Goal: Task Accomplishment & Management: Complete application form

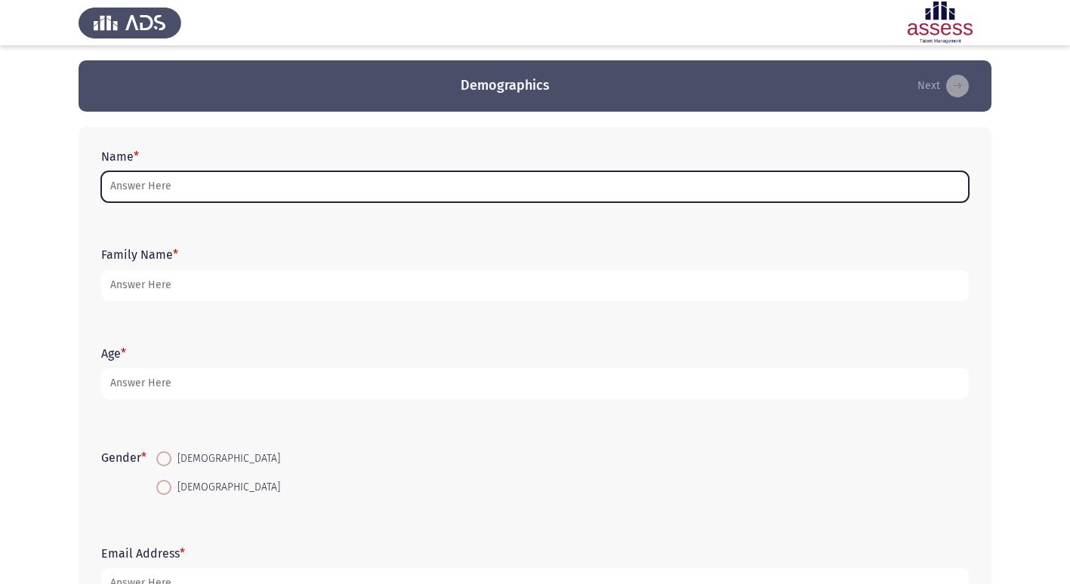
click at [125, 182] on input "Name *" at bounding box center [534, 186] width 867 height 31
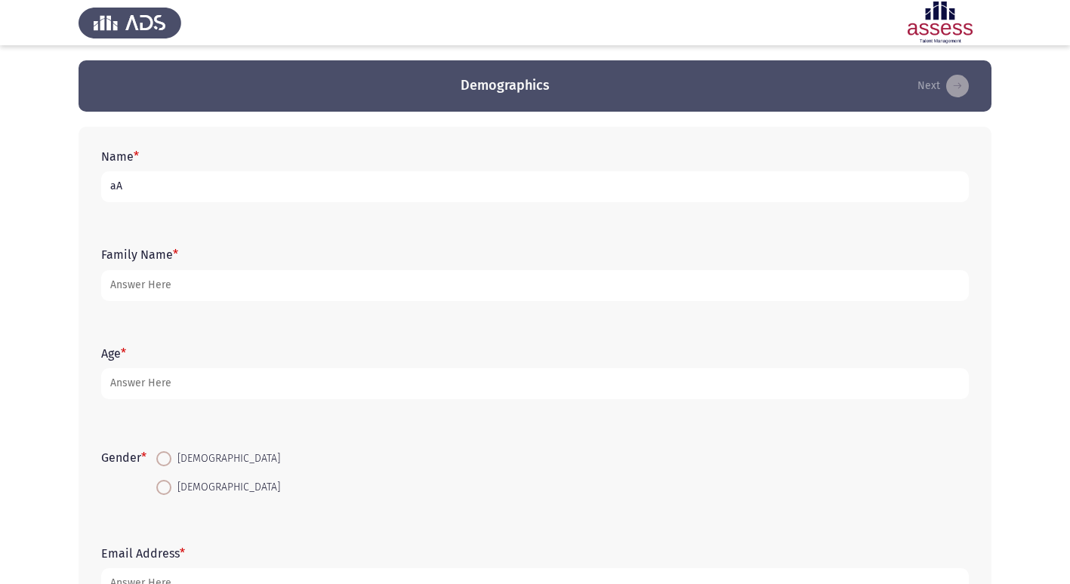
type input "a"
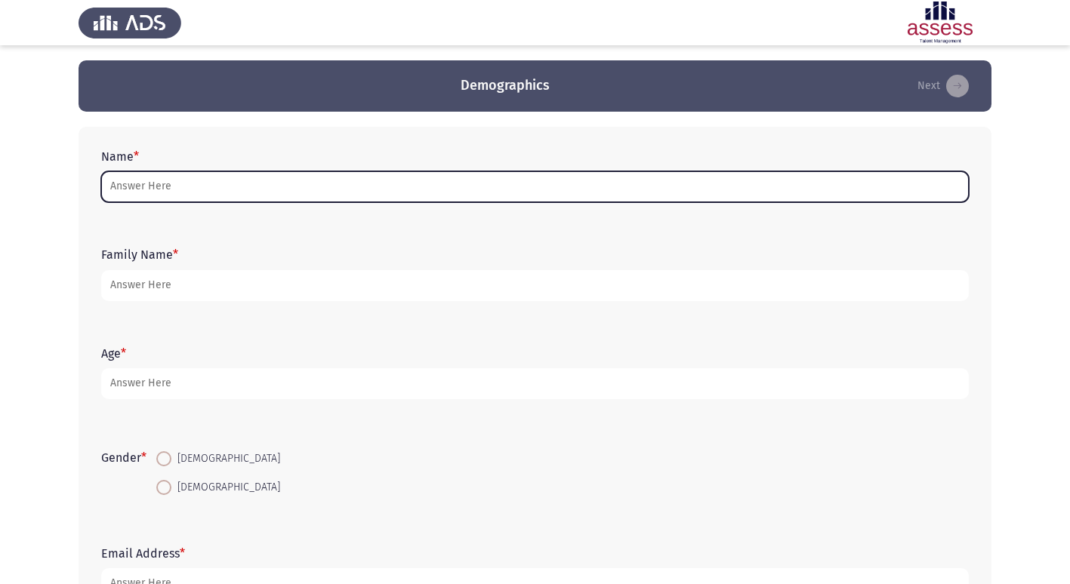
type input "a"
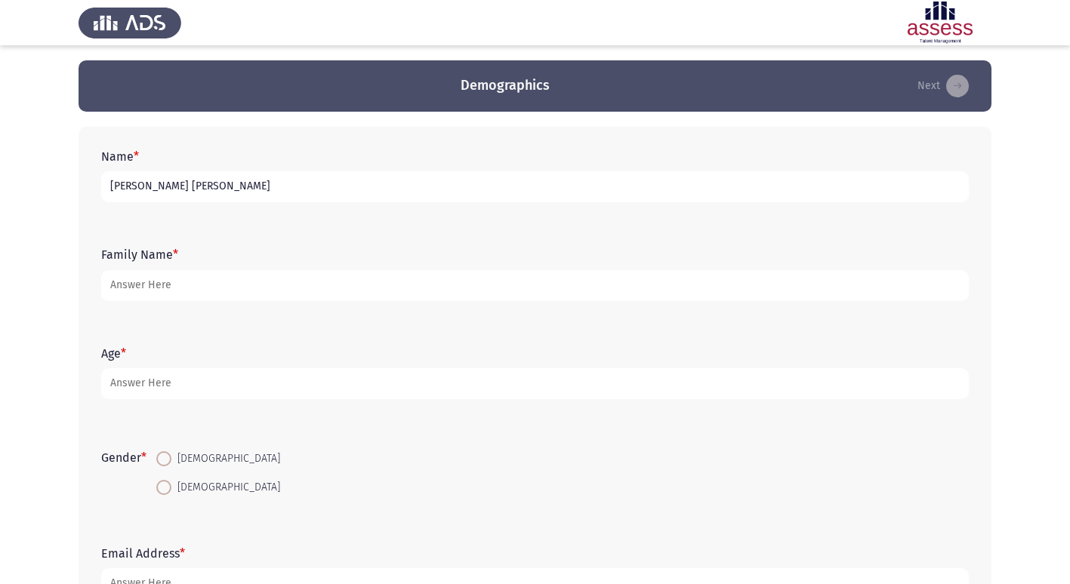
type input "[PERSON_NAME] [PERSON_NAME]"
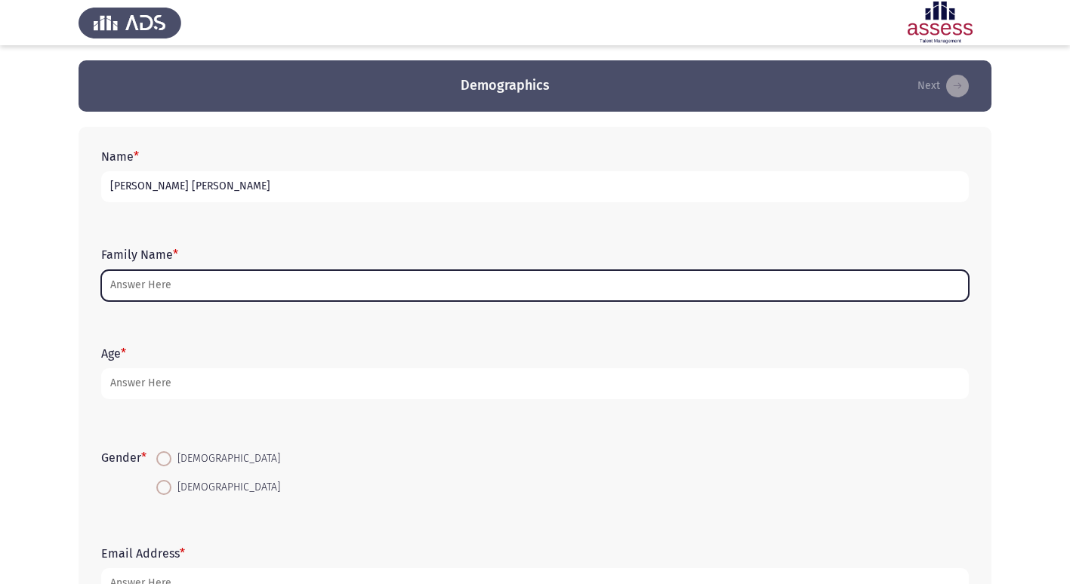
click at [126, 277] on input "Family Name *" at bounding box center [534, 285] width 867 height 31
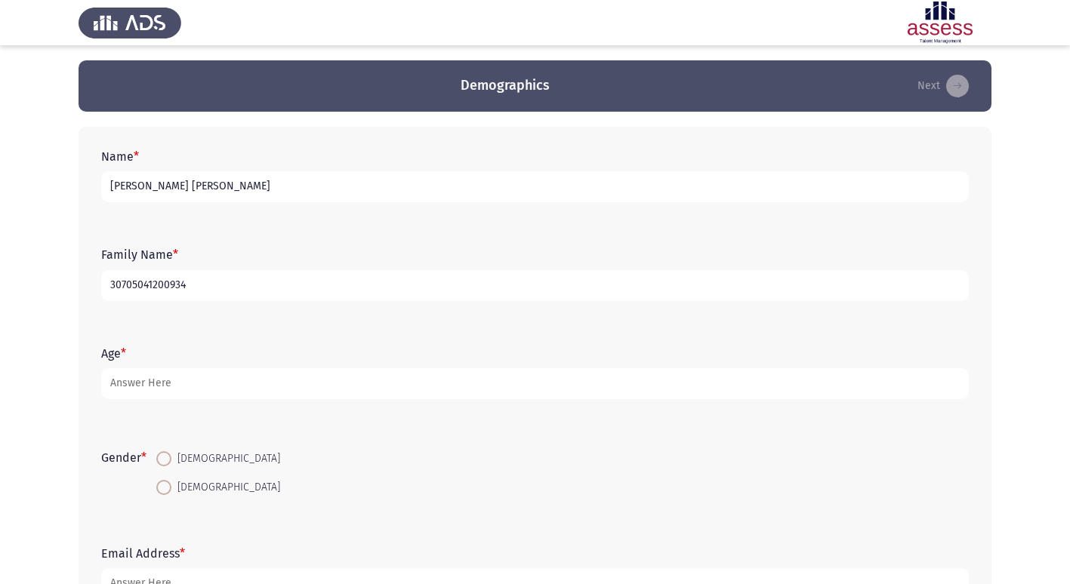
type input "30705041200934"
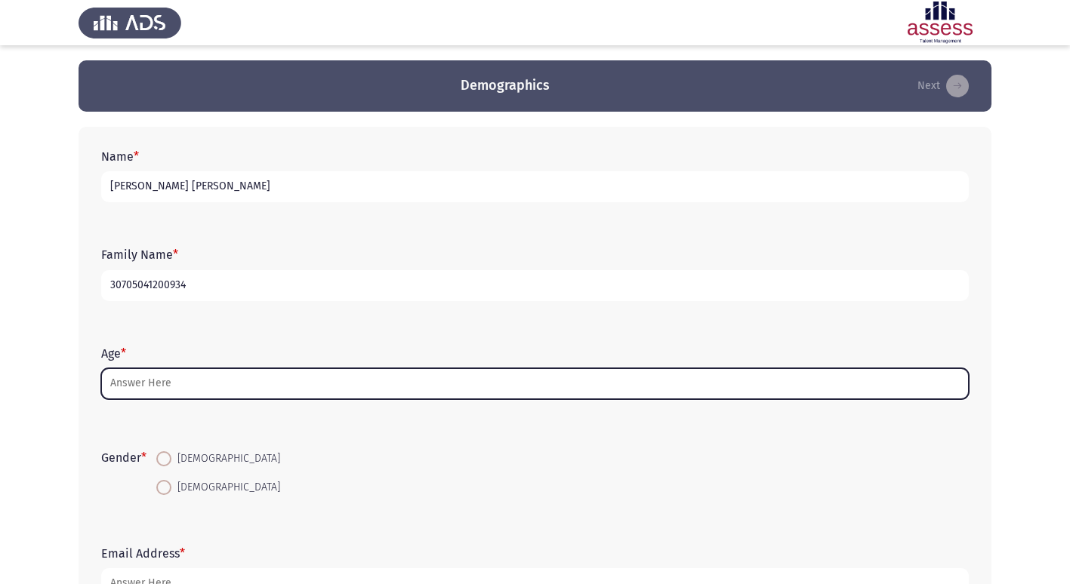
click at [131, 384] on input "Age *" at bounding box center [534, 383] width 867 height 31
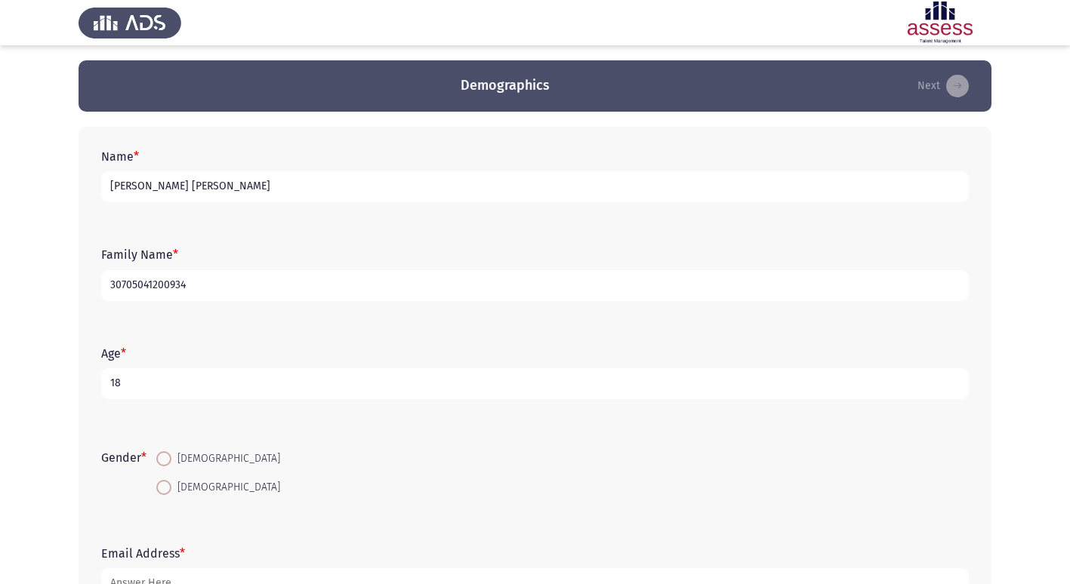
type input "18"
click at [170, 460] on span at bounding box center [163, 458] width 15 height 15
click at [170, 460] on input "[DEMOGRAPHIC_DATA]" at bounding box center [163, 458] width 15 height 15
radio input "true"
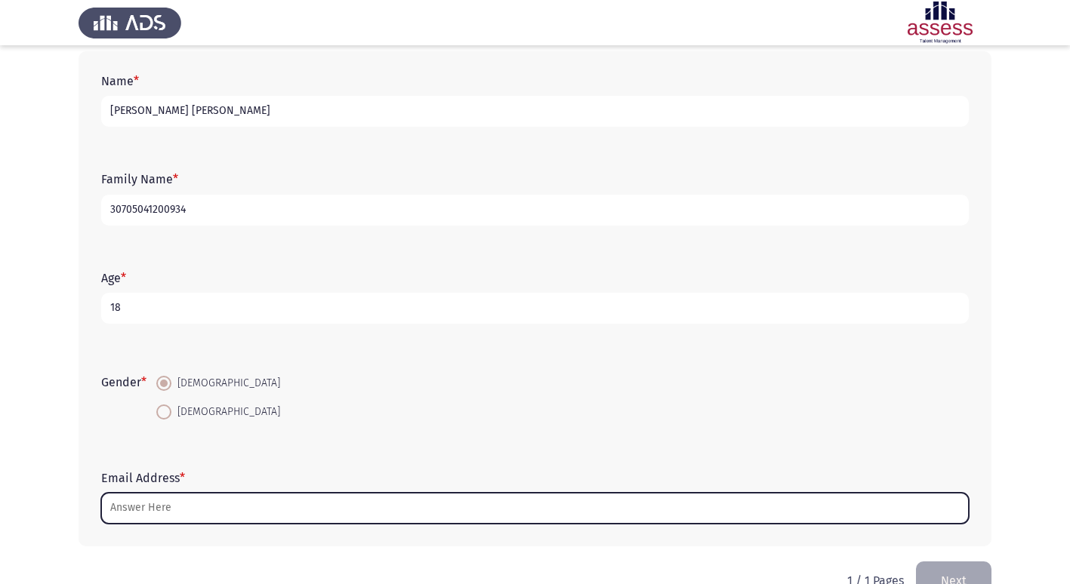
click at [146, 497] on input "Email Address *" at bounding box center [534, 508] width 867 height 31
click at [149, 506] on input "Email Address *" at bounding box center [534, 508] width 867 height 31
click at [143, 507] on input "Email Address *" at bounding box center [534, 508] width 867 height 31
click at [123, 510] on input "Email Address *" at bounding box center [534, 508] width 867 height 31
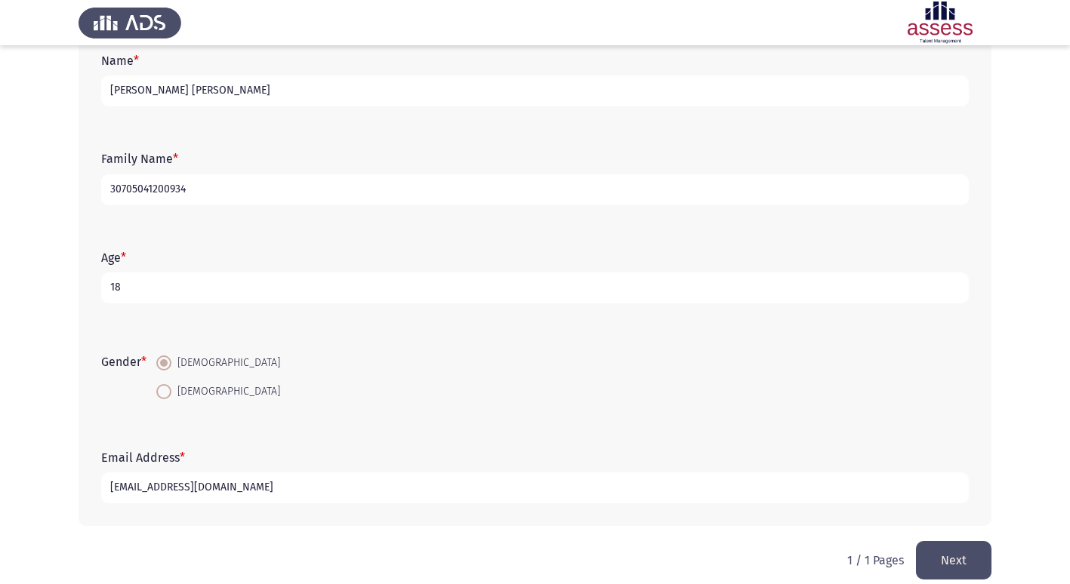
scroll to position [113, 0]
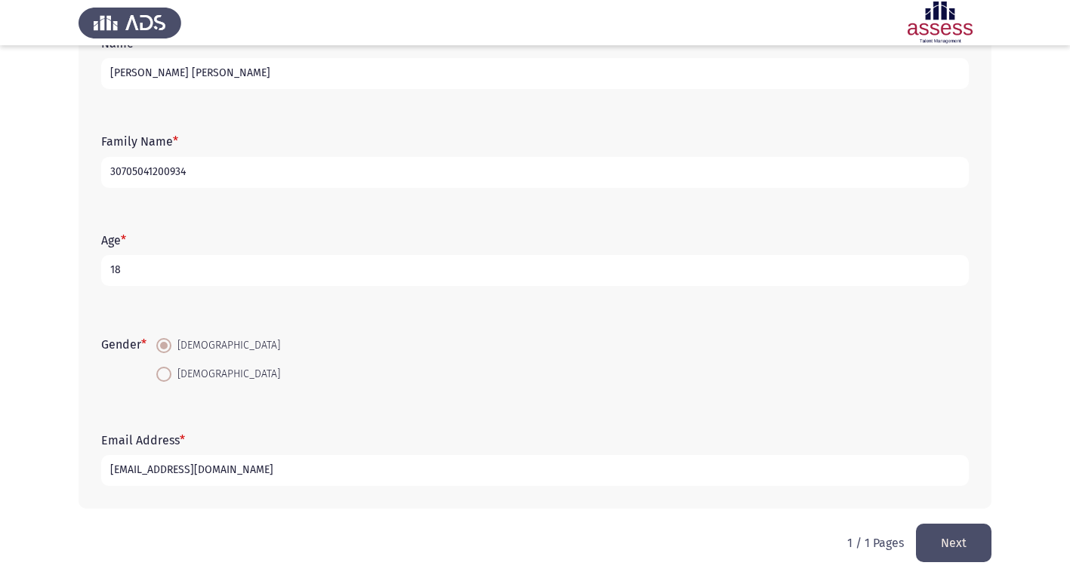
type input "[EMAIL_ADDRESS][DOMAIN_NAME]"
click at [930, 535] on button "Next" at bounding box center [953, 543] width 75 height 38
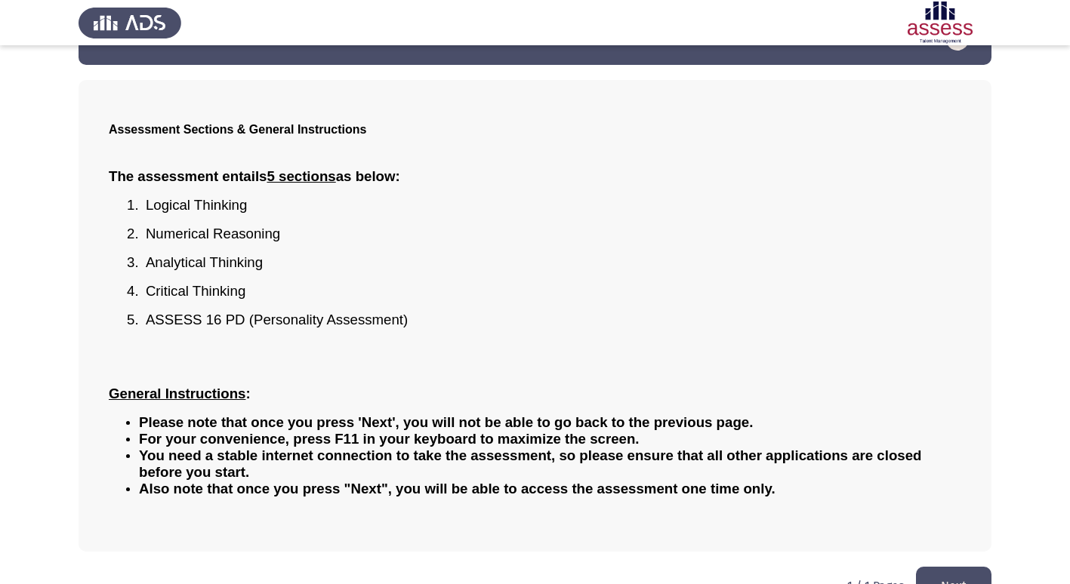
scroll to position [83, 0]
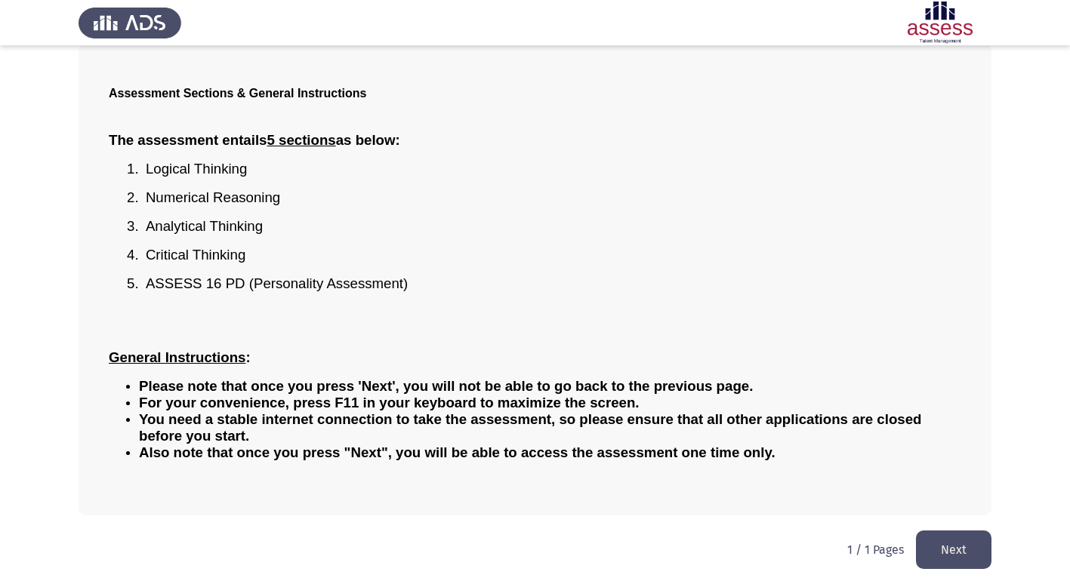
click at [950, 548] on button "Next" at bounding box center [953, 550] width 75 height 38
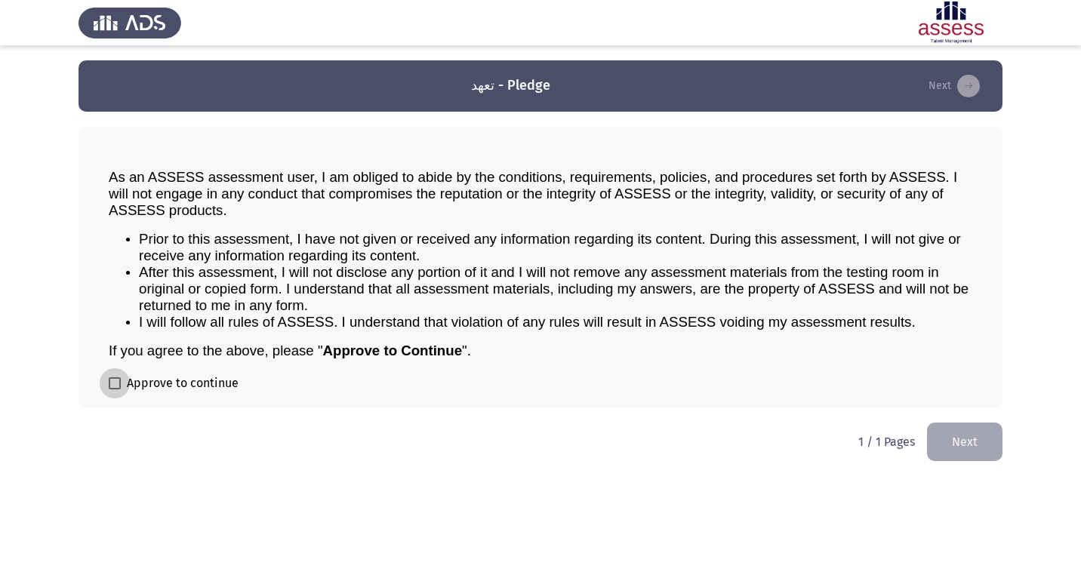
click at [114, 380] on span at bounding box center [115, 383] width 12 height 12
click at [114, 389] on input "Approve to continue" at bounding box center [114, 389] width 1 height 1
checkbox input "true"
click at [992, 442] on button "Next" at bounding box center [964, 442] width 75 height 38
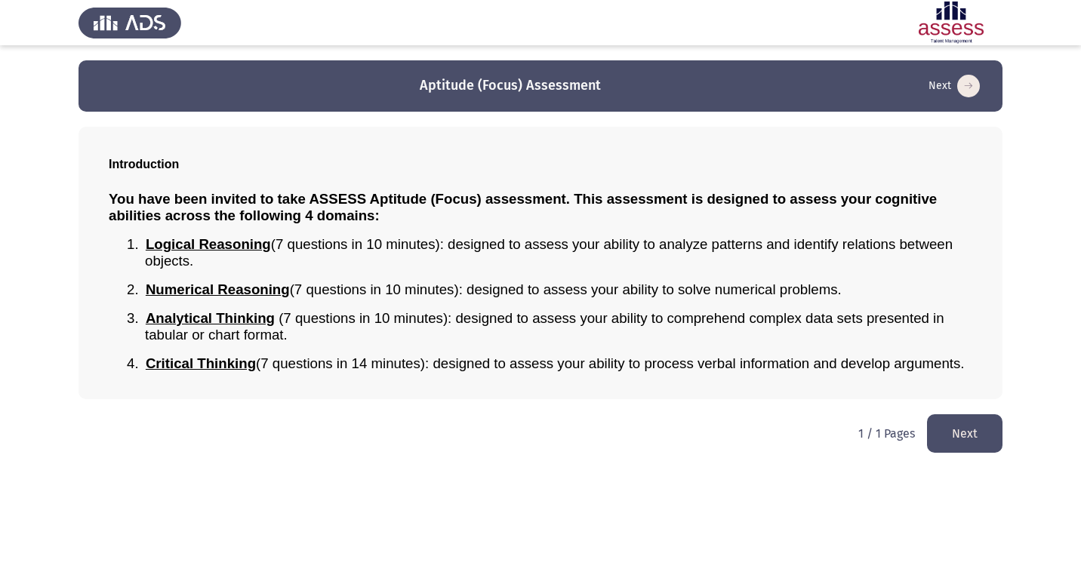
click at [959, 435] on button "Next" at bounding box center [964, 433] width 75 height 38
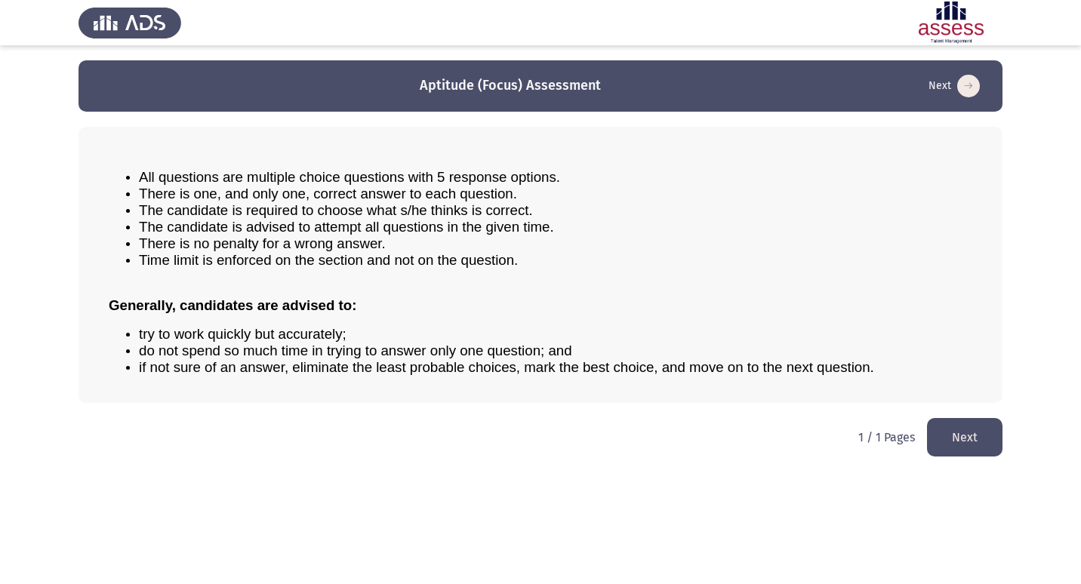
click at [957, 433] on button "Next" at bounding box center [964, 437] width 75 height 38
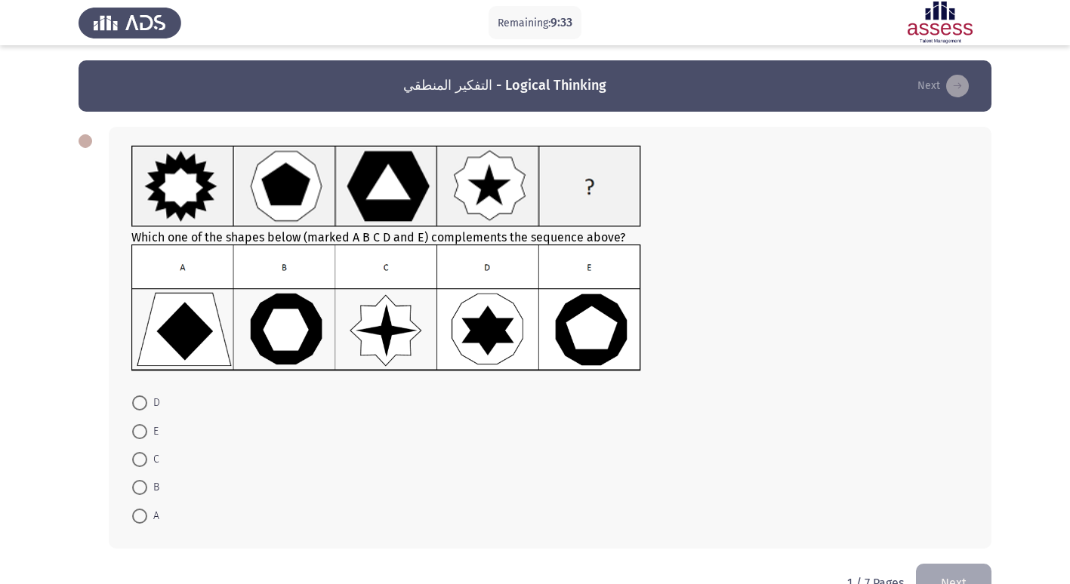
scroll to position [40, 0]
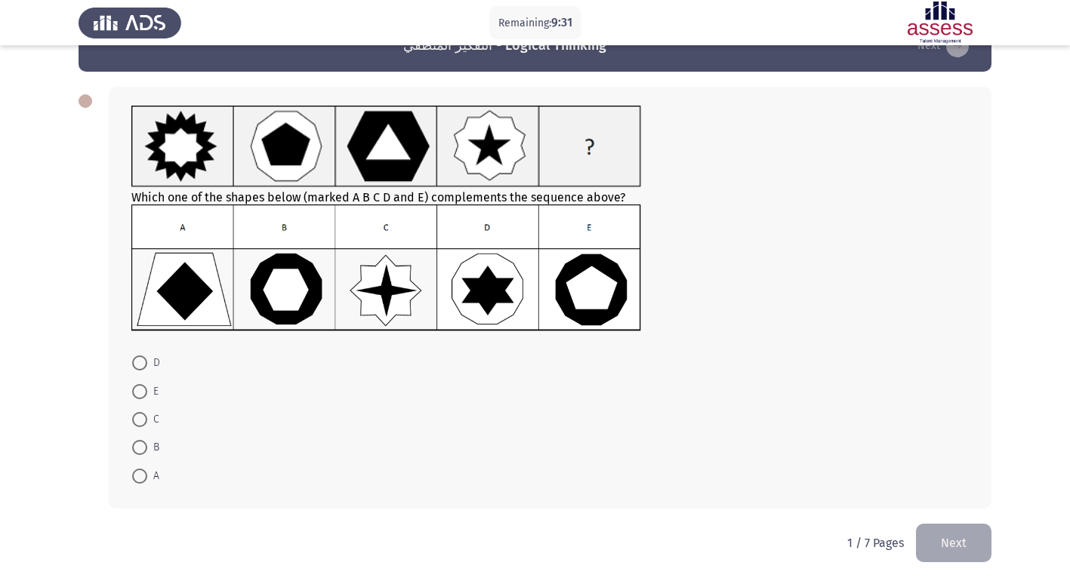
click at [883, 538] on p "1 / 7 Pages" at bounding box center [875, 543] width 57 height 14
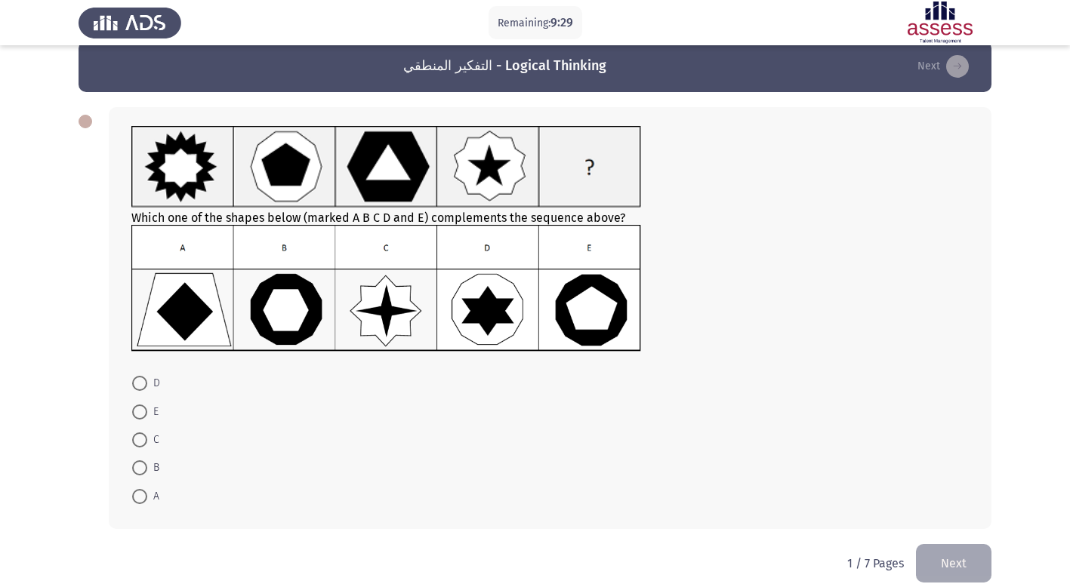
scroll to position [0, 0]
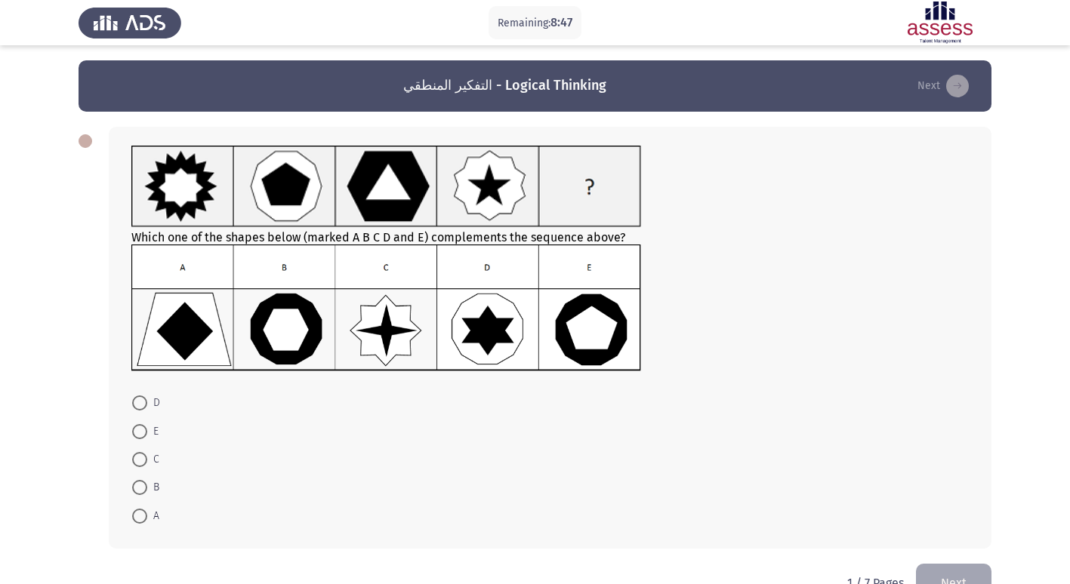
click at [134, 460] on span at bounding box center [139, 459] width 15 height 15
click at [134, 460] on input "C" at bounding box center [139, 459] width 15 height 15
radio input "true"
click at [137, 475] on mat-radio-button "B" at bounding box center [145, 486] width 47 height 28
click at [137, 494] on span at bounding box center [139, 486] width 15 height 15
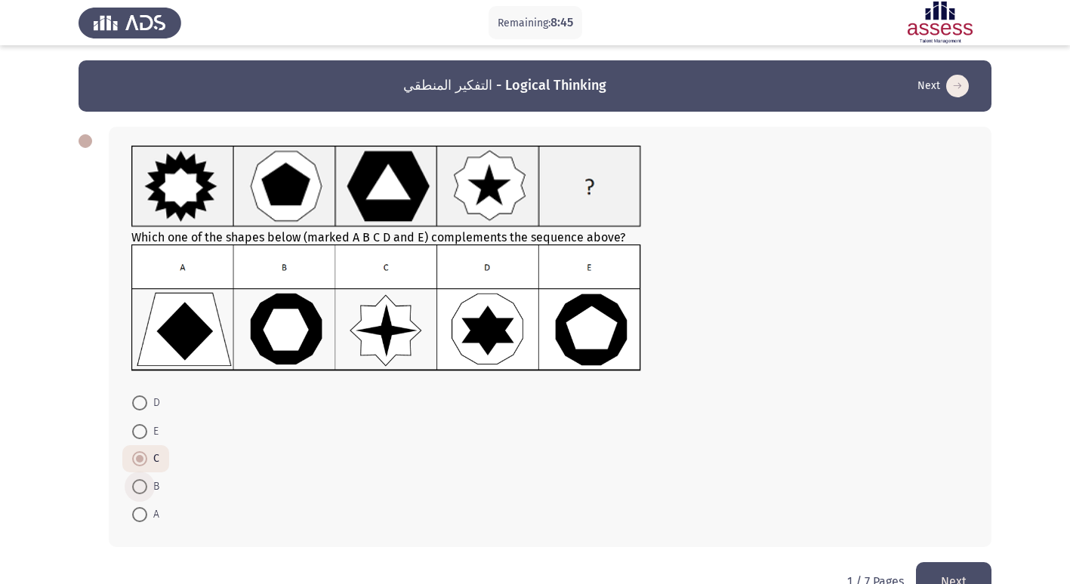
click at [137, 494] on input "B" at bounding box center [139, 486] width 15 height 15
radio input "true"
click at [964, 578] on button "Next" at bounding box center [953, 581] width 75 height 38
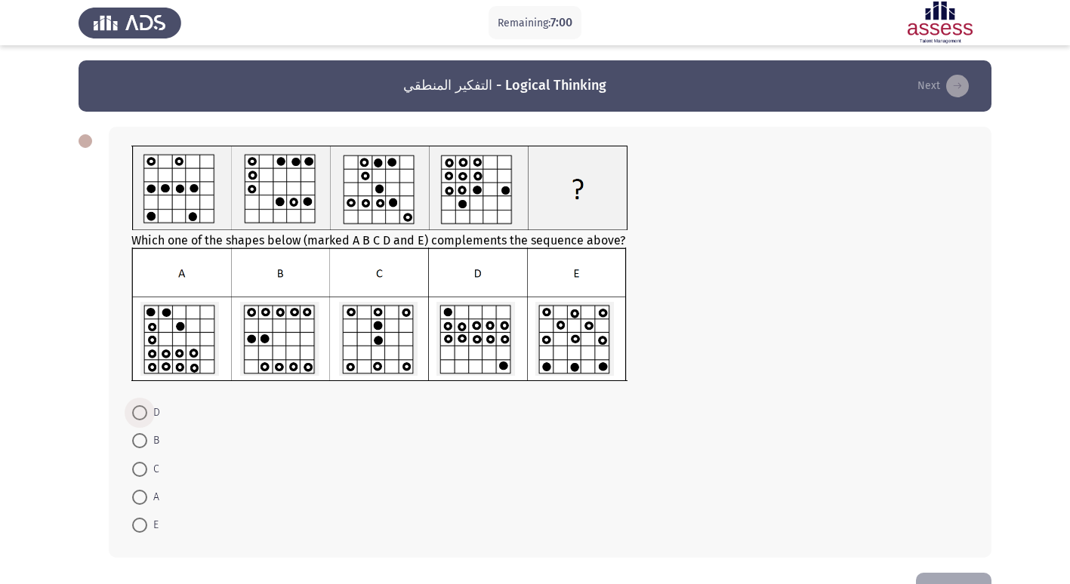
click at [140, 414] on span at bounding box center [139, 412] width 15 height 15
click at [140, 414] on input "D" at bounding box center [139, 412] width 15 height 15
radio input "true"
click at [949, 574] on button "Next" at bounding box center [953, 591] width 75 height 38
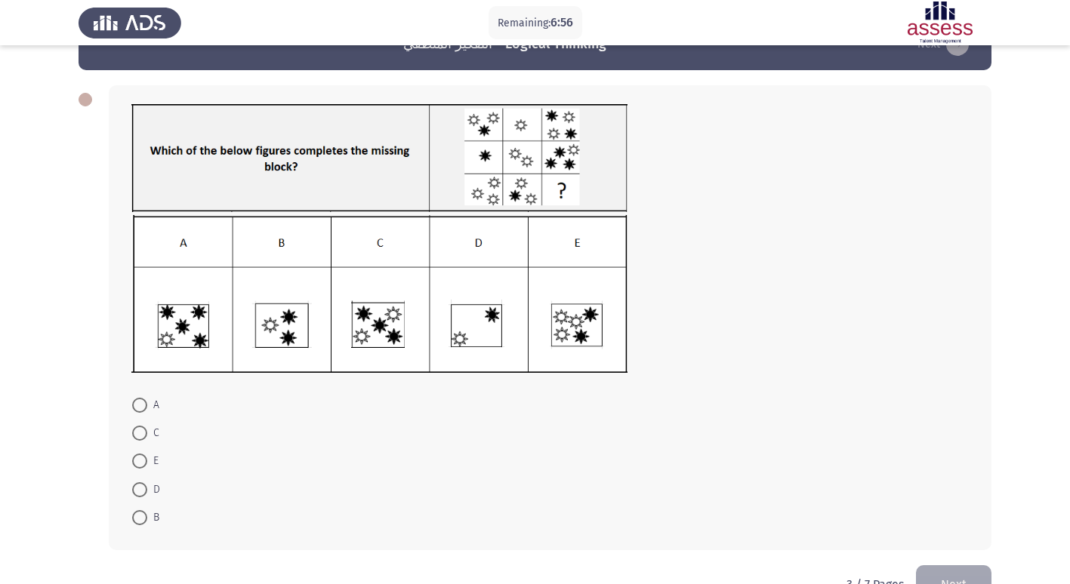
scroll to position [75, 0]
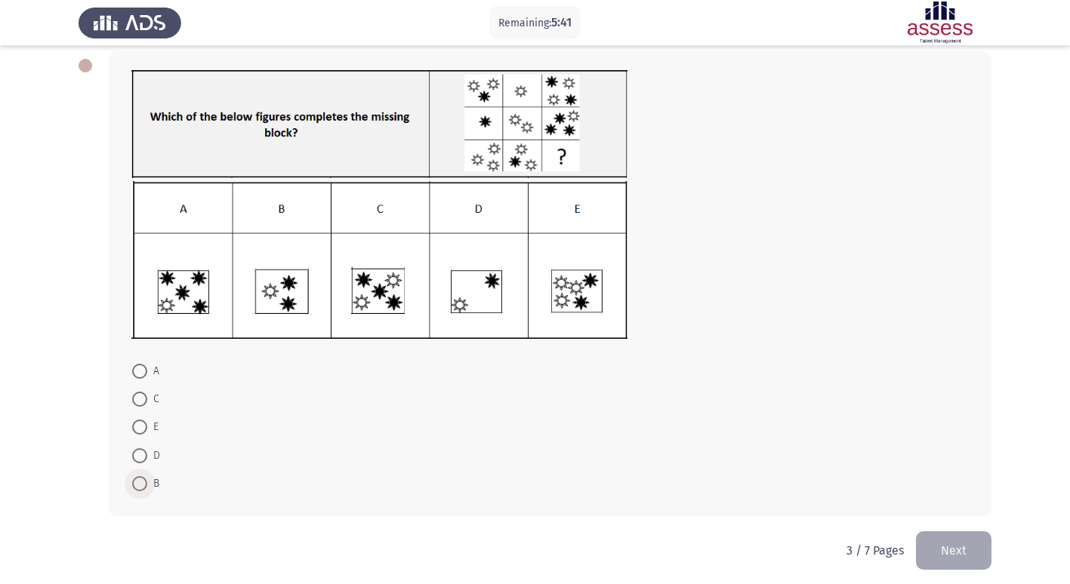
click at [144, 485] on span at bounding box center [139, 483] width 15 height 15
click at [144, 485] on input "B" at bounding box center [139, 483] width 15 height 15
radio input "true"
click at [958, 551] on button "Next" at bounding box center [953, 550] width 75 height 38
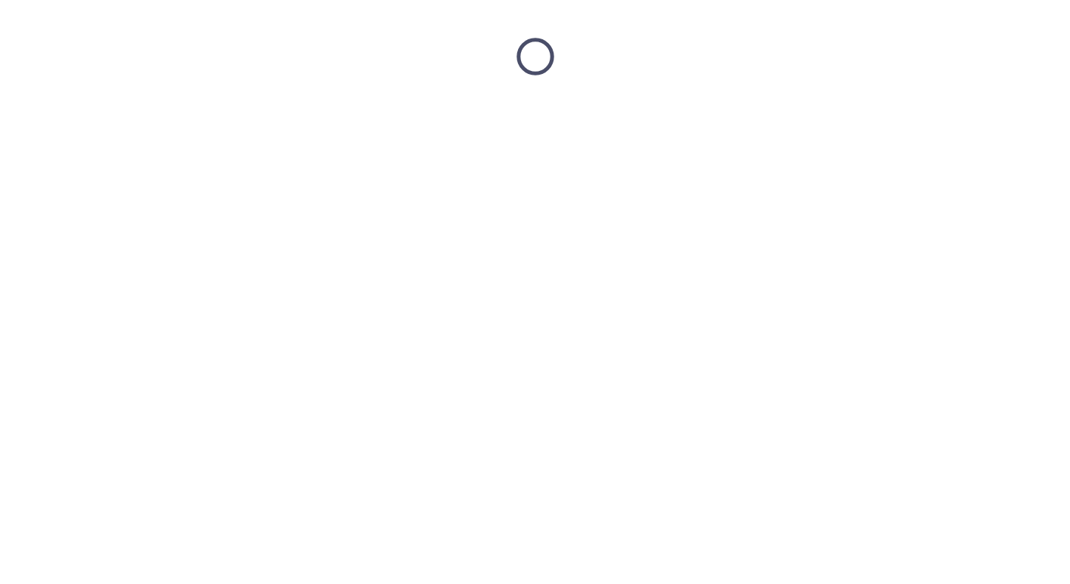
scroll to position [0, 0]
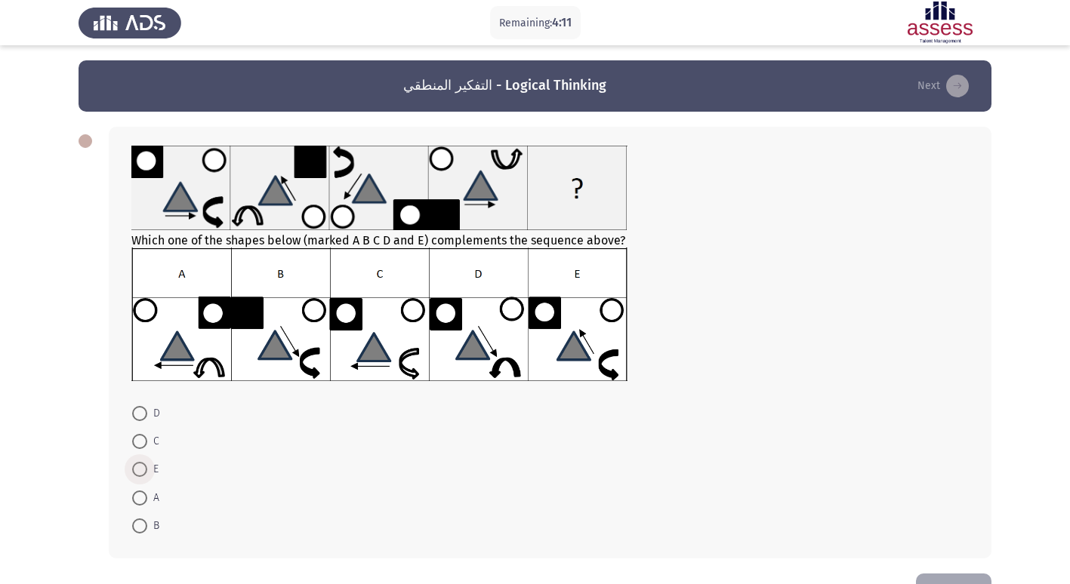
click at [143, 468] on span at bounding box center [139, 469] width 15 height 15
click at [143, 468] on input "E" at bounding box center [139, 469] width 15 height 15
radio input "true"
click at [958, 576] on button "Next" at bounding box center [953, 592] width 75 height 38
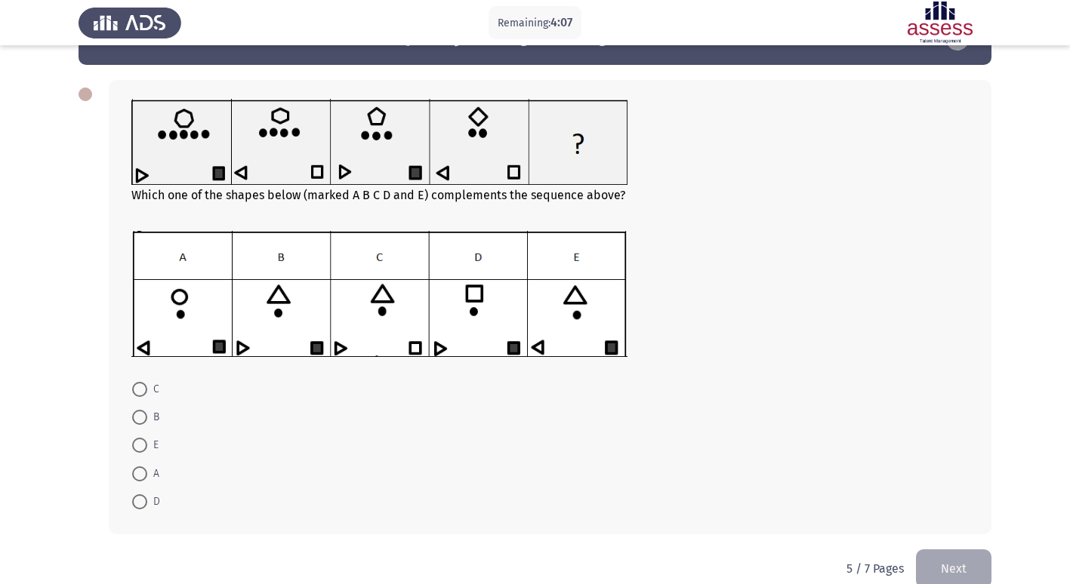
scroll to position [72, 0]
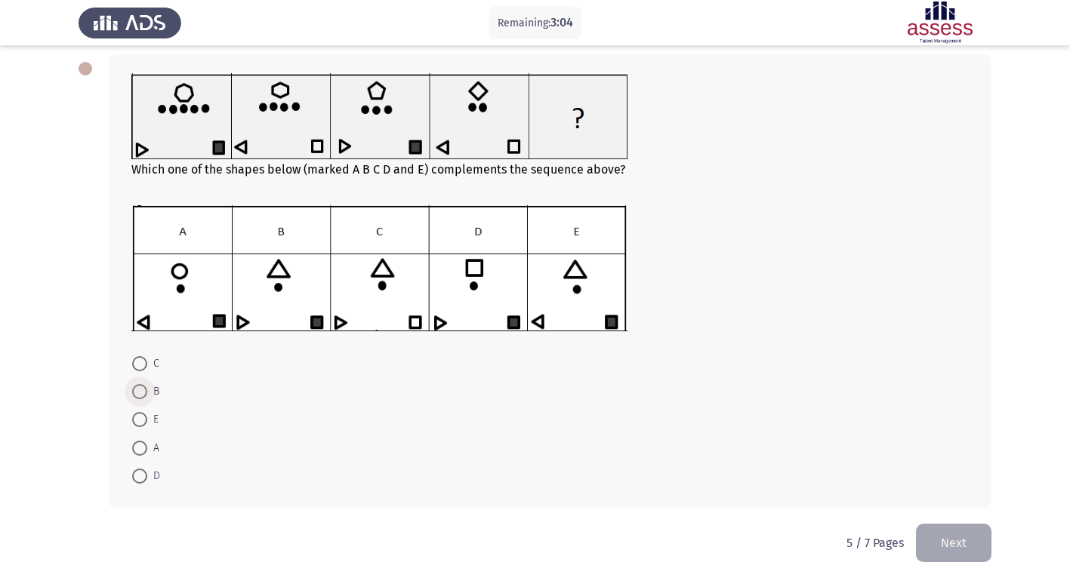
click at [134, 393] on span at bounding box center [139, 391] width 15 height 15
click at [134, 393] on input "B" at bounding box center [139, 391] width 15 height 15
radio input "true"
click at [976, 537] on button "Next" at bounding box center [953, 543] width 75 height 38
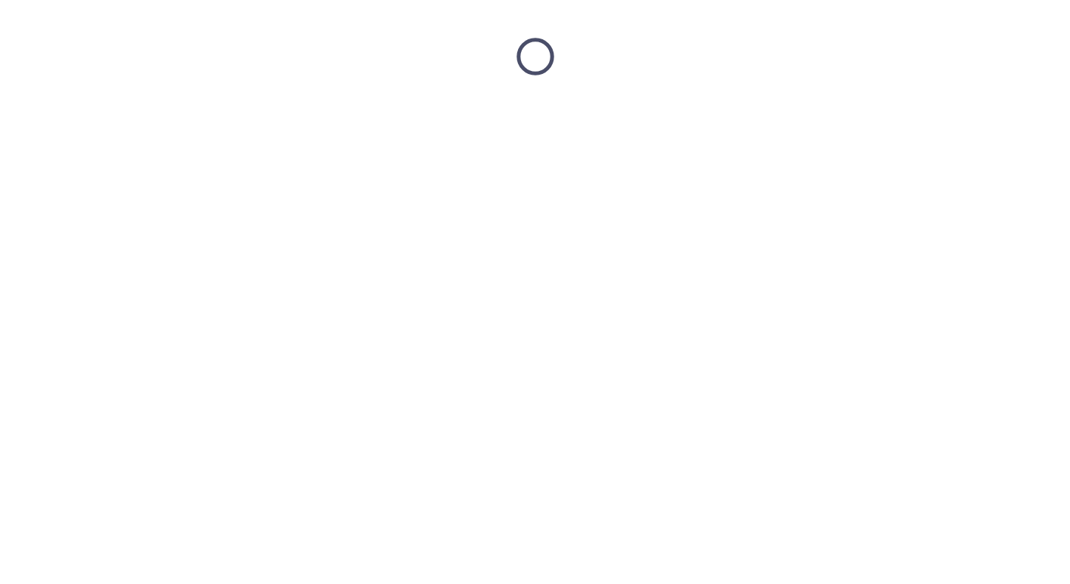
scroll to position [0, 0]
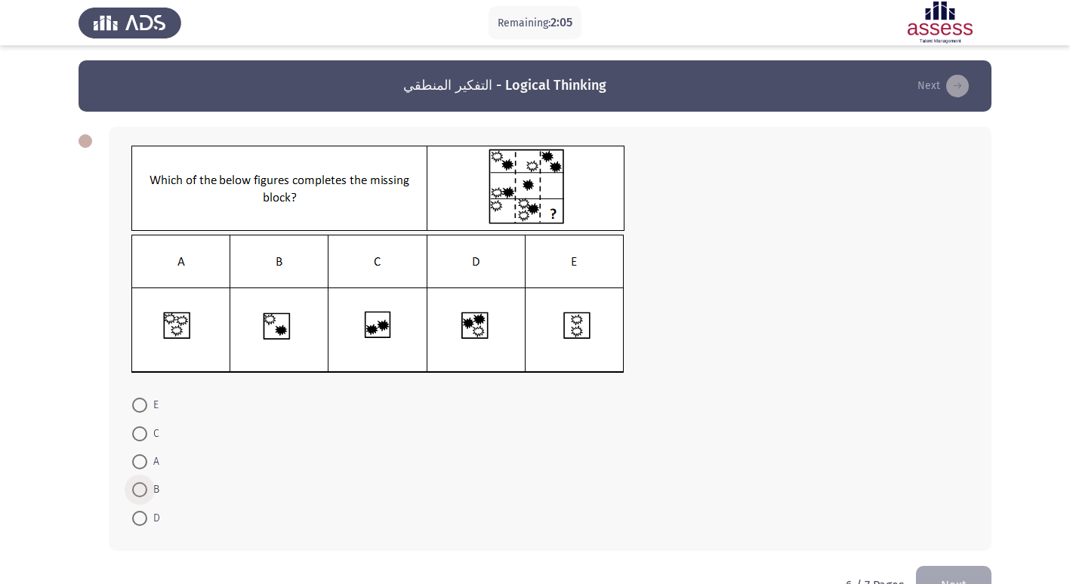
click at [134, 490] on span at bounding box center [139, 489] width 15 height 15
click at [134, 490] on input "B" at bounding box center [139, 489] width 15 height 15
radio input "true"
click at [976, 575] on button "Next" at bounding box center [953, 584] width 75 height 38
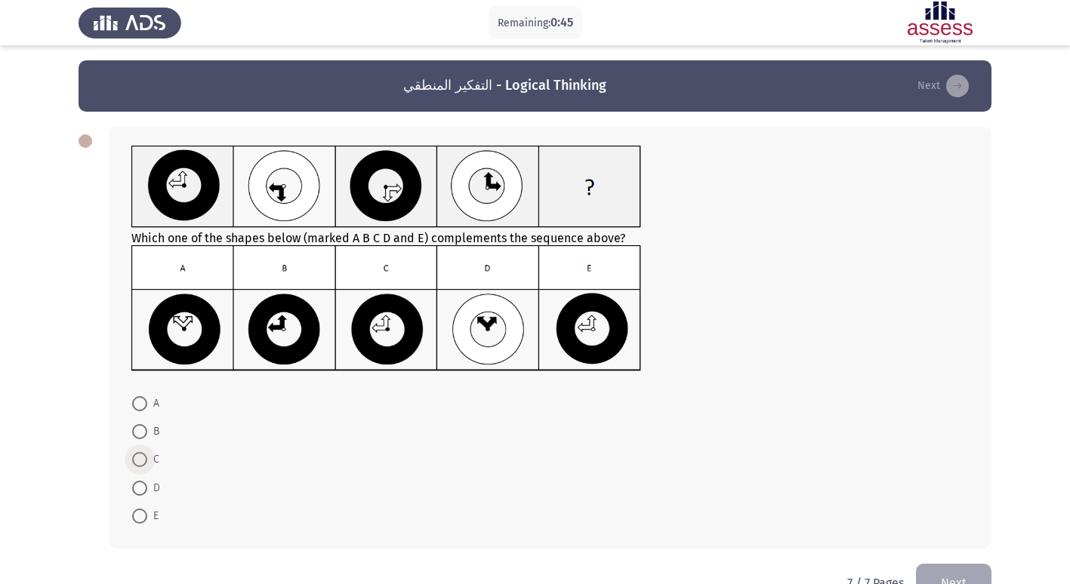
click at [135, 457] on span at bounding box center [139, 459] width 15 height 15
click at [135, 457] on input "C" at bounding box center [139, 459] width 15 height 15
radio input "true"
click at [968, 572] on button "Next" at bounding box center [953, 582] width 75 height 38
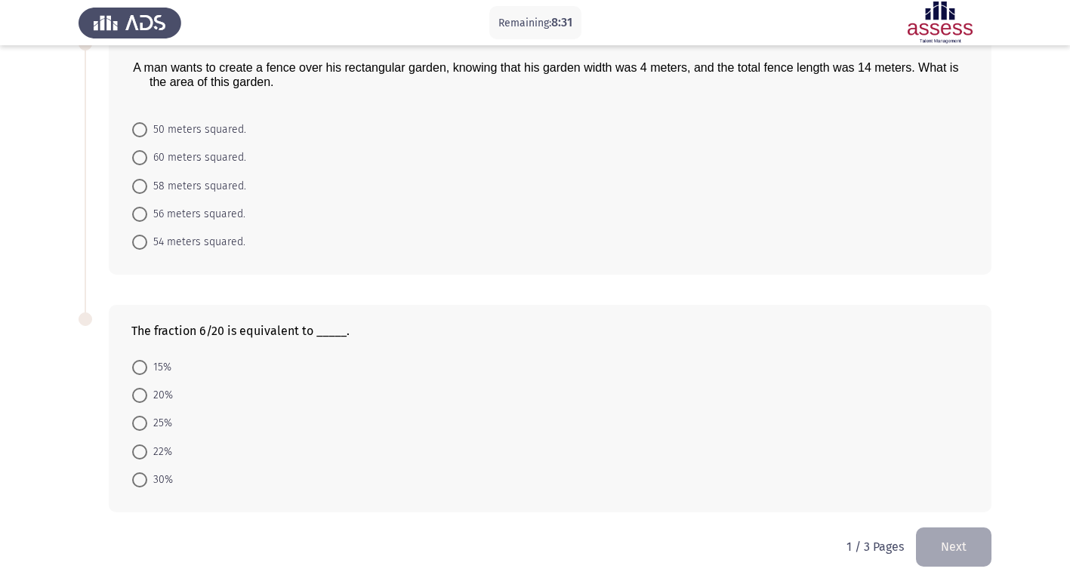
scroll to position [353, 0]
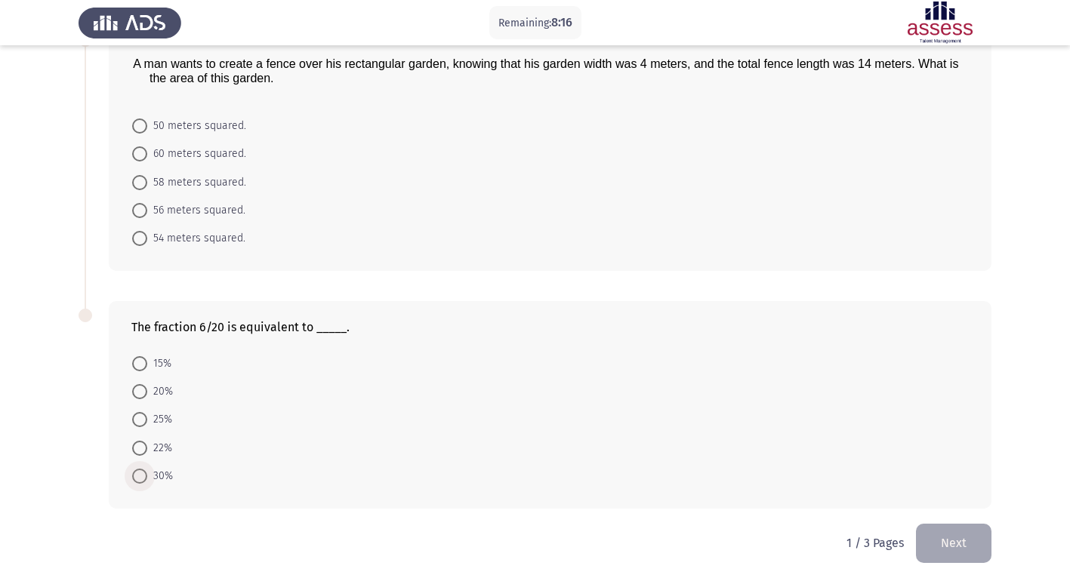
click at [143, 480] on span at bounding box center [139, 476] width 15 height 15
click at [143, 480] on input "30%" at bounding box center [139, 476] width 15 height 15
radio input "true"
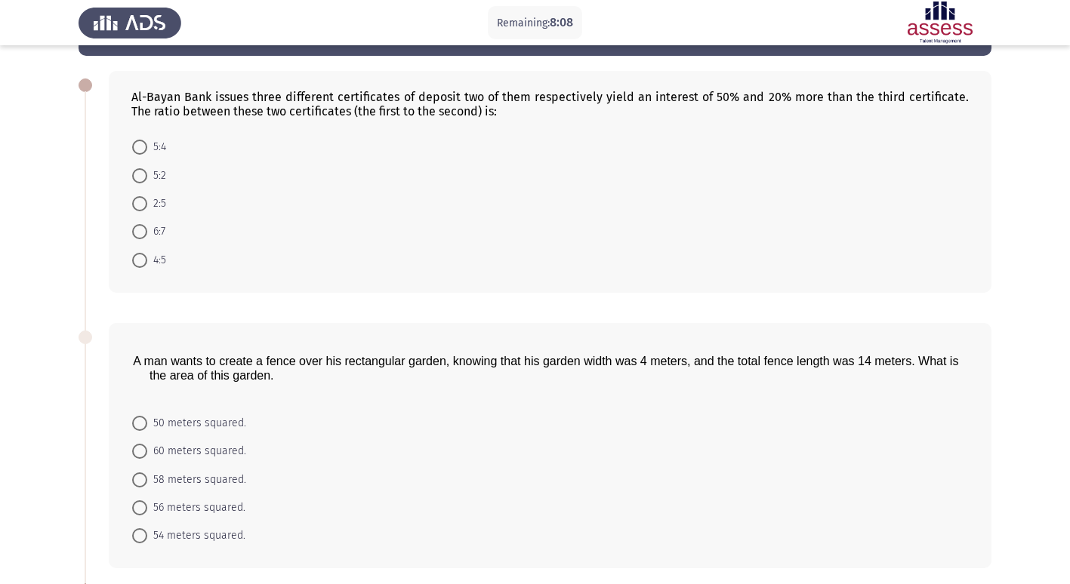
scroll to position [0, 0]
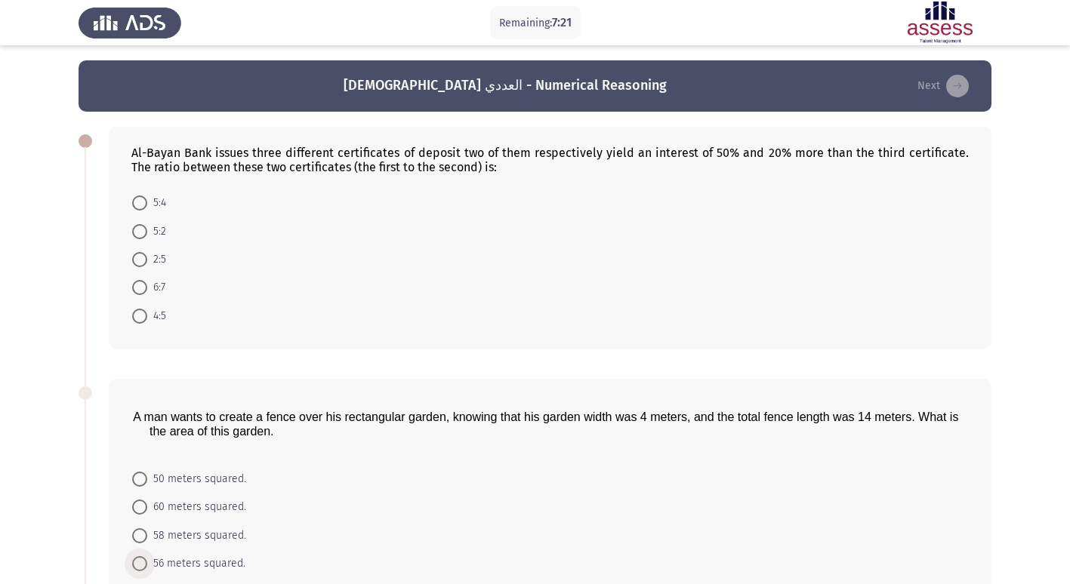
click at [142, 564] on span at bounding box center [139, 563] width 15 height 15
click at [142, 564] on input "56 meters squared." at bounding box center [139, 563] width 15 height 15
radio input "true"
click at [136, 229] on span at bounding box center [139, 231] width 15 height 15
click at [136, 229] on input "5:2" at bounding box center [139, 231] width 15 height 15
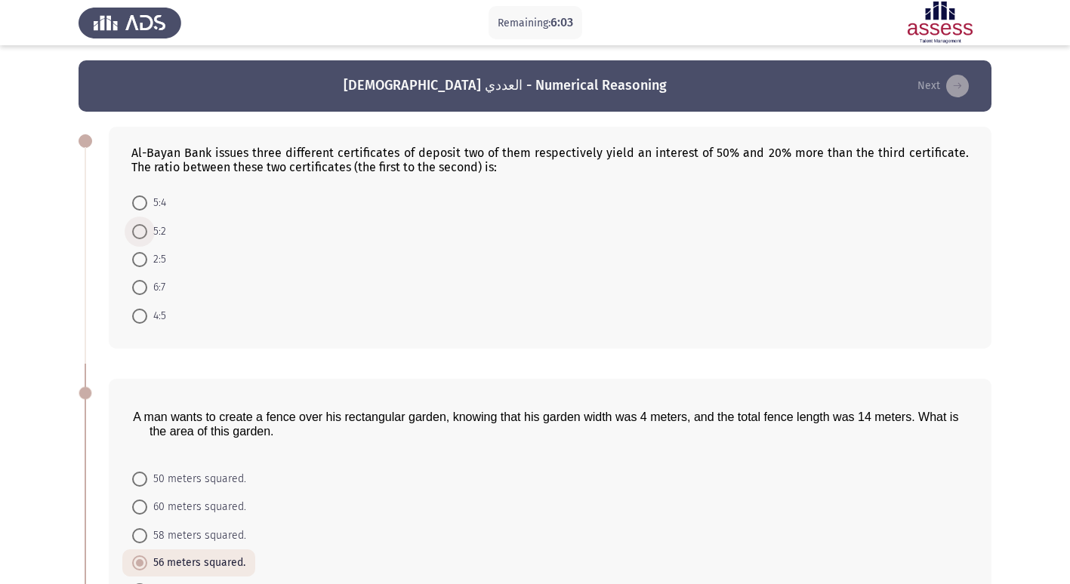
radio input "true"
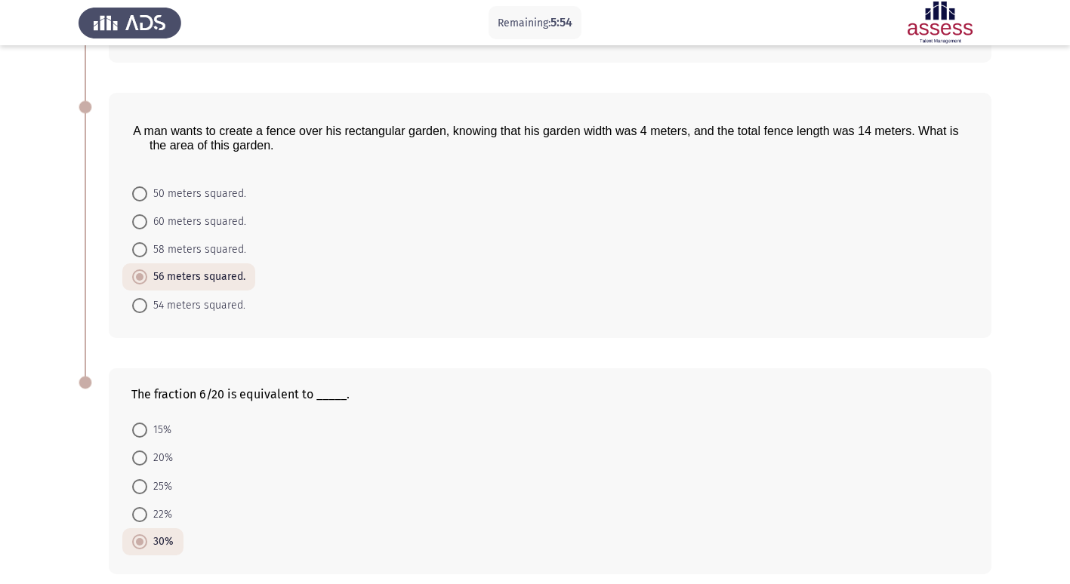
scroll to position [350, 0]
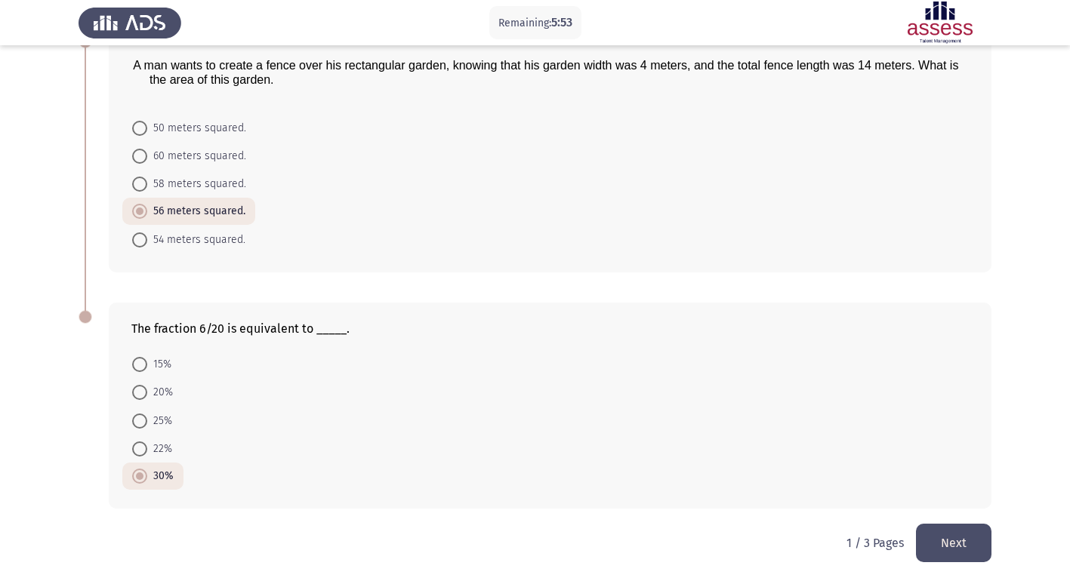
click at [946, 538] on button "Next" at bounding box center [953, 543] width 75 height 38
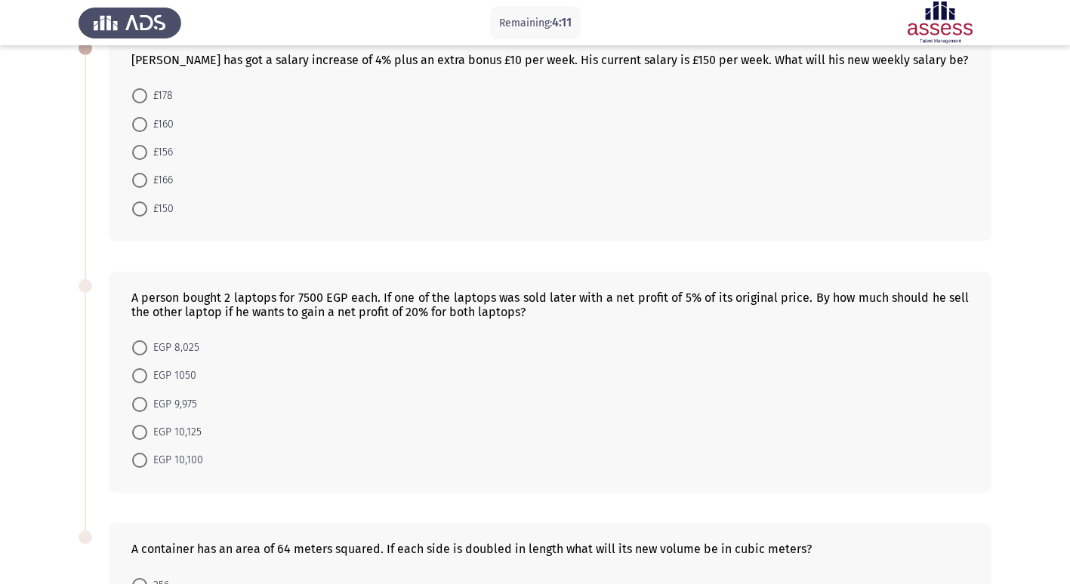
scroll to position [88, 0]
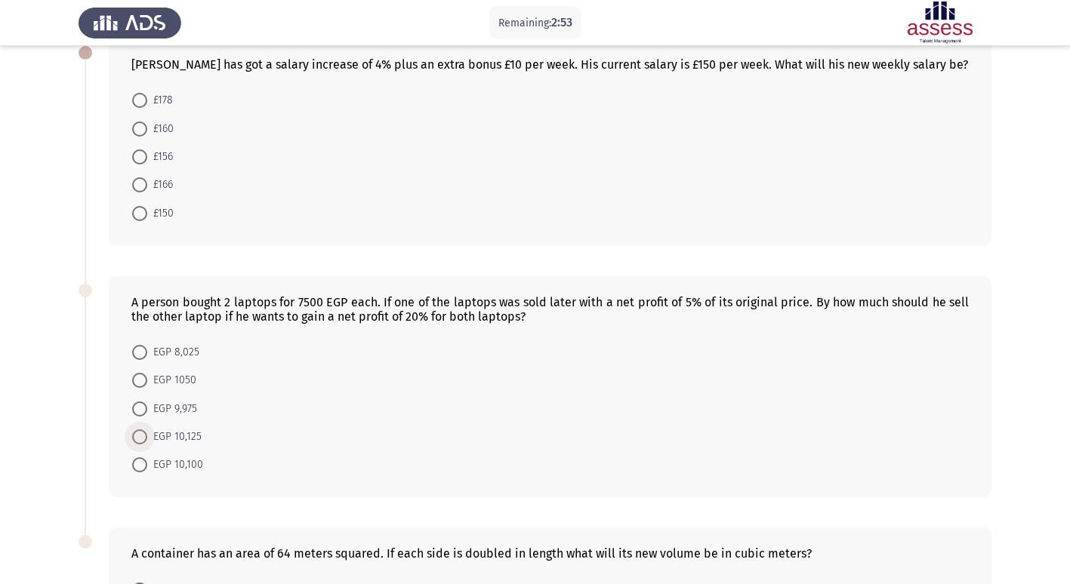
click at [139, 442] on span at bounding box center [139, 436] width 15 height 15
click at [139, 442] on input "EGP 10,125" at bounding box center [139, 436] width 15 height 15
radio input "true"
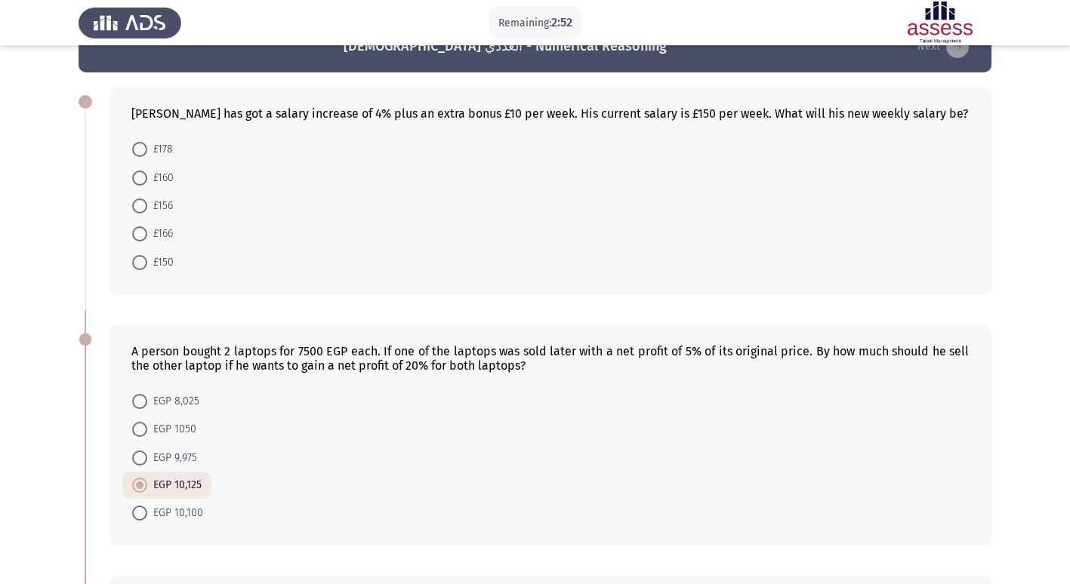
scroll to position [13, 0]
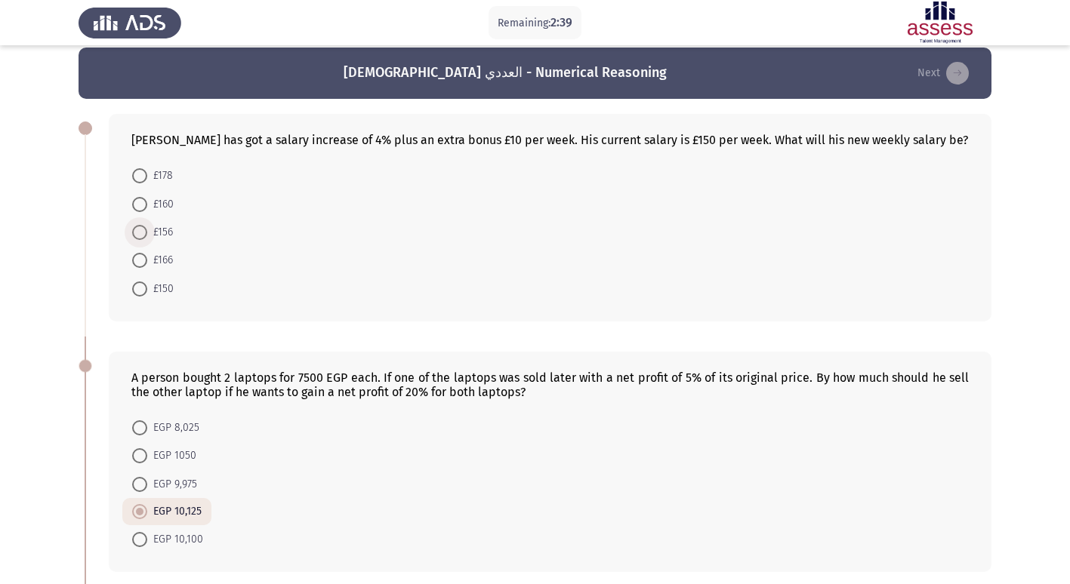
click at [142, 239] on span at bounding box center [139, 232] width 15 height 15
click at [142, 239] on input "£156" at bounding box center [139, 232] width 15 height 15
radio input "true"
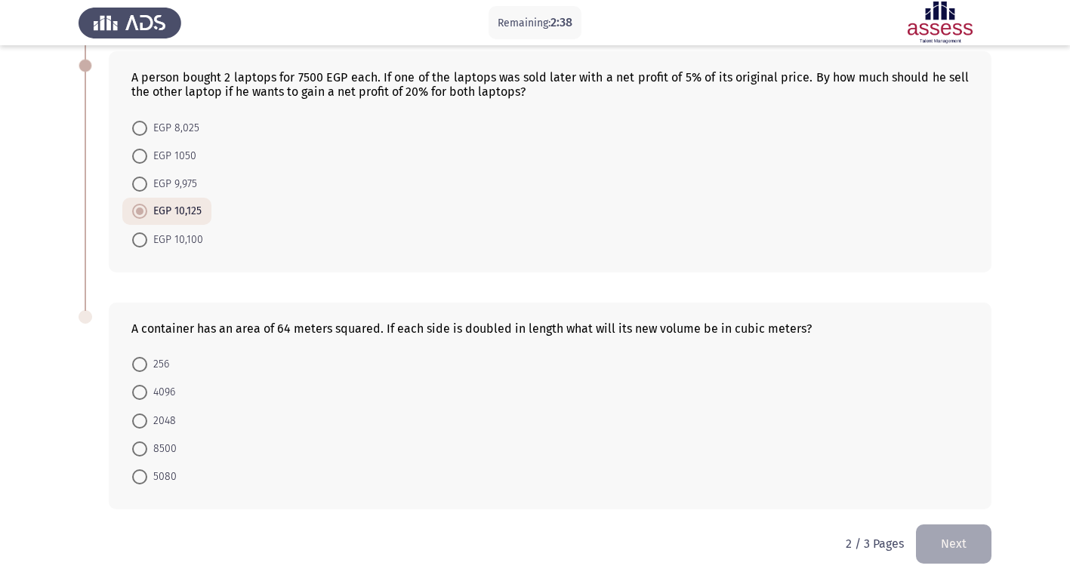
scroll to position [312, 0]
click at [139, 410] on mat-radio-button "2048" at bounding box center [153, 419] width 63 height 28
click at [143, 420] on span at bounding box center [139, 420] width 15 height 15
click at [143, 420] on input "2048" at bounding box center [139, 420] width 15 height 15
radio input "true"
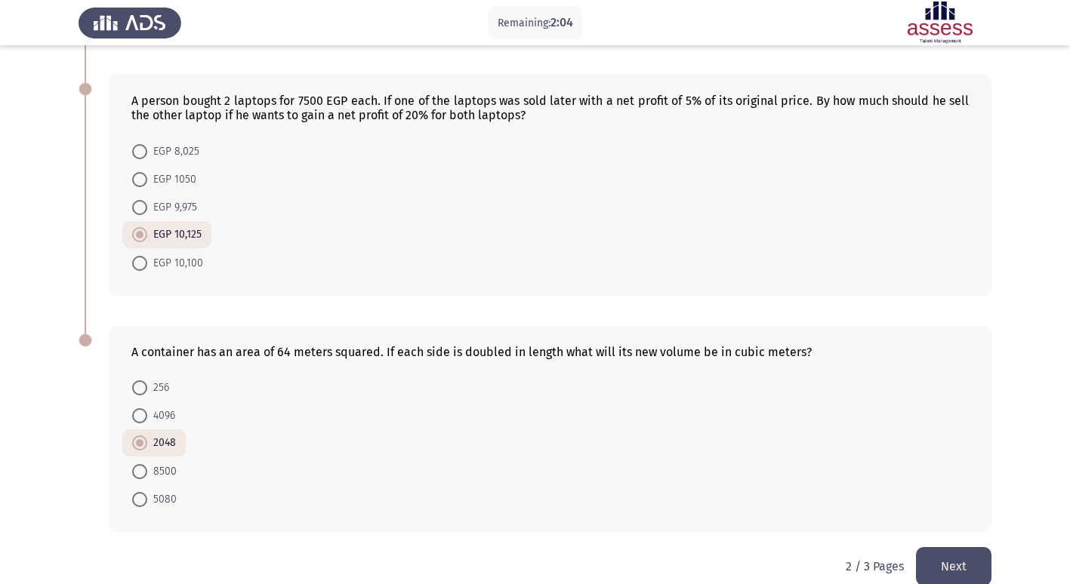
scroll to position [312, 0]
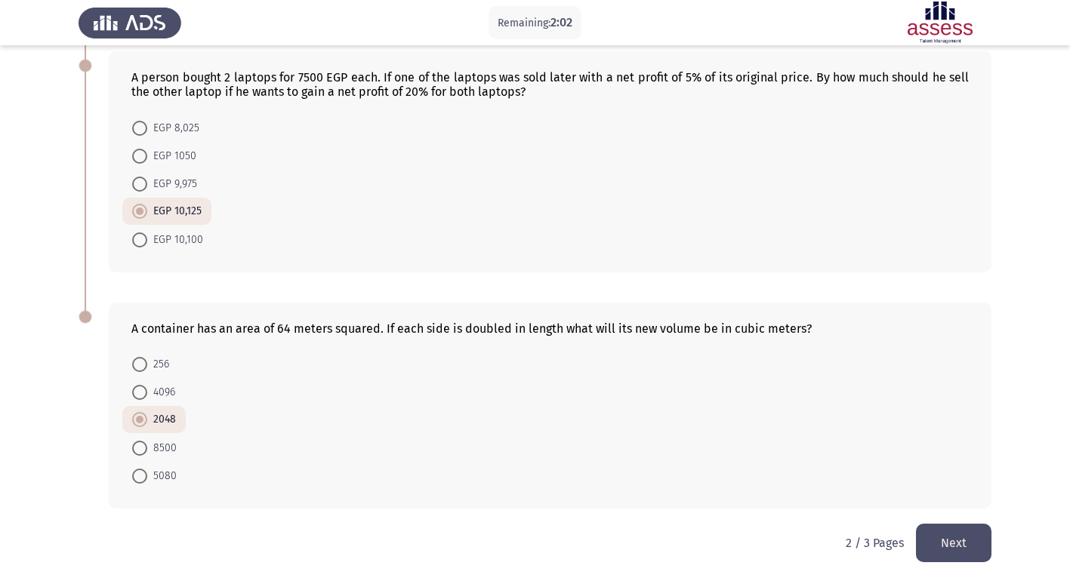
click at [933, 534] on button "Next" at bounding box center [953, 543] width 75 height 38
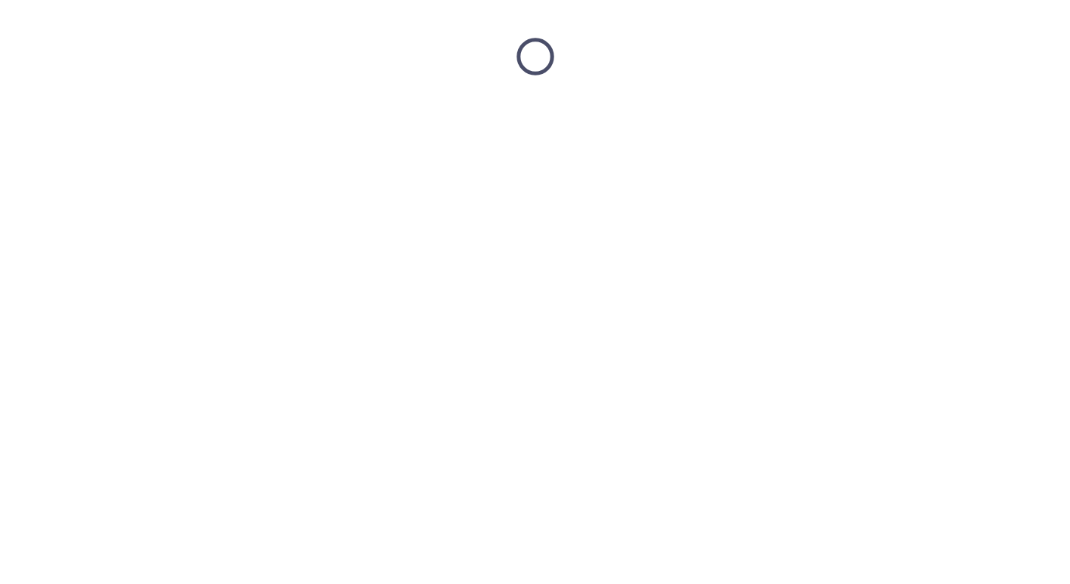
scroll to position [0, 0]
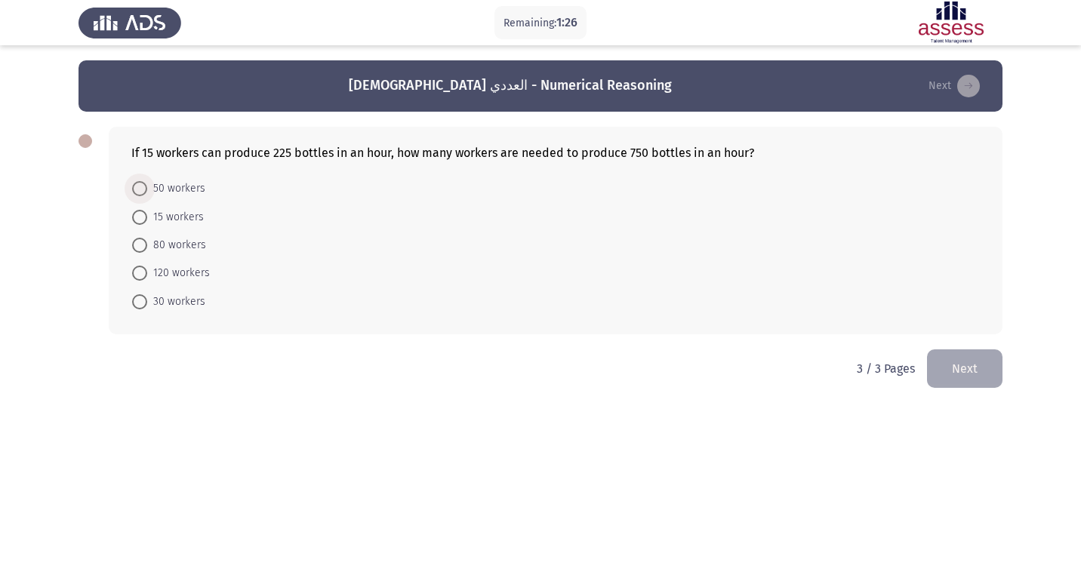
click at [143, 192] on span at bounding box center [139, 188] width 15 height 15
click at [143, 192] on input "50 workers" at bounding box center [139, 188] width 15 height 15
radio input "true"
click at [985, 371] on button "Next" at bounding box center [964, 367] width 75 height 38
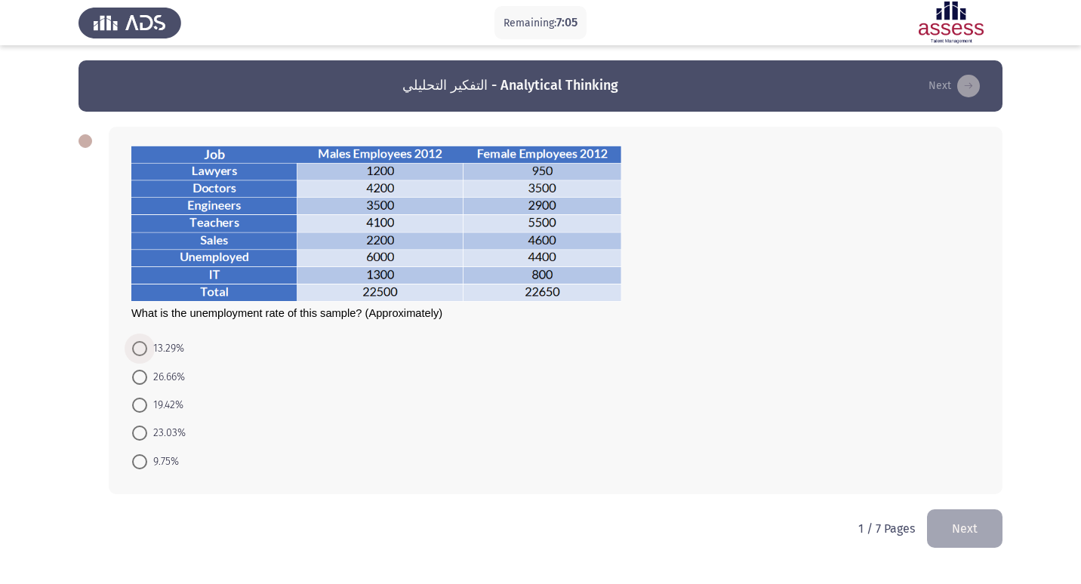
click at [145, 353] on span at bounding box center [139, 348] width 15 height 15
click at [145, 353] on input "13.29%" at bounding box center [139, 348] width 15 height 15
radio input "true"
click at [966, 526] on button "Next" at bounding box center [964, 527] width 75 height 38
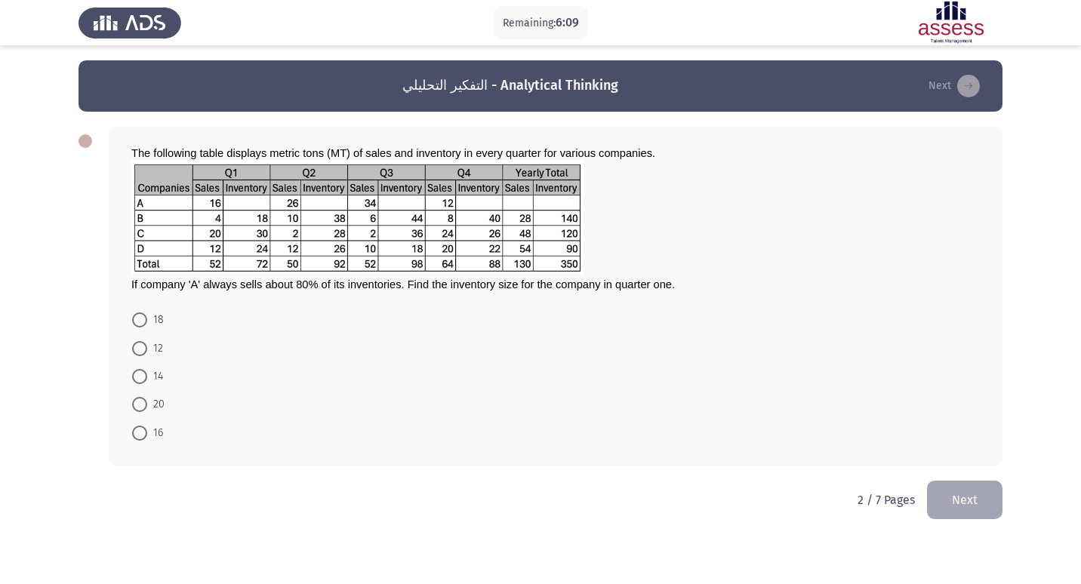
click at [134, 399] on span at bounding box center [139, 404] width 15 height 15
click at [134, 399] on input "20" at bounding box center [139, 404] width 15 height 15
radio input "true"
click at [974, 491] on button "Next" at bounding box center [964, 498] width 75 height 38
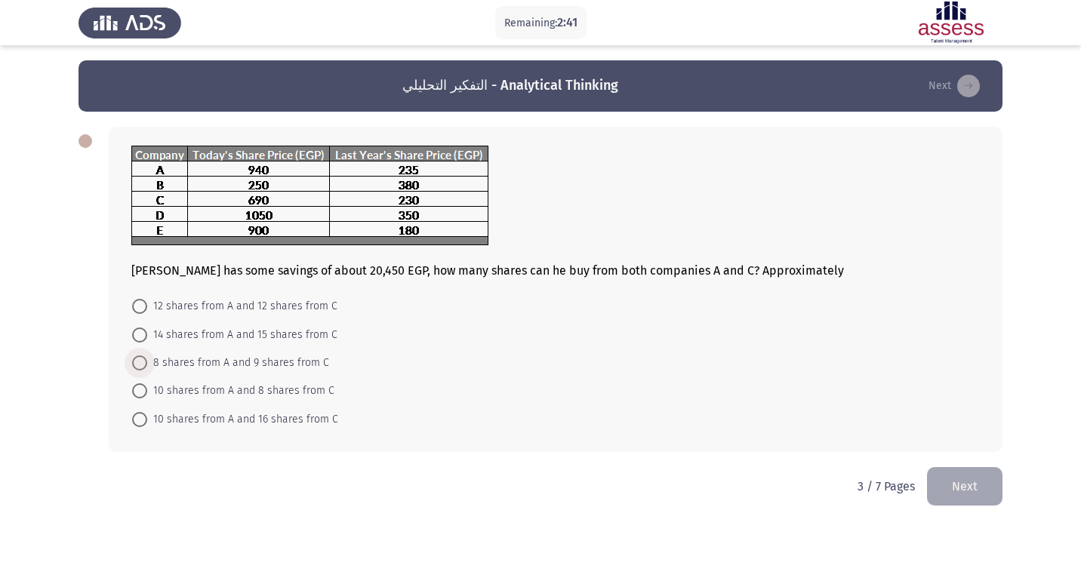
click at [138, 361] on span at bounding box center [139, 362] width 15 height 15
click at [138, 361] on input "8 shares from A and 9 shares from C" at bounding box center [139, 362] width 15 height 15
radio input "true"
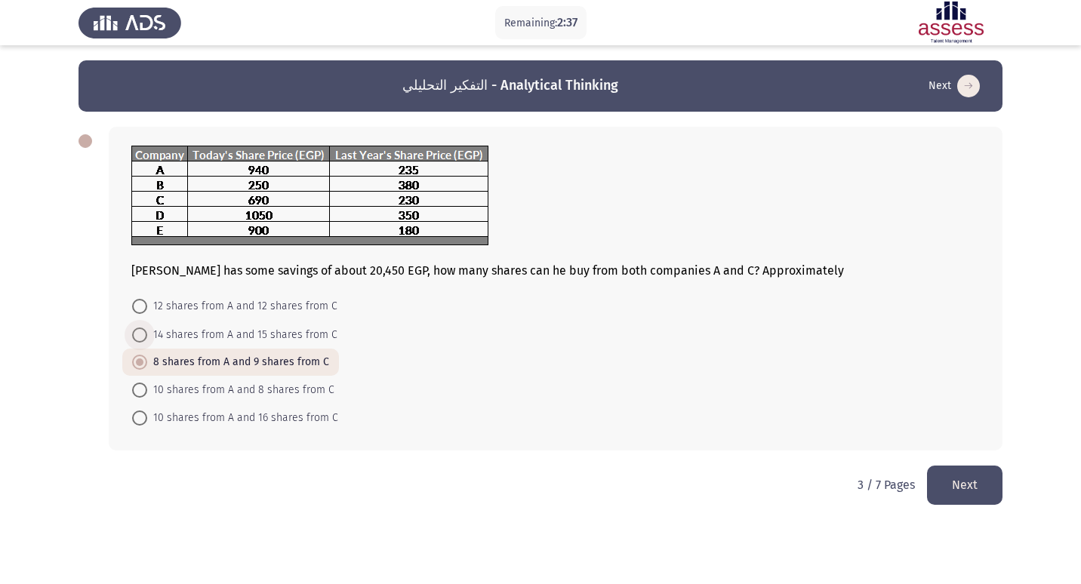
click at [139, 334] on span at bounding box center [139, 335] width 15 height 15
click at [139, 334] on input "14 shares from A and 15 shares from C" at bounding box center [139, 335] width 15 height 15
radio input "true"
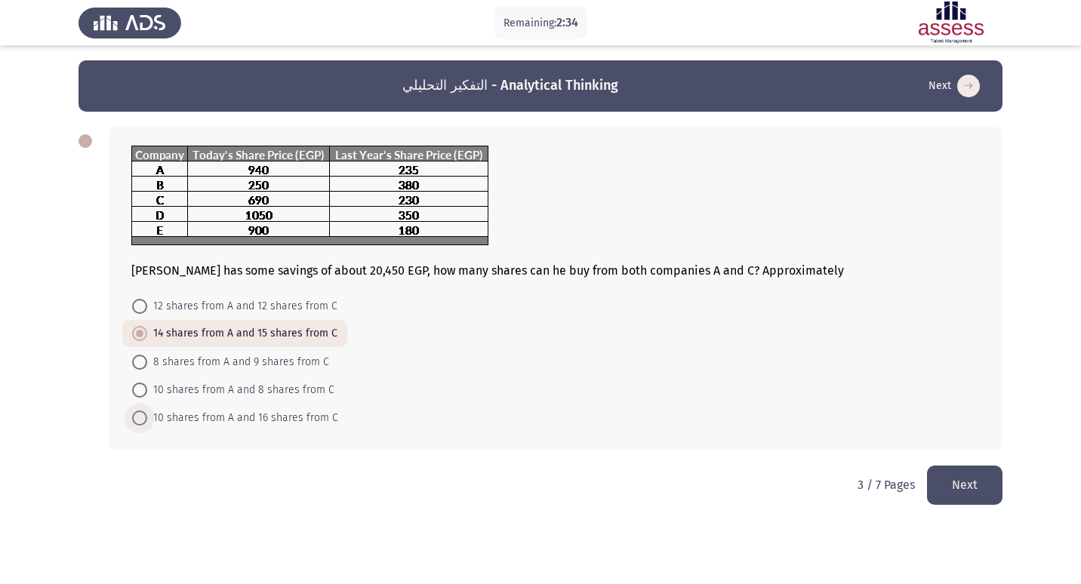
click at [144, 414] on span at bounding box center [139, 418] width 15 height 15
click at [144, 414] on input "10 shares from A and 16 shares from C" at bounding box center [139, 418] width 15 height 15
radio input "true"
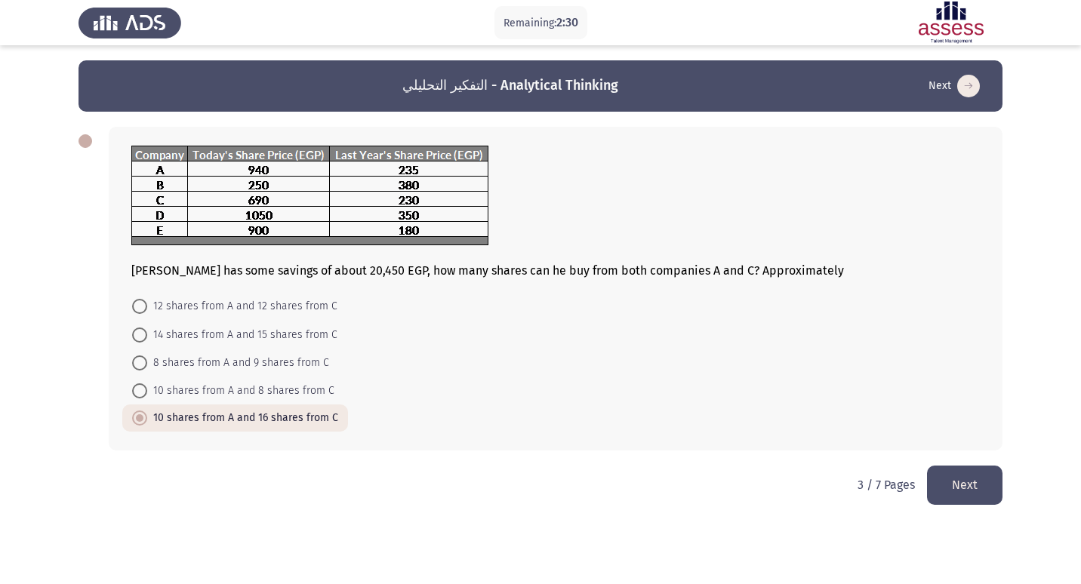
click at [958, 493] on button "Next" at bounding box center [964, 485] width 75 height 38
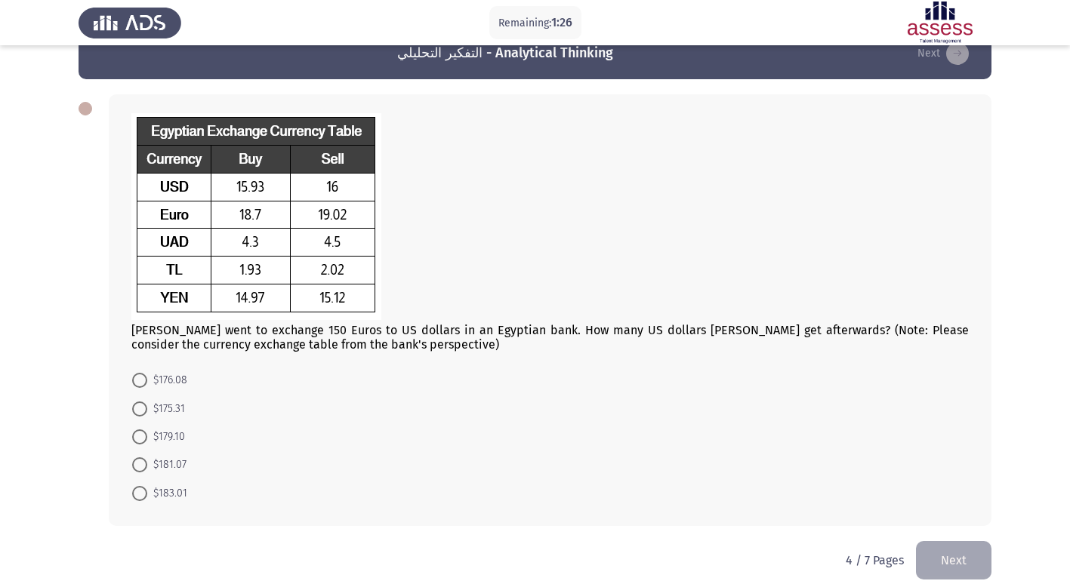
scroll to position [50, 0]
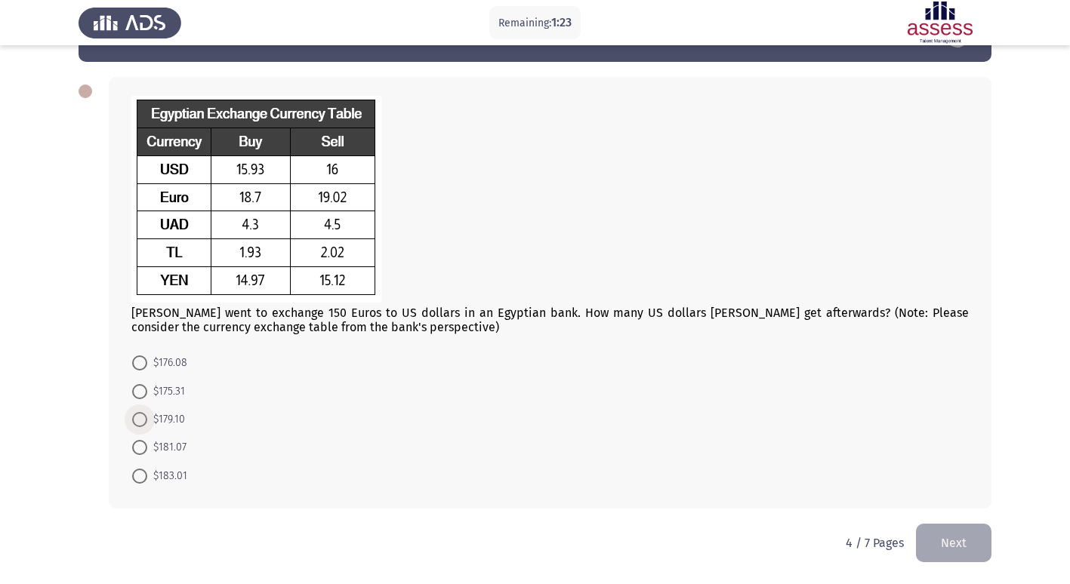
click at [145, 423] on span at bounding box center [139, 419] width 15 height 15
click at [145, 423] on input "$179.10" at bounding box center [139, 419] width 15 height 15
radio input "true"
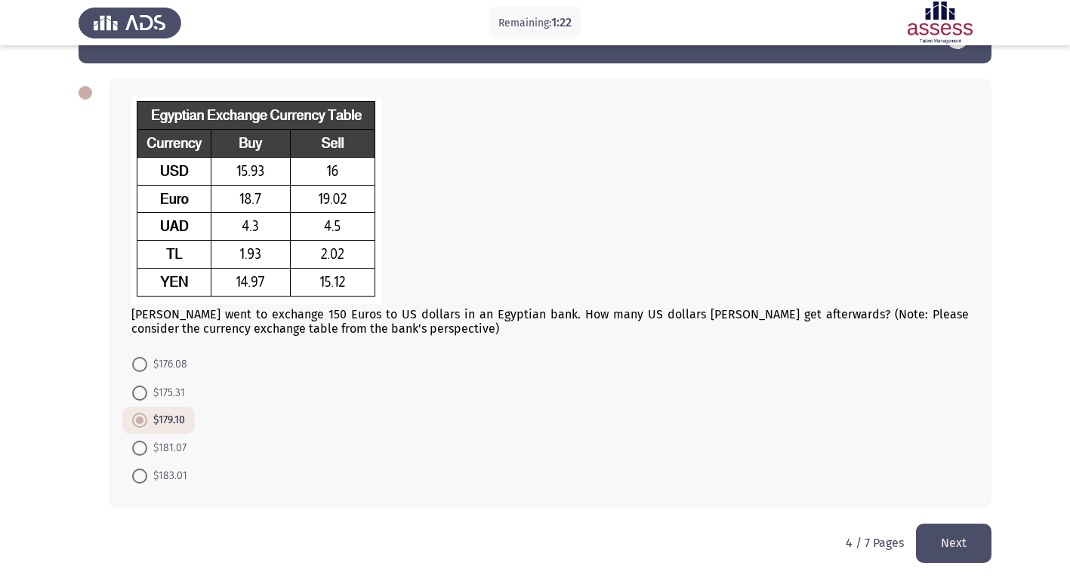
click at [946, 527] on button "Next" at bounding box center [953, 543] width 75 height 38
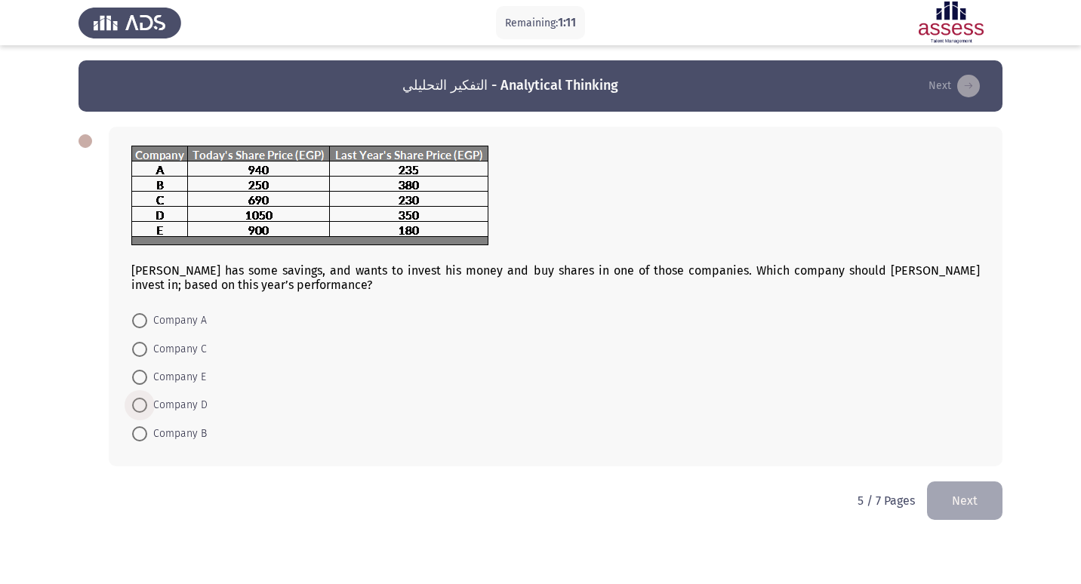
click at [141, 403] on span at bounding box center [139, 405] width 15 height 15
click at [141, 403] on input "Company D" at bounding box center [139, 405] width 15 height 15
radio input "true"
click at [953, 509] on button "Next" at bounding box center [964, 499] width 75 height 38
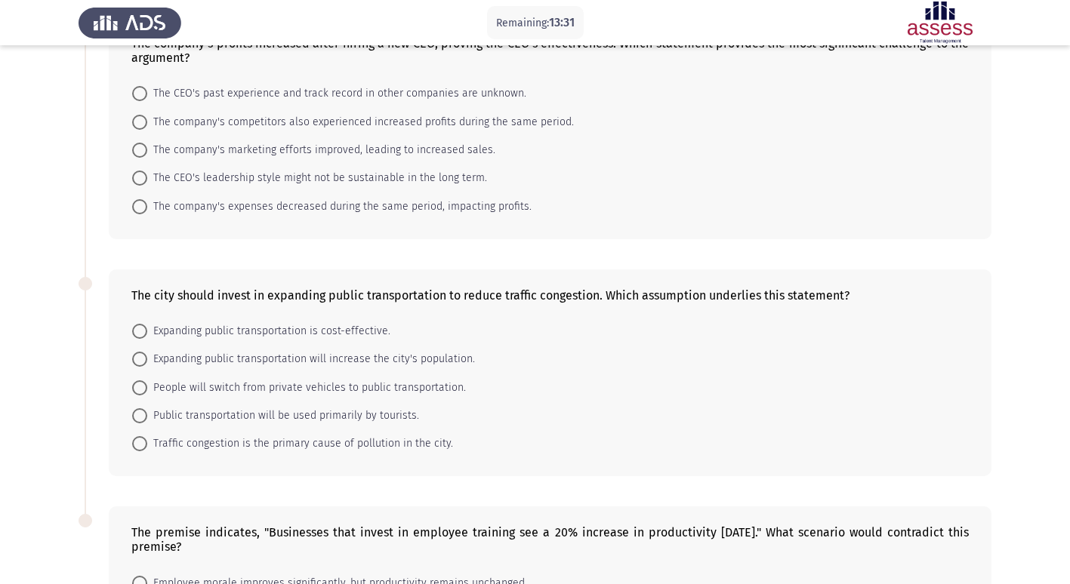
scroll to position [75, 0]
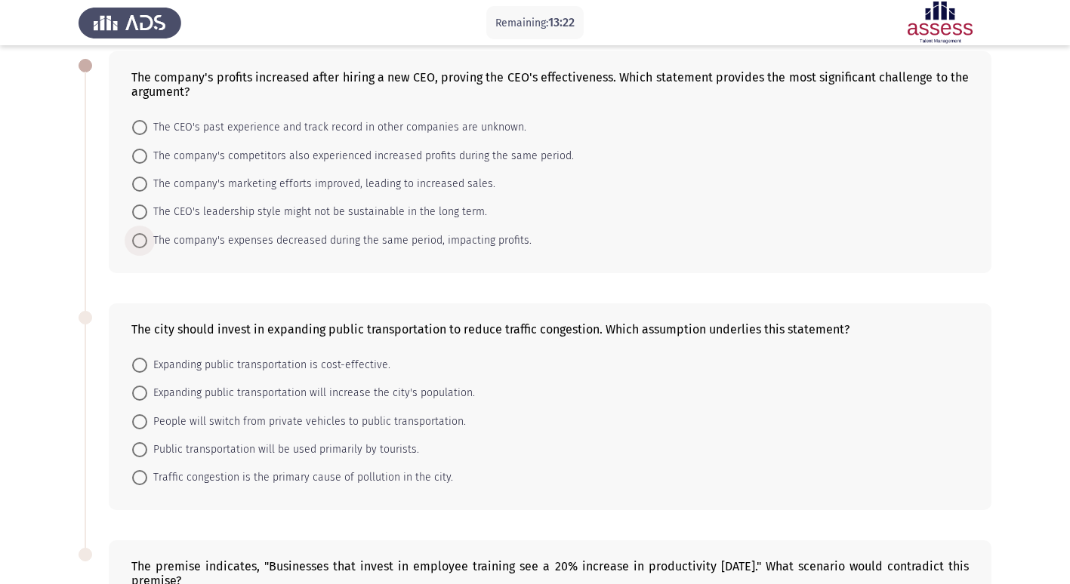
click at [141, 242] on span at bounding box center [139, 240] width 15 height 15
click at [141, 242] on input "The company's expenses decreased during the same period, impacting profits." at bounding box center [139, 240] width 15 height 15
radio input "true"
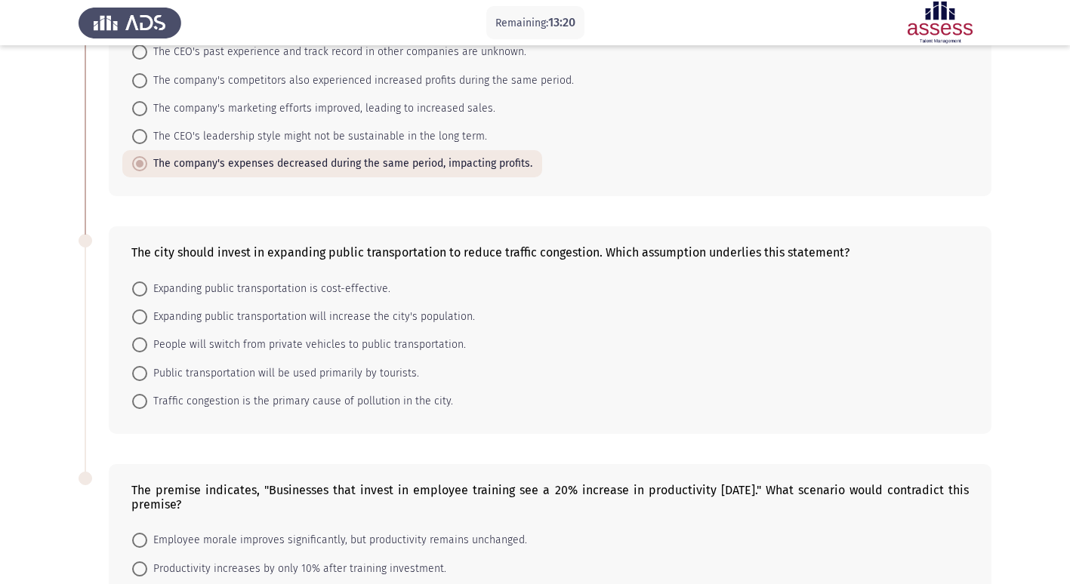
scroll to position [226, 0]
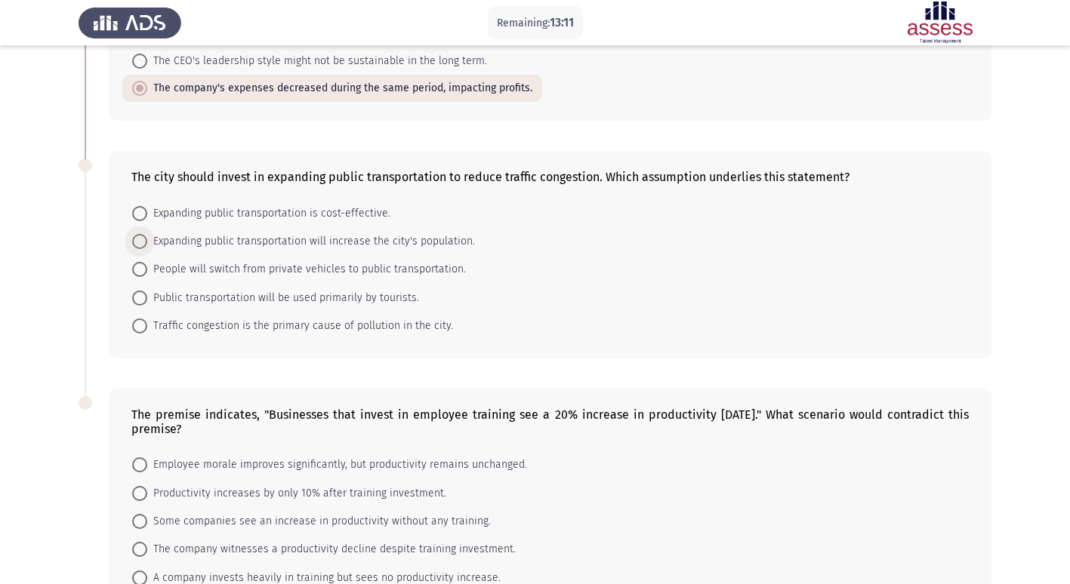
click at [141, 243] on span at bounding box center [139, 241] width 15 height 15
click at [141, 243] on input "Expanding public transportation will increase the city's population." at bounding box center [139, 241] width 15 height 15
radio input "true"
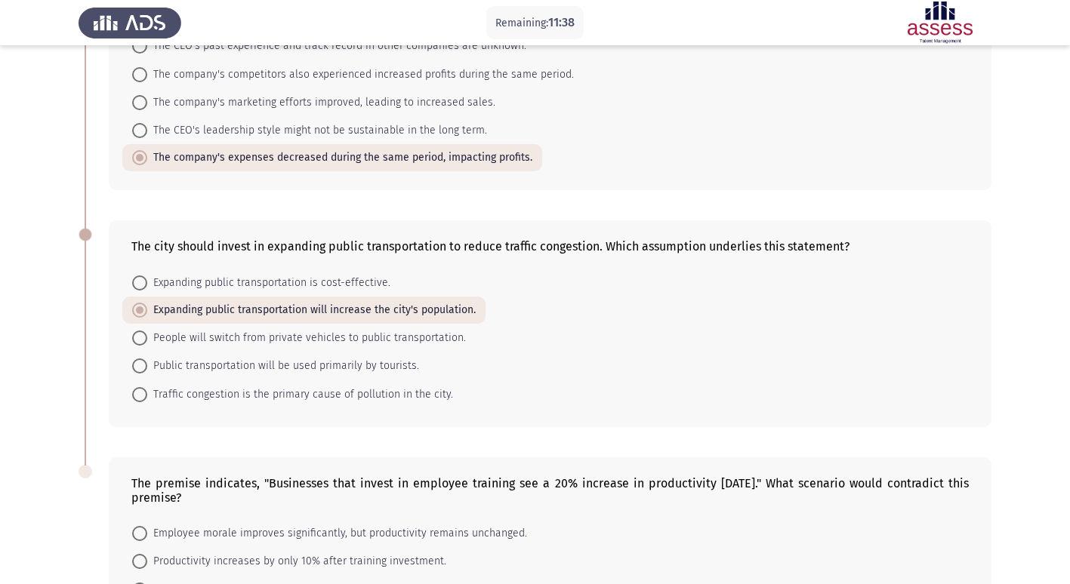
scroll to position [327, 0]
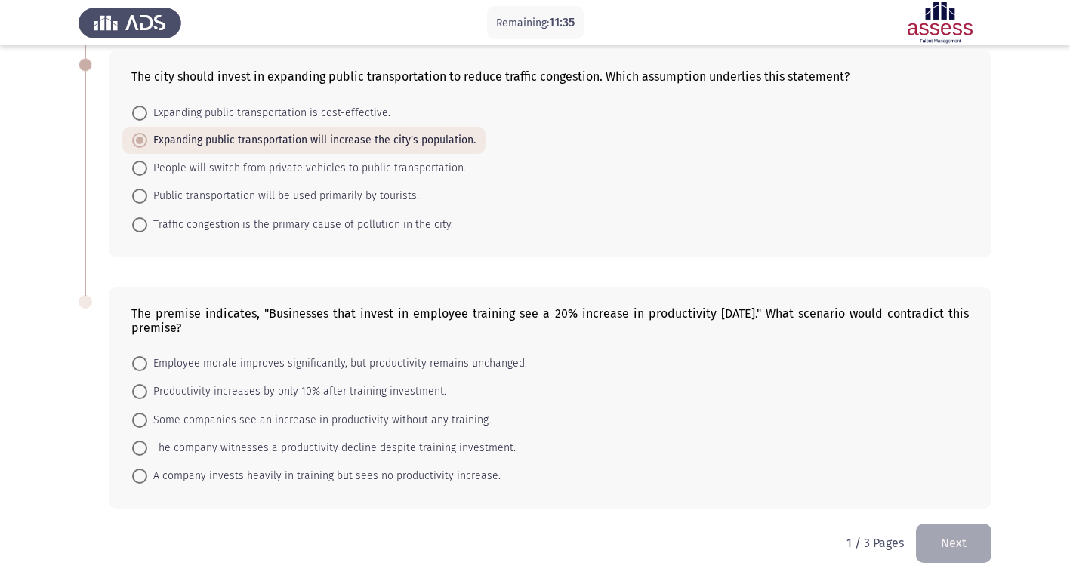
click at [148, 452] on span "The company witnesses a productivity decline despite training investment." at bounding box center [331, 448] width 368 height 18
click at [147, 452] on input "The company witnesses a productivity decline despite training investment." at bounding box center [139, 448] width 15 height 15
radio input "true"
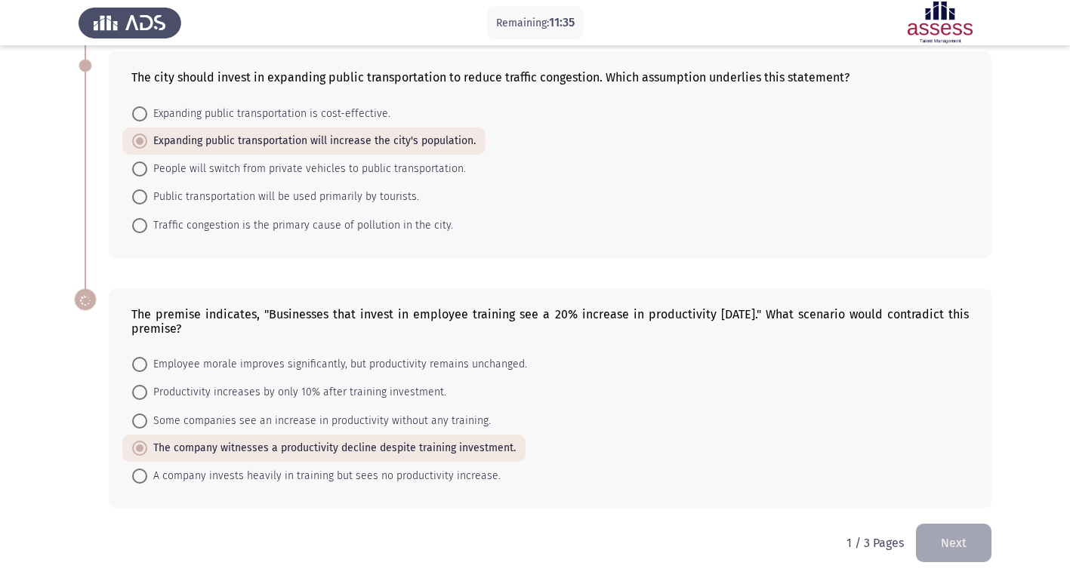
scroll to position [326, 0]
click at [947, 537] on button "Next" at bounding box center [953, 543] width 75 height 38
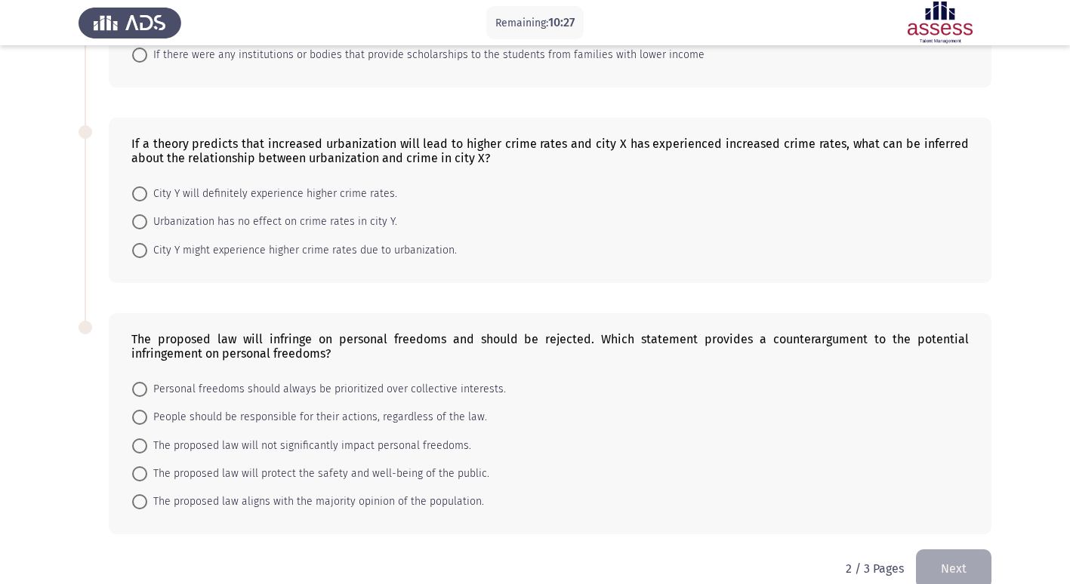
scroll to position [315, 0]
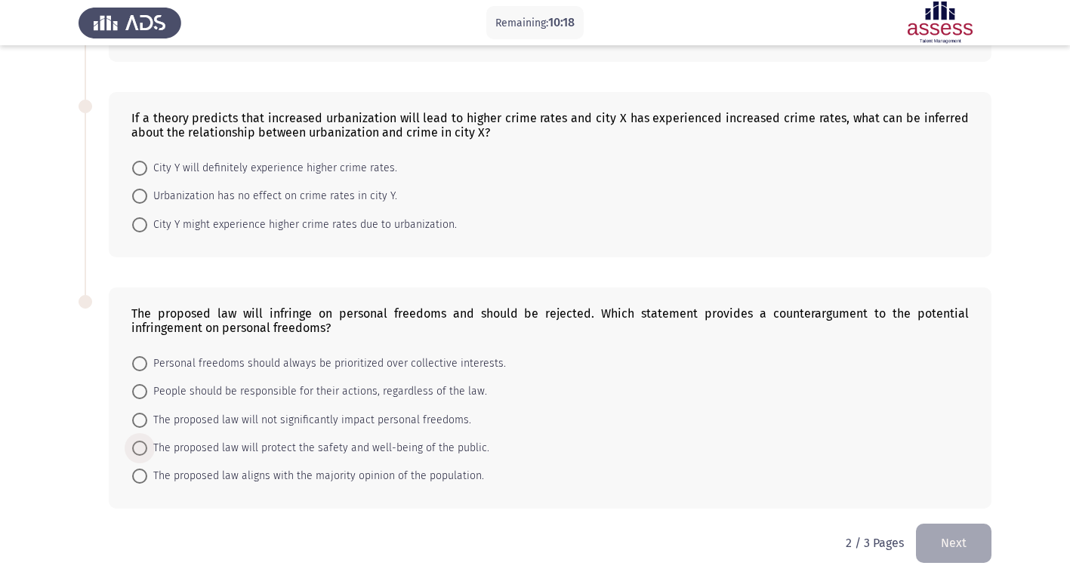
click at [265, 442] on span "The proposed law will protect the safety and well-being of the public." at bounding box center [318, 448] width 342 height 18
click at [147, 442] on input "The proposed law will protect the safety and well-being of the public." at bounding box center [139, 448] width 15 height 15
radio input "true"
click at [84, 277] on div "The proposed law will infringe on personal freedoms and should be rejected. Whi…" at bounding box center [534, 398] width 913 height 251
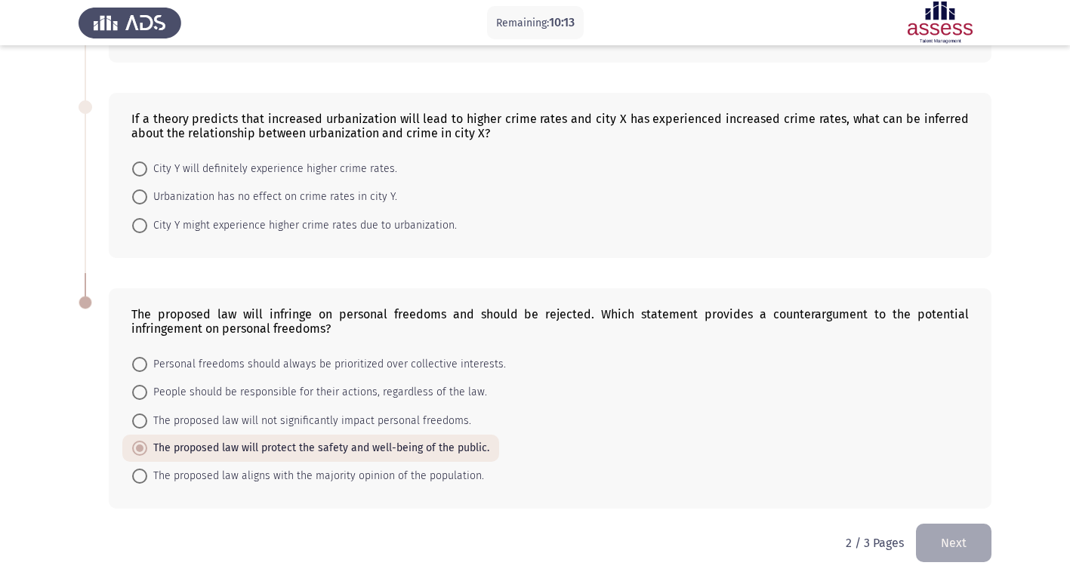
click at [143, 226] on span at bounding box center [139, 225] width 15 height 15
click at [143, 226] on input "City Y might experience higher crime rates due to urbanization." at bounding box center [139, 225] width 15 height 15
radio input "true"
click at [139, 451] on span at bounding box center [140, 448] width 8 height 8
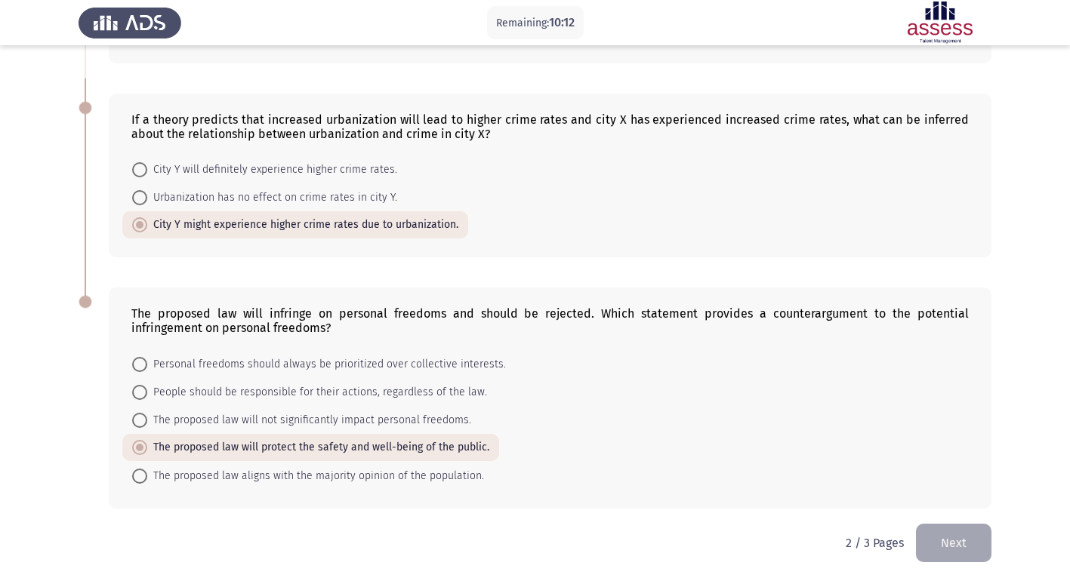
click at [139, 451] on input "The proposed law will protect the safety and well-being of the public." at bounding box center [139, 447] width 15 height 15
click at [138, 473] on span at bounding box center [139, 476] width 15 height 15
click at [138, 473] on input "The proposed law aligns with the majority opinion of the population." at bounding box center [139, 476] width 15 height 15
radio input "true"
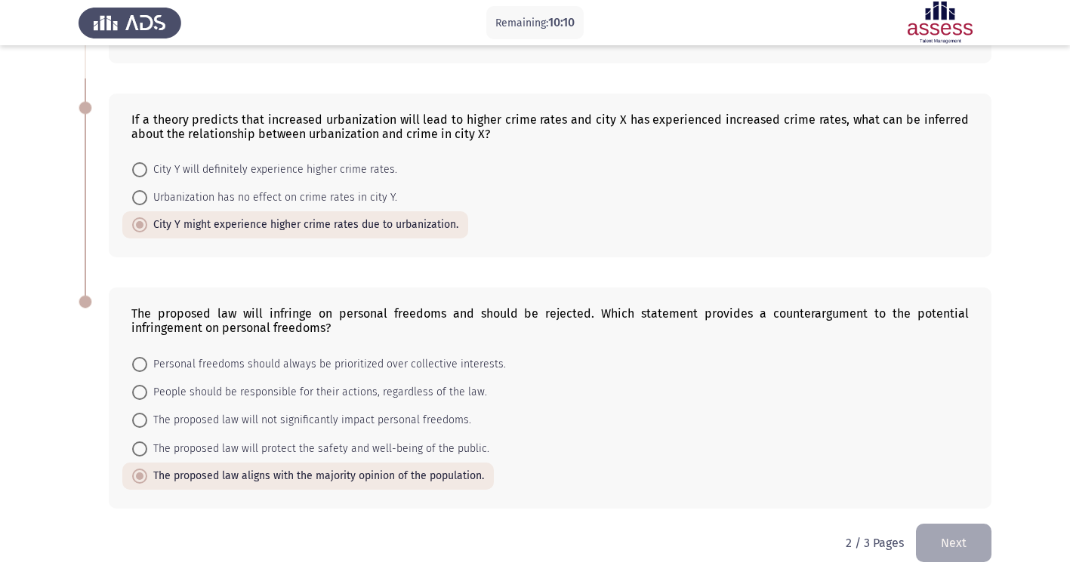
click at [140, 455] on span at bounding box center [139, 449] width 15 height 15
click at [140, 455] on input "The proposed law will protect the safety and well-being of the public." at bounding box center [139, 449] width 15 height 15
radio input "true"
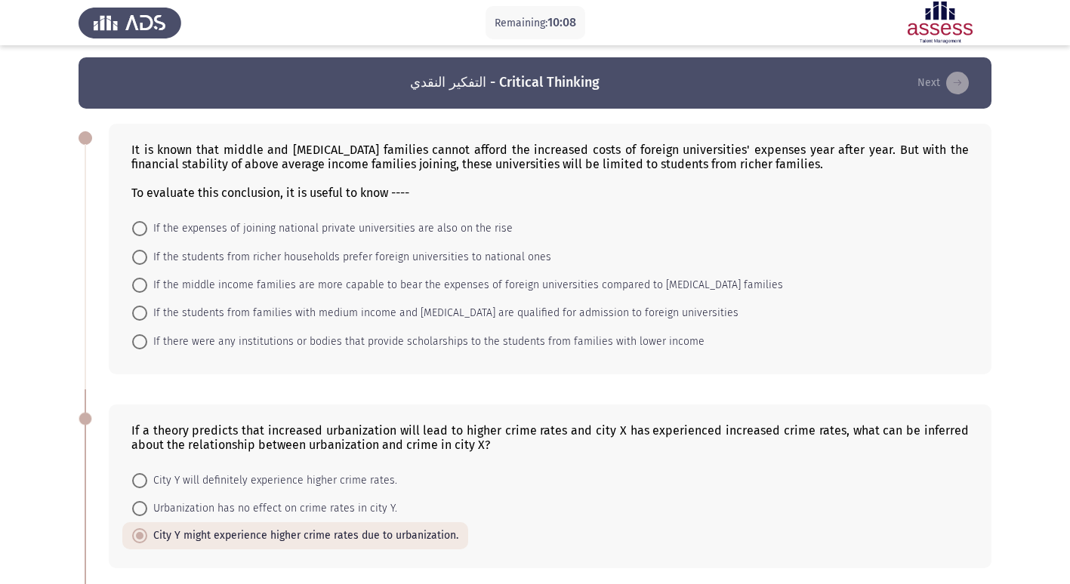
scroll to position [0, 0]
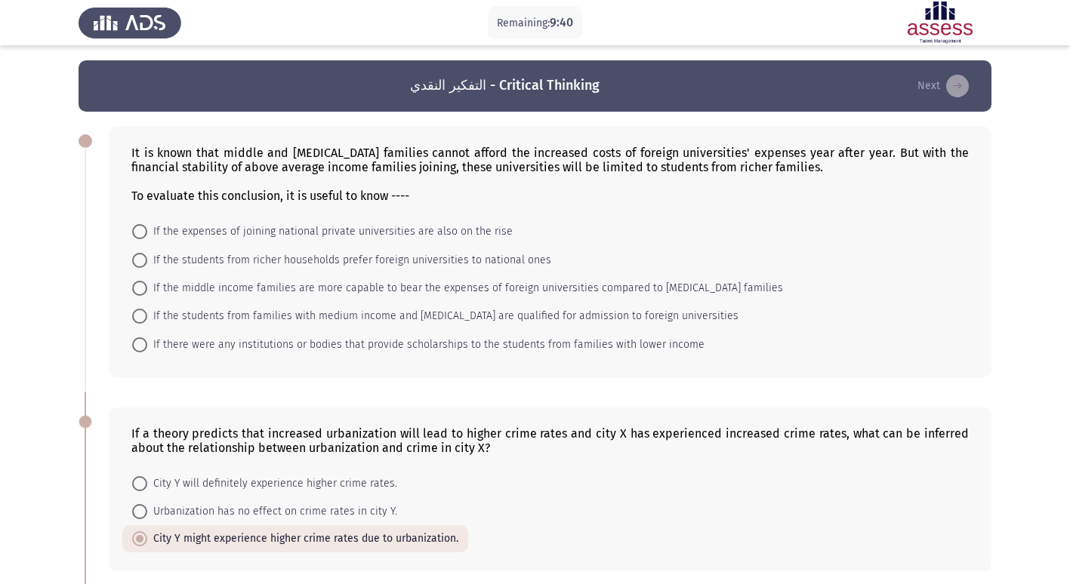
click at [142, 290] on span at bounding box center [139, 288] width 15 height 15
click at [142, 290] on input "If the middle income families are more capable to bear the expenses of foreign …" at bounding box center [139, 288] width 15 height 15
radio input "true"
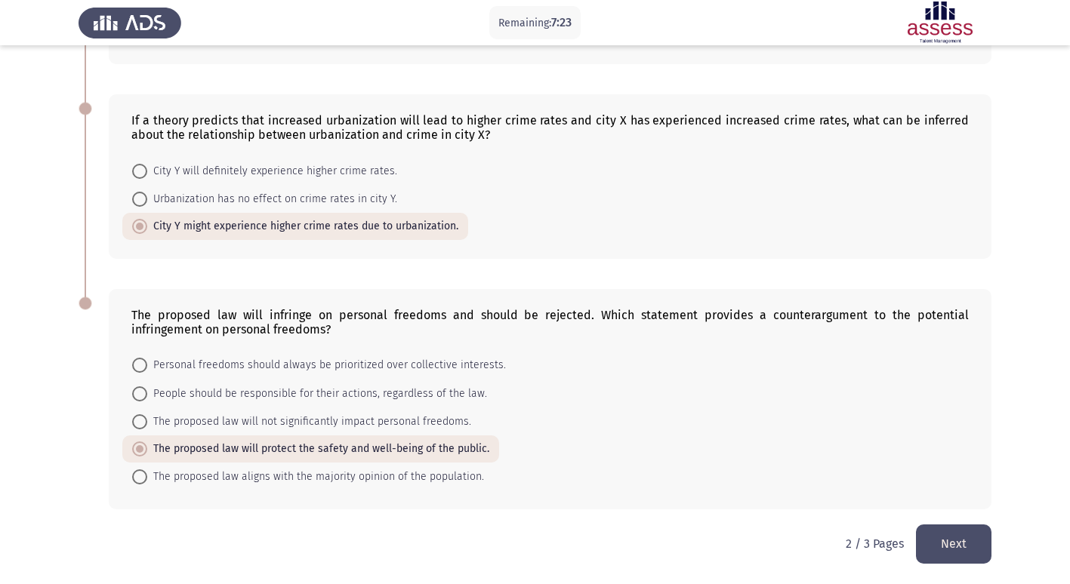
scroll to position [312, 0]
click at [929, 535] on button "Next" at bounding box center [953, 543] width 75 height 38
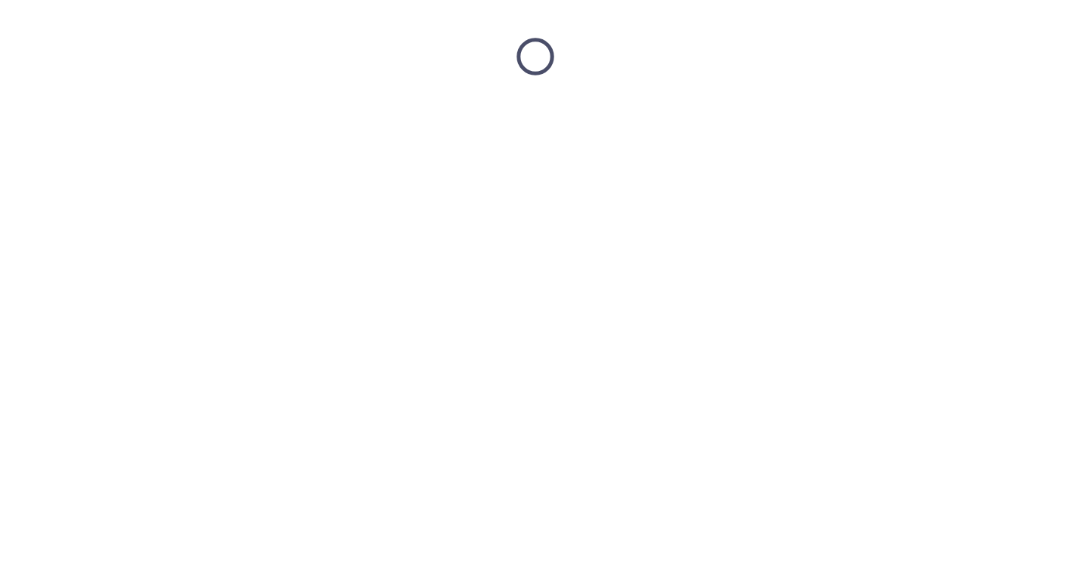
scroll to position [0, 0]
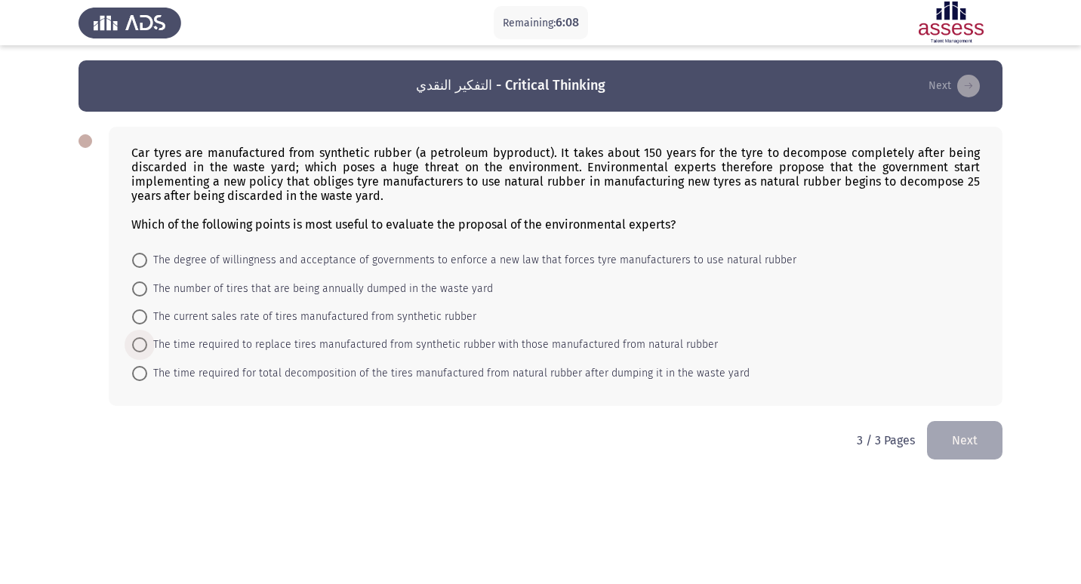
click at [140, 337] on span at bounding box center [139, 344] width 15 height 15
click at [140, 337] on input "The time required to replace tires manufactured from synthetic rubber with thos…" at bounding box center [139, 344] width 15 height 15
radio input "true"
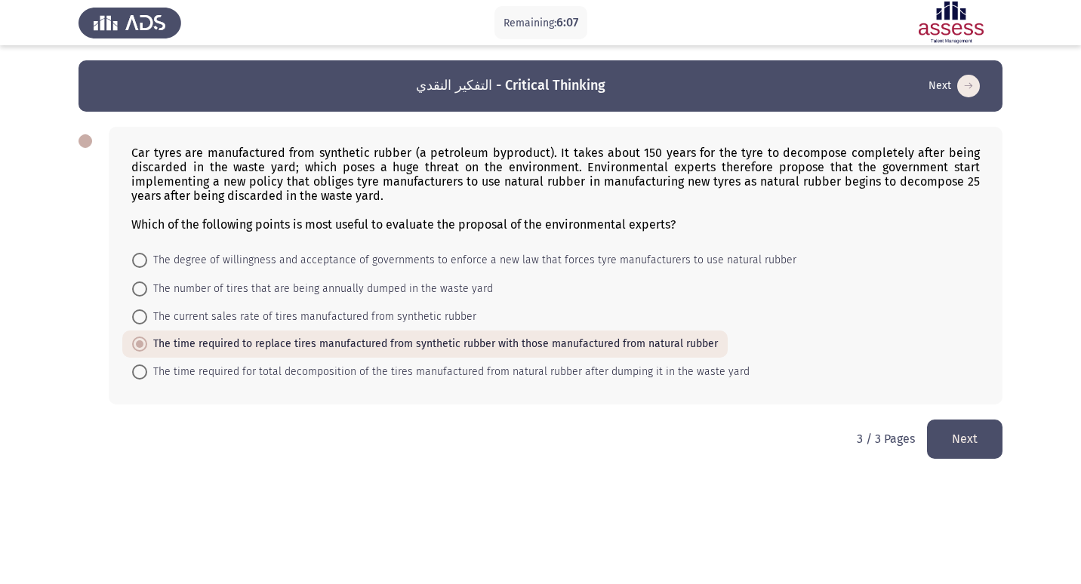
click at [954, 423] on button "Next" at bounding box center [964, 439] width 75 height 38
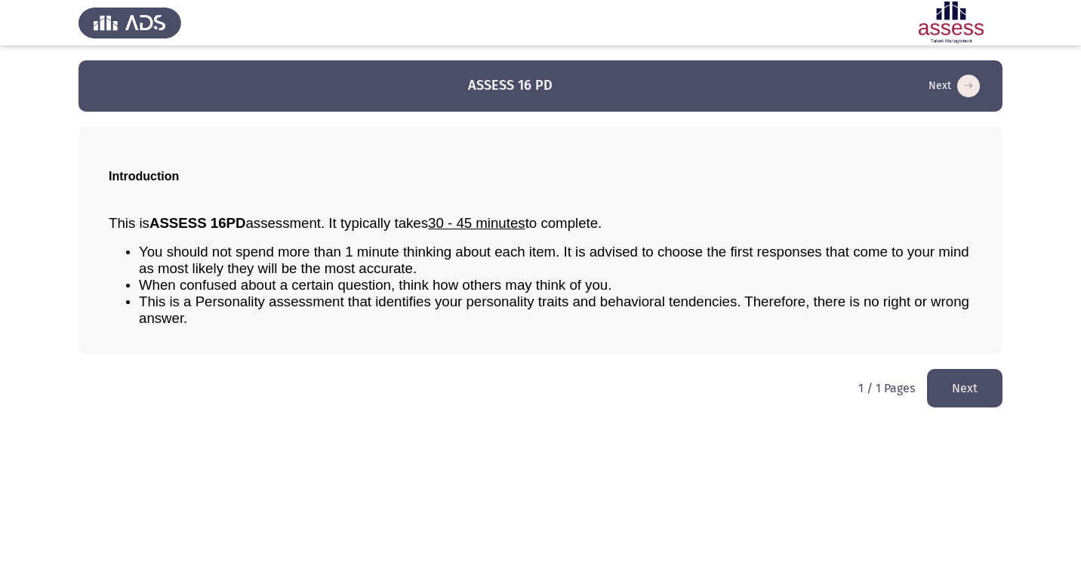
click at [998, 386] on button "Next" at bounding box center [964, 388] width 75 height 38
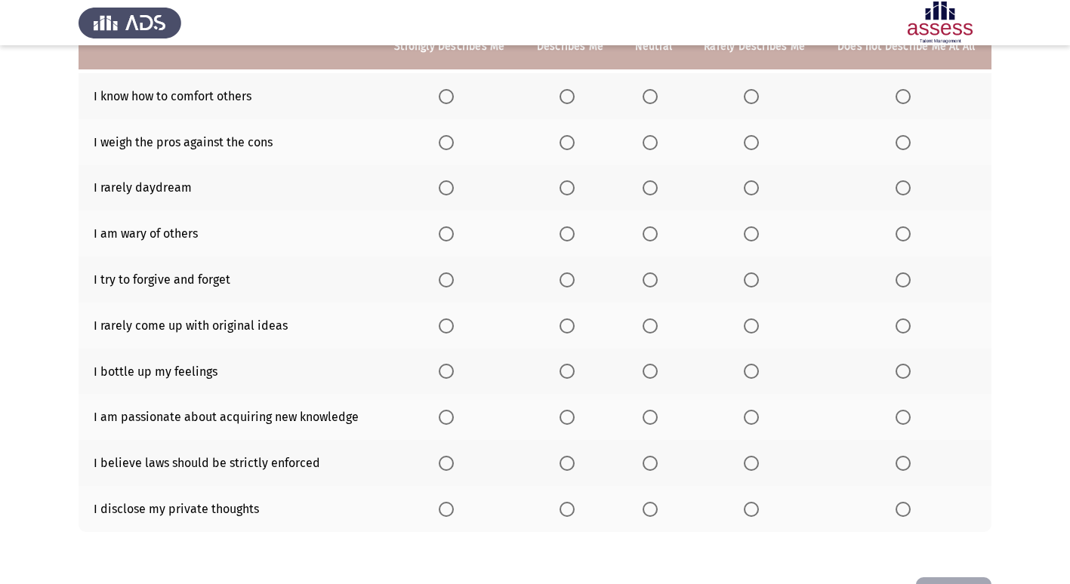
scroll to position [145, 0]
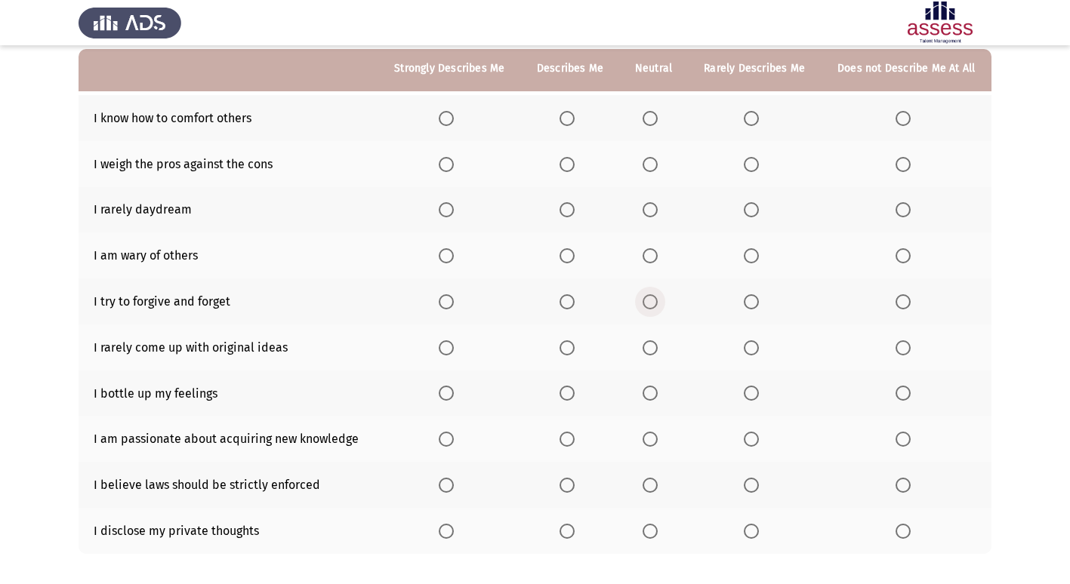
click at [645, 298] on span "Select an option" at bounding box center [649, 301] width 15 height 15
click at [645, 298] on input "Select an option" at bounding box center [649, 301] width 15 height 15
click at [568, 436] on span "Select an option" at bounding box center [566, 439] width 15 height 15
click at [568, 436] on input "Select an option" at bounding box center [566, 439] width 15 height 15
click at [647, 392] on span "Select an option" at bounding box center [649, 393] width 15 height 15
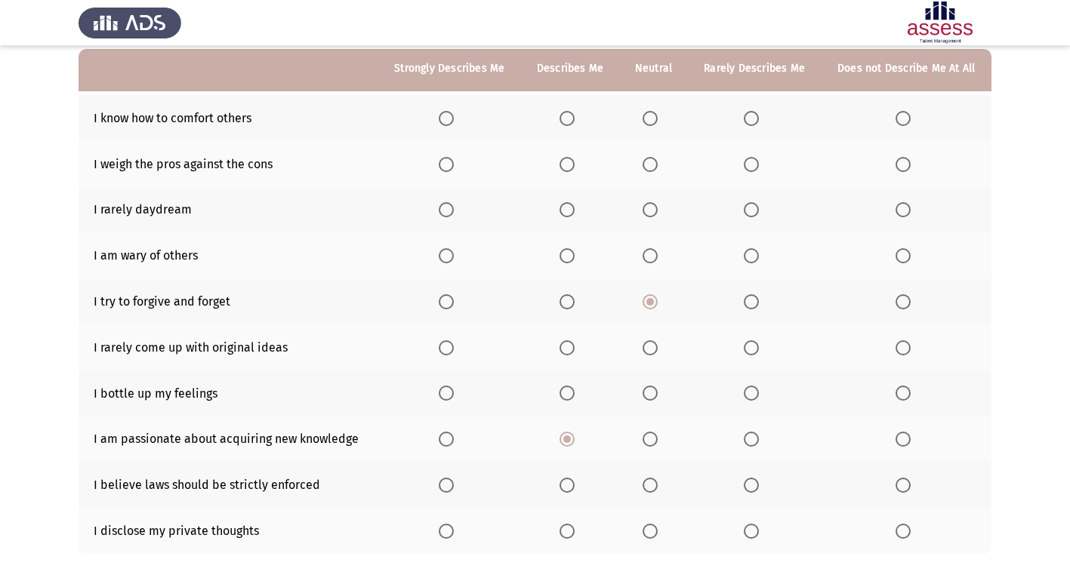
click at [647, 392] on input "Select an option" at bounding box center [649, 393] width 15 height 15
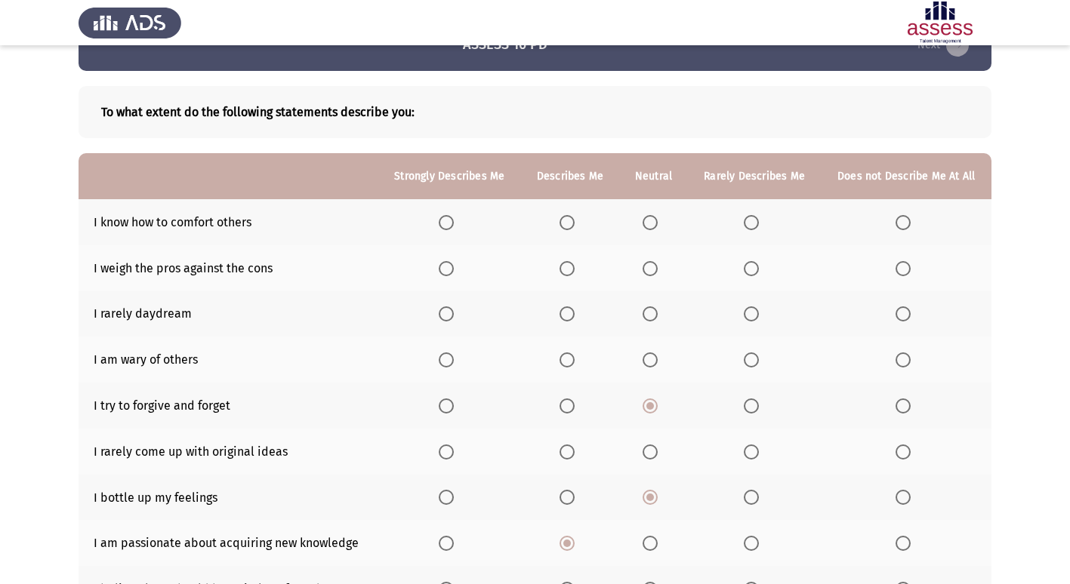
scroll to position [75, 0]
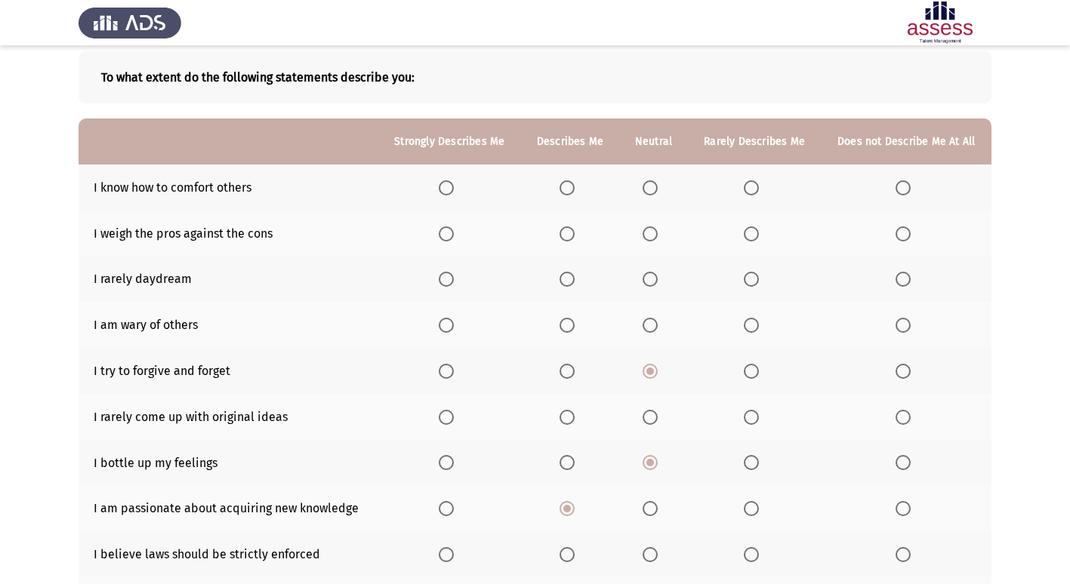
click at [565, 331] on span "Select an option" at bounding box center [566, 325] width 15 height 15
click at [565, 331] on input "Select an option" at bounding box center [566, 325] width 15 height 15
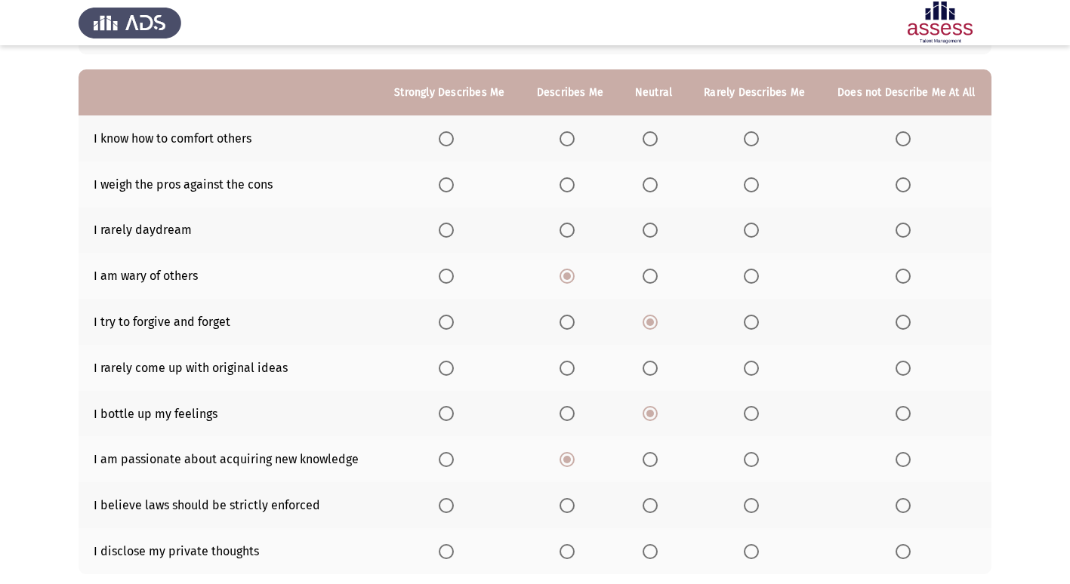
scroll to position [151, 0]
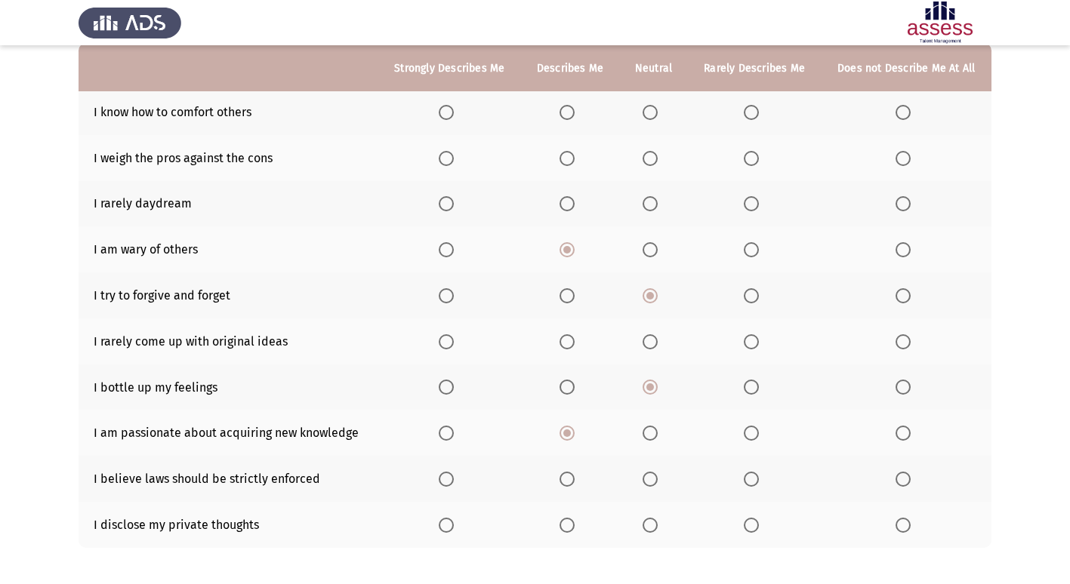
click at [577, 202] on label "Select an option" at bounding box center [569, 203] width 21 height 15
click at [574, 202] on input "Select an option" at bounding box center [566, 203] width 15 height 15
click at [654, 159] on span "Select an option" at bounding box center [649, 158] width 15 height 15
click at [654, 159] on input "Select an option" at bounding box center [649, 158] width 15 height 15
click at [660, 116] on label "Select an option" at bounding box center [652, 112] width 21 height 15
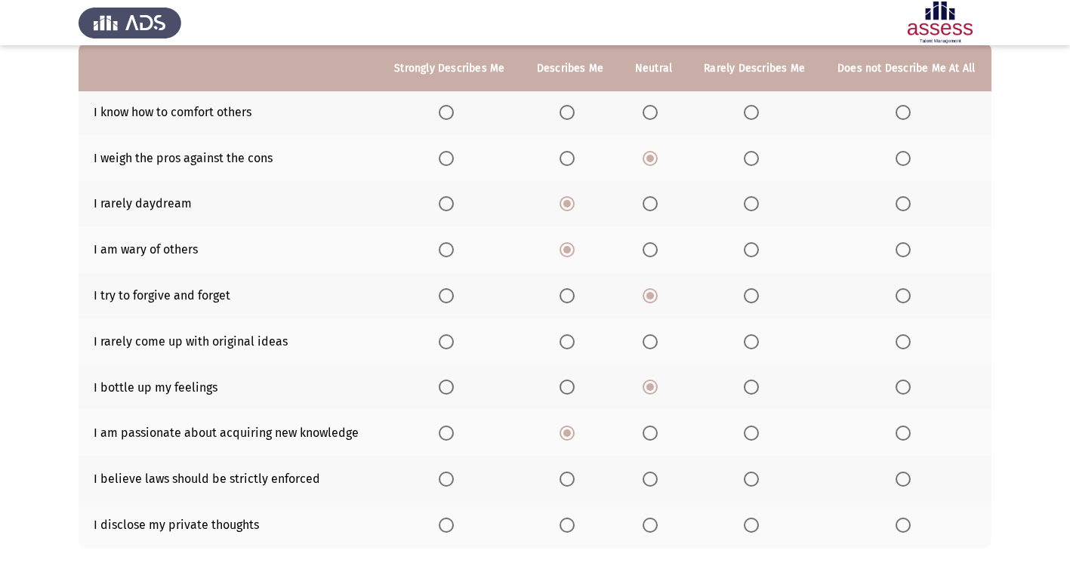
click at [657, 116] on input "Select an option" at bounding box center [649, 112] width 15 height 15
click at [447, 346] on span "Select an option" at bounding box center [446, 341] width 15 height 15
click at [447, 346] on input "Select an option" at bounding box center [446, 341] width 15 height 15
click at [654, 476] on span "Select an option" at bounding box center [649, 479] width 15 height 15
click at [654, 476] on input "Select an option" at bounding box center [649, 479] width 15 height 15
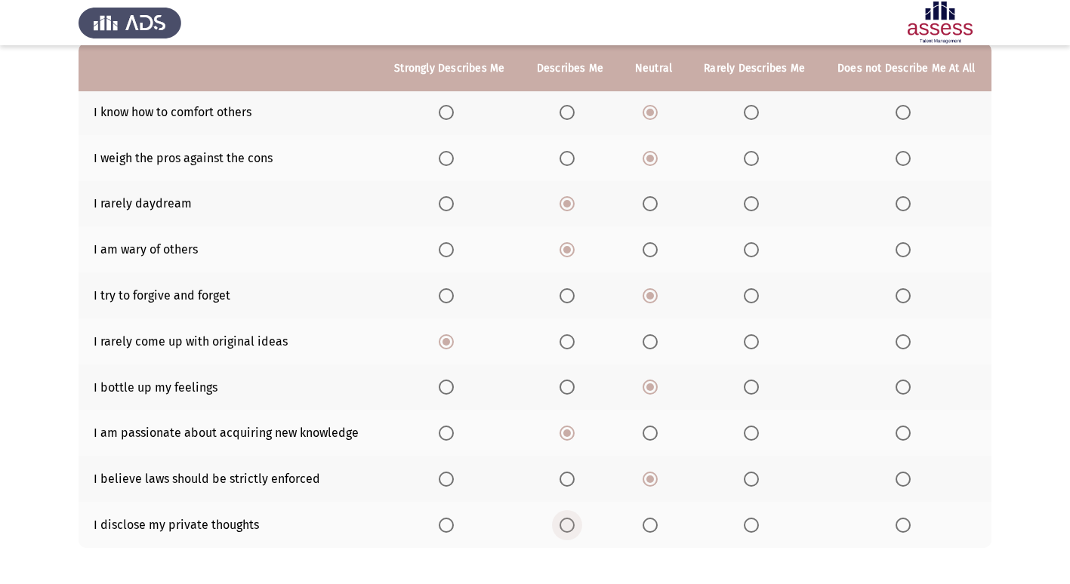
click at [562, 529] on span "Select an option" at bounding box center [566, 525] width 15 height 15
click at [562, 529] on input "Select an option" at bounding box center [566, 525] width 15 height 15
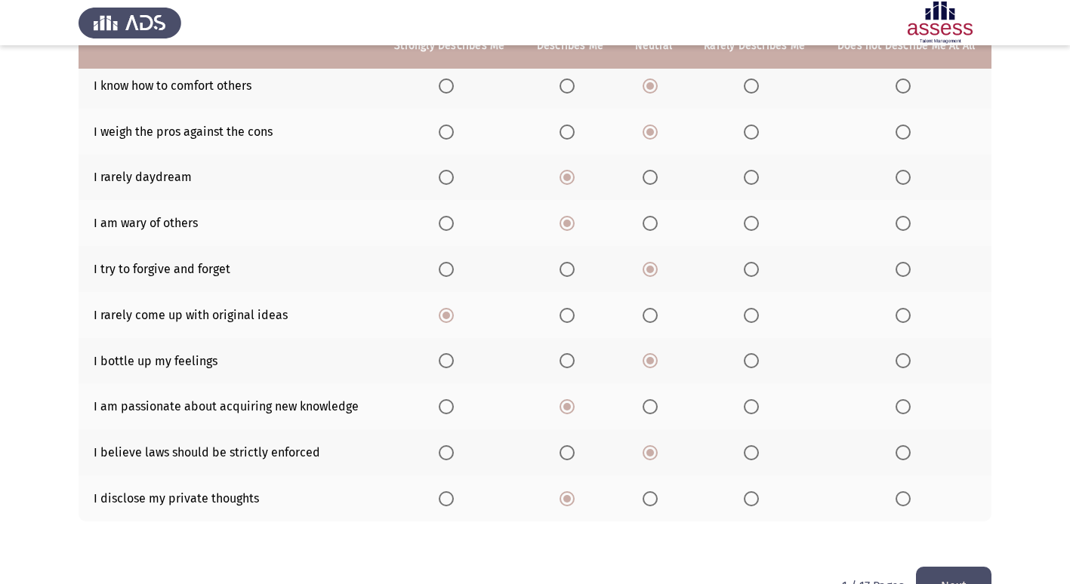
scroll to position [220, 0]
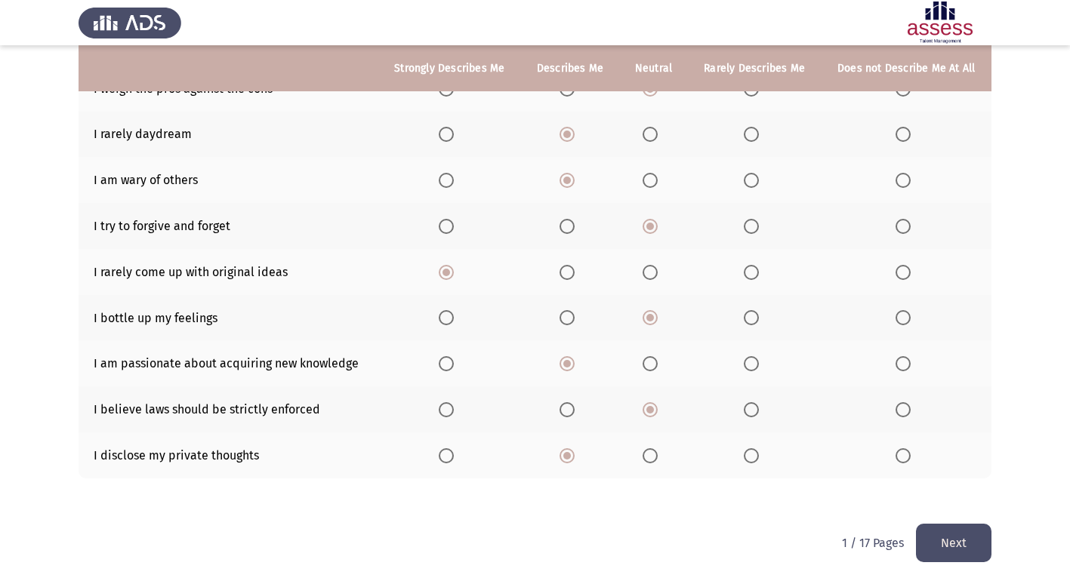
click at [939, 545] on button "Next" at bounding box center [953, 543] width 75 height 38
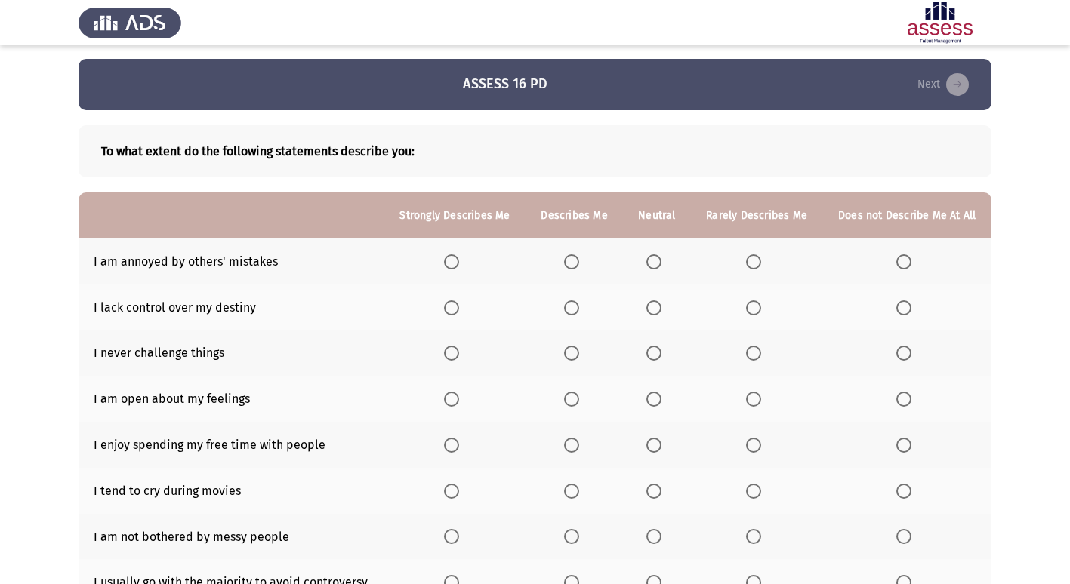
scroll to position [0, 0]
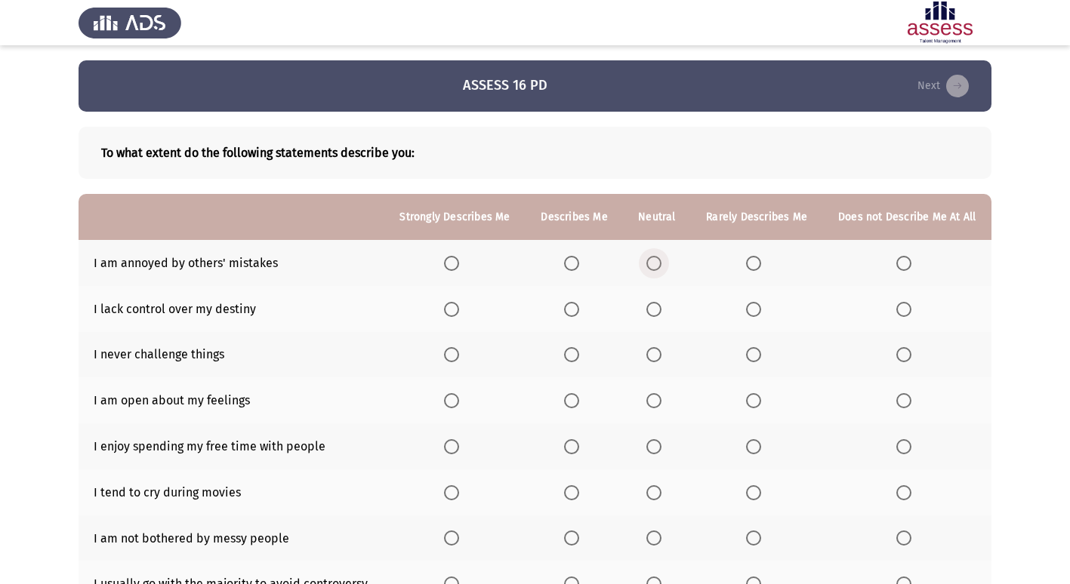
click at [659, 265] on span "Select an option" at bounding box center [653, 263] width 15 height 15
click at [659, 265] on input "Select an option" at bounding box center [653, 263] width 15 height 15
click at [570, 312] on span "Select an option" at bounding box center [571, 309] width 15 height 15
click at [570, 312] on input "Select an option" at bounding box center [571, 309] width 15 height 15
click at [657, 355] on span "Select an option" at bounding box center [653, 354] width 15 height 15
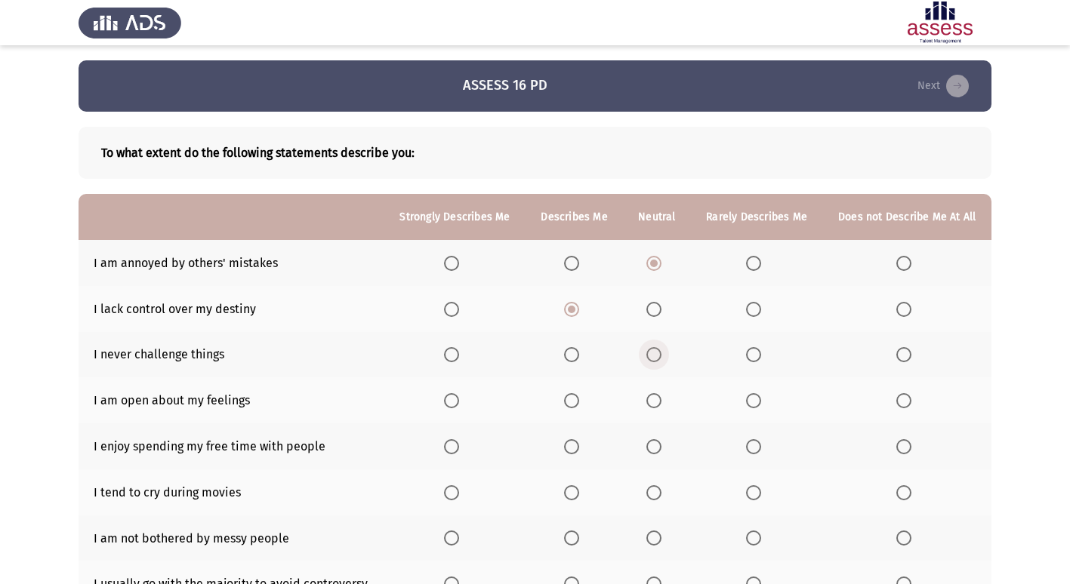
click at [657, 355] on input "Select an option" at bounding box center [653, 354] width 15 height 15
click at [659, 392] on th at bounding box center [657, 400] width 68 height 46
click at [658, 406] on span "Select an option" at bounding box center [653, 400] width 15 height 15
click at [658, 406] on input "Select an option" at bounding box center [653, 400] width 15 height 15
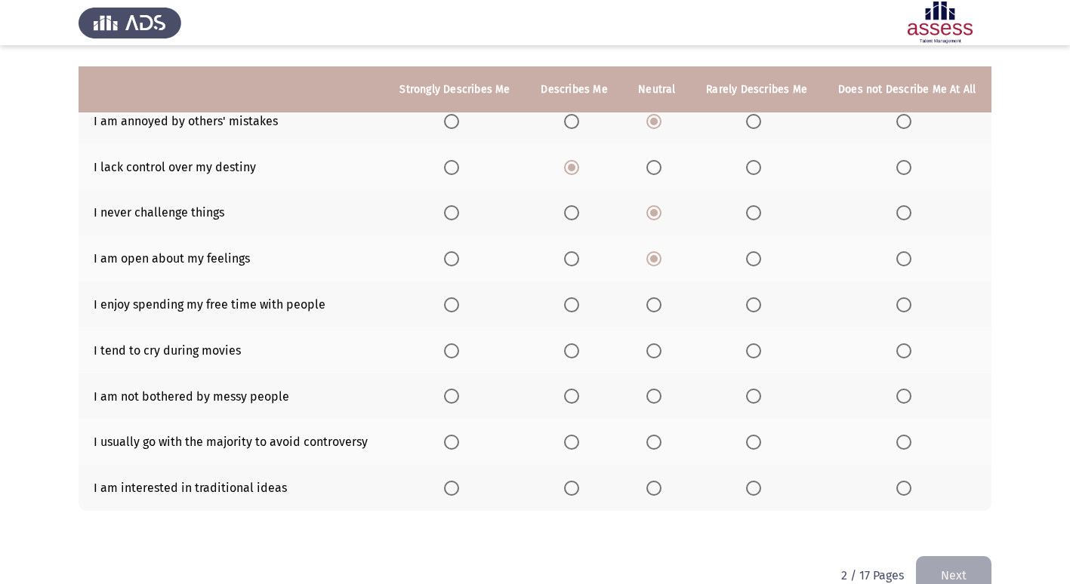
scroll to position [174, 0]
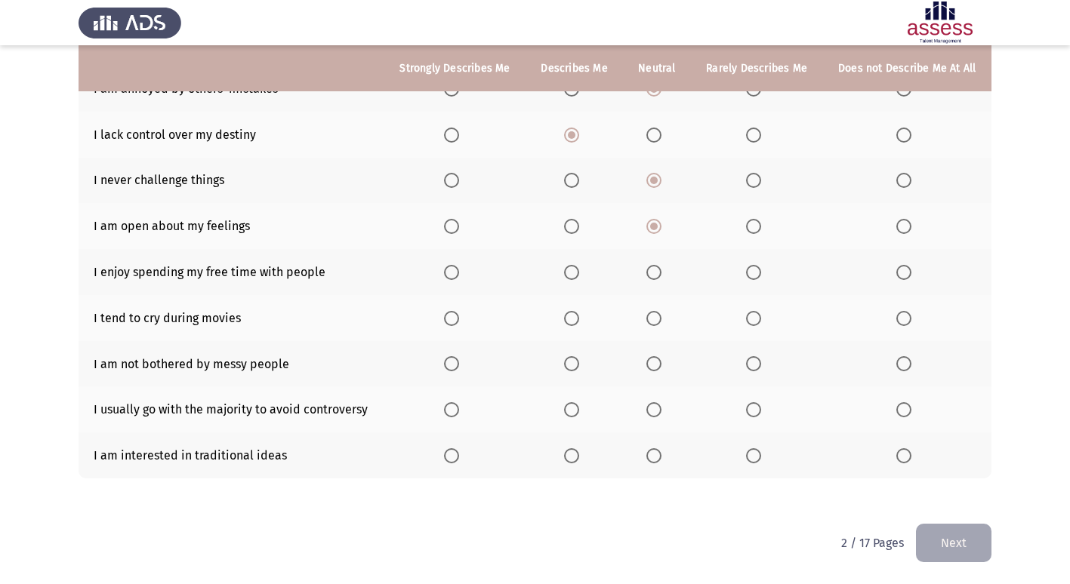
click at [452, 276] on span "Select an option" at bounding box center [451, 272] width 15 height 15
click at [452, 276] on input "Select an option" at bounding box center [451, 272] width 15 height 15
click at [661, 316] on span "Select an option" at bounding box center [653, 318] width 15 height 15
click at [661, 316] on input "Select an option" at bounding box center [653, 318] width 15 height 15
click at [652, 358] on span "Select an option" at bounding box center [653, 363] width 15 height 15
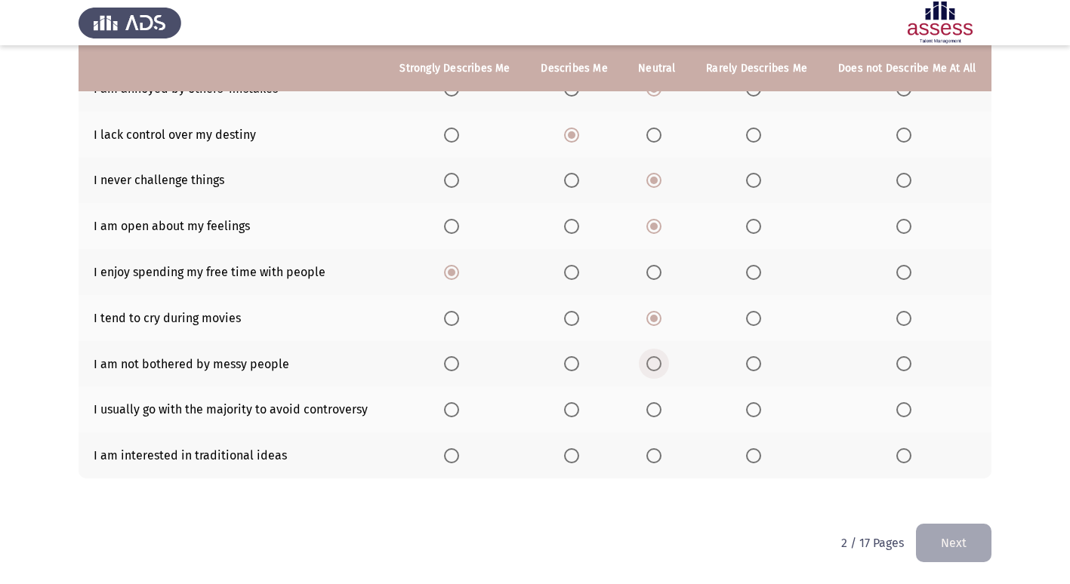
click at [652, 358] on input "Select an option" at bounding box center [653, 363] width 15 height 15
click at [659, 408] on span "Select an option" at bounding box center [653, 409] width 15 height 15
click at [659, 408] on input "Select an option" at bounding box center [653, 409] width 15 height 15
click at [651, 448] on span "Select an option" at bounding box center [653, 455] width 15 height 15
click at [651, 448] on input "Select an option" at bounding box center [653, 455] width 15 height 15
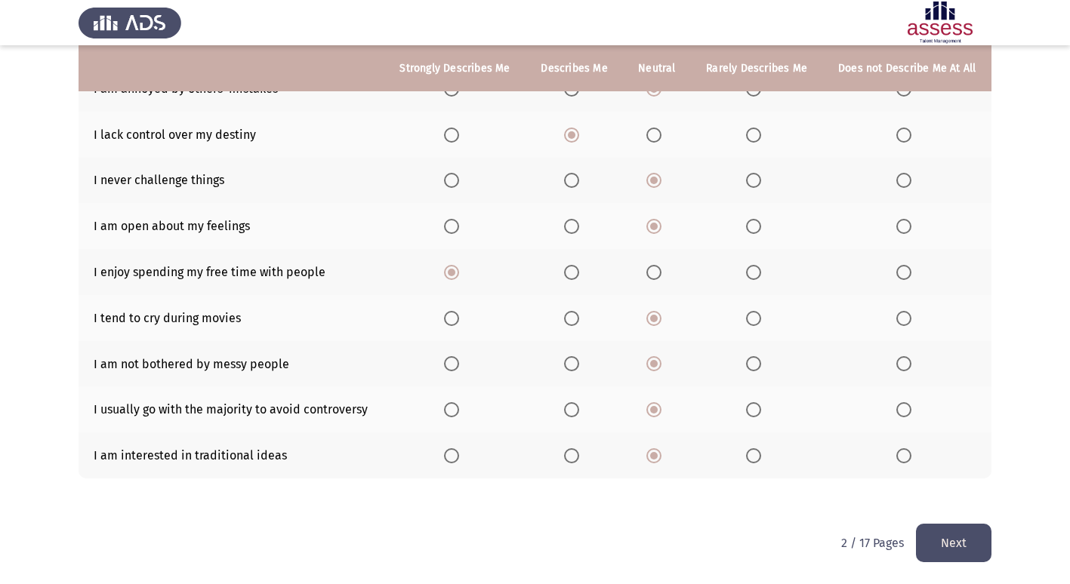
click at [956, 541] on button "Next" at bounding box center [953, 543] width 75 height 38
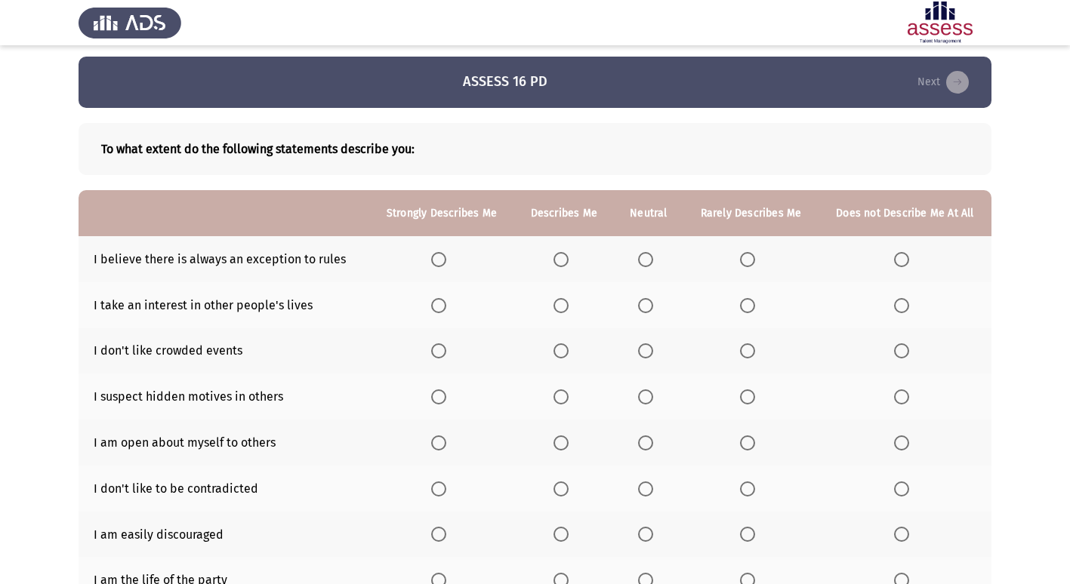
scroll to position [0, 0]
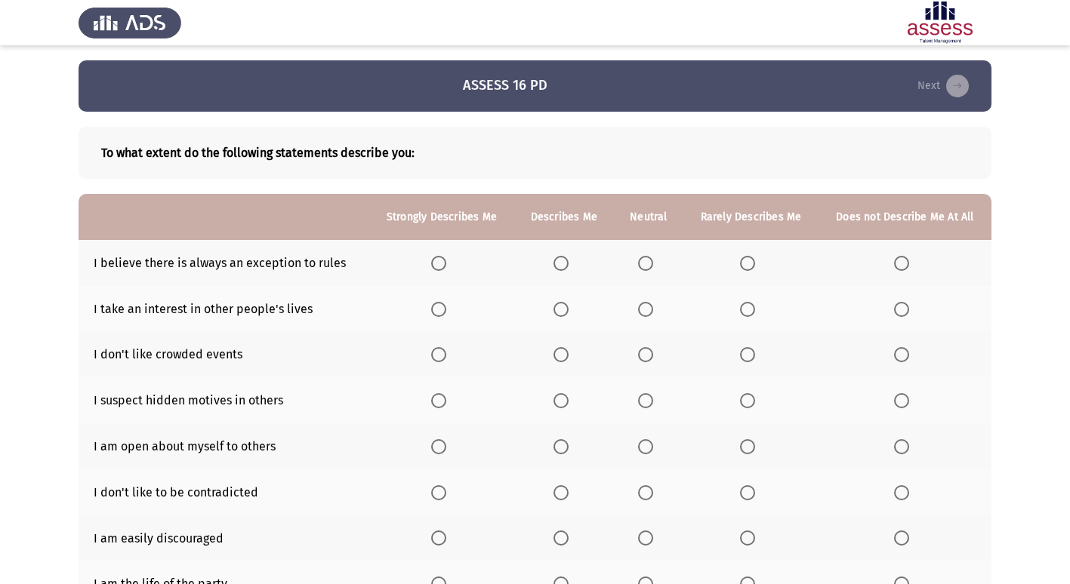
drag, startPoint x: 158, startPoint y: 309, endPoint x: 225, endPoint y: 318, distance: 67.7
click at [215, 318] on td "I take an interest in other people's lives" at bounding box center [223, 309] width 291 height 46
drag, startPoint x: 306, startPoint y: 304, endPoint x: 253, endPoint y: 304, distance: 53.6
click at [253, 304] on td "I take an interest in other people's lives" at bounding box center [223, 309] width 291 height 46
click at [639, 452] on span "Select an option" at bounding box center [645, 446] width 15 height 15
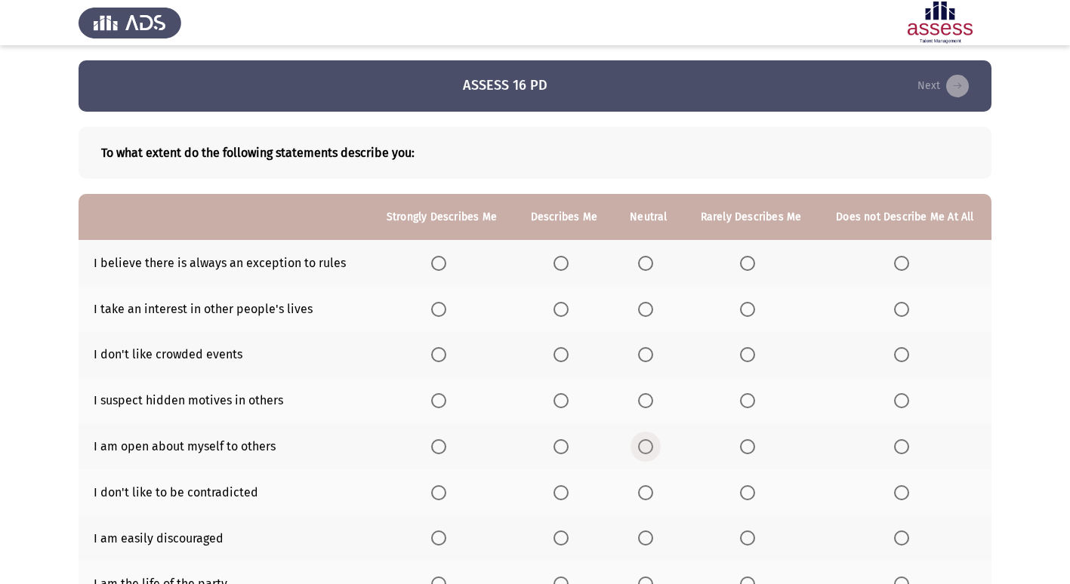
click at [639, 452] on input "Select an option" at bounding box center [645, 446] width 15 height 15
click at [584, 400] on th at bounding box center [564, 400] width 100 height 46
click at [567, 401] on span "Select an option" at bounding box center [560, 400] width 15 height 15
click at [567, 401] on input "Select an option" at bounding box center [560, 400] width 15 height 15
click at [653, 355] on span "Select an option" at bounding box center [645, 354] width 15 height 15
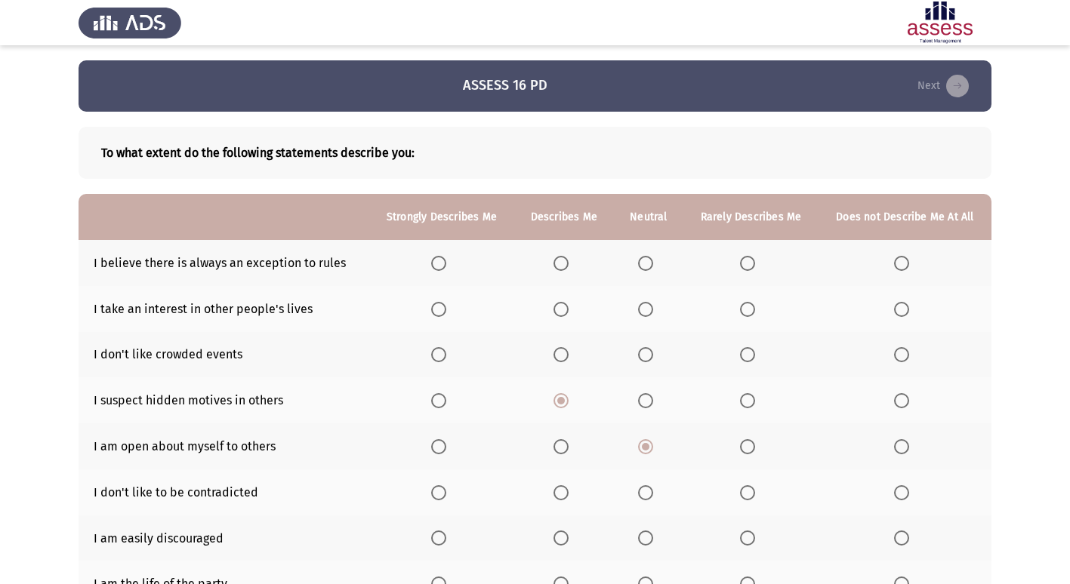
click at [653, 355] on input "Select an option" at bounding box center [645, 354] width 15 height 15
click at [569, 311] on label "Select an option" at bounding box center [563, 309] width 21 height 15
click at [568, 311] on input "Select an option" at bounding box center [560, 309] width 15 height 15
click at [651, 263] on label "Select an option" at bounding box center [648, 263] width 21 height 15
click at [651, 263] on input "Select an option" at bounding box center [645, 263] width 15 height 15
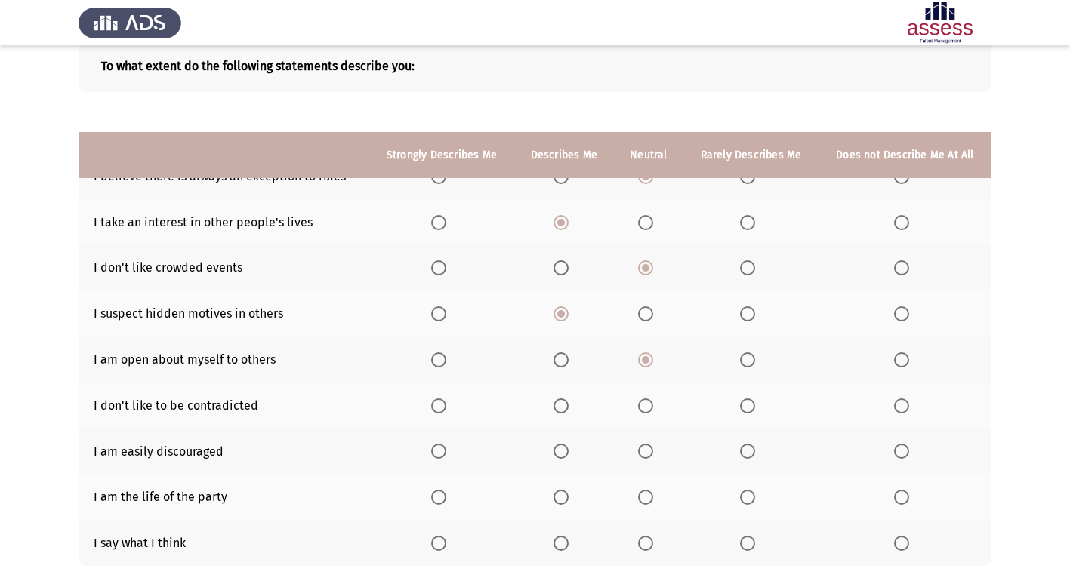
scroll to position [174, 0]
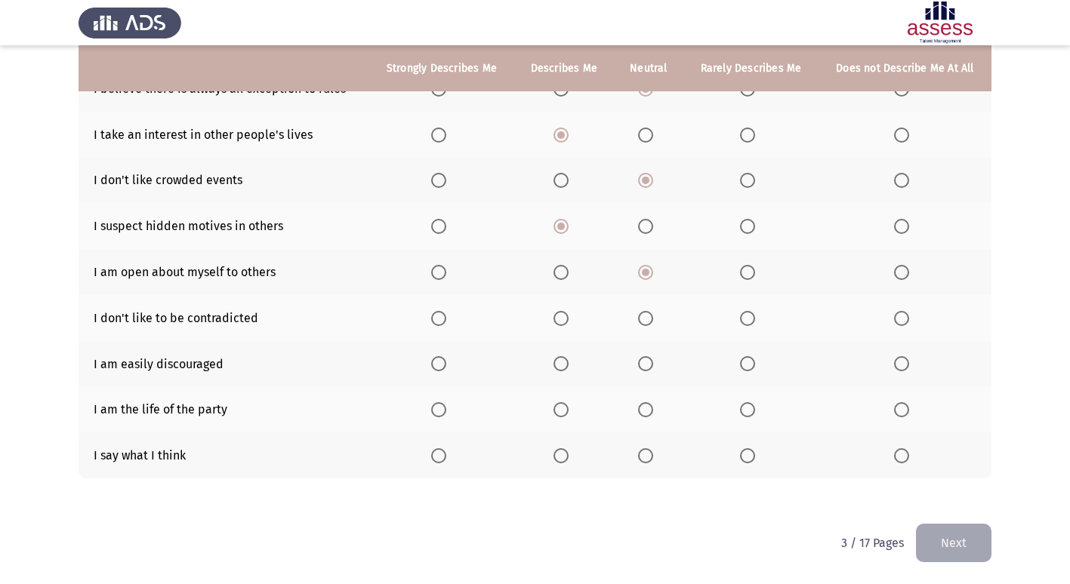
click at [648, 318] on span "Select an option" at bounding box center [645, 318] width 15 height 15
click at [648, 318] on input "Select an option" at bounding box center [645, 318] width 15 height 15
click at [552, 369] on th at bounding box center [564, 364] width 100 height 46
click at [648, 370] on span "Select an option" at bounding box center [645, 363] width 15 height 15
click at [648, 370] on input "Select an option" at bounding box center [645, 363] width 15 height 15
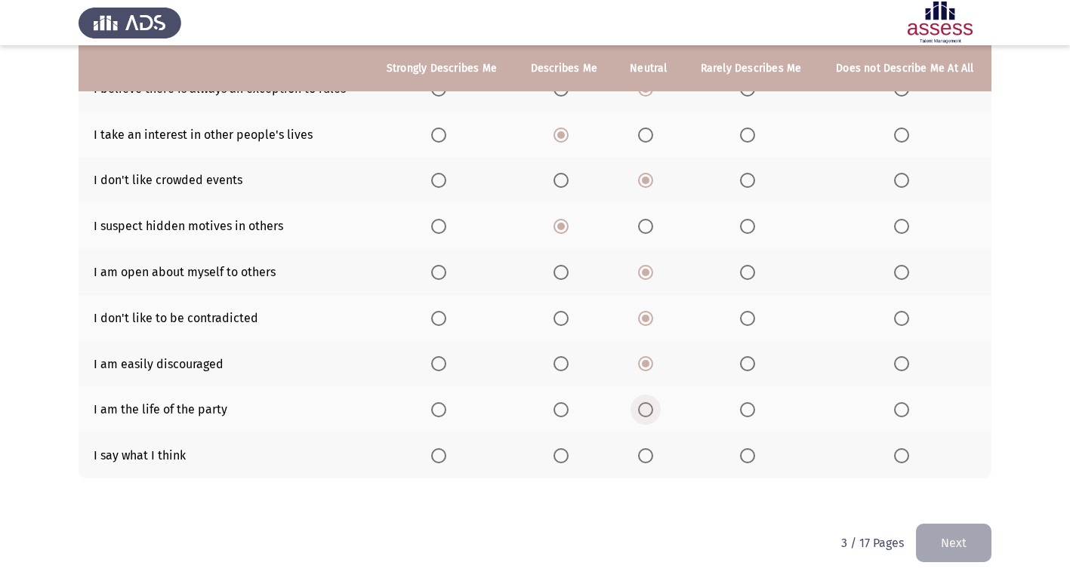
click at [648, 413] on span "Select an option" at bounding box center [645, 409] width 15 height 15
click at [648, 413] on input "Select an option" at bounding box center [645, 409] width 15 height 15
click at [646, 460] on span "Select an option" at bounding box center [645, 455] width 15 height 15
click at [646, 460] on input "Select an option" at bounding box center [645, 455] width 15 height 15
click at [980, 542] on button "Next" at bounding box center [953, 543] width 75 height 38
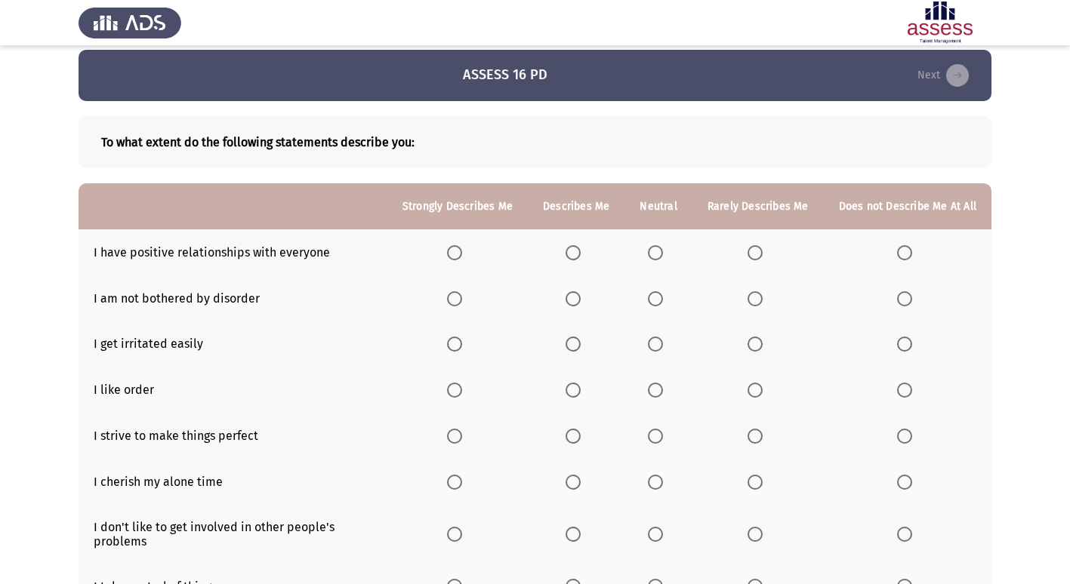
scroll to position [75, 0]
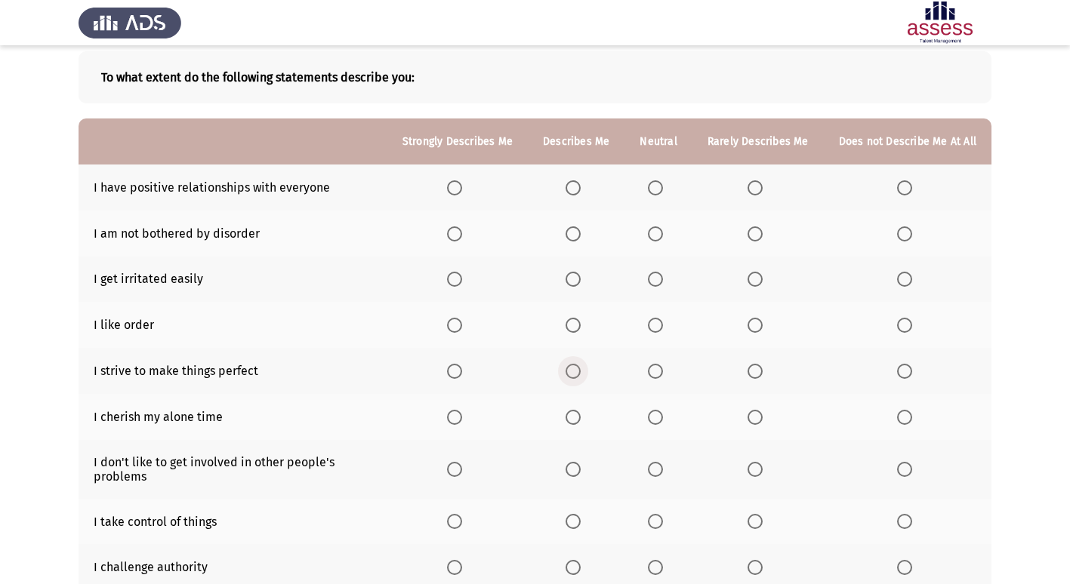
click at [580, 365] on span "Select an option" at bounding box center [572, 371] width 15 height 15
click at [580, 365] on input "Select an option" at bounding box center [572, 371] width 15 height 15
click at [661, 323] on span "Select an option" at bounding box center [655, 325] width 15 height 15
click at [661, 323] on input "Select an option" at bounding box center [655, 325] width 15 height 15
click at [663, 273] on span "Select an option" at bounding box center [655, 279] width 15 height 15
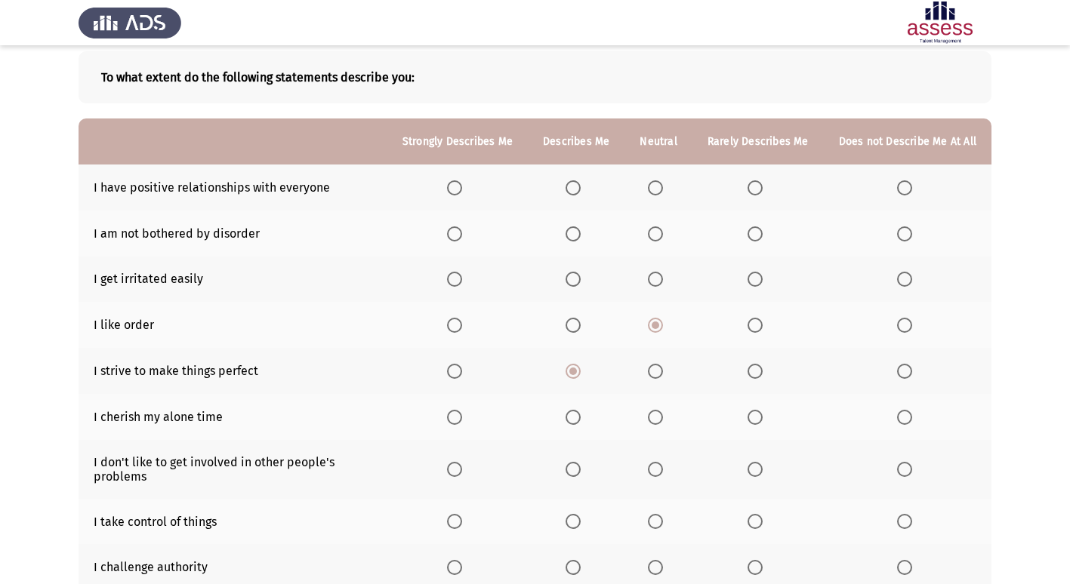
click at [663, 273] on input "Select an option" at bounding box center [655, 279] width 15 height 15
click at [580, 232] on span "Select an option" at bounding box center [572, 233] width 15 height 15
click at [580, 232] on input "Select an option" at bounding box center [572, 233] width 15 height 15
click at [662, 192] on span "Select an option" at bounding box center [655, 187] width 15 height 15
click at [662, 192] on input "Select an option" at bounding box center [655, 187] width 15 height 15
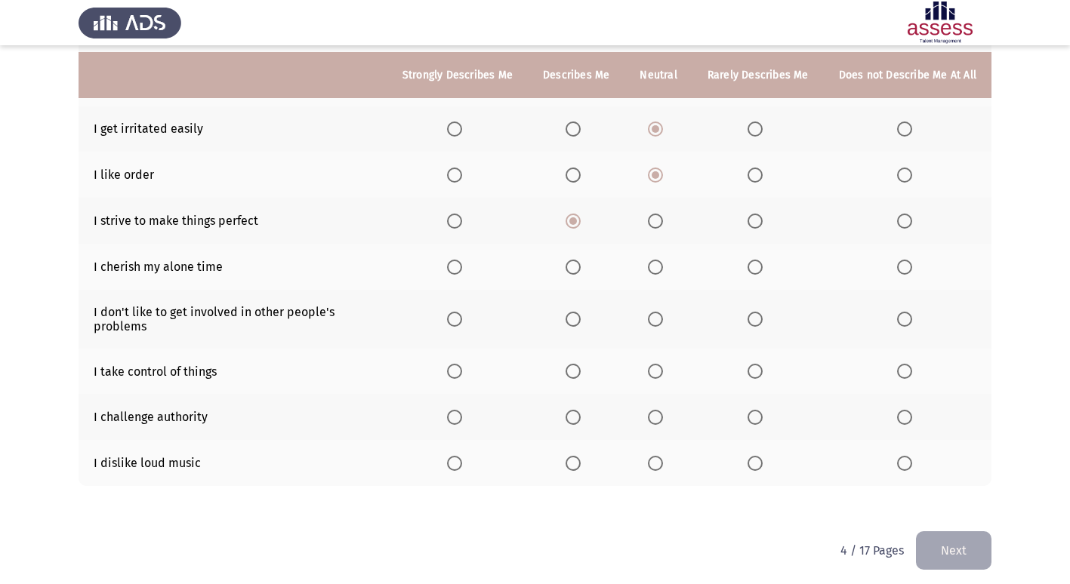
scroll to position [233, 0]
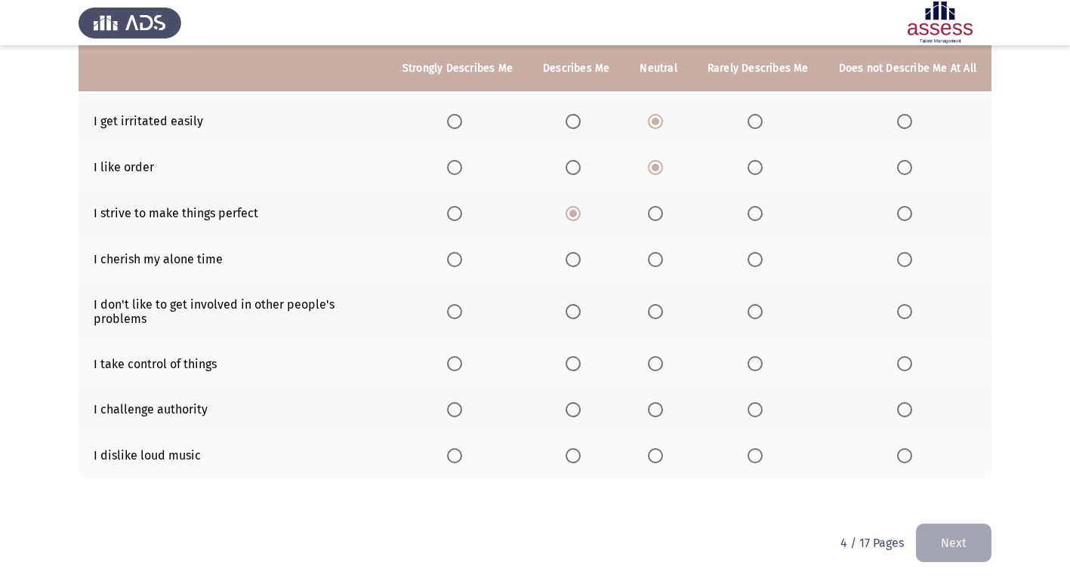
click at [660, 258] on span "Select an option" at bounding box center [655, 259] width 15 height 15
click at [660, 258] on input "Select an option" at bounding box center [655, 259] width 15 height 15
click at [663, 331] on th at bounding box center [657, 311] width 67 height 59
click at [661, 314] on span "Select an option" at bounding box center [655, 311] width 15 height 15
click at [661, 314] on input "Select an option" at bounding box center [655, 311] width 15 height 15
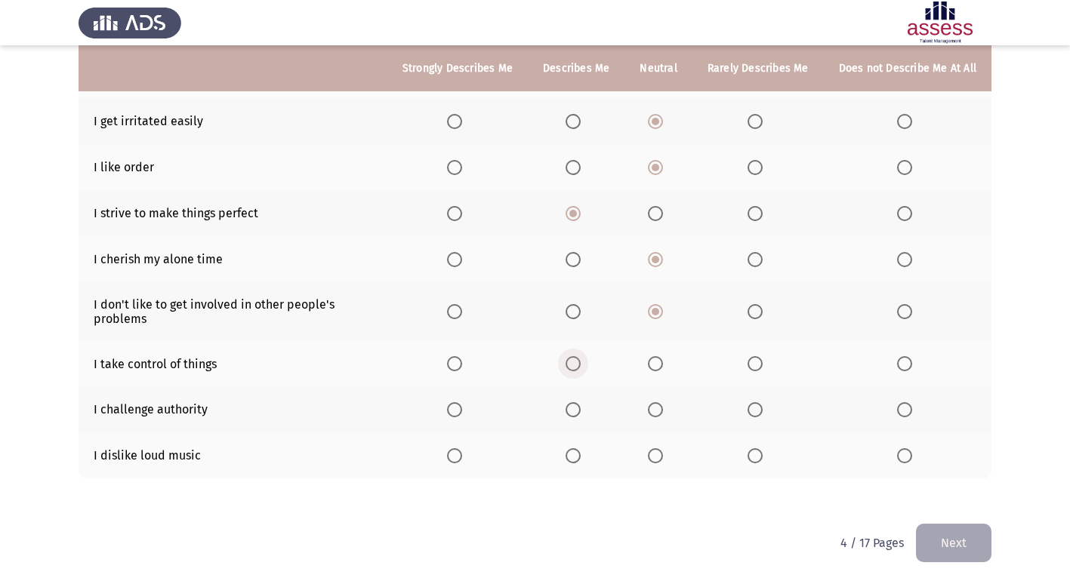
click at [580, 362] on span "Select an option" at bounding box center [572, 363] width 15 height 15
click at [580, 362] on input "Select an option" at bounding box center [572, 363] width 15 height 15
click at [668, 414] on label "Select an option" at bounding box center [658, 409] width 21 height 15
click at [663, 414] on input "Select an option" at bounding box center [655, 409] width 15 height 15
click at [757, 451] on span "Select an option" at bounding box center [754, 455] width 15 height 15
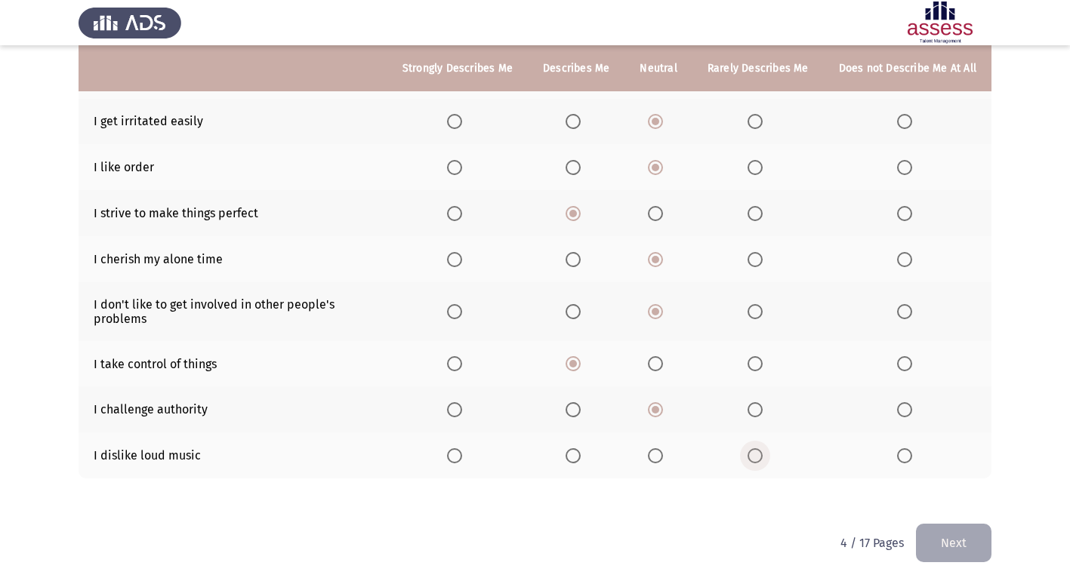
click at [757, 451] on input "Select an option" at bounding box center [754, 455] width 15 height 15
click at [956, 540] on button "Next" at bounding box center [953, 543] width 75 height 38
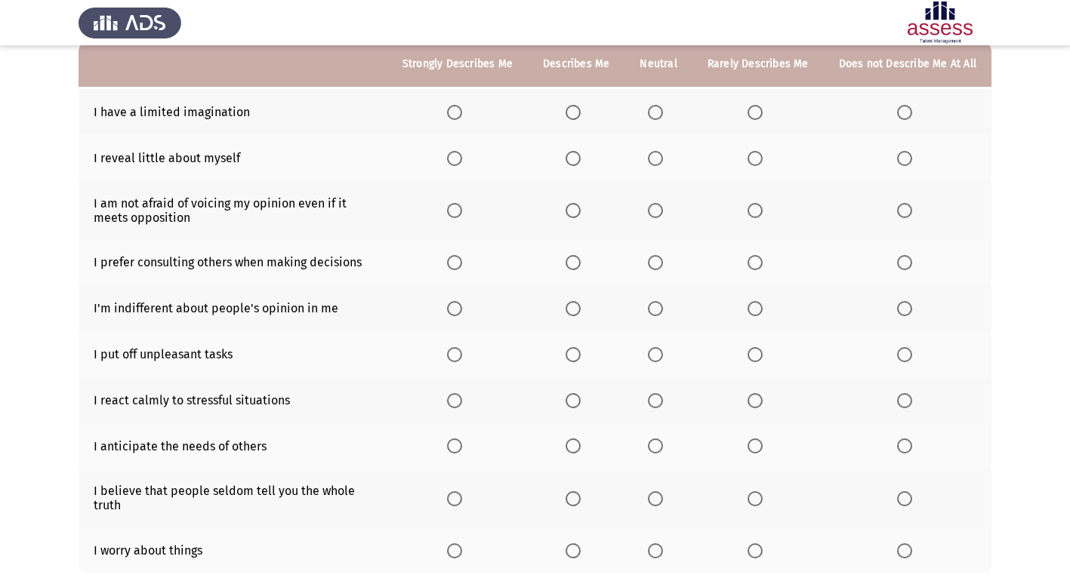
scroll to position [75, 0]
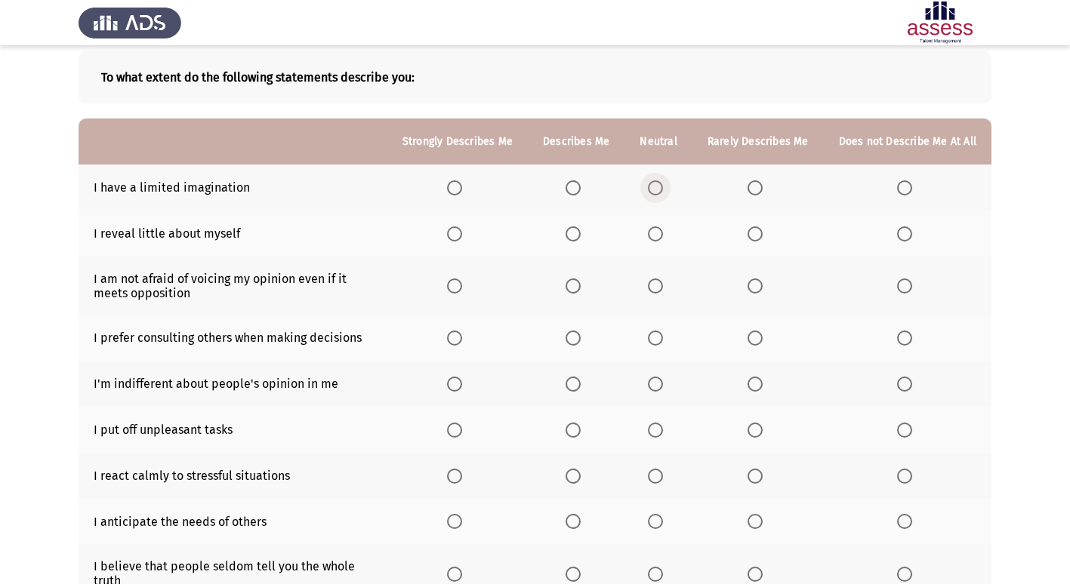
click at [654, 188] on span "Select an option" at bounding box center [655, 187] width 15 height 15
click at [654, 188] on input "Select an option" at bounding box center [655, 187] width 15 height 15
click at [662, 235] on span "Select an option" at bounding box center [655, 233] width 15 height 15
click at [662, 235] on input "Select an option" at bounding box center [655, 233] width 15 height 15
click at [662, 293] on span "Select an option" at bounding box center [655, 286] width 15 height 15
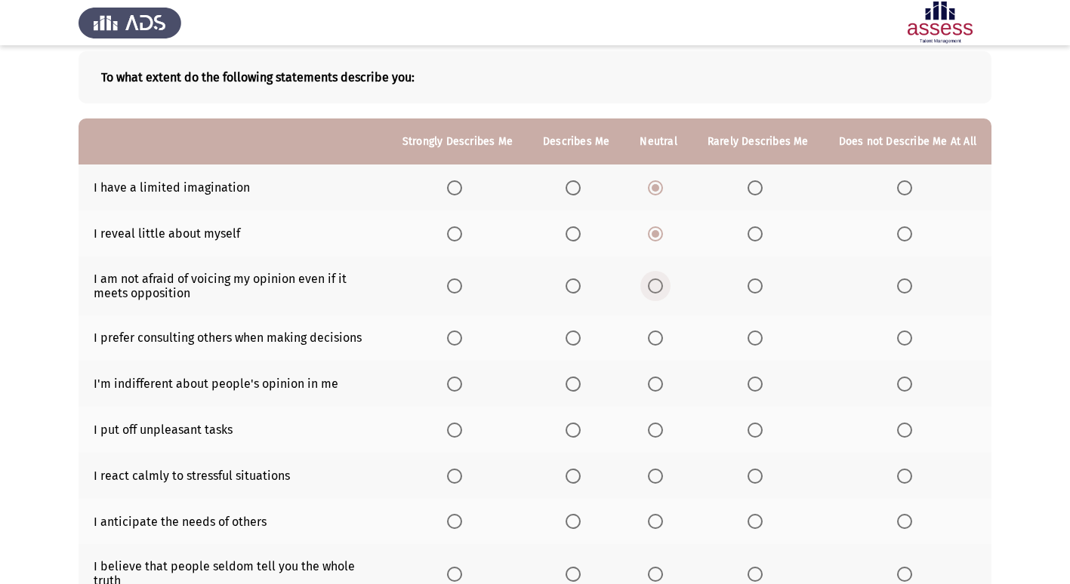
click at [662, 293] on input "Select an option" at bounding box center [655, 286] width 15 height 15
click at [660, 331] on th at bounding box center [657, 338] width 67 height 46
click at [657, 346] on span "Select an option" at bounding box center [655, 338] width 15 height 15
click at [657, 346] on input "Select an option" at bounding box center [655, 338] width 15 height 15
click at [573, 384] on span "Select an option" at bounding box center [573, 384] width 0 height 0
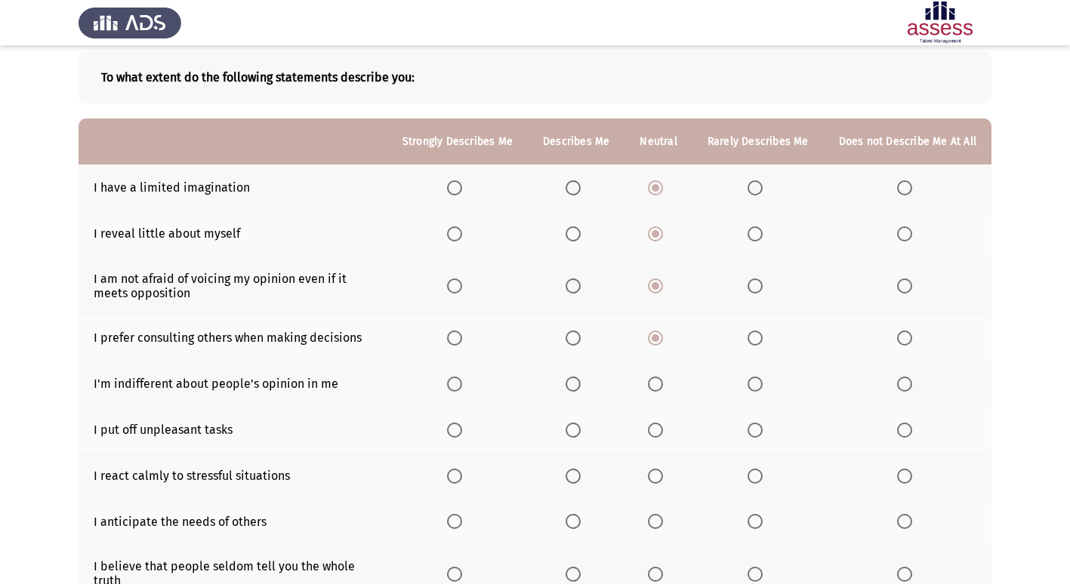
click at [578, 383] on input "Select an option" at bounding box center [572, 384] width 15 height 15
click at [660, 435] on span "Select an option" at bounding box center [655, 430] width 15 height 15
click at [660, 435] on input "Select an option" at bounding box center [655, 430] width 15 height 15
click at [663, 482] on span "Select an option" at bounding box center [655, 476] width 15 height 15
click at [663, 482] on input "Select an option" at bounding box center [655, 476] width 15 height 15
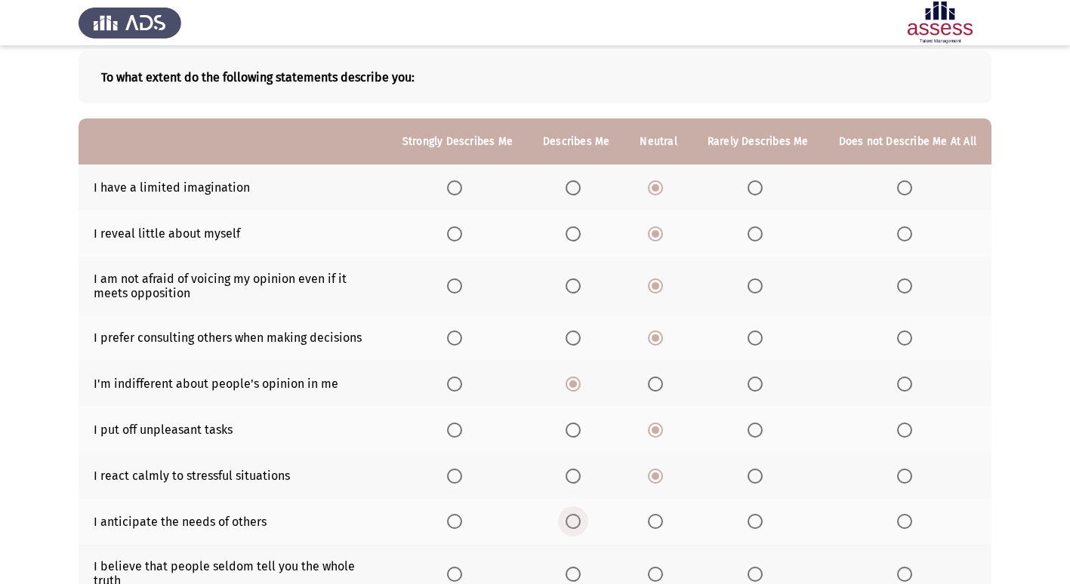
click at [580, 516] on span "Select an option" at bounding box center [572, 521] width 15 height 15
click at [580, 516] on input "Select an option" at bounding box center [572, 521] width 15 height 15
click at [657, 575] on span "Select an option" at bounding box center [655, 574] width 15 height 15
click at [657, 575] on input "Select an option" at bounding box center [655, 574] width 15 height 15
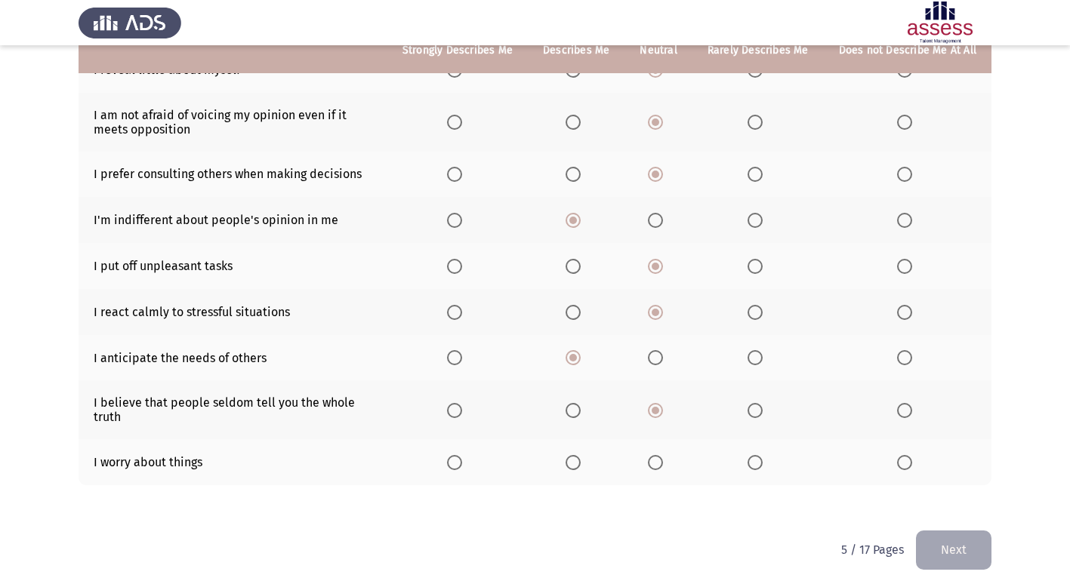
scroll to position [246, 0]
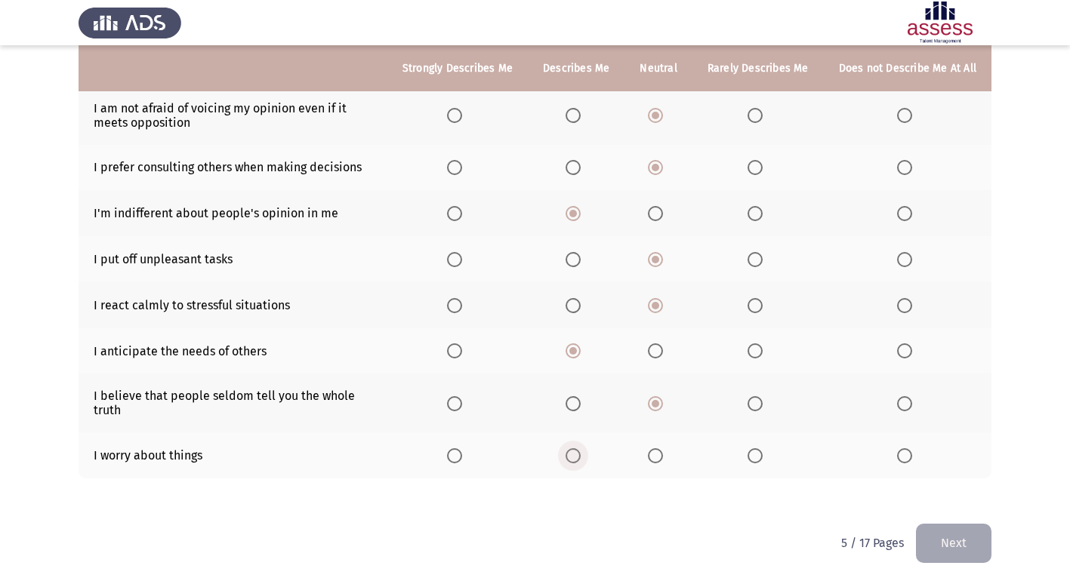
click at [577, 455] on span "Select an option" at bounding box center [572, 455] width 15 height 15
click at [577, 455] on input "Select an option" at bounding box center [572, 455] width 15 height 15
click at [933, 544] on button "Next" at bounding box center [953, 543] width 75 height 38
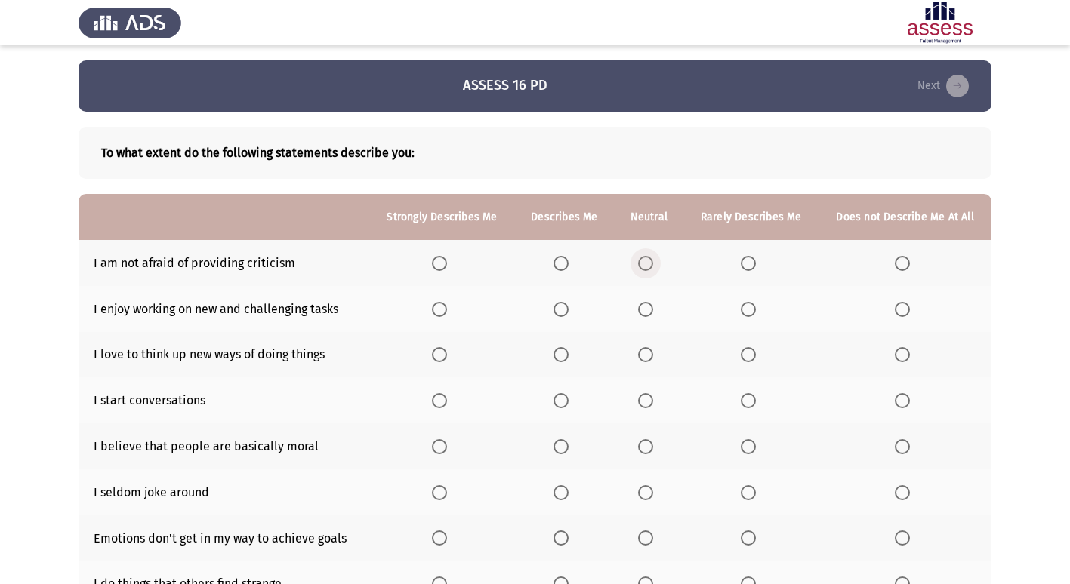
click at [648, 263] on span "Select an option" at bounding box center [645, 263] width 15 height 15
click at [648, 263] on input "Select an option" at bounding box center [645, 263] width 15 height 15
click at [656, 312] on label "Select an option" at bounding box center [648, 309] width 21 height 15
click at [653, 312] on input "Select an option" at bounding box center [645, 309] width 15 height 15
click at [652, 350] on span "Select an option" at bounding box center [645, 354] width 15 height 15
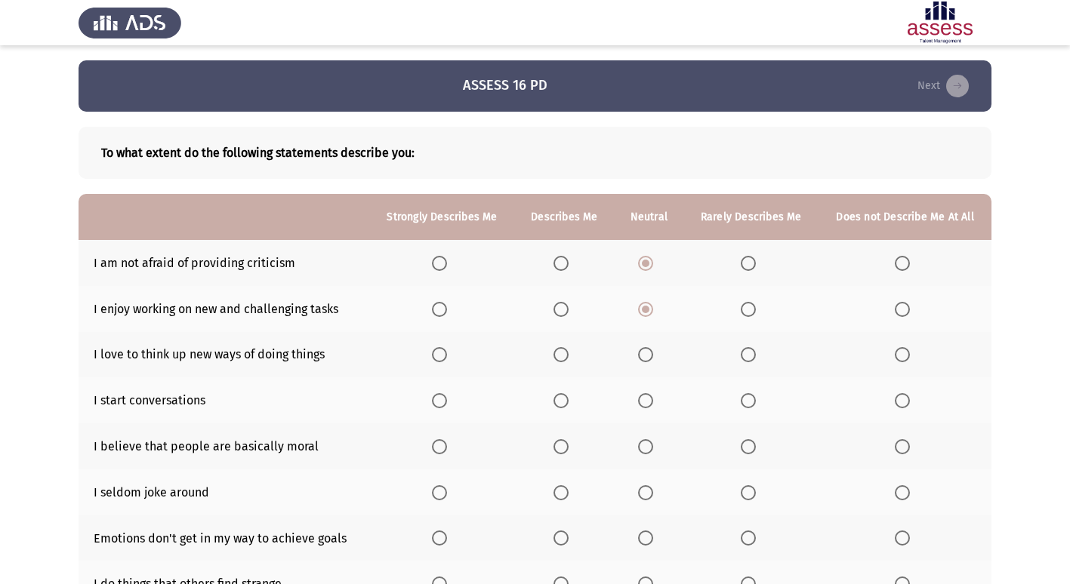
click at [652, 350] on input "Select an option" at bounding box center [645, 354] width 15 height 15
click at [568, 405] on span "Select an option" at bounding box center [560, 400] width 15 height 15
click at [568, 405] on input "Select an option" at bounding box center [560, 400] width 15 height 15
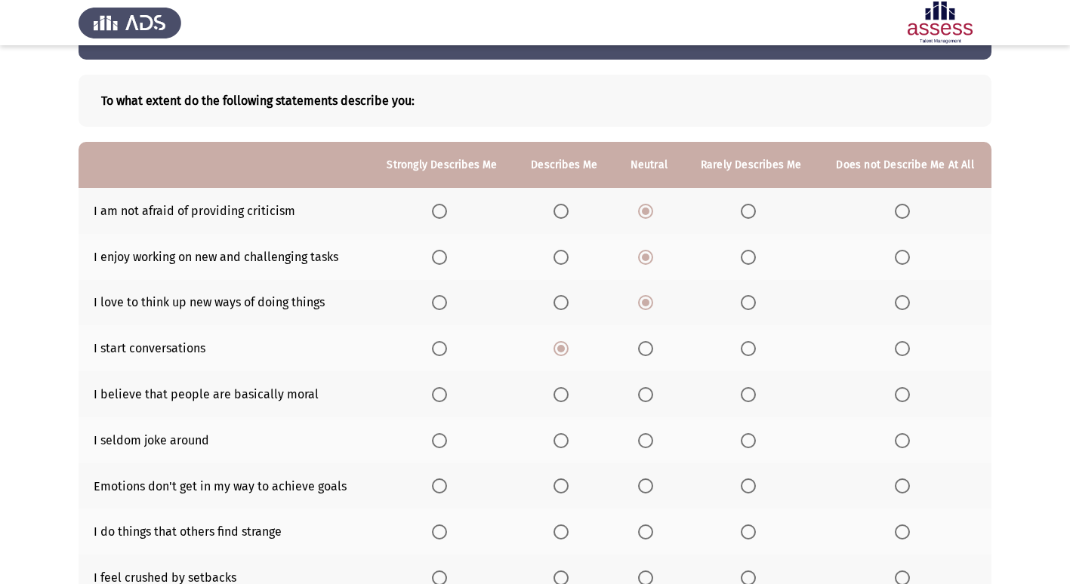
scroll to position [75, 0]
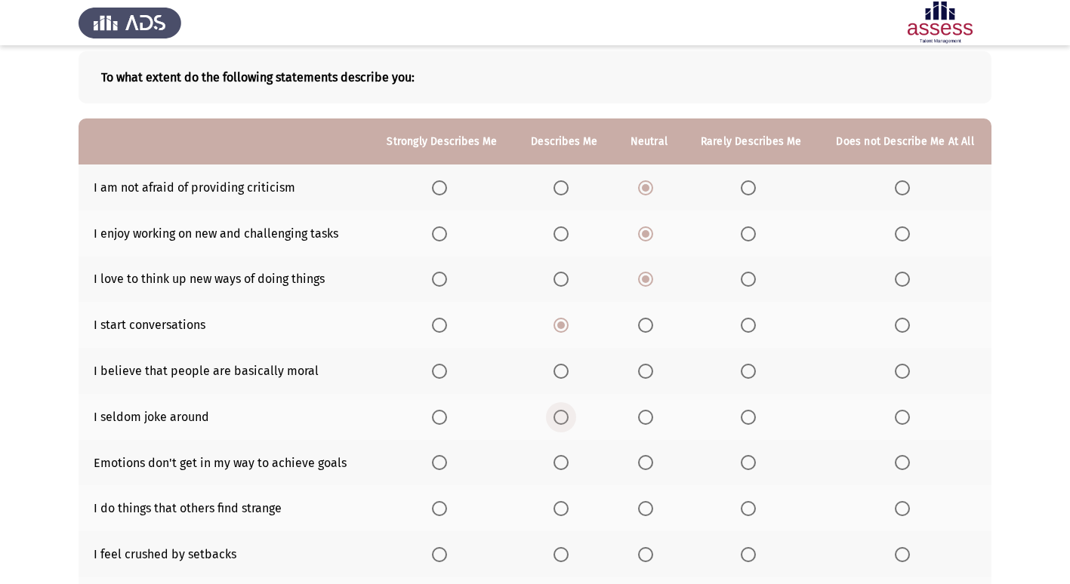
click at [558, 414] on span "Select an option" at bounding box center [560, 417] width 15 height 15
click at [558, 414] on input "Select an option" at bounding box center [560, 417] width 15 height 15
click at [655, 367] on label "Select an option" at bounding box center [648, 371] width 21 height 15
click at [653, 367] on input "Select an option" at bounding box center [645, 371] width 15 height 15
click at [655, 460] on label "Select an option" at bounding box center [648, 462] width 21 height 15
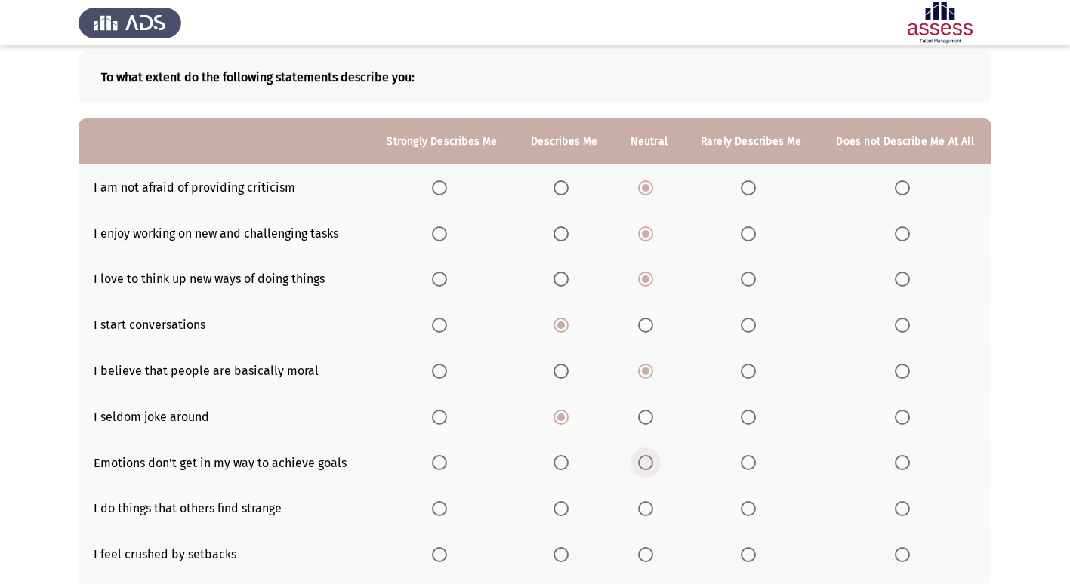
click at [653, 460] on input "Select an option" at bounding box center [645, 462] width 15 height 15
click at [651, 509] on span "Select an option" at bounding box center [645, 508] width 15 height 15
click at [651, 509] on input "Select an option" at bounding box center [645, 508] width 15 height 15
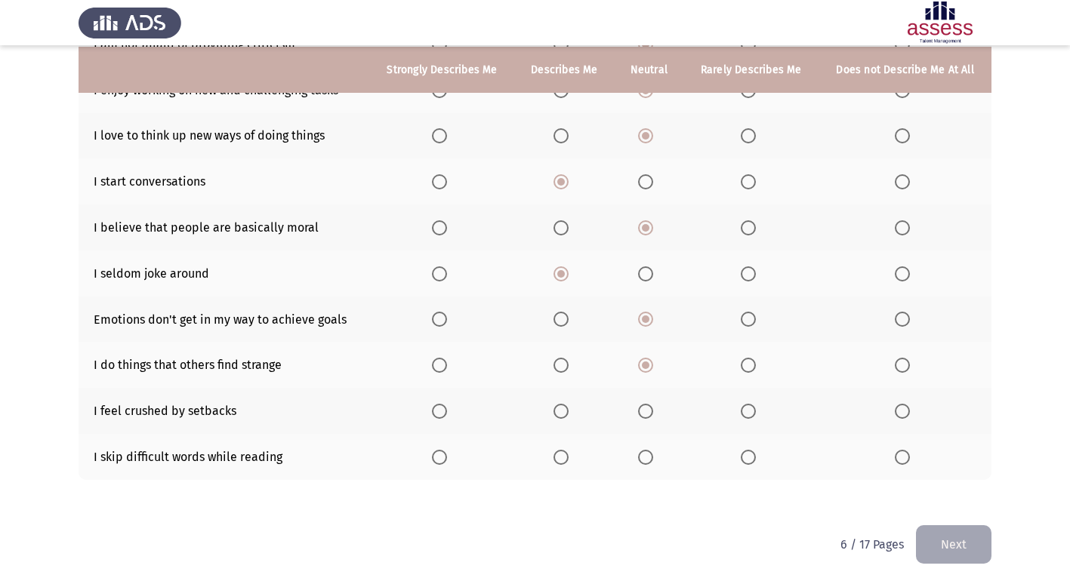
scroll to position [220, 0]
drag, startPoint x: 170, startPoint y: 455, endPoint x: 226, endPoint y: 454, distance: 55.9
click at [226, 454] on td "I skip difficult words while reading" at bounding box center [223, 455] width 291 height 46
drag, startPoint x: 226, startPoint y: 454, endPoint x: 275, endPoint y: 455, distance: 49.1
click at [275, 455] on td "I skip difficult words while reading" at bounding box center [223, 455] width 291 height 46
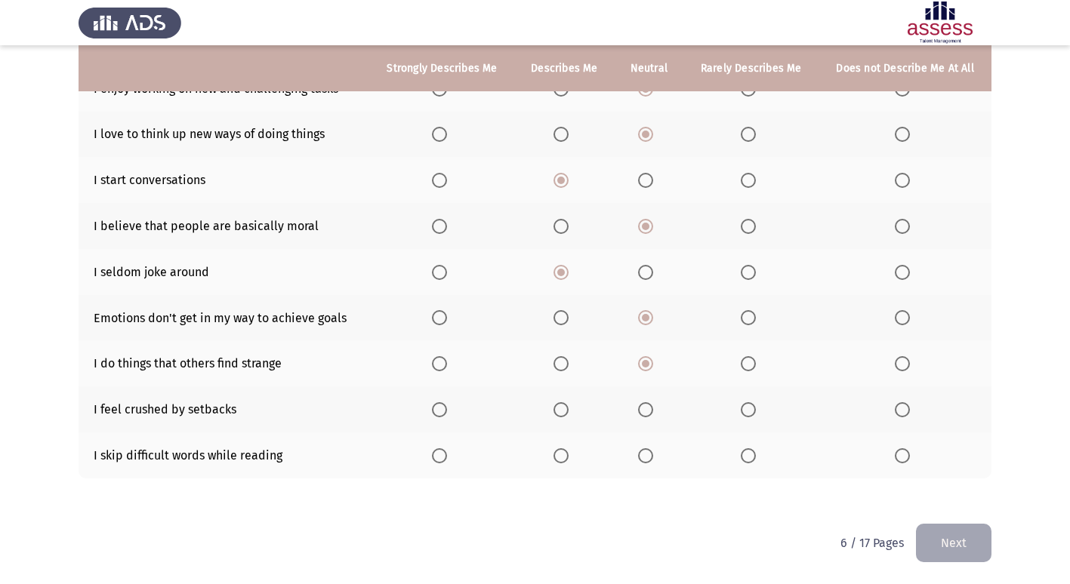
drag, startPoint x: 269, startPoint y: 457, endPoint x: 210, endPoint y: 465, distance: 59.5
click at [214, 463] on td "I skip difficult words while reading" at bounding box center [223, 455] width 291 height 46
drag, startPoint x: 207, startPoint y: 465, endPoint x: 214, endPoint y: 463, distance: 7.9
click at [209, 465] on td "I skip difficult words while reading" at bounding box center [223, 455] width 291 height 46
drag, startPoint x: 214, startPoint y: 463, endPoint x: 296, endPoint y: 474, distance: 82.3
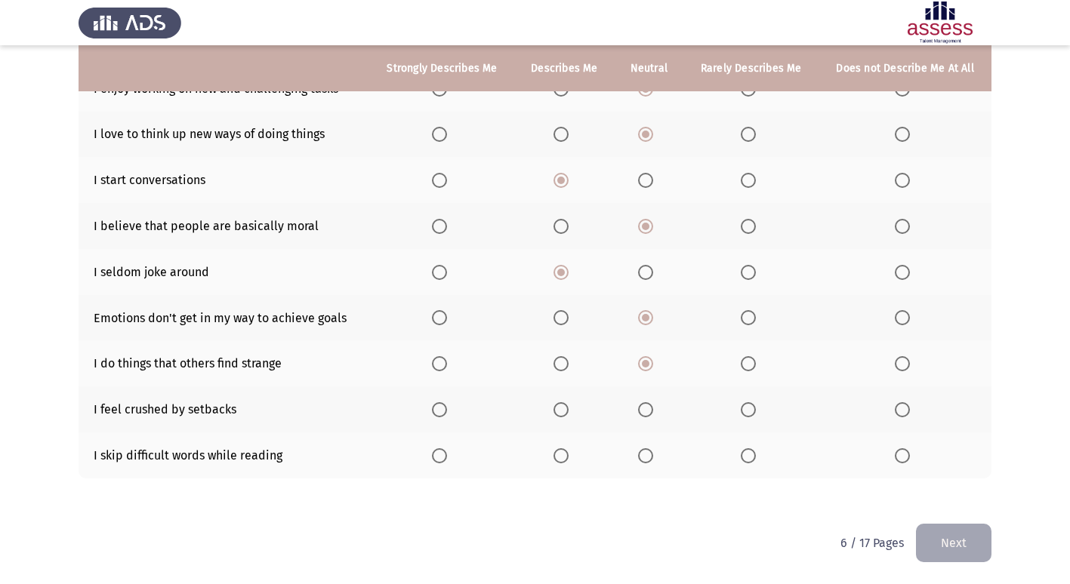
click at [288, 472] on td "I skip difficult words while reading" at bounding box center [223, 455] width 291 height 46
click at [648, 458] on span "Select an option" at bounding box center [645, 455] width 15 height 15
click at [648, 458] on input "Select an option" at bounding box center [645, 455] width 15 height 15
click at [563, 452] on span "Select an option" at bounding box center [560, 455] width 15 height 15
click at [563, 452] on input "Select an option" at bounding box center [560, 455] width 15 height 15
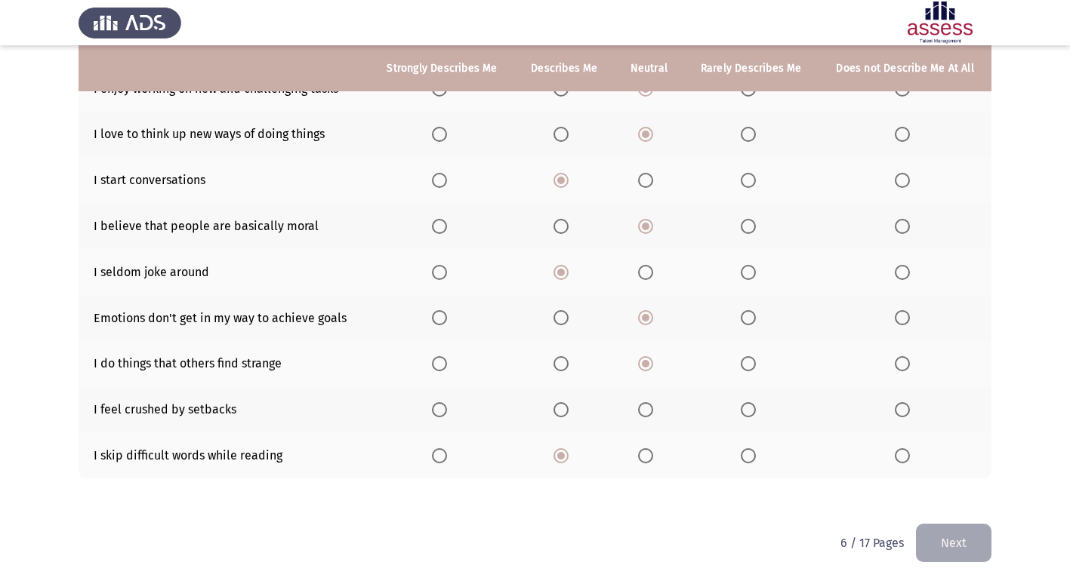
click at [651, 406] on span "Select an option" at bounding box center [645, 409] width 15 height 15
click at [651, 406] on input "Select an option" at bounding box center [645, 409] width 15 height 15
click at [941, 533] on button "Next" at bounding box center [953, 543] width 75 height 38
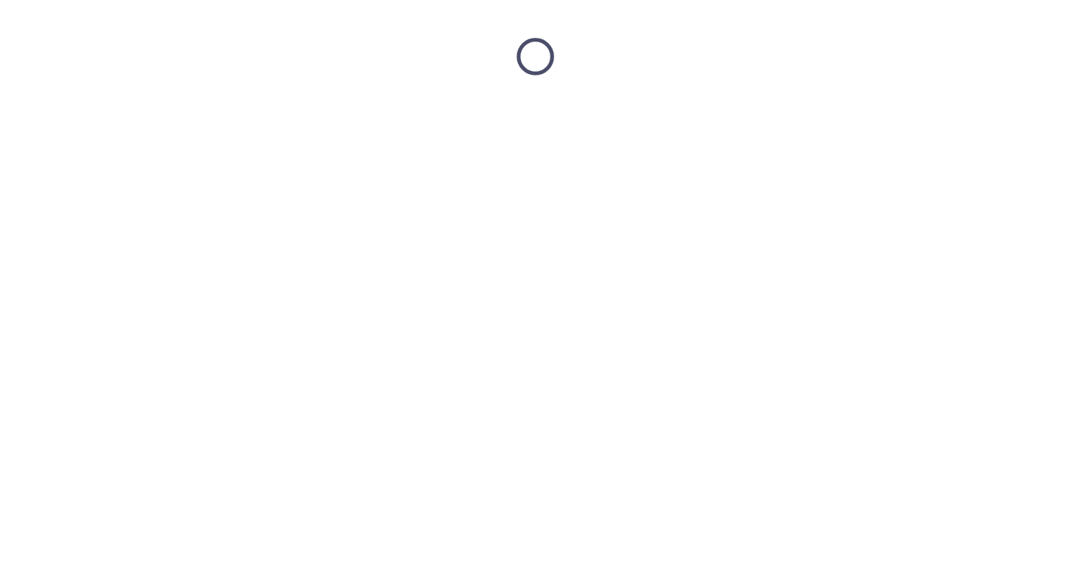
scroll to position [0, 0]
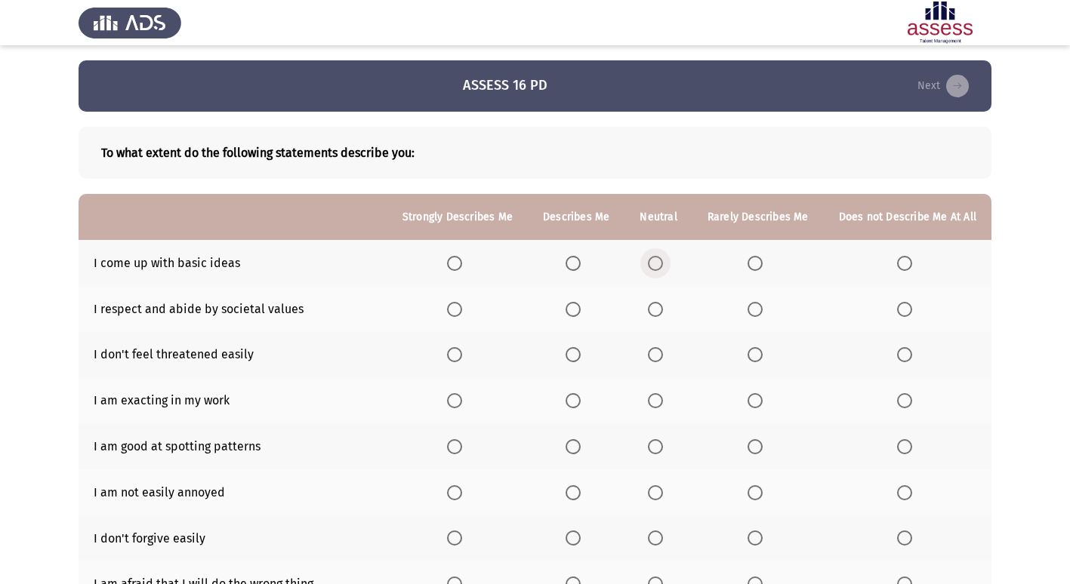
click at [663, 267] on span "Select an option" at bounding box center [655, 263] width 15 height 15
click at [663, 267] on input "Select an option" at bounding box center [655, 263] width 15 height 15
click at [656, 307] on span "Select an option" at bounding box center [655, 309] width 15 height 15
click at [656, 307] on input "Select an option" at bounding box center [655, 309] width 15 height 15
click at [577, 399] on span "Select an option" at bounding box center [572, 400] width 15 height 15
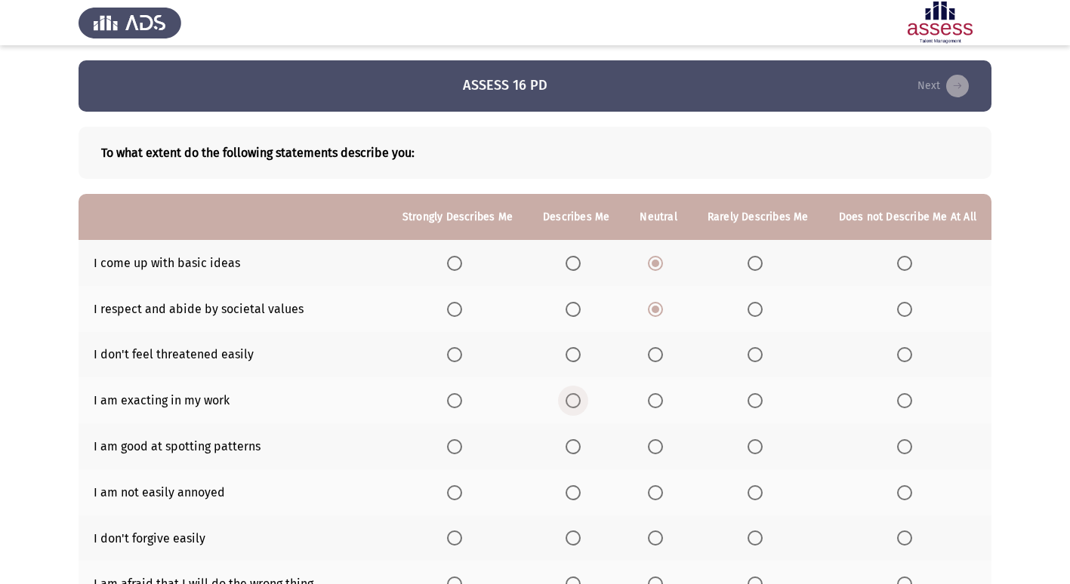
click at [577, 399] on input "Select an option" at bounding box center [572, 400] width 15 height 15
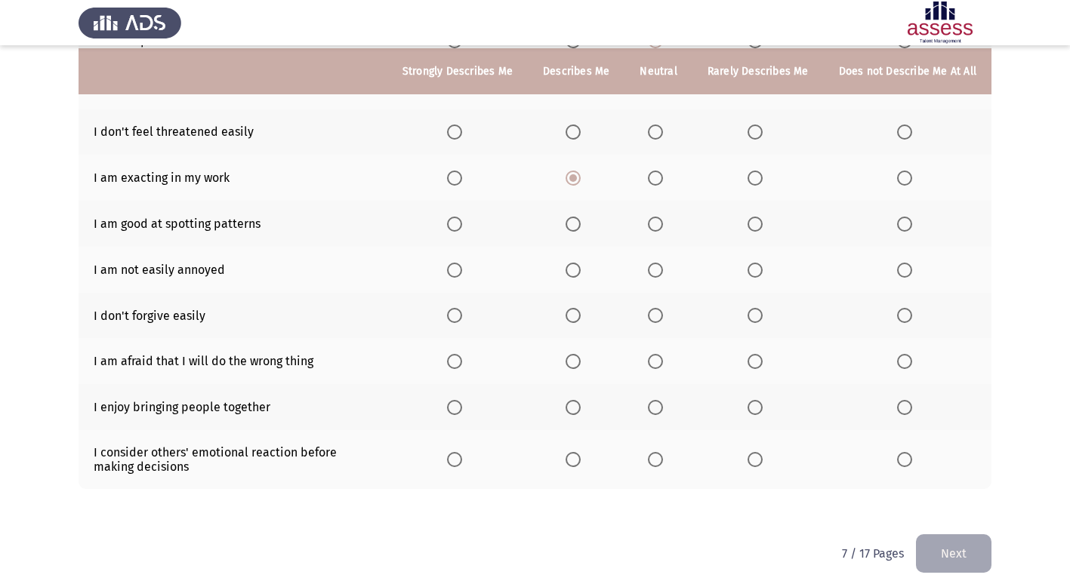
scroll to position [226, 0]
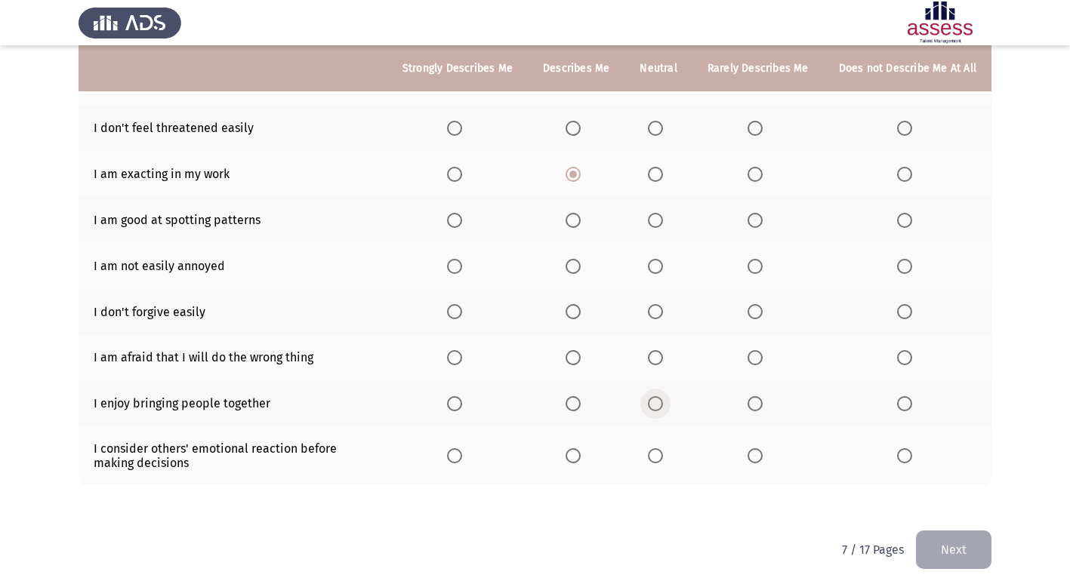
click at [658, 400] on span "Select an option" at bounding box center [655, 403] width 15 height 15
click at [658, 400] on input "Select an option" at bounding box center [655, 403] width 15 height 15
click at [662, 310] on span "Select an option" at bounding box center [655, 311] width 15 height 15
click at [662, 310] on input "Select an option" at bounding box center [655, 311] width 15 height 15
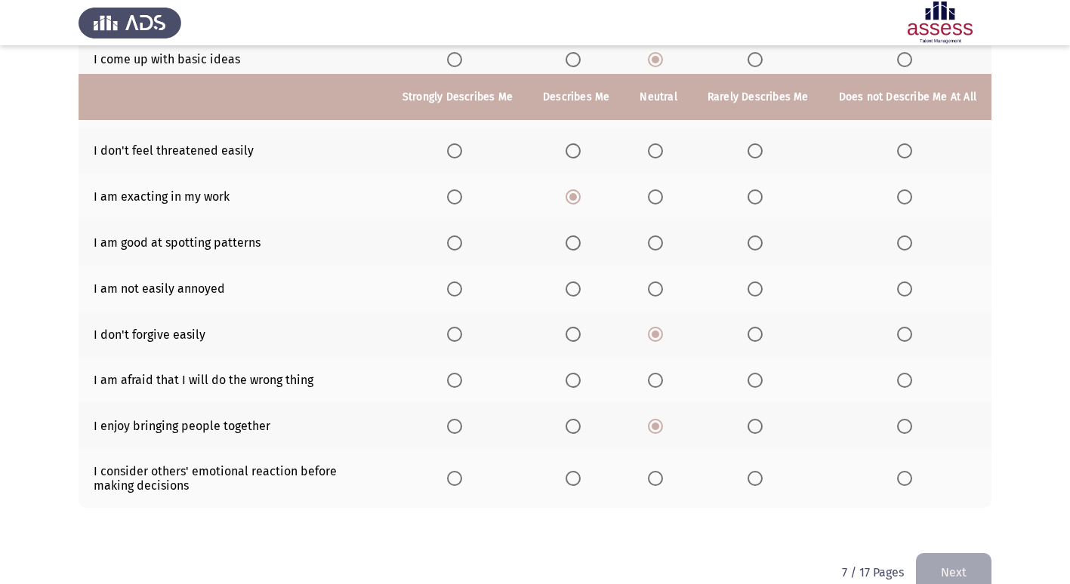
scroll to position [233, 0]
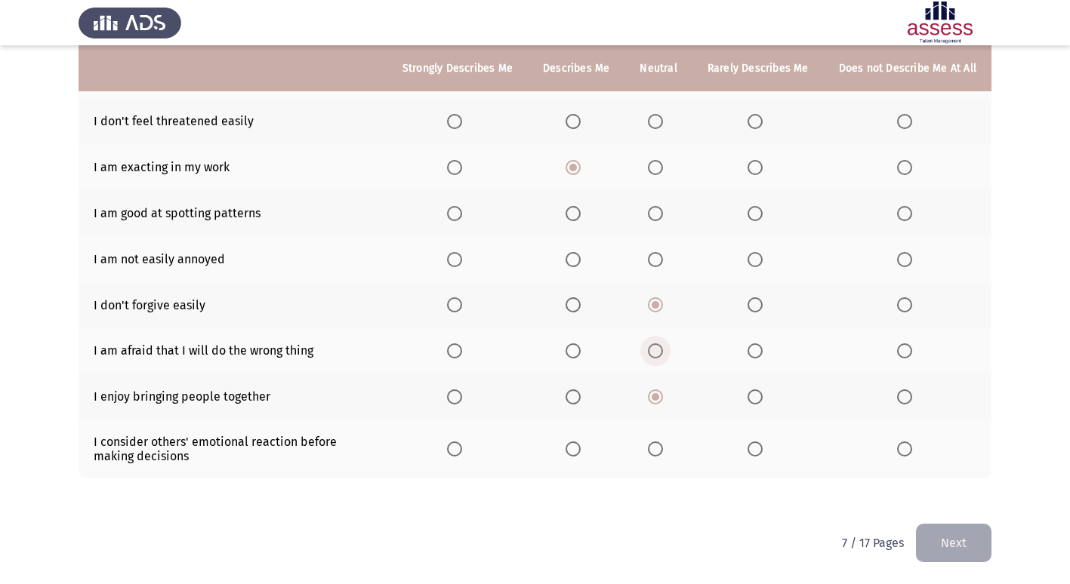
click at [654, 347] on span "Select an option" at bounding box center [655, 350] width 15 height 15
click at [654, 347] on input "Select an option" at bounding box center [655, 350] width 15 height 15
drag, startPoint x: 663, startPoint y: 434, endPoint x: 663, endPoint y: 443, distance: 9.1
click at [663, 438] on th at bounding box center [657, 449] width 67 height 59
click at [663, 443] on span "Select an option" at bounding box center [655, 449] width 15 height 15
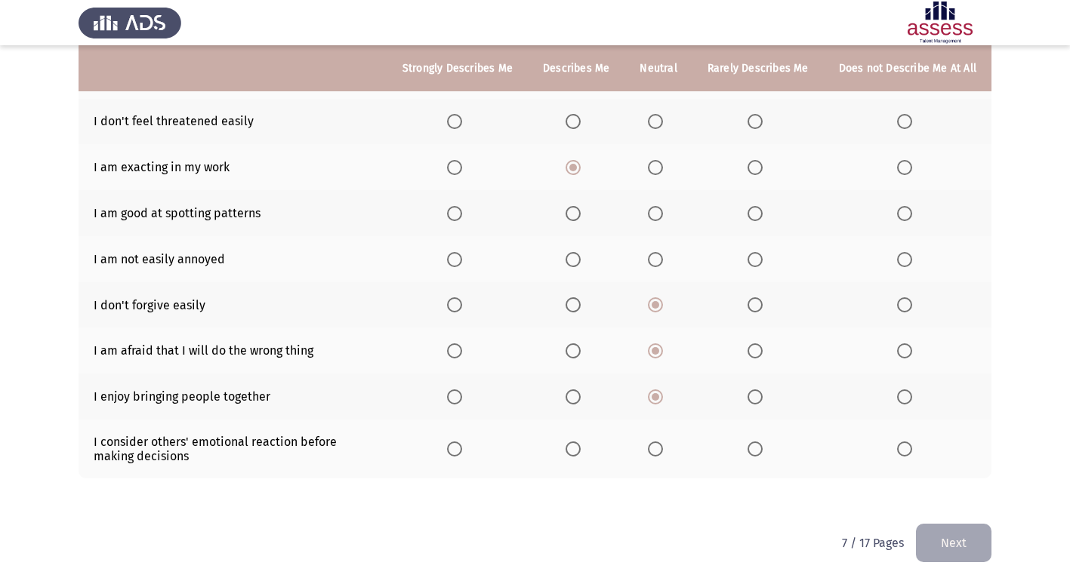
click at [663, 443] on input "Select an option" at bounding box center [655, 449] width 15 height 15
click at [663, 208] on span "Select an option" at bounding box center [655, 213] width 15 height 15
click at [663, 208] on input "Select an option" at bounding box center [655, 213] width 15 height 15
click at [663, 260] on span "Select an option" at bounding box center [655, 259] width 15 height 15
click at [663, 260] on input "Select an option" at bounding box center [655, 259] width 15 height 15
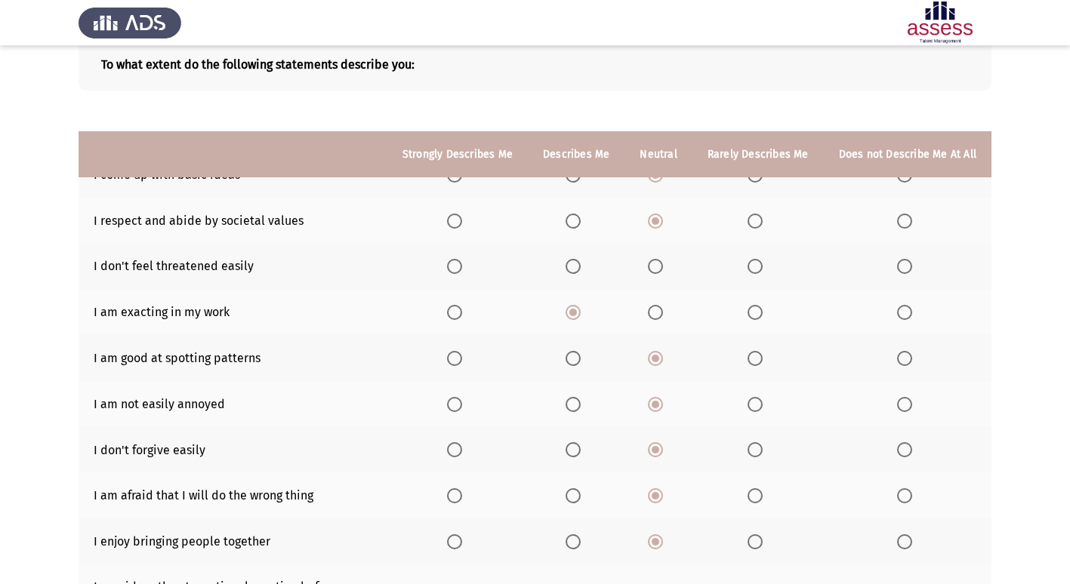
scroll to position [75, 0]
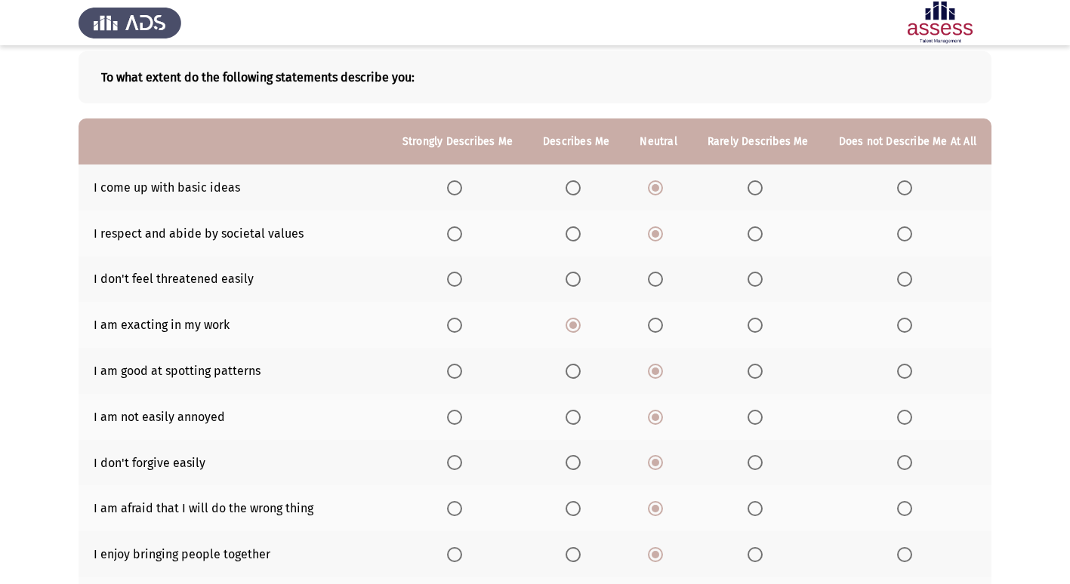
click at [576, 275] on span "Select an option" at bounding box center [572, 279] width 15 height 15
click at [576, 275] on input "Select an option" at bounding box center [572, 279] width 15 height 15
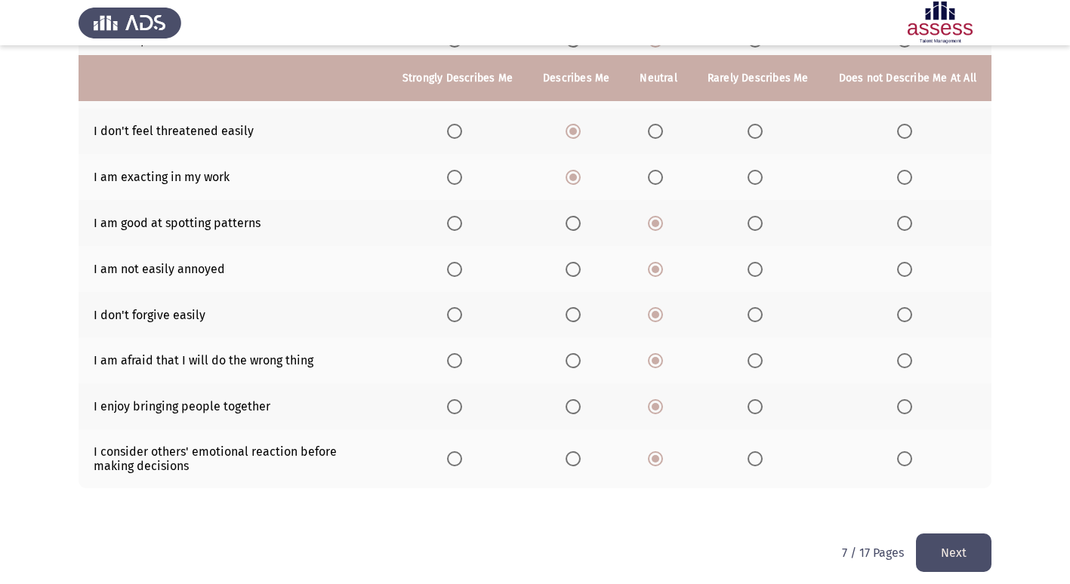
scroll to position [233, 0]
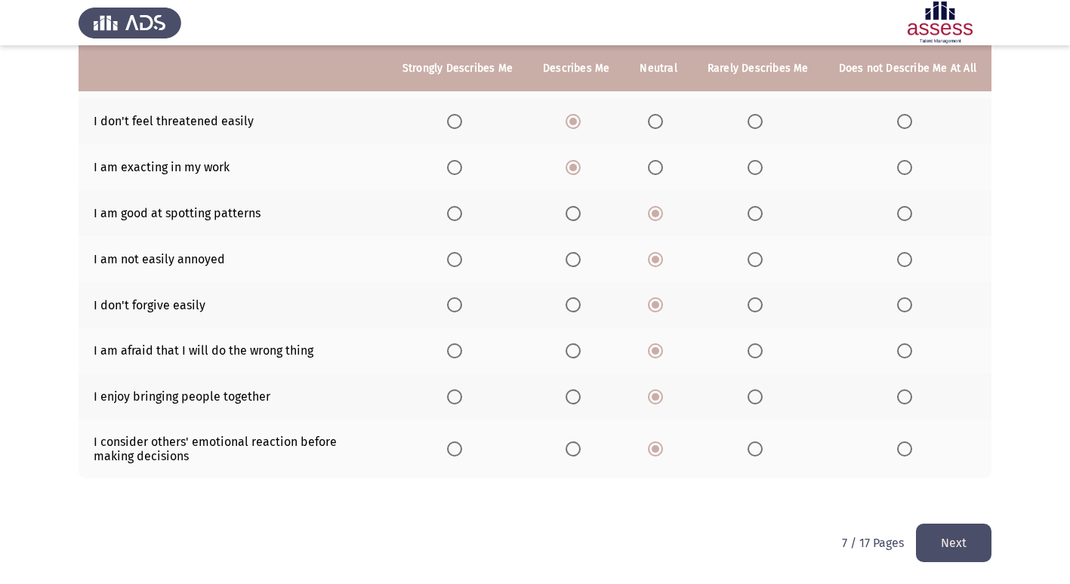
click at [967, 552] on button "Next" at bounding box center [953, 543] width 75 height 38
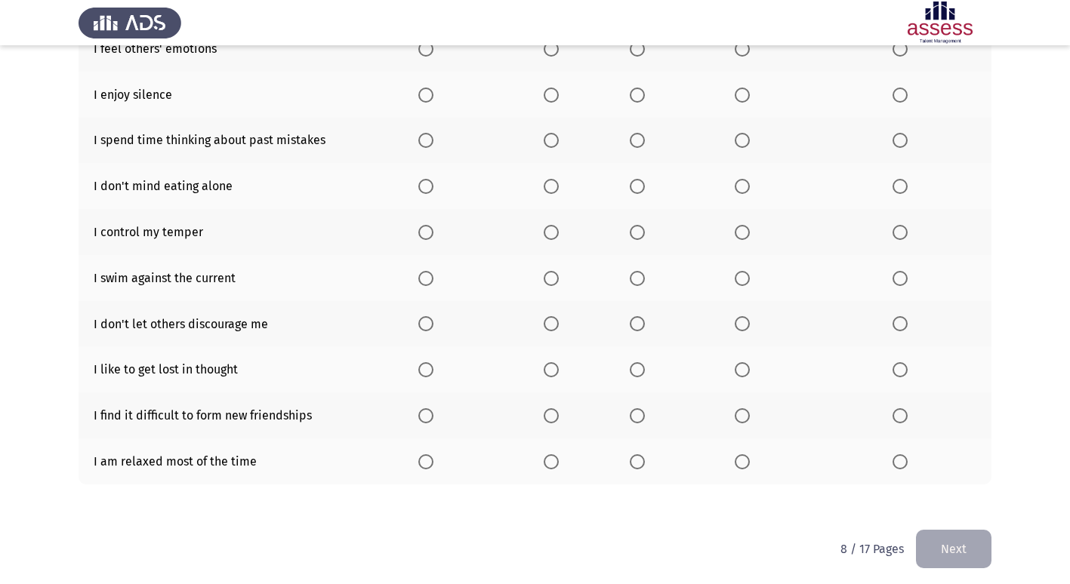
scroll to position [220, 0]
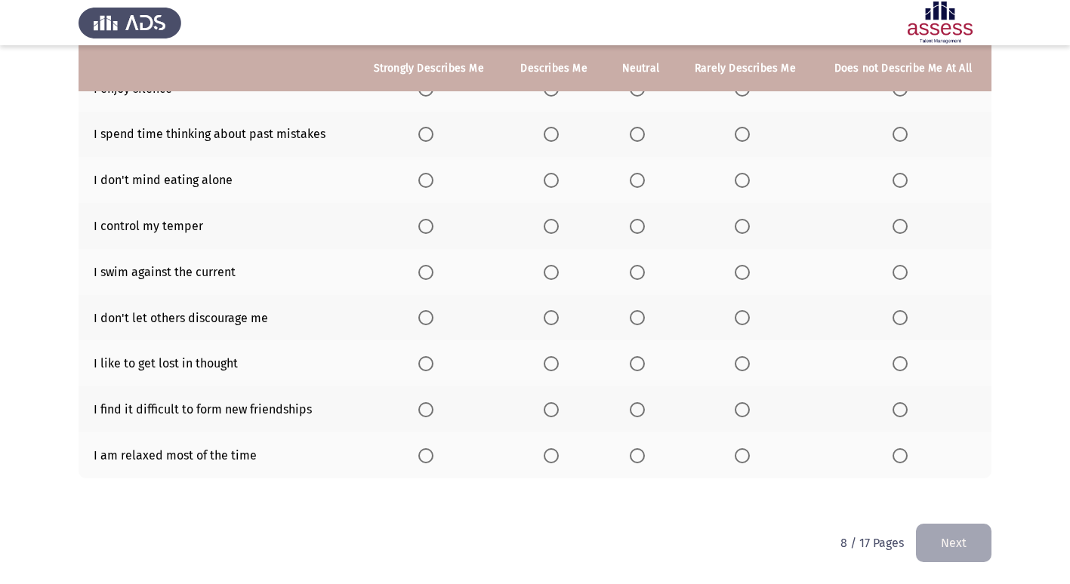
click at [429, 456] on span "Select an option" at bounding box center [425, 455] width 15 height 15
click at [429, 456] on input "Select an option" at bounding box center [425, 455] width 15 height 15
click at [641, 406] on span "Select an option" at bounding box center [636, 409] width 15 height 15
click at [641, 406] on input "Select an option" at bounding box center [636, 409] width 15 height 15
click at [639, 371] on span "Select an option" at bounding box center [636, 363] width 15 height 15
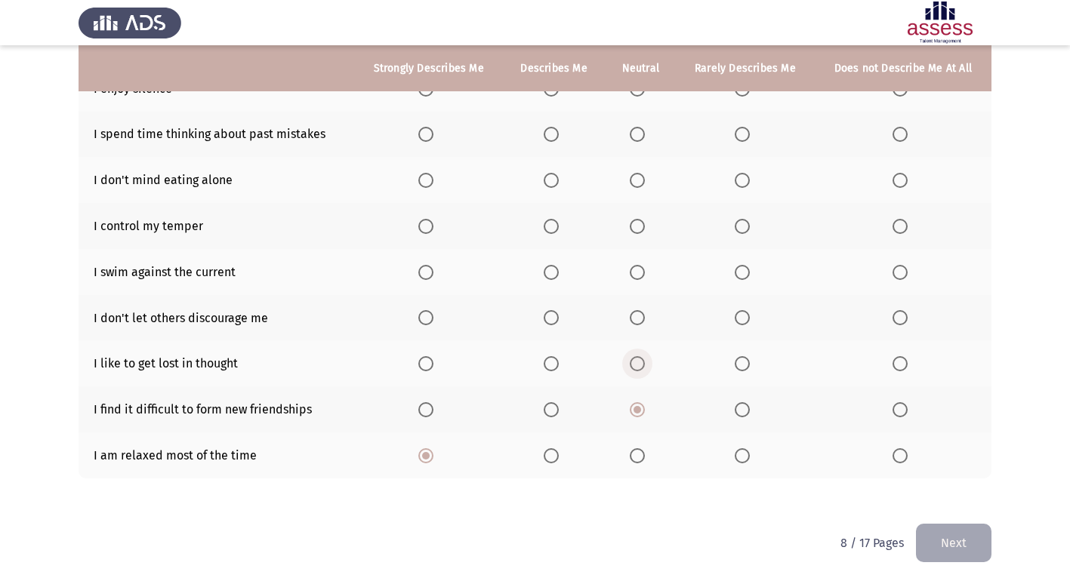
click at [639, 371] on input "Select an option" at bounding box center [636, 363] width 15 height 15
click at [645, 319] on span "Select an option" at bounding box center [636, 317] width 15 height 15
click at [645, 319] on input "Select an option" at bounding box center [636, 317] width 15 height 15
click at [636, 273] on span "Select an option" at bounding box center [636, 272] width 15 height 15
click at [636, 273] on input "Select an option" at bounding box center [636, 272] width 15 height 15
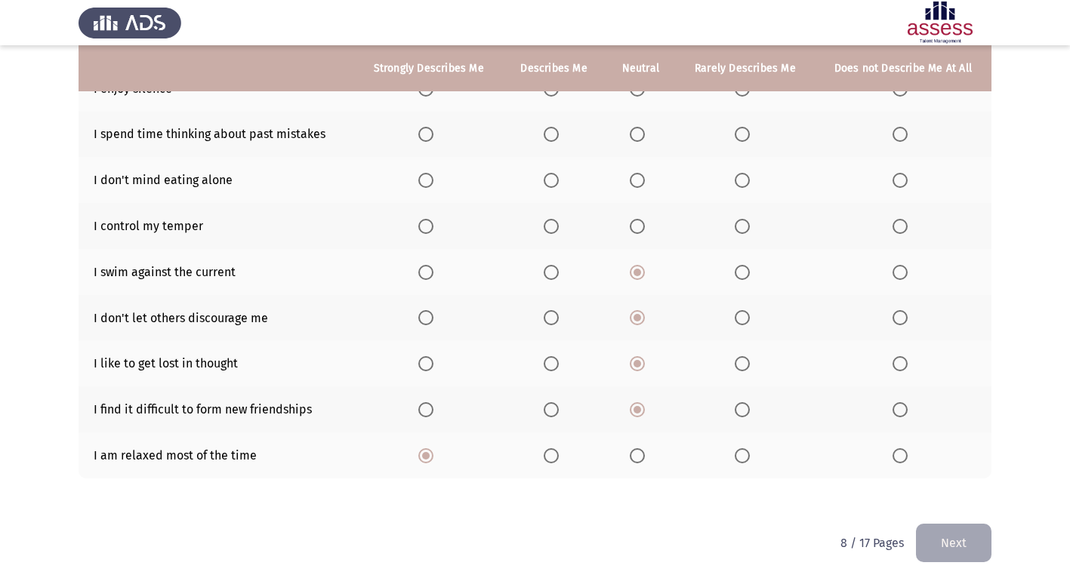
click at [639, 229] on span "Select an option" at bounding box center [636, 226] width 15 height 15
click at [639, 229] on input "Select an option" at bounding box center [636, 226] width 15 height 15
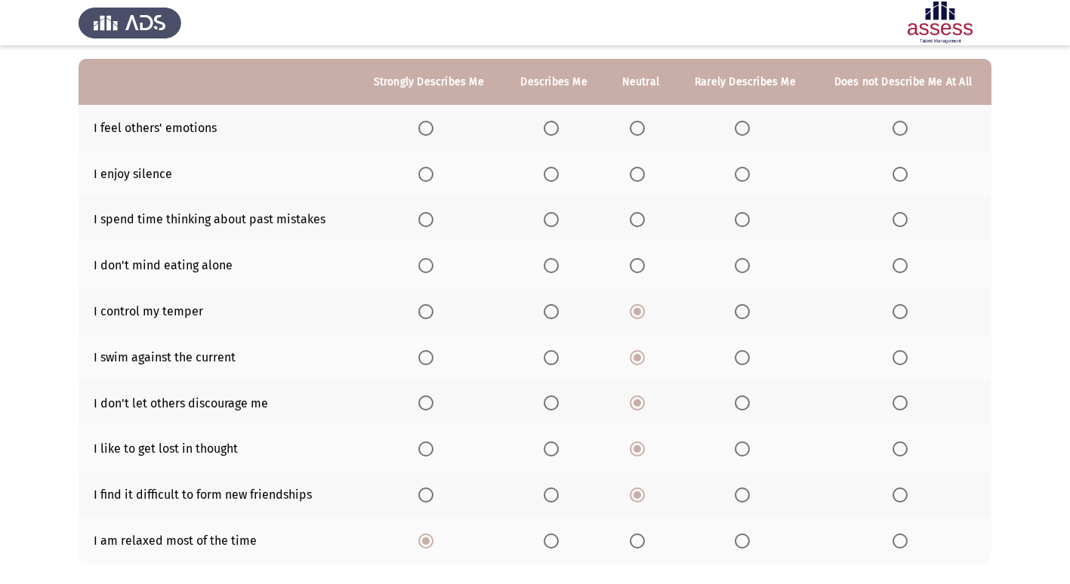
scroll to position [69, 0]
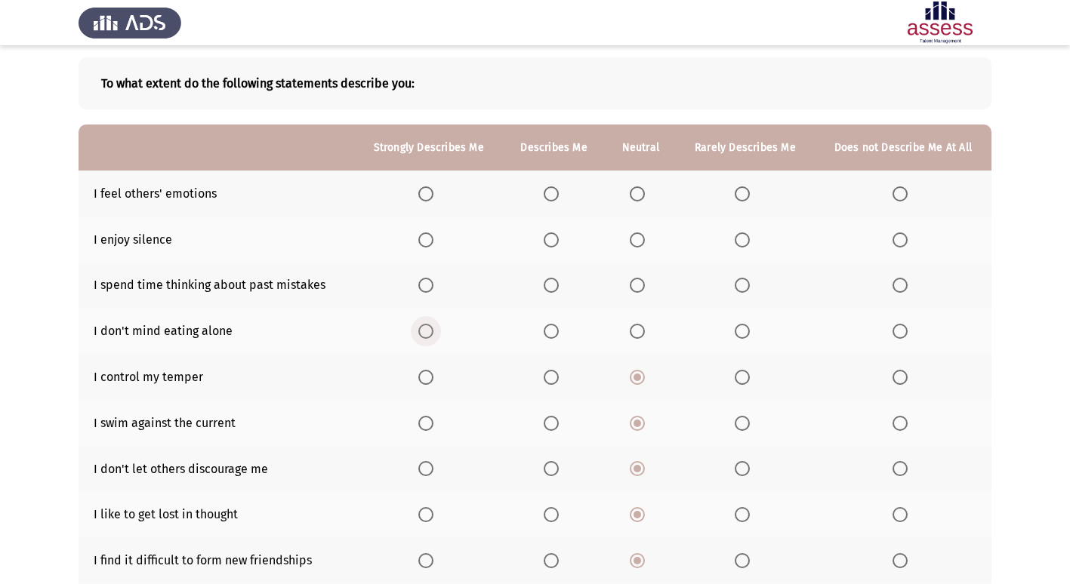
click at [428, 329] on span "Select an option" at bounding box center [425, 331] width 15 height 15
click at [428, 329] on input "Select an option" at bounding box center [425, 331] width 15 height 15
click at [553, 285] on span "Select an option" at bounding box center [550, 285] width 15 height 15
click at [553, 285] on input "Select an option" at bounding box center [550, 285] width 15 height 15
click at [626, 243] on th at bounding box center [640, 240] width 71 height 46
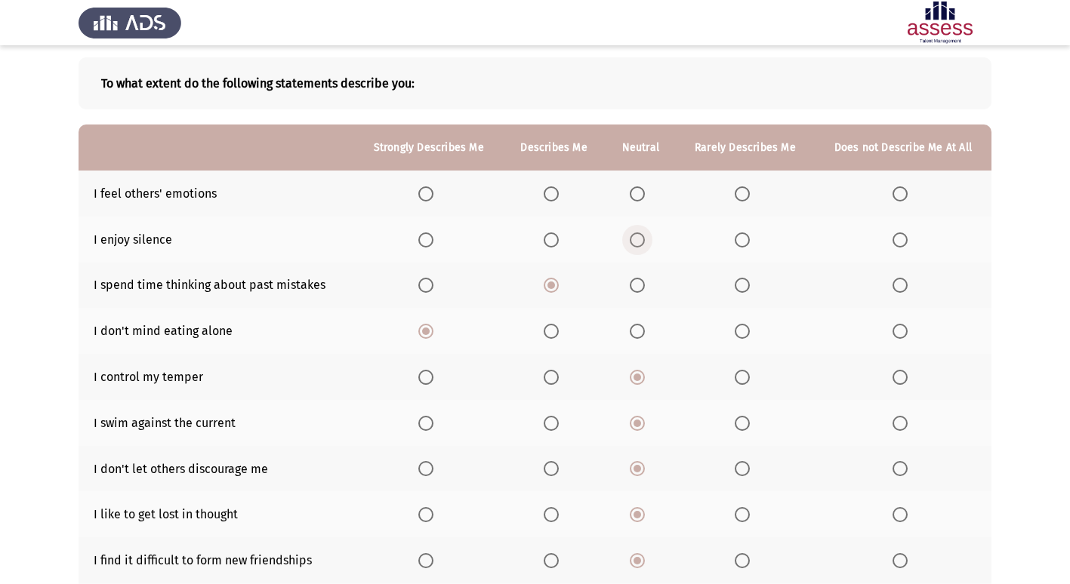
click at [633, 238] on span "Select an option" at bounding box center [636, 239] width 15 height 15
click at [633, 238] on input "Select an option" at bounding box center [636, 239] width 15 height 15
click at [635, 192] on th at bounding box center [640, 194] width 71 height 46
click at [635, 192] on span "Select an option" at bounding box center [636, 193] width 15 height 15
click at [635, 192] on input "Select an option" at bounding box center [636, 193] width 15 height 15
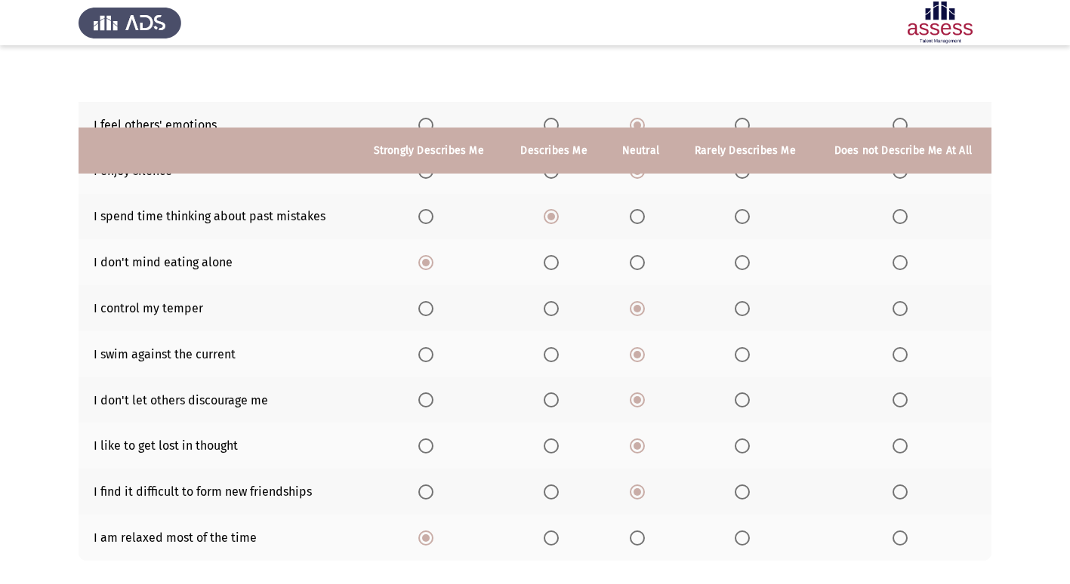
scroll to position [220, 0]
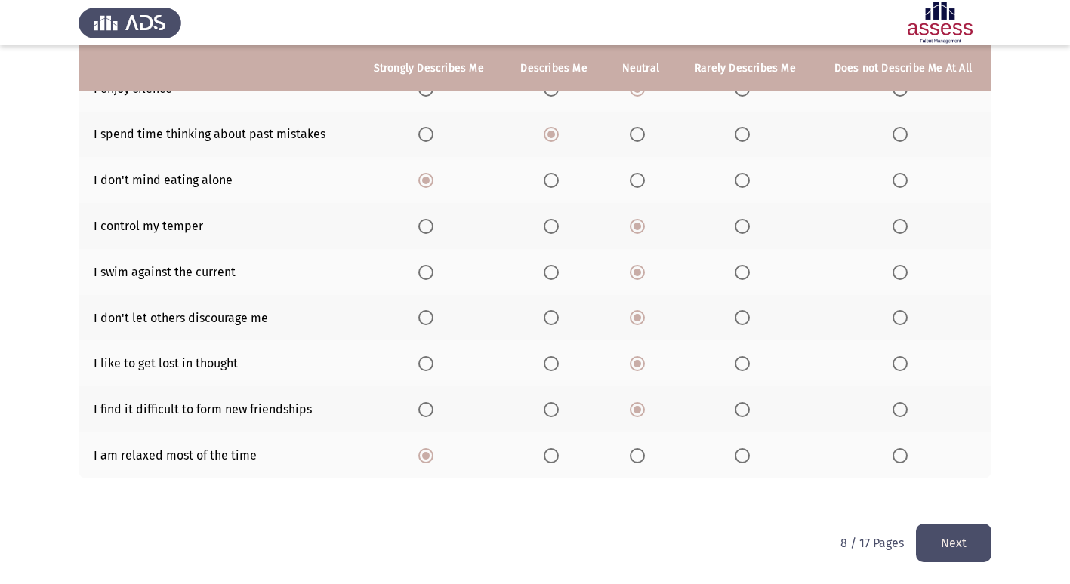
click at [969, 544] on button "Next" at bounding box center [953, 543] width 75 height 38
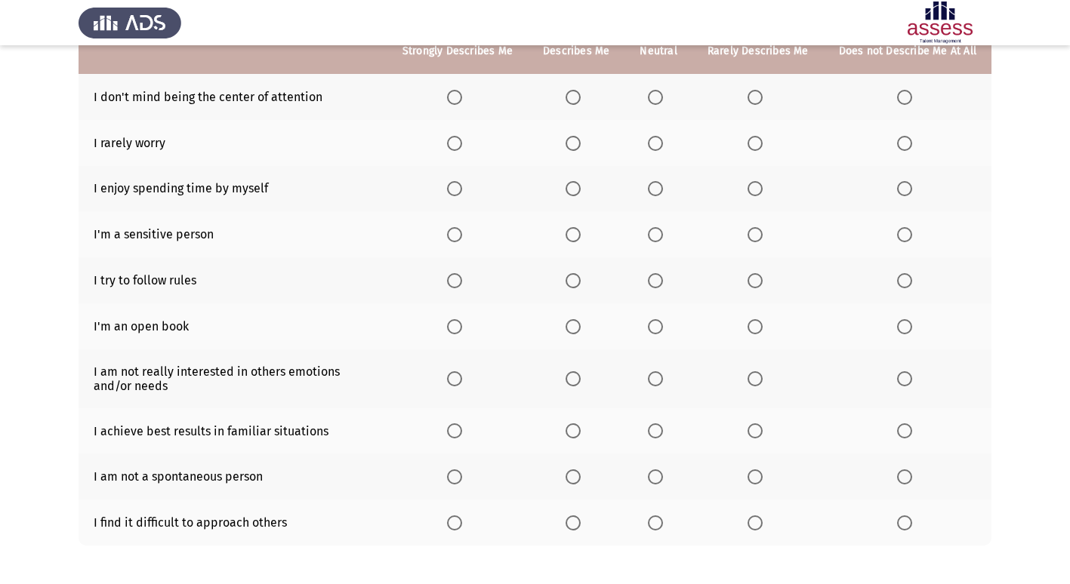
scroll to position [233, 0]
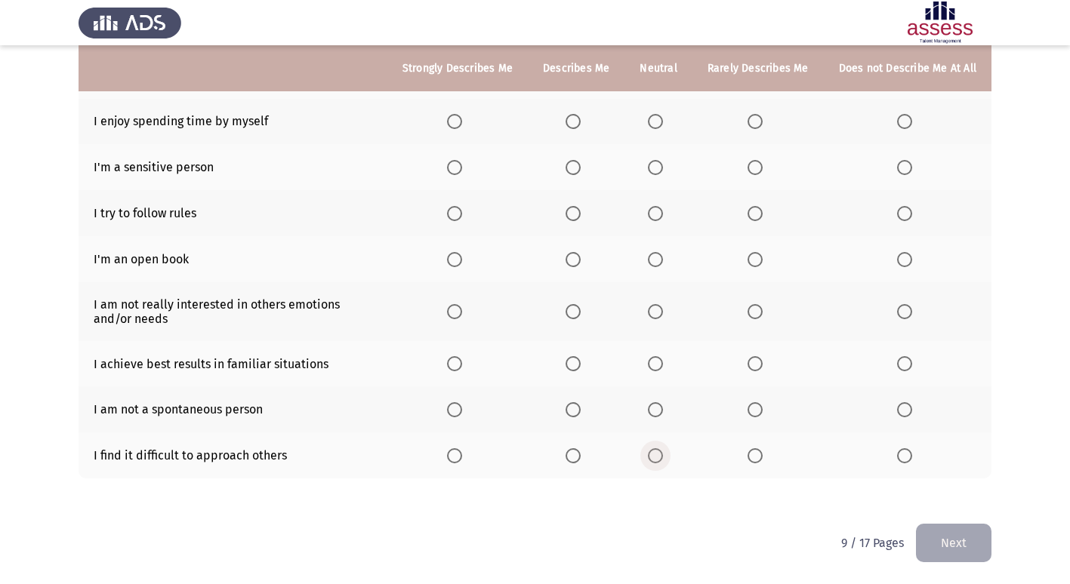
click at [660, 457] on span "Select an option" at bounding box center [655, 455] width 15 height 15
click at [660, 457] on input "Select an option" at bounding box center [655, 455] width 15 height 15
click at [656, 407] on span "Select an option" at bounding box center [655, 409] width 15 height 15
click at [656, 407] on input "Select an option" at bounding box center [655, 409] width 15 height 15
click at [574, 362] on span "Select an option" at bounding box center [572, 363] width 15 height 15
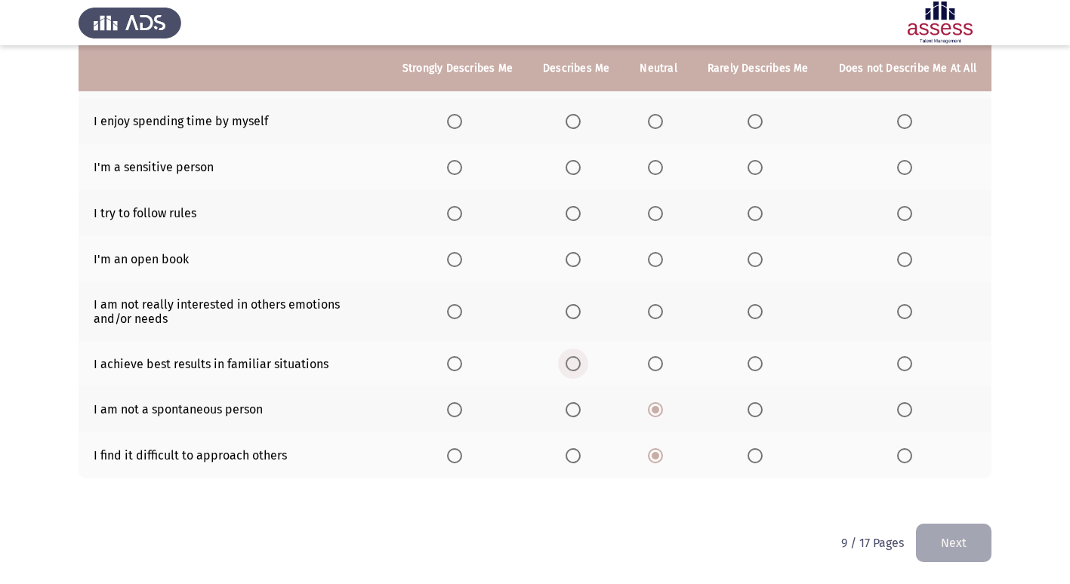
click at [574, 362] on input "Select an option" at bounding box center [572, 363] width 15 height 15
click at [659, 312] on span "Select an option" at bounding box center [655, 311] width 15 height 15
click at [659, 312] on input "Select an option" at bounding box center [655, 311] width 15 height 15
click at [567, 255] on th at bounding box center [576, 259] width 97 height 46
click at [586, 263] on label "Select an option" at bounding box center [575, 259] width 21 height 15
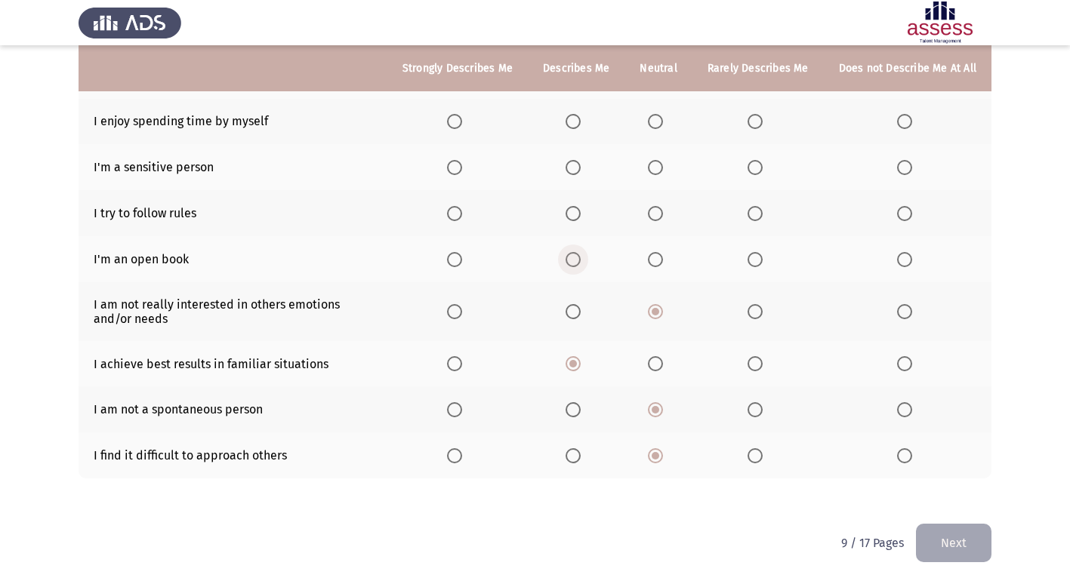
click at [580, 263] on input "Select an option" at bounding box center [572, 259] width 15 height 15
click at [580, 213] on span "Select an option" at bounding box center [572, 213] width 15 height 15
click at [580, 213] on input "Select an option" at bounding box center [572, 213] width 15 height 15
click at [468, 215] on label "Select an option" at bounding box center [457, 213] width 21 height 15
click at [462, 215] on input "Select an option" at bounding box center [454, 213] width 15 height 15
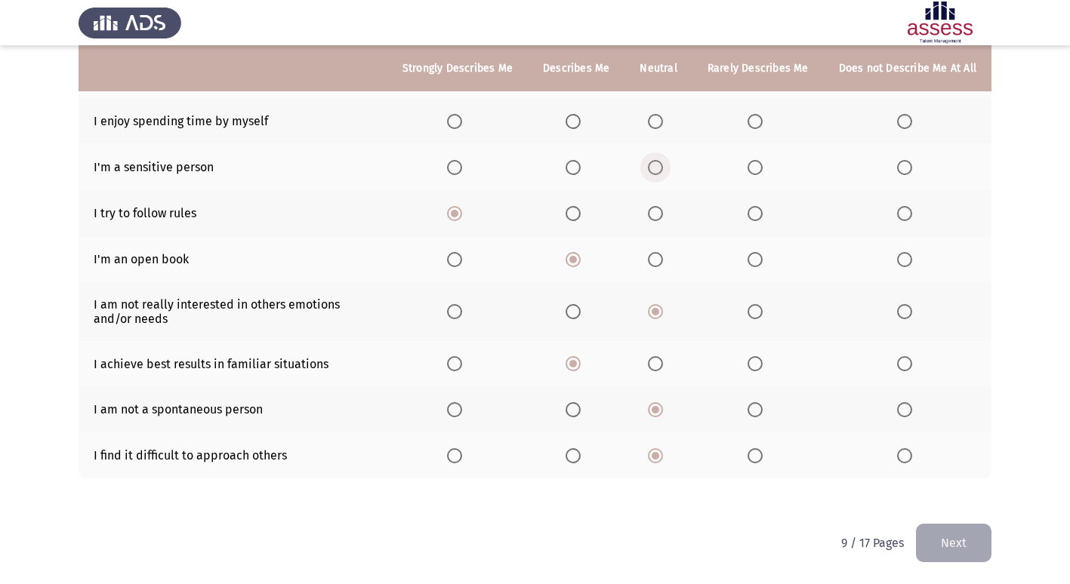
click at [661, 168] on span "Select an option" at bounding box center [655, 167] width 15 height 15
click at [661, 168] on input "Select an option" at bounding box center [655, 167] width 15 height 15
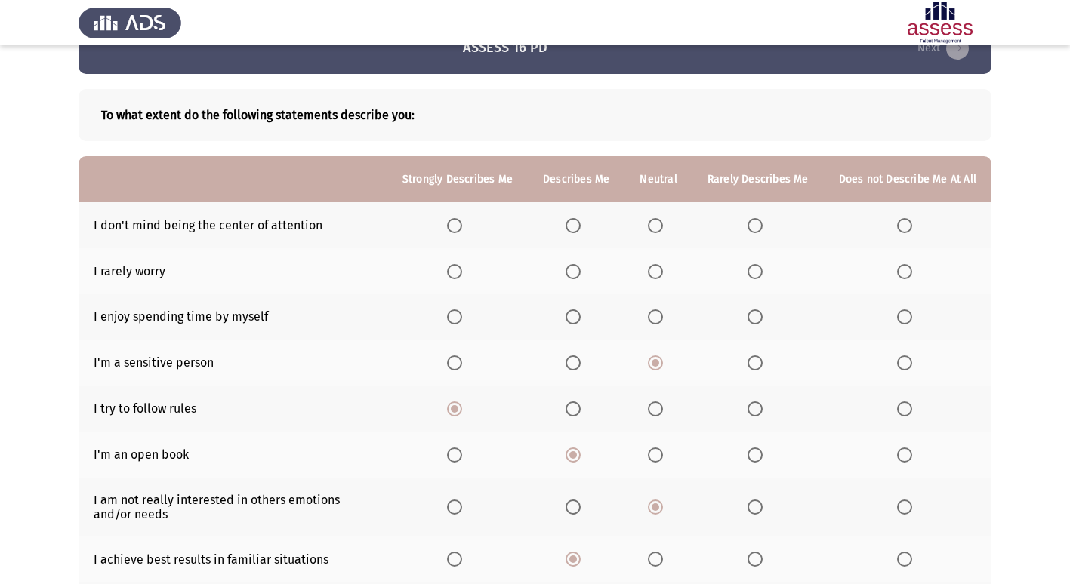
scroll to position [7, 0]
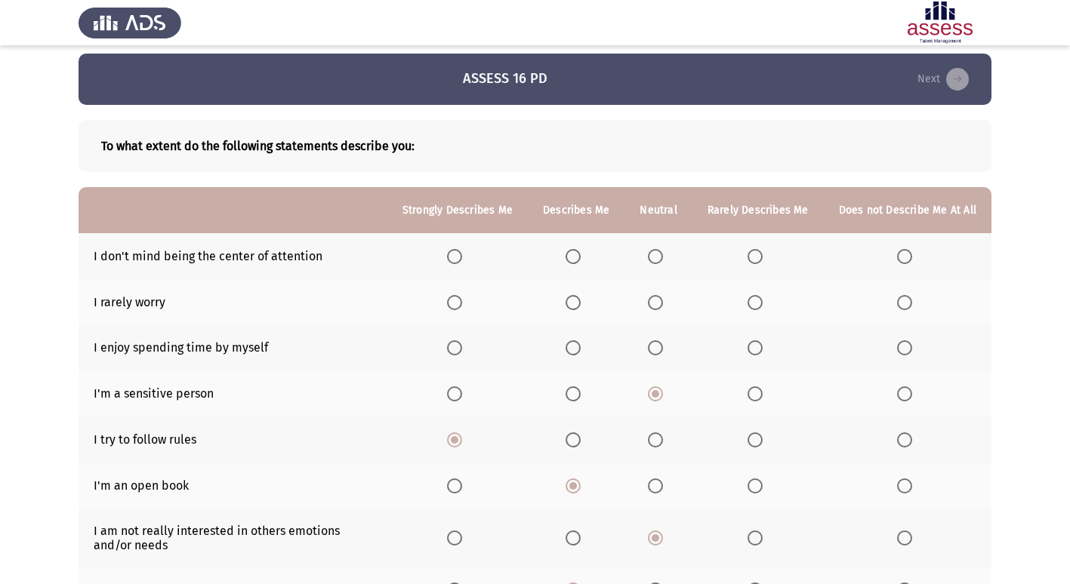
click at [663, 341] on span "Select an option" at bounding box center [655, 347] width 15 height 15
click at [663, 341] on input "Select an option" at bounding box center [655, 347] width 15 height 15
click at [659, 306] on span "Select an option" at bounding box center [655, 302] width 15 height 15
click at [659, 306] on input "Select an option" at bounding box center [655, 302] width 15 height 15
click at [659, 305] on span "Select an option" at bounding box center [655, 303] width 8 height 8
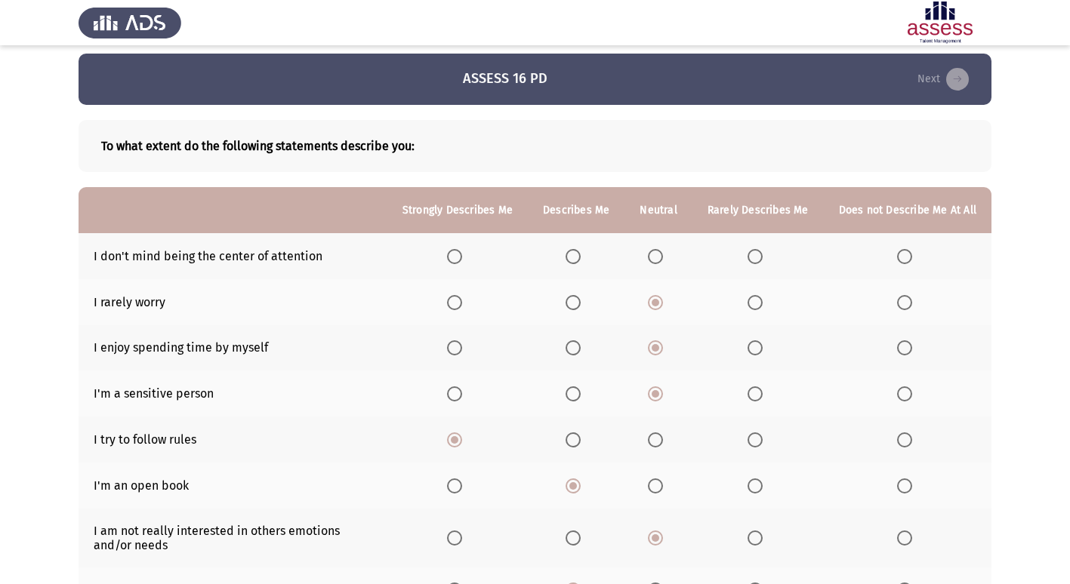
click at [660, 305] on input "Select an option" at bounding box center [655, 302] width 15 height 15
click at [660, 253] on span "Select an option" at bounding box center [655, 256] width 15 height 15
click at [660, 253] on input "Select an option" at bounding box center [655, 256] width 15 height 15
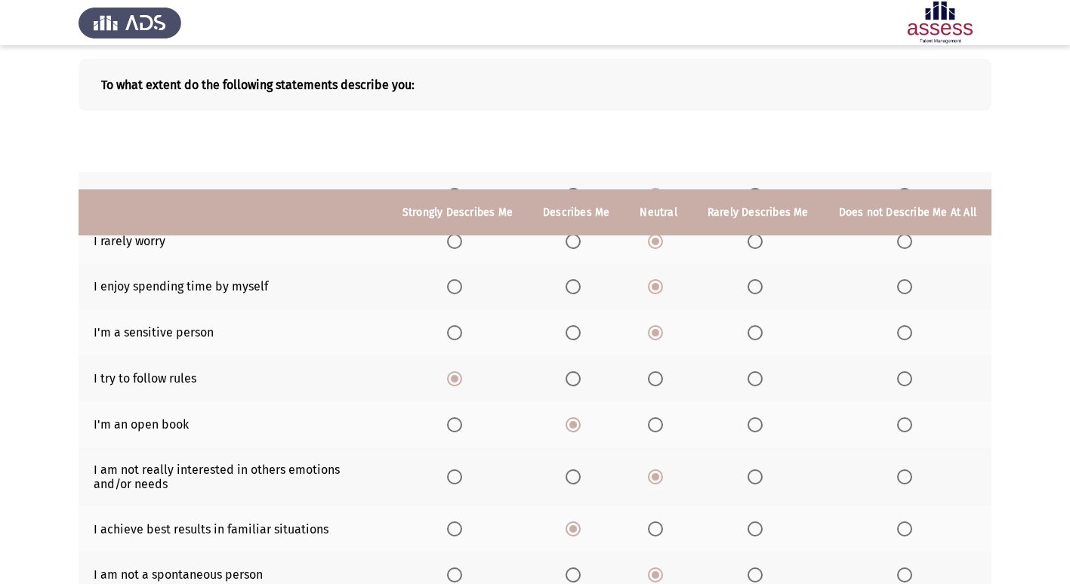
scroll to position [233, 0]
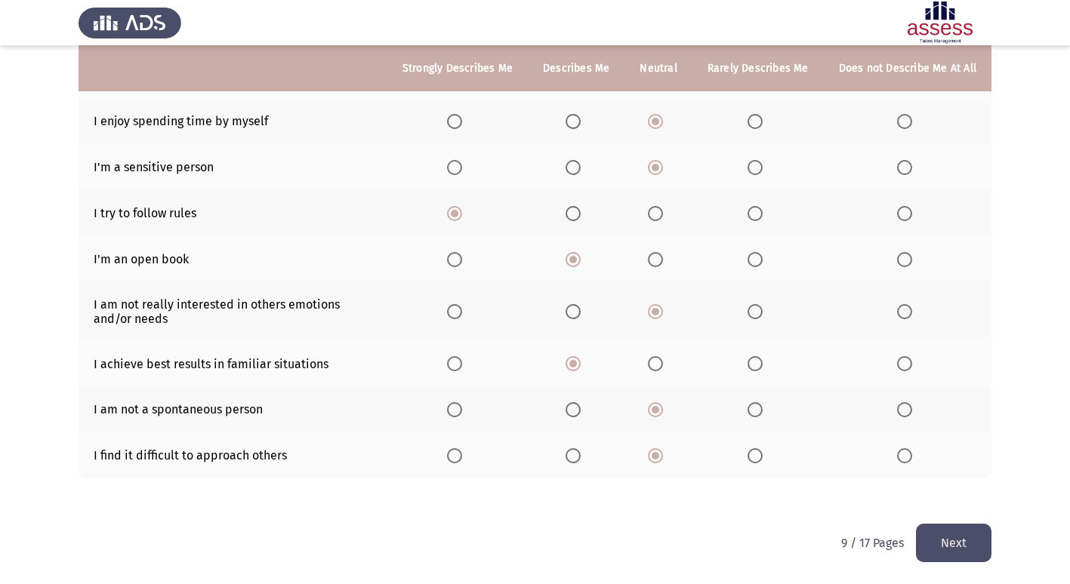
click at [961, 539] on button "Next" at bounding box center [953, 543] width 75 height 38
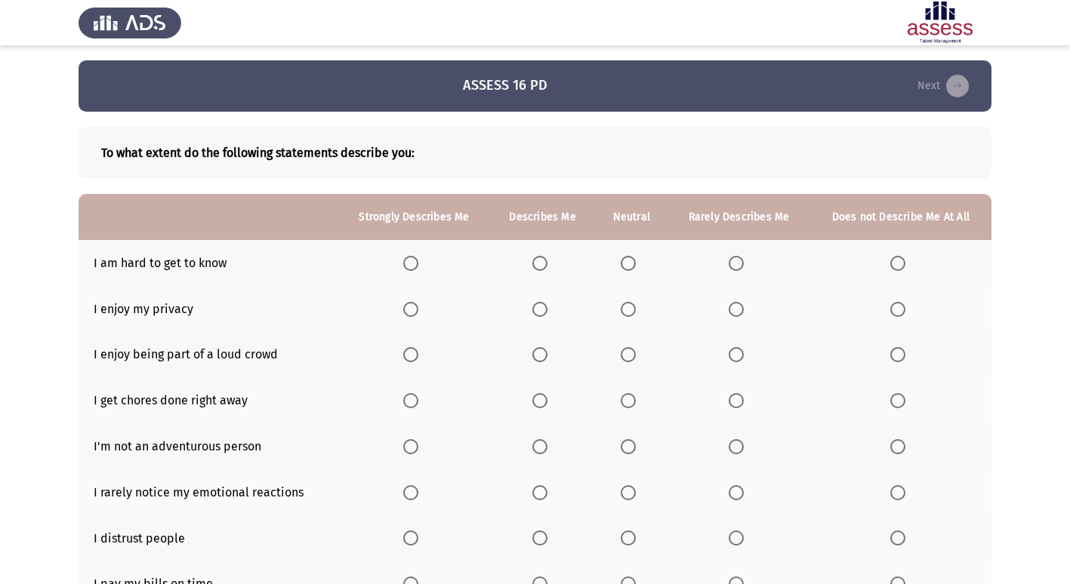
scroll to position [75, 0]
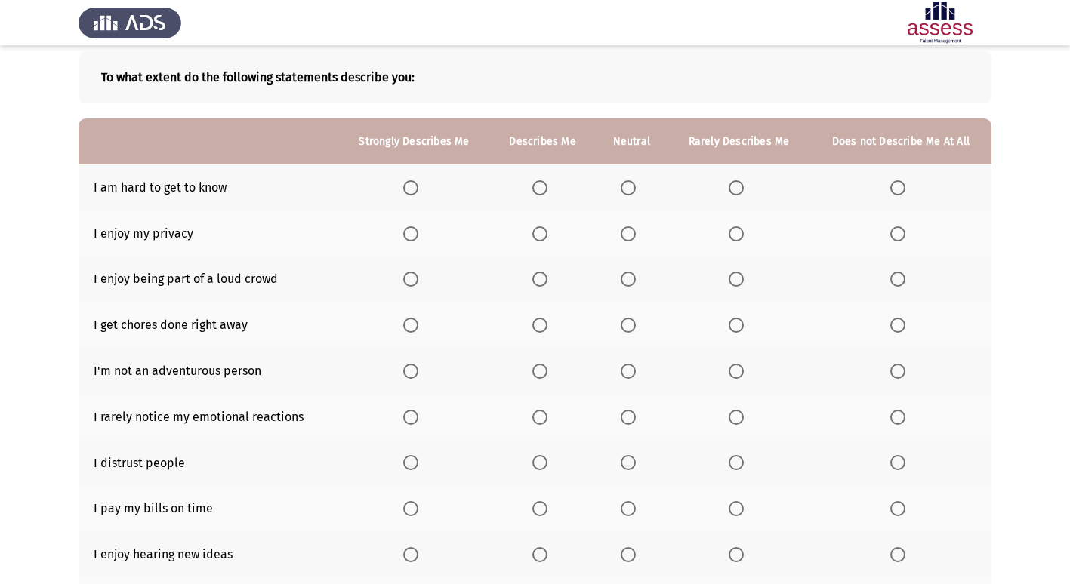
click at [638, 182] on label "Select an option" at bounding box center [630, 187] width 21 height 15
click at [636, 182] on input "Select an option" at bounding box center [627, 187] width 15 height 15
click at [633, 236] on span "Select an option" at bounding box center [627, 233] width 15 height 15
click at [633, 236] on input "Select an option" at bounding box center [627, 233] width 15 height 15
click at [630, 282] on span "Select an option" at bounding box center [627, 279] width 15 height 15
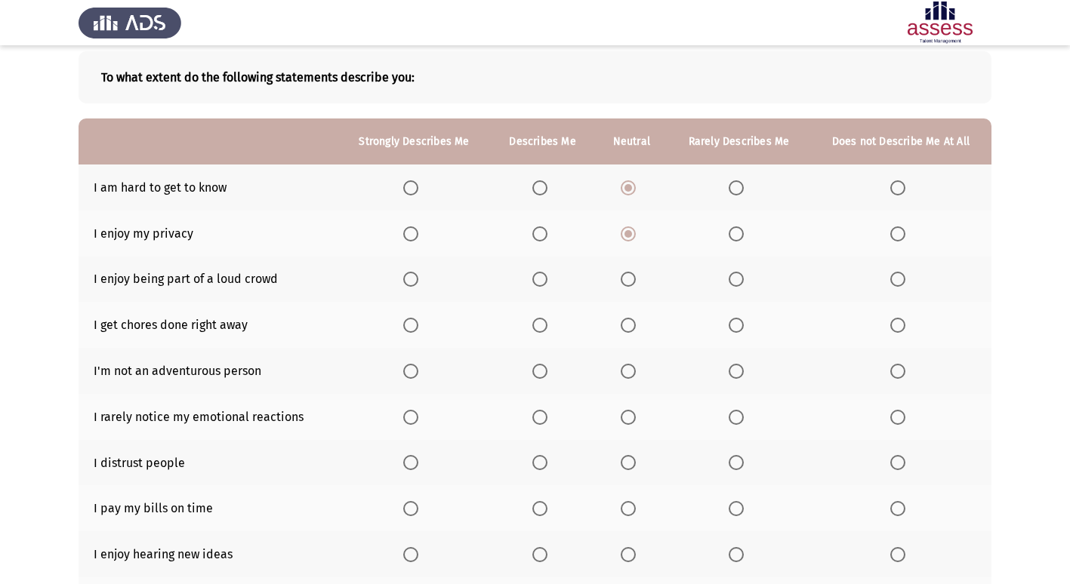
click at [630, 282] on input "Select an option" at bounding box center [627, 279] width 15 height 15
click at [546, 329] on span "Select an option" at bounding box center [539, 325] width 15 height 15
click at [546, 329] on input "Select an option" at bounding box center [539, 325] width 15 height 15
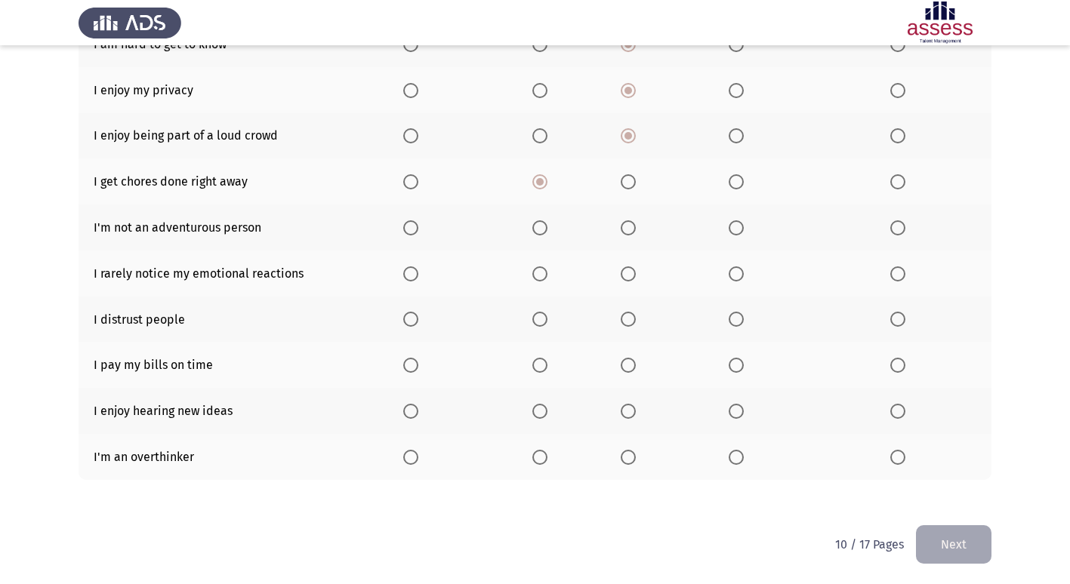
scroll to position [220, 0]
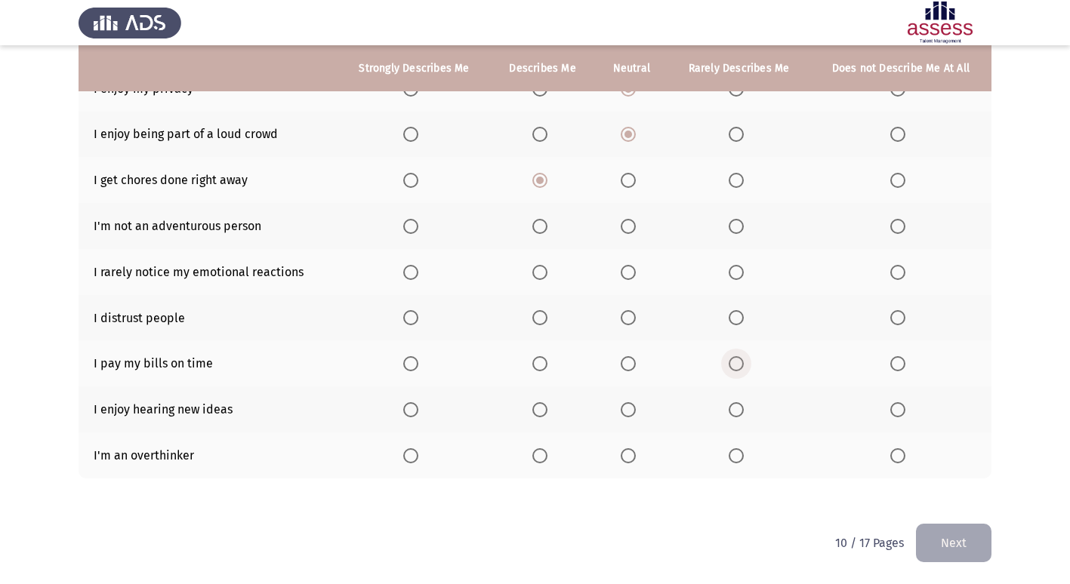
click at [731, 368] on span "Select an option" at bounding box center [735, 363] width 15 height 15
click at [731, 368] on input "Select an option" at bounding box center [735, 363] width 15 height 15
click at [408, 411] on span "Select an option" at bounding box center [410, 409] width 15 height 15
click at [408, 411] on input "Select an option" at bounding box center [410, 409] width 15 height 15
click at [624, 452] on span "Select an option" at bounding box center [627, 455] width 15 height 15
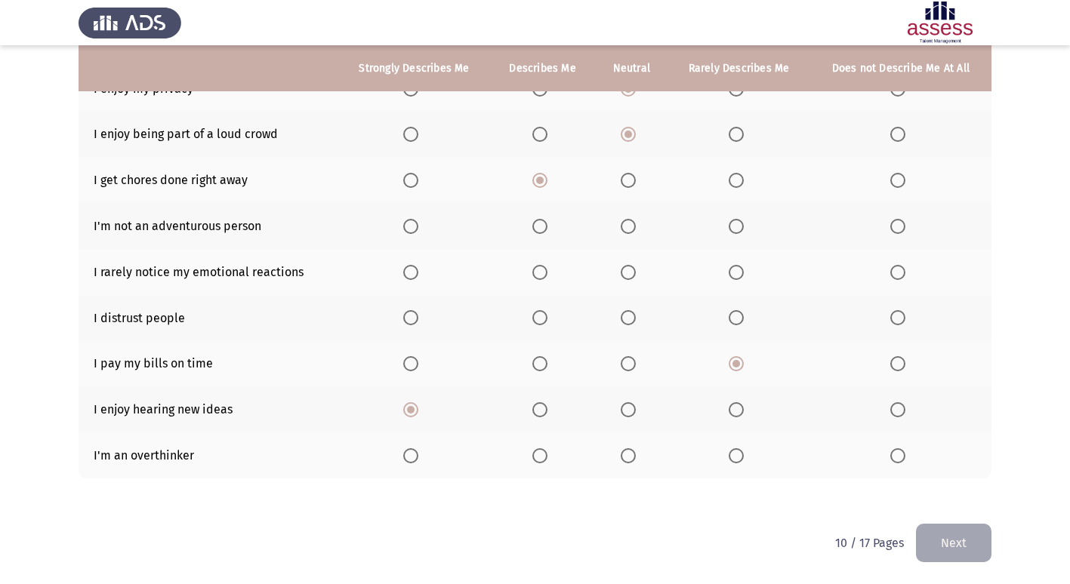
click at [624, 452] on input "Select an option" at bounding box center [627, 455] width 15 height 15
click at [629, 324] on span "Select an option" at bounding box center [627, 317] width 15 height 15
click at [629, 324] on input "Select an option" at bounding box center [627, 317] width 15 height 15
click at [625, 272] on span "Select an option" at bounding box center [627, 272] width 15 height 15
click at [625, 272] on input "Select an option" at bounding box center [627, 272] width 15 height 15
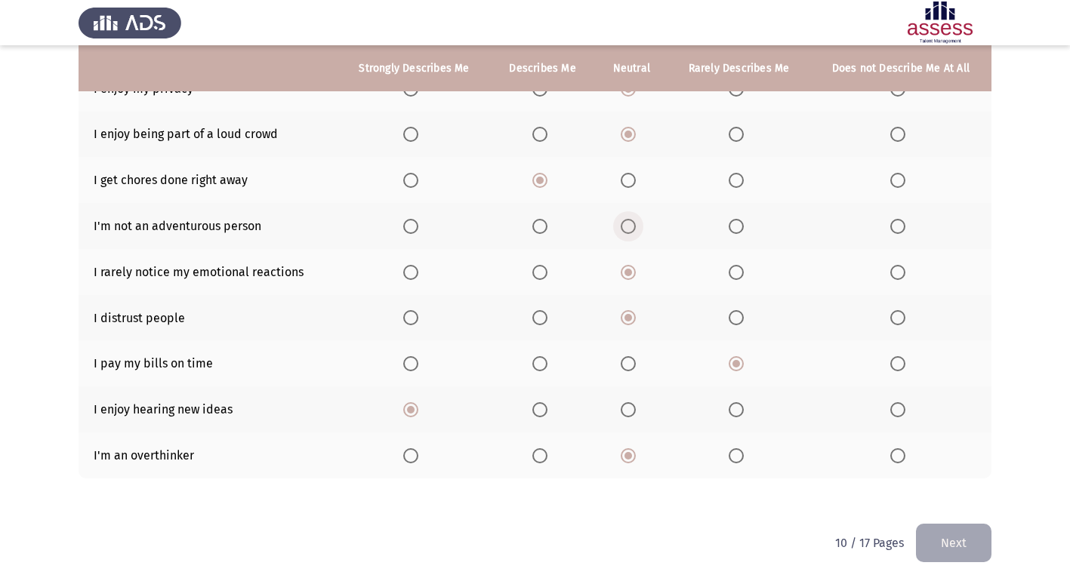
click at [631, 232] on span "Select an option" at bounding box center [627, 226] width 15 height 15
click at [631, 232] on input "Select an option" at bounding box center [627, 226] width 15 height 15
click at [962, 545] on button "Next" at bounding box center [953, 543] width 75 height 38
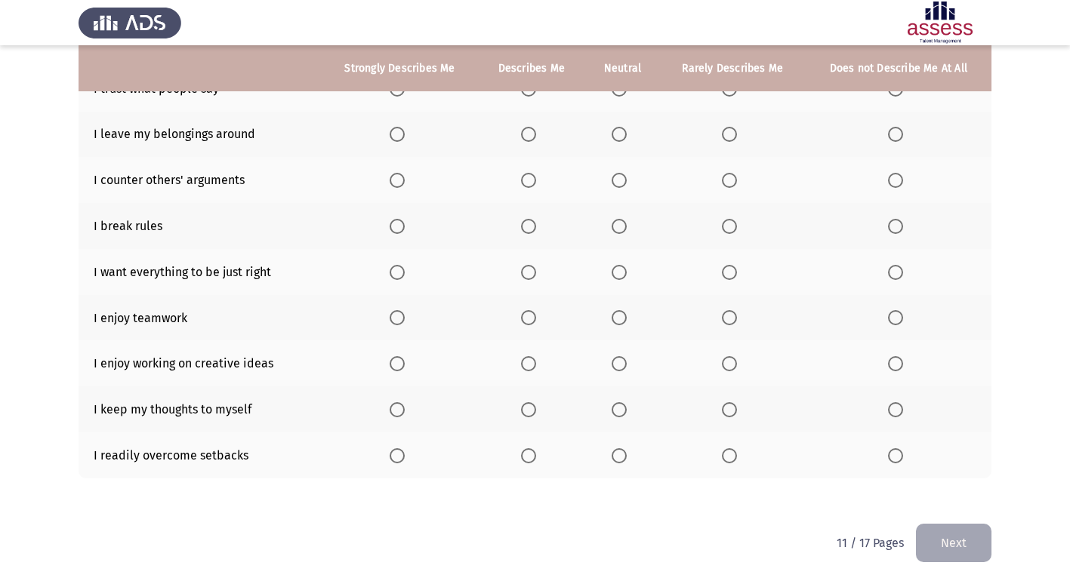
click at [619, 457] on span "Select an option" at bounding box center [618, 455] width 15 height 15
click at [619, 457] on input "Select an option" at bounding box center [618, 455] width 15 height 15
click at [623, 411] on span "Select an option" at bounding box center [618, 409] width 15 height 15
click at [623, 411] on input "Select an option" at bounding box center [618, 409] width 15 height 15
click at [629, 361] on label "Select an option" at bounding box center [621, 363] width 21 height 15
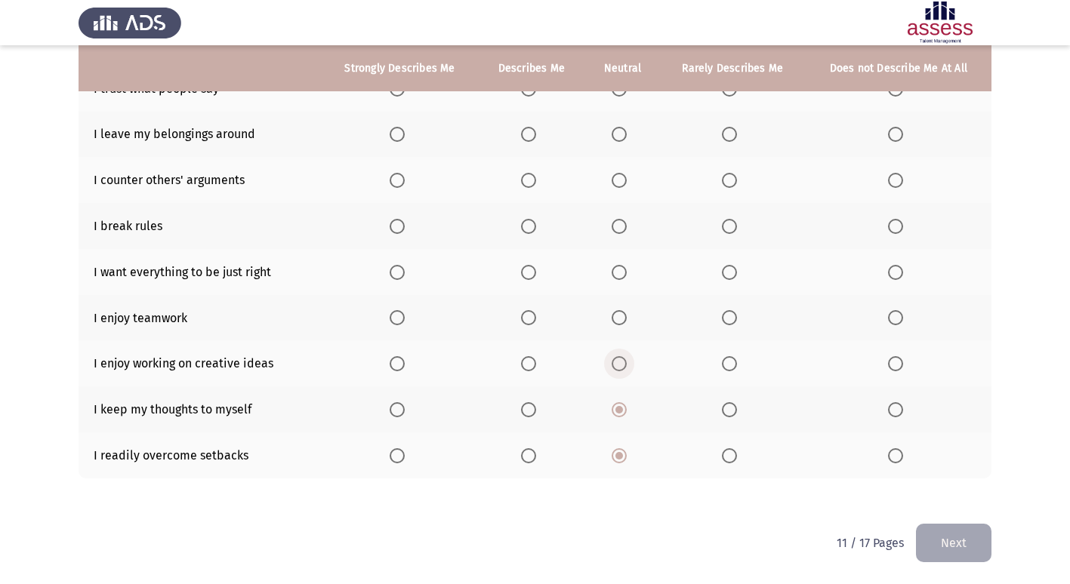
click at [626, 361] on input "Select an option" at bounding box center [618, 363] width 15 height 15
click at [527, 359] on span "Select an option" at bounding box center [528, 363] width 15 height 15
click at [527, 359] on input "Select an option" at bounding box center [528, 363] width 15 height 15
click at [621, 310] on mat-radio-button "Select an option" at bounding box center [621, 318] width 21 height 16
click at [630, 321] on label "Select an option" at bounding box center [621, 317] width 21 height 15
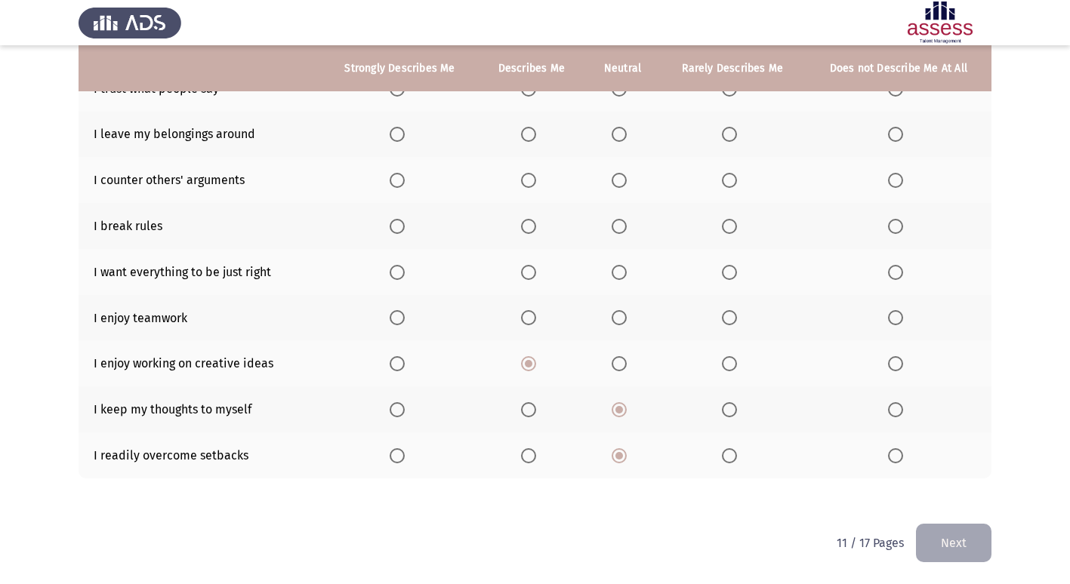
click at [626, 321] on input "Select an option" at bounding box center [618, 317] width 15 height 15
click at [533, 220] on span "Select an option" at bounding box center [528, 226] width 15 height 15
click at [533, 220] on input "Select an option" at bounding box center [528, 226] width 15 height 15
click at [626, 272] on span "Select an option" at bounding box center [618, 272] width 15 height 15
click at [626, 272] on input "Select an option" at bounding box center [618, 272] width 15 height 15
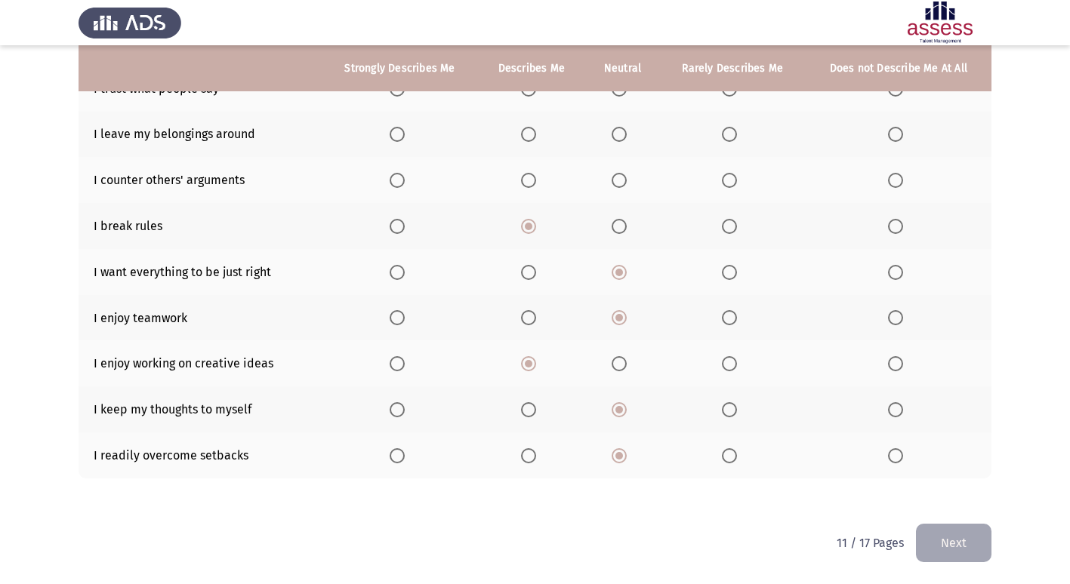
click at [614, 172] on mat-radio-button "Select an option" at bounding box center [621, 180] width 21 height 16
click at [623, 176] on span "Select an option" at bounding box center [618, 180] width 15 height 15
click at [623, 176] on input "Select an option" at bounding box center [618, 180] width 15 height 15
click at [621, 134] on span "Select an option" at bounding box center [618, 134] width 15 height 15
click at [621, 134] on input "Select an option" at bounding box center [618, 134] width 15 height 15
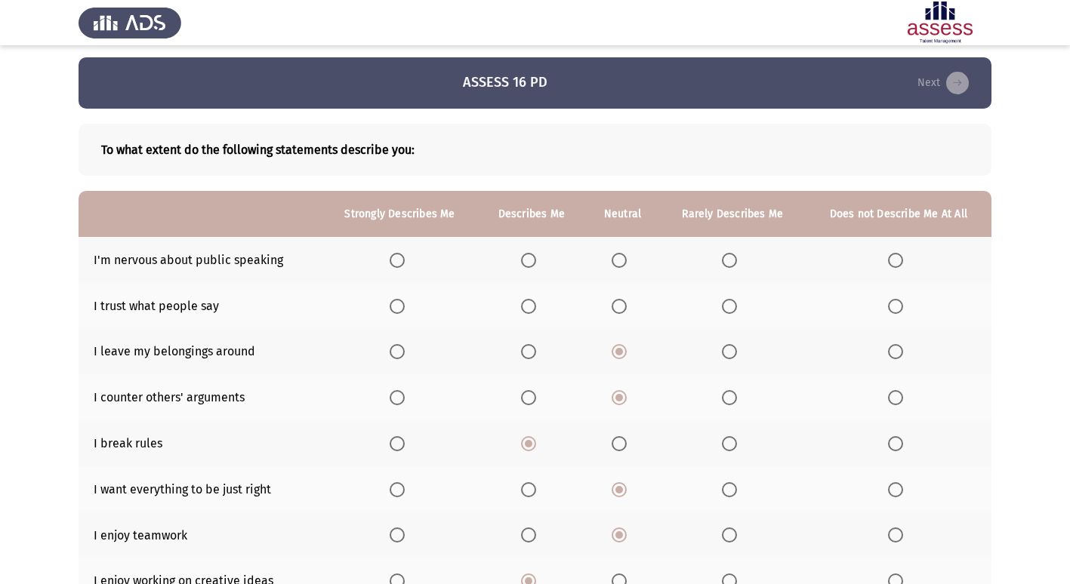
scroll to position [0, 0]
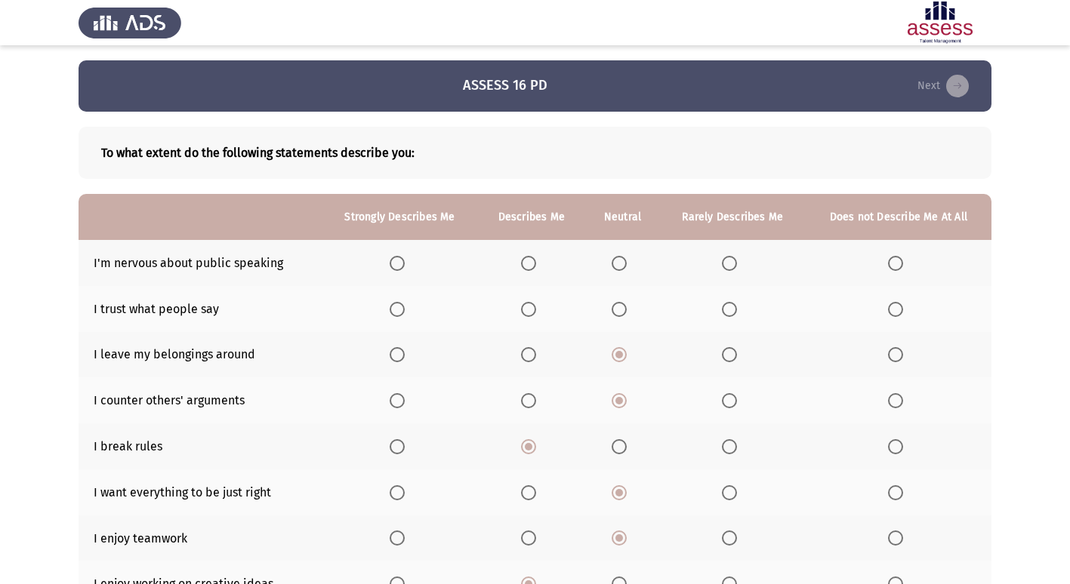
drag, startPoint x: 628, startPoint y: 295, endPoint x: 620, endPoint y: 309, distance: 15.5
click at [624, 302] on th at bounding box center [622, 309] width 75 height 46
click at [619, 309] on span "Select an option" at bounding box center [619, 309] width 0 height 0
click at [620, 309] on input "Select an option" at bounding box center [618, 309] width 15 height 15
click at [626, 260] on span "Select an option" at bounding box center [618, 263] width 15 height 15
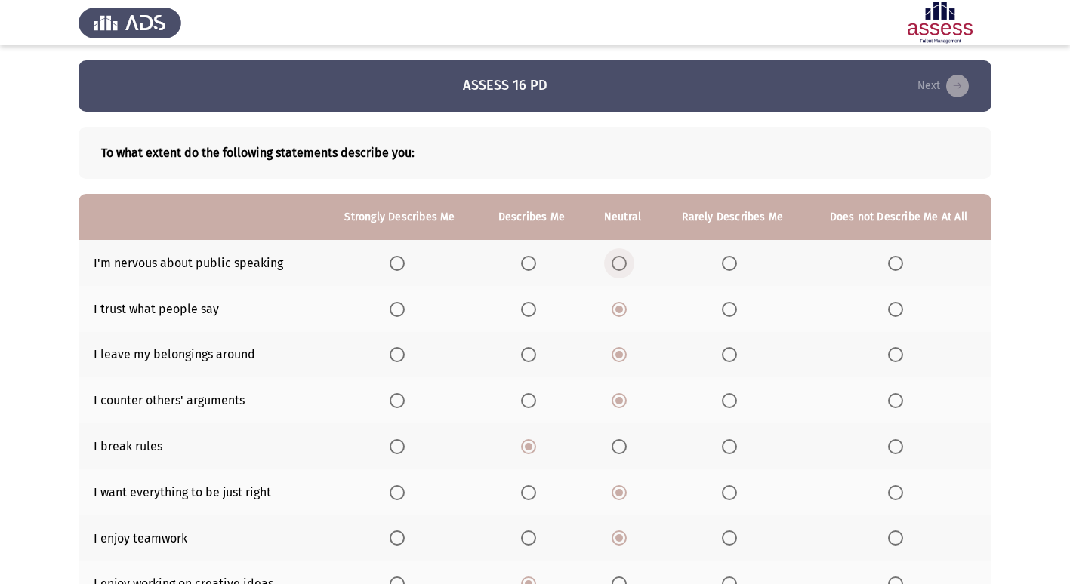
click at [626, 260] on input "Select an option" at bounding box center [618, 263] width 15 height 15
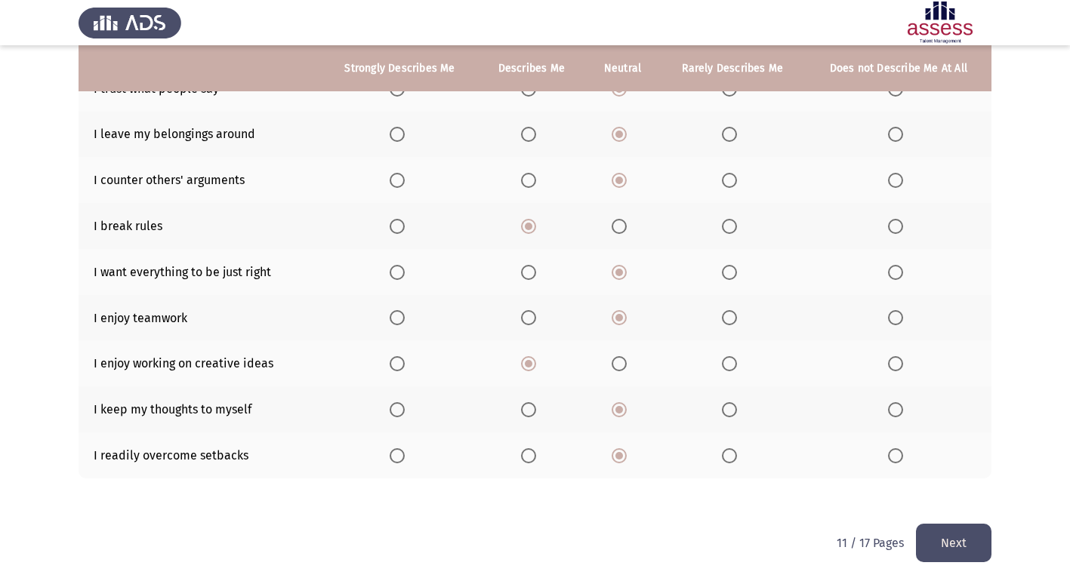
click at [952, 531] on button "Next" at bounding box center [953, 543] width 75 height 38
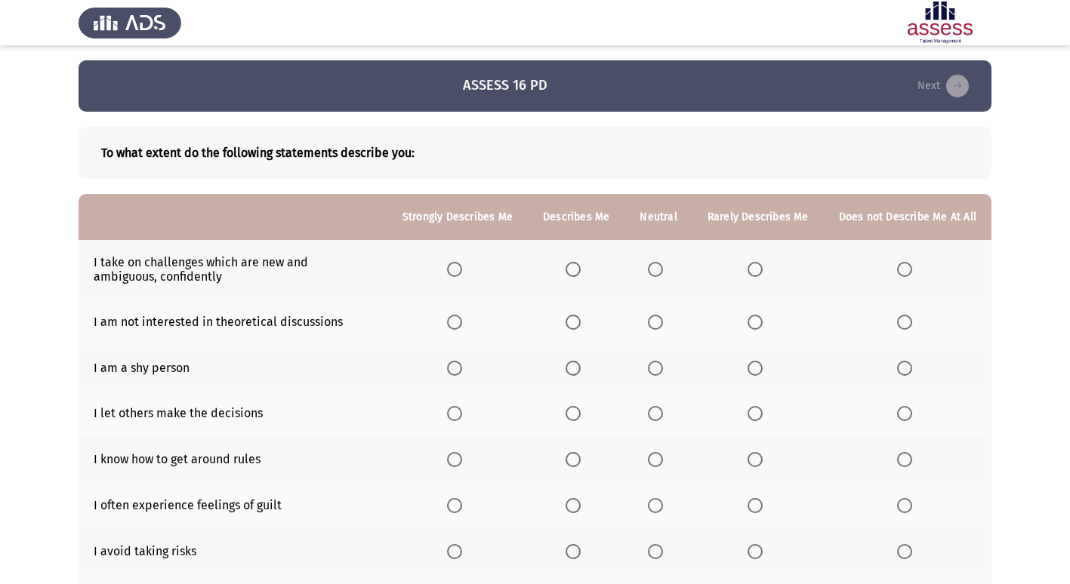
scroll to position [226, 0]
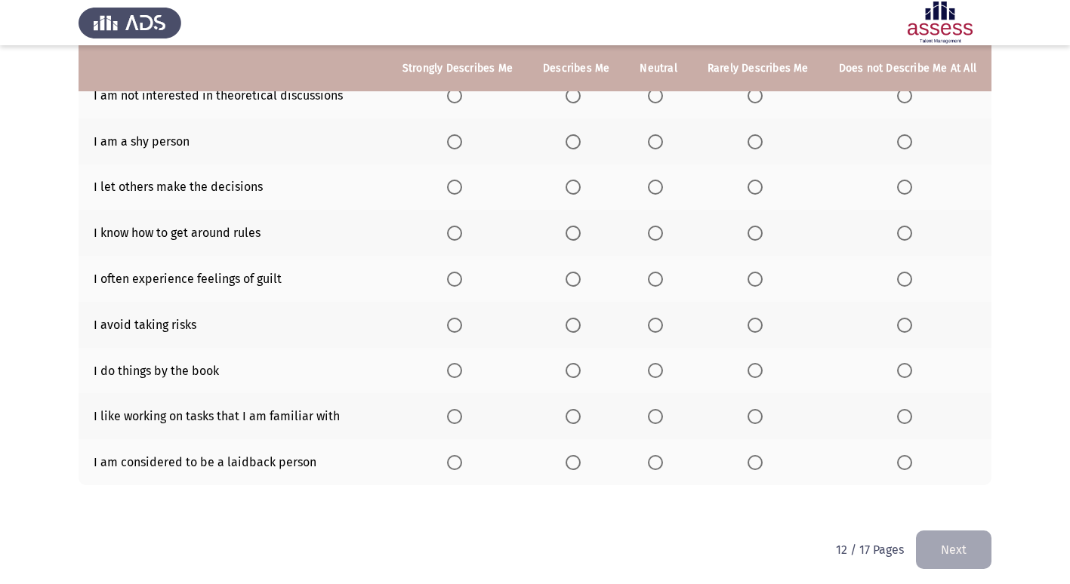
click at [655, 457] on span "Select an option" at bounding box center [655, 462] width 15 height 15
click at [655, 457] on input "Select an option" at bounding box center [655, 462] width 15 height 15
click at [660, 418] on span "Select an option" at bounding box center [655, 416] width 15 height 15
click at [660, 418] on input "Select an option" at bounding box center [655, 416] width 15 height 15
click at [579, 364] on span "Select an option" at bounding box center [572, 370] width 15 height 15
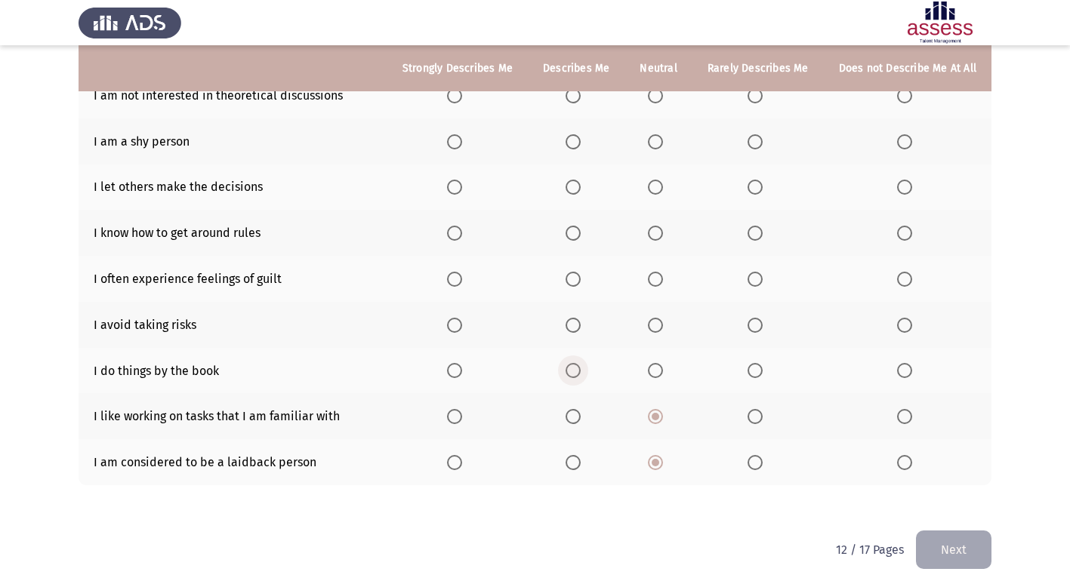
click at [579, 364] on input "Select an option" at bounding box center [572, 370] width 15 height 15
click at [660, 324] on span "Select an option" at bounding box center [655, 325] width 15 height 15
click at [660, 324] on input "Select an option" at bounding box center [655, 325] width 15 height 15
click at [660, 275] on span "Select an option" at bounding box center [655, 279] width 15 height 15
click at [660, 275] on input "Select an option" at bounding box center [655, 279] width 15 height 15
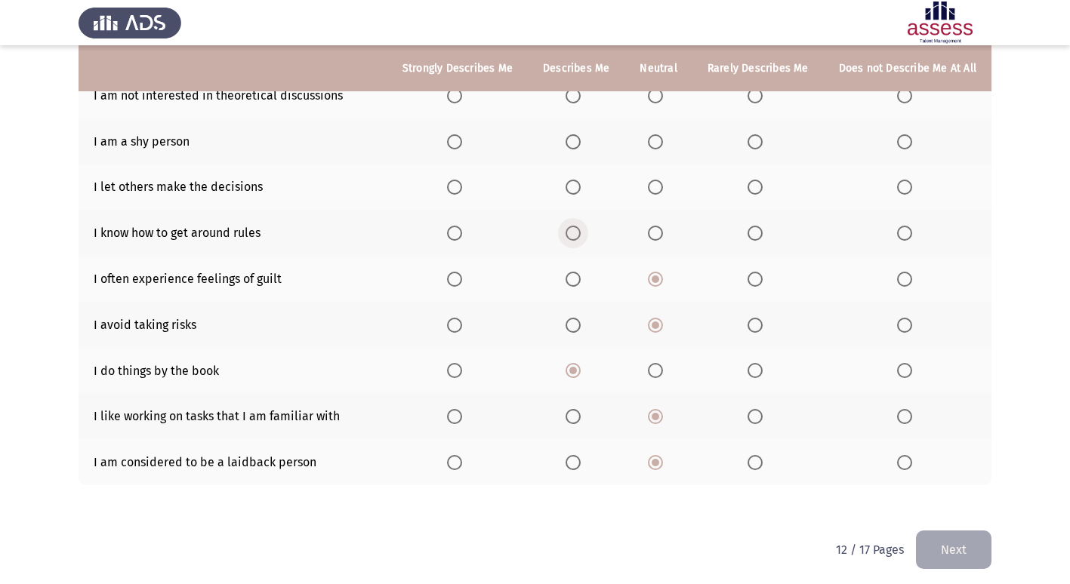
click at [580, 228] on span "Select an option" at bounding box center [572, 233] width 15 height 15
click at [580, 228] on input "Select an option" at bounding box center [572, 233] width 15 height 15
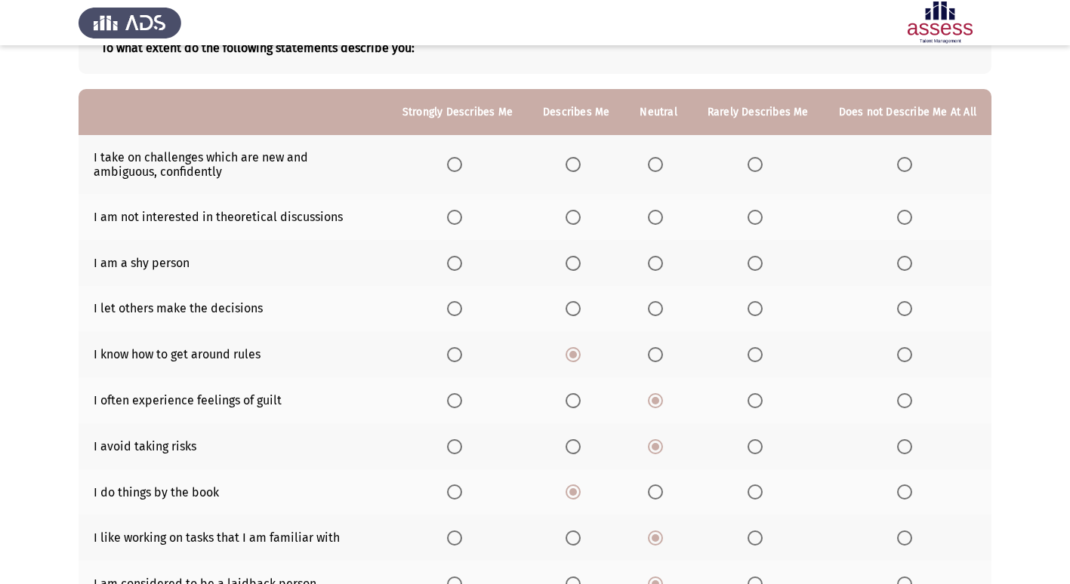
scroll to position [75, 0]
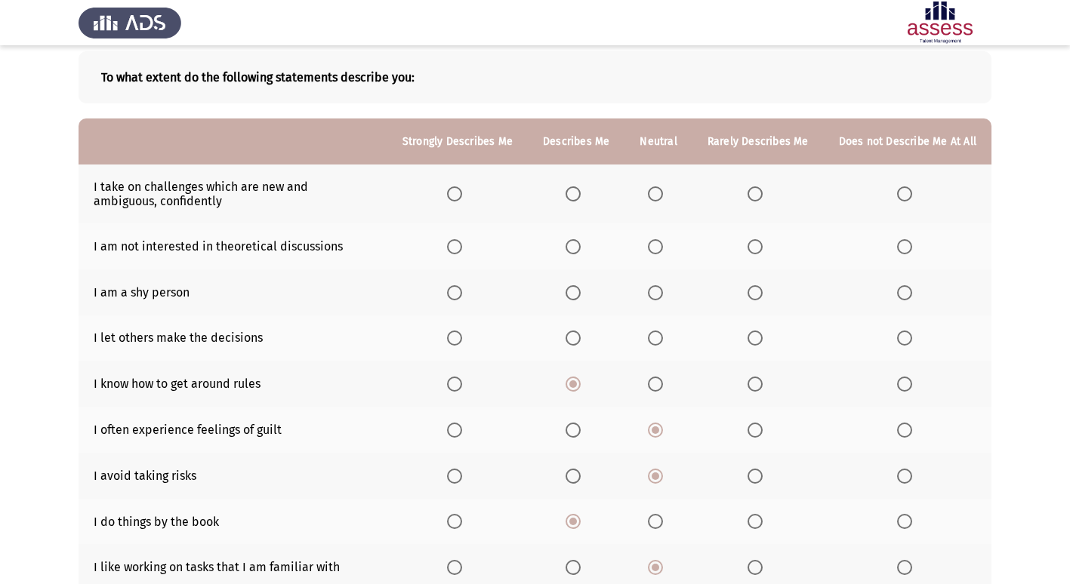
click at [663, 334] on span "Select an option" at bounding box center [655, 338] width 15 height 15
click at [663, 334] on input "Select an option" at bounding box center [655, 338] width 15 height 15
click at [663, 293] on span "Select an option" at bounding box center [655, 292] width 15 height 15
click at [663, 293] on input "Select an option" at bounding box center [655, 292] width 15 height 15
click at [661, 248] on span "Select an option" at bounding box center [655, 246] width 15 height 15
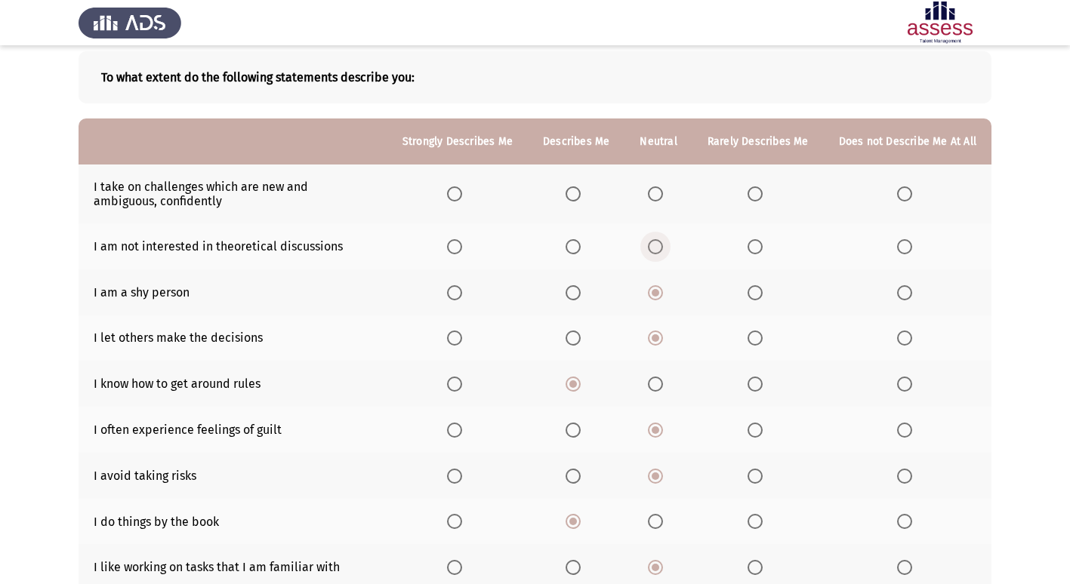
click at [661, 248] on input "Select an option" at bounding box center [655, 246] width 15 height 15
click at [580, 195] on span "Select an option" at bounding box center [572, 193] width 15 height 15
click at [580, 195] on input "Select an option" at bounding box center [572, 193] width 15 height 15
click at [580, 195] on span "Select an option" at bounding box center [572, 193] width 15 height 15
click at [580, 195] on input "Select an option" at bounding box center [572, 193] width 15 height 15
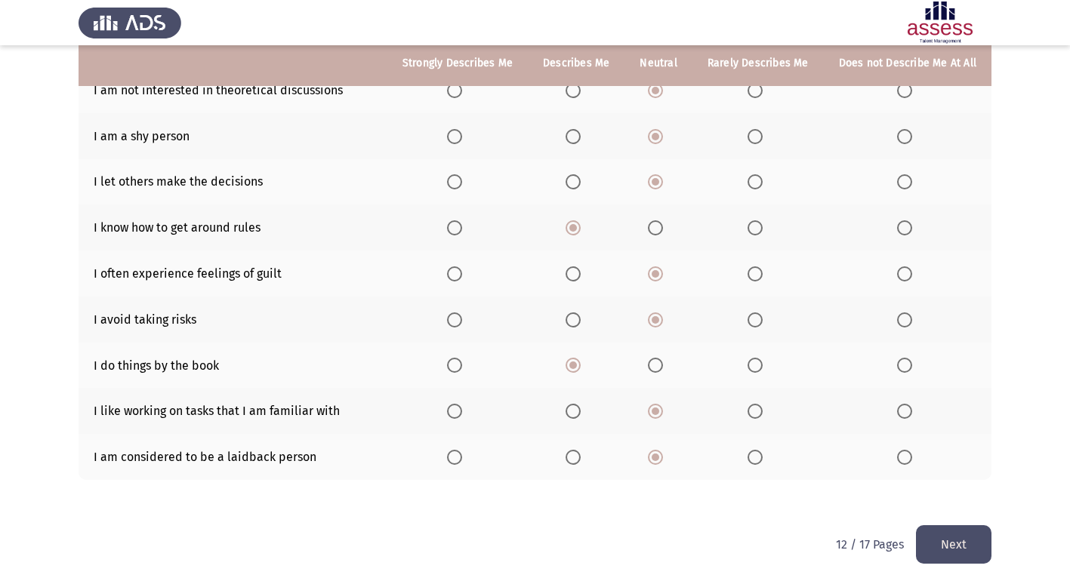
scroll to position [233, 0]
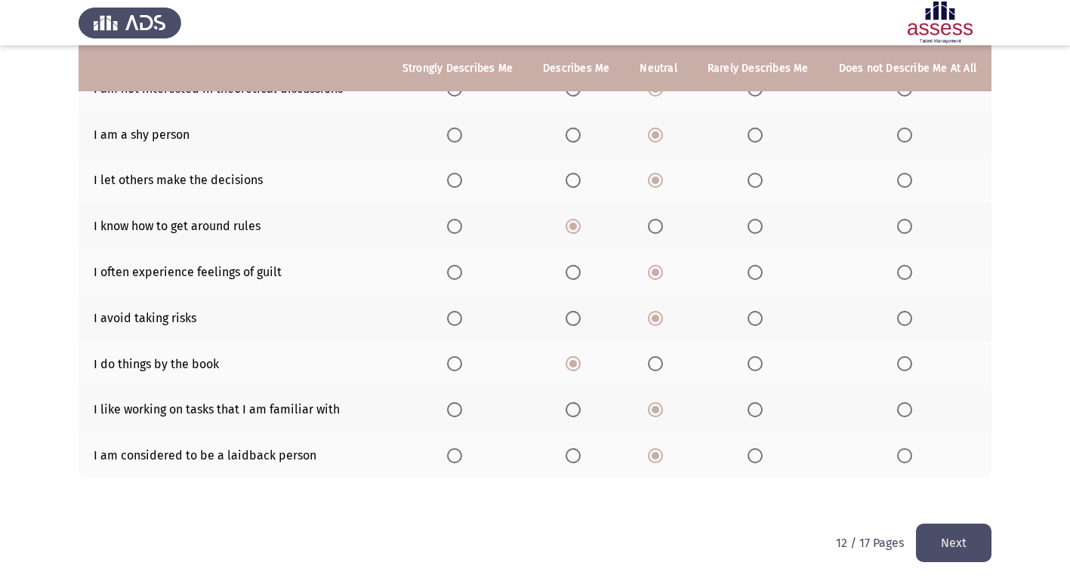
click at [970, 523] on div "To what extent do the following statements describe you: Strongly Describes Me …" at bounding box center [534, 200] width 913 height 645
click at [965, 533] on button "Next" at bounding box center [953, 543] width 75 height 38
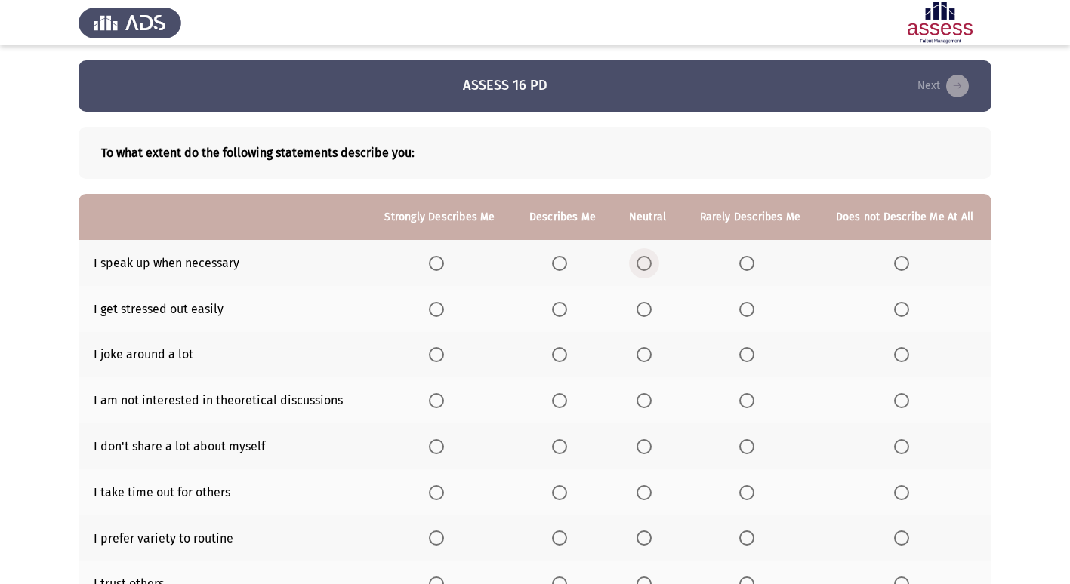
click at [651, 256] on span "Select an option" at bounding box center [643, 263] width 15 height 15
click at [651, 256] on input "Select an option" at bounding box center [643, 263] width 15 height 15
click at [644, 315] on span "Select an option" at bounding box center [643, 309] width 15 height 15
click at [644, 315] on input "Select an option" at bounding box center [643, 309] width 15 height 15
click at [647, 357] on span "Select an option" at bounding box center [643, 354] width 15 height 15
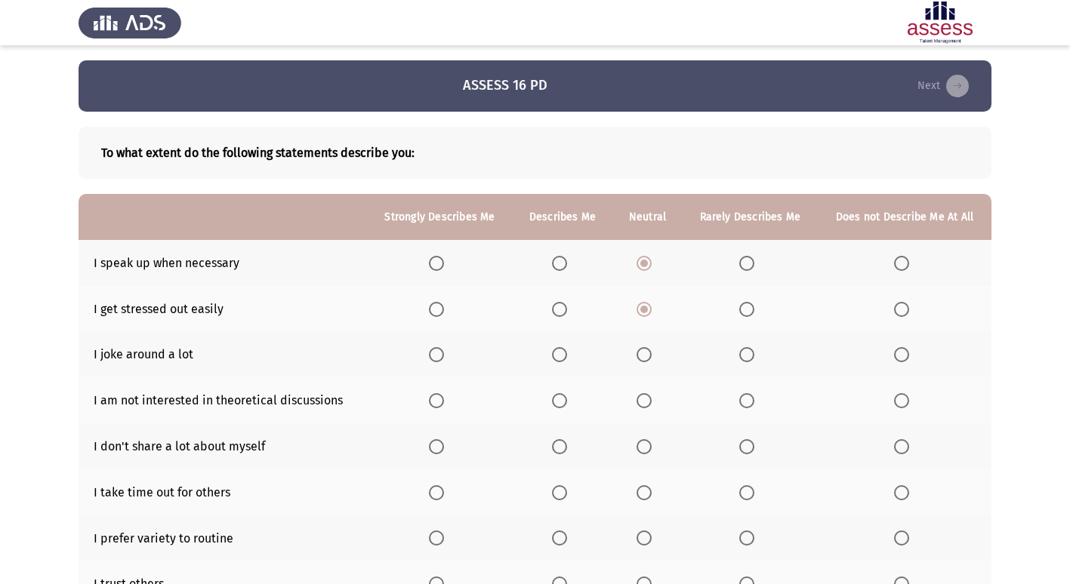
click at [647, 357] on input "Select an option" at bounding box center [643, 354] width 15 height 15
click at [565, 400] on span "Select an option" at bounding box center [559, 400] width 15 height 15
click at [565, 400] on input "Select an option" at bounding box center [559, 400] width 15 height 15
click at [651, 448] on span "Select an option" at bounding box center [643, 446] width 15 height 15
click at [651, 448] on input "Select an option" at bounding box center [643, 446] width 15 height 15
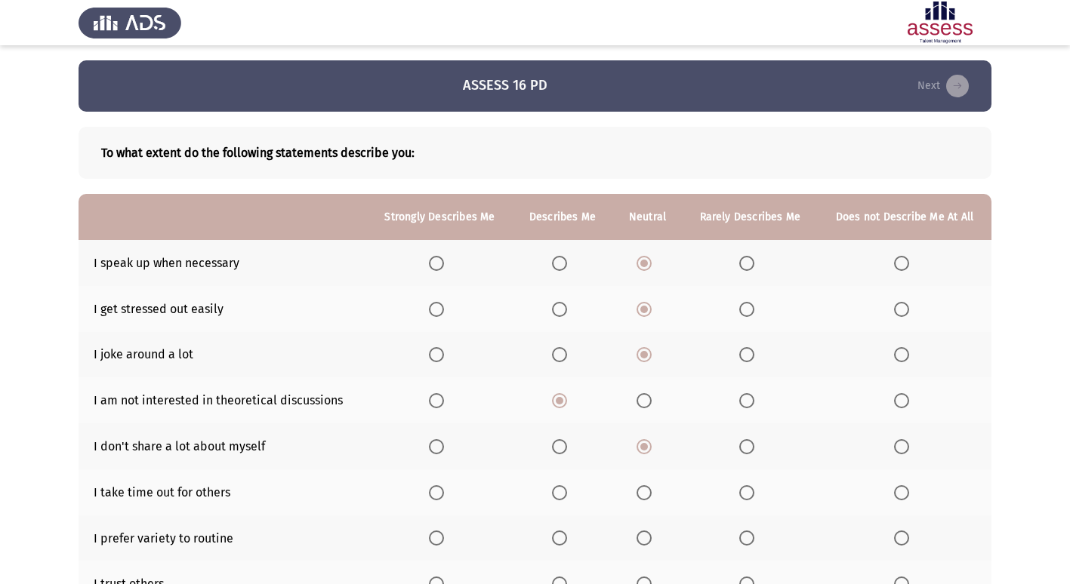
click at [648, 489] on span "Select an option" at bounding box center [643, 492] width 15 height 15
click at [648, 489] on input "Select an option" at bounding box center [643, 492] width 15 height 15
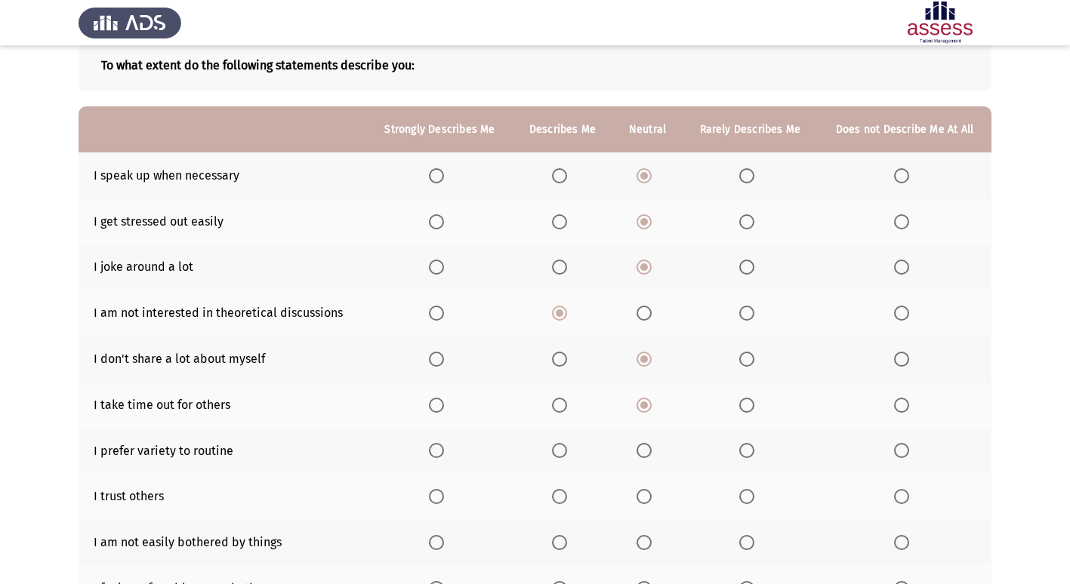
scroll to position [220, 0]
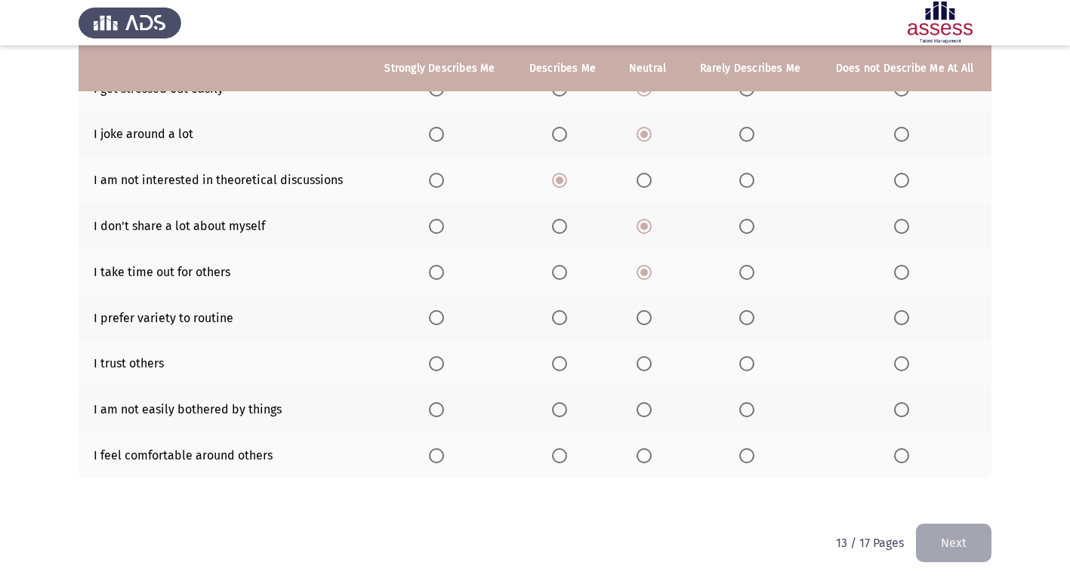
click at [643, 315] on span "Select an option" at bounding box center [643, 317] width 15 height 15
click at [643, 315] on input "Select an option" at bounding box center [643, 317] width 15 height 15
click at [556, 367] on span "Select an option" at bounding box center [559, 363] width 15 height 15
click at [556, 367] on input "Select an option" at bounding box center [559, 363] width 15 height 15
click at [648, 406] on span "Select an option" at bounding box center [643, 409] width 15 height 15
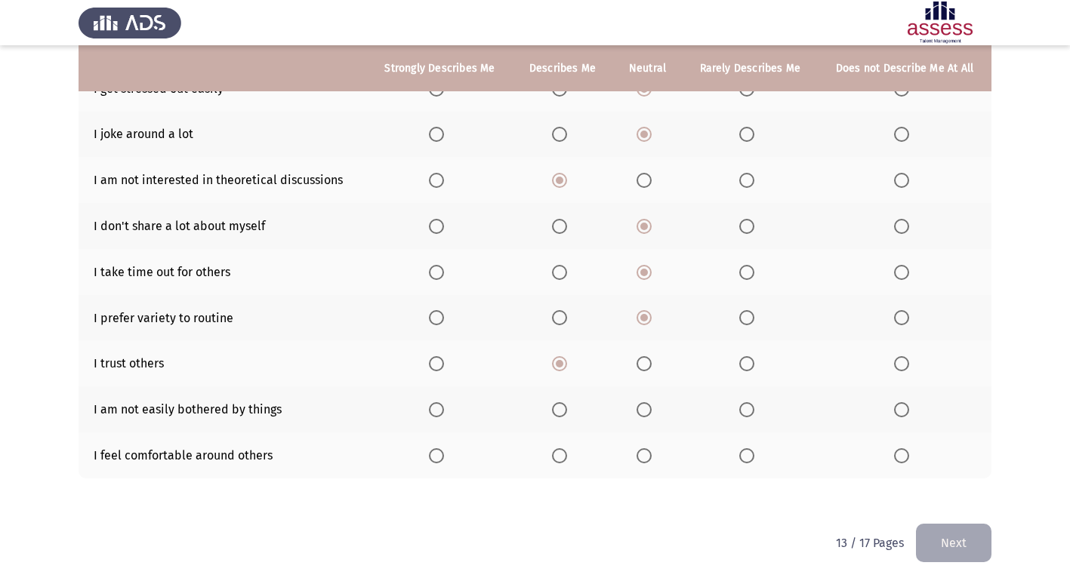
click at [648, 406] on input "Select an option" at bounding box center [643, 409] width 15 height 15
click at [651, 453] on span "Select an option" at bounding box center [643, 455] width 15 height 15
click at [651, 453] on input "Select an option" at bounding box center [643, 455] width 15 height 15
click at [917, 546] on button "Next" at bounding box center [953, 543] width 75 height 38
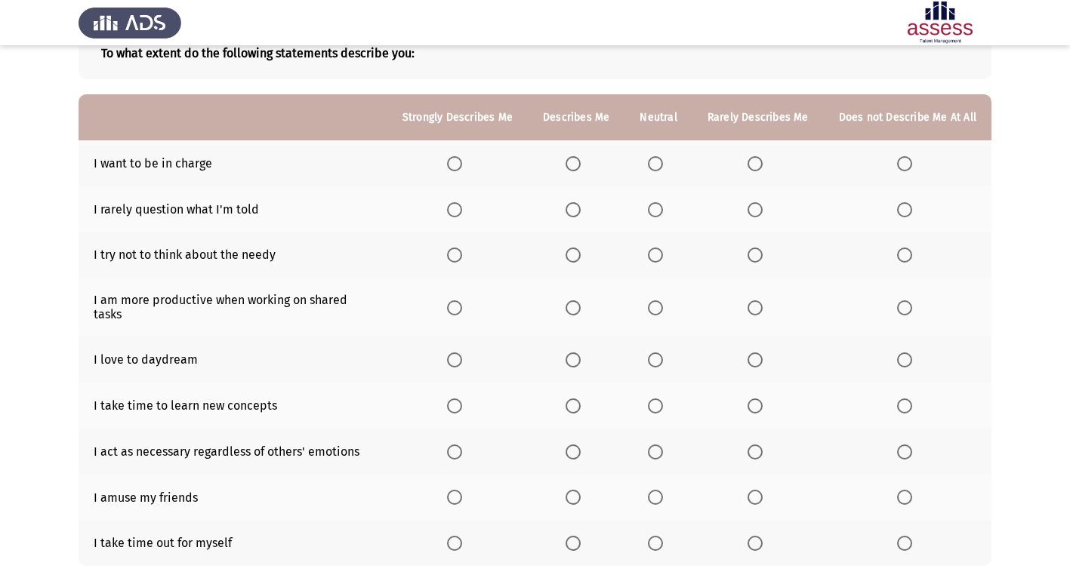
scroll to position [99, 0]
click at [457, 538] on span "Select an option" at bounding box center [454, 544] width 15 height 15
click at [457, 538] on input "Select an option" at bounding box center [454, 544] width 15 height 15
click at [577, 491] on span "Select an option" at bounding box center [572, 498] width 15 height 15
click at [577, 491] on input "Select an option" at bounding box center [572, 498] width 15 height 15
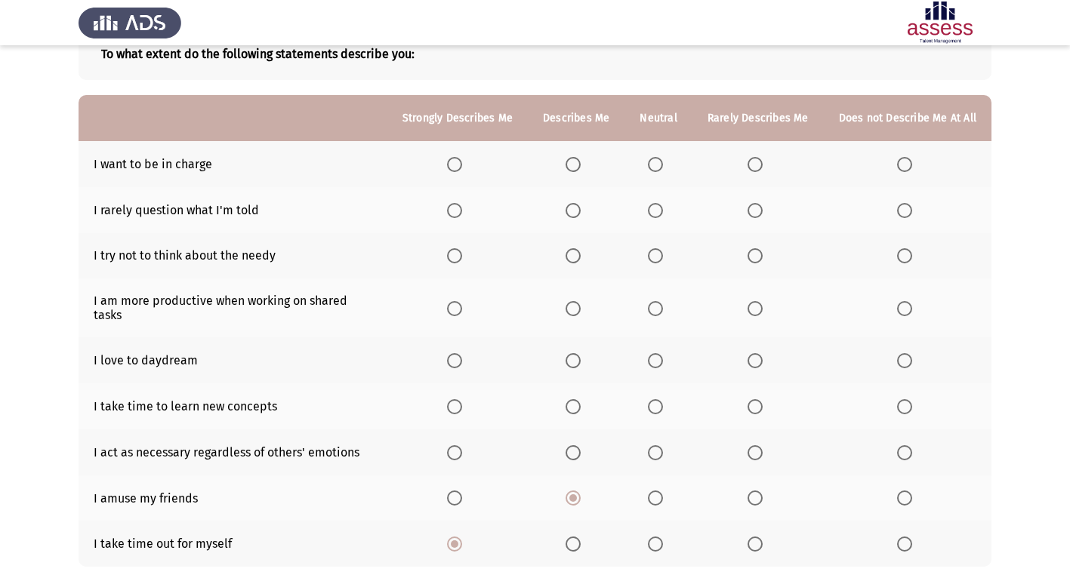
click at [660, 445] on span "Select an option" at bounding box center [655, 452] width 15 height 15
click at [660, 445] on input "Select an option" at bounding box center [655, 452] width 15 height 15
click at [663, 399] on span "Select an option" at bounding box center [655, 406] width 15 height 15
click at [663, 399] on input "Select an option" at bounding box center [655, 406] width 15 height 15
click at [655, 361] on span "Select an option" at bounding box center [655, 361] width 0 height 0
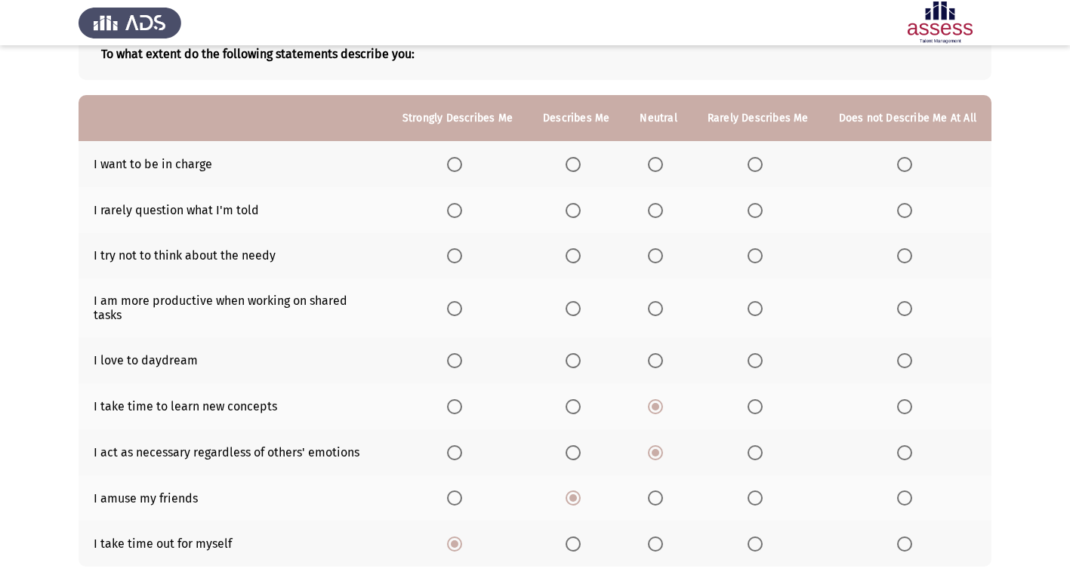
click at [659, 353] on input "Select an option" at bounding box center [655, 360] width 15 height 15
click at [580, 303] on span "Select an option" at bounding box center [572, 308] width 15 height 15
click at [580, 303] on input "Select an option" at bounding box center [572, 308] width 15 height 15
click at [662, 252] on span "Select an option" at bounding box center [655, 255] width 15 height 15
click at [662, 252] on input "Select an option" at bounding box center [655, 255] width 15 height 15
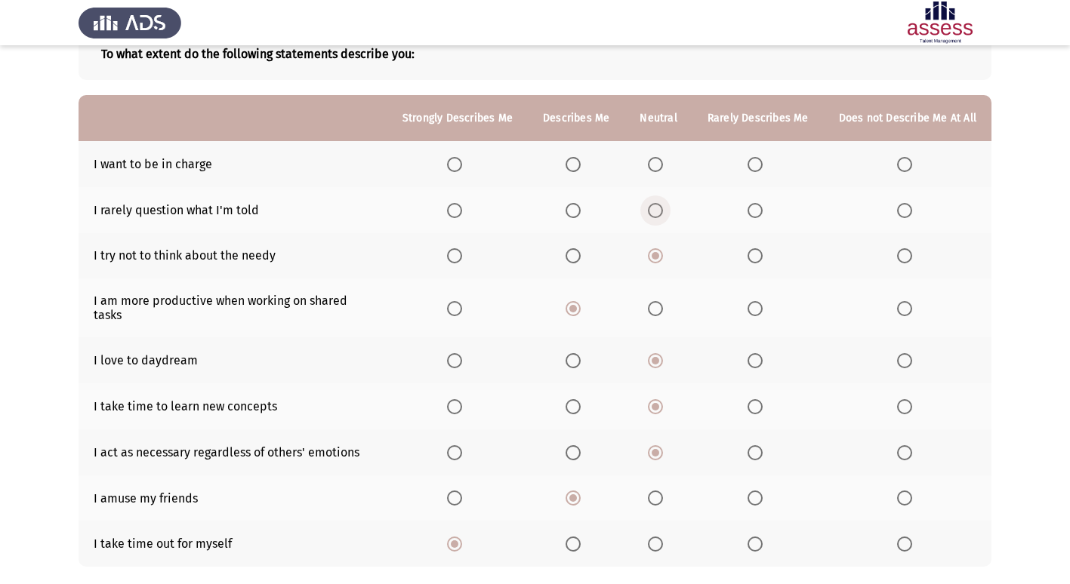
click at [662, 209] on span "Select an option" at bounding box center [655, 210] width 15 height 15
click at [662, 209] on input "Select an option" at bounding box center [655, 210] width 15 height 15
click at [661, 162] on span "Select an option" at bounding box center [655, 164] width 15 height 15
click at [661, 162] on input "Select an option" at bounding box center [655, 164] width 15 height 15
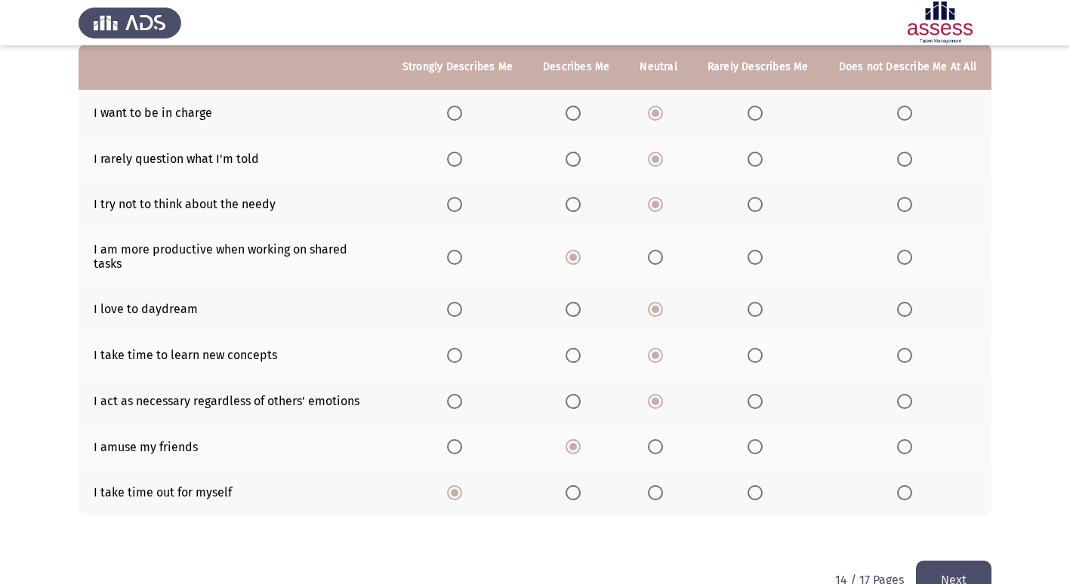
scroll to position [174, 0]
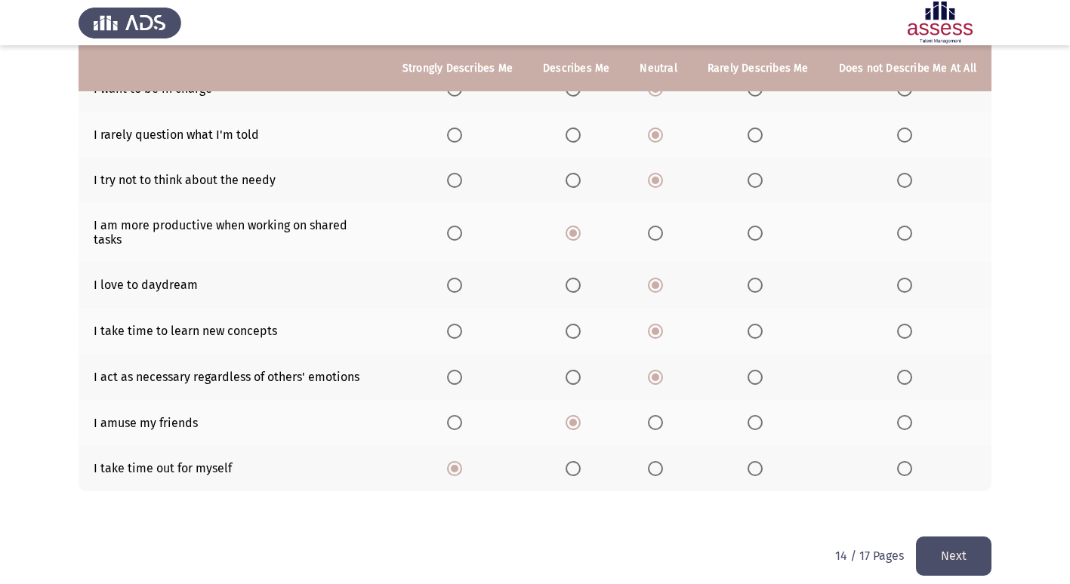
click at [959, 552] on button "Next" at bounding box center [953, 556] width 75 height 38
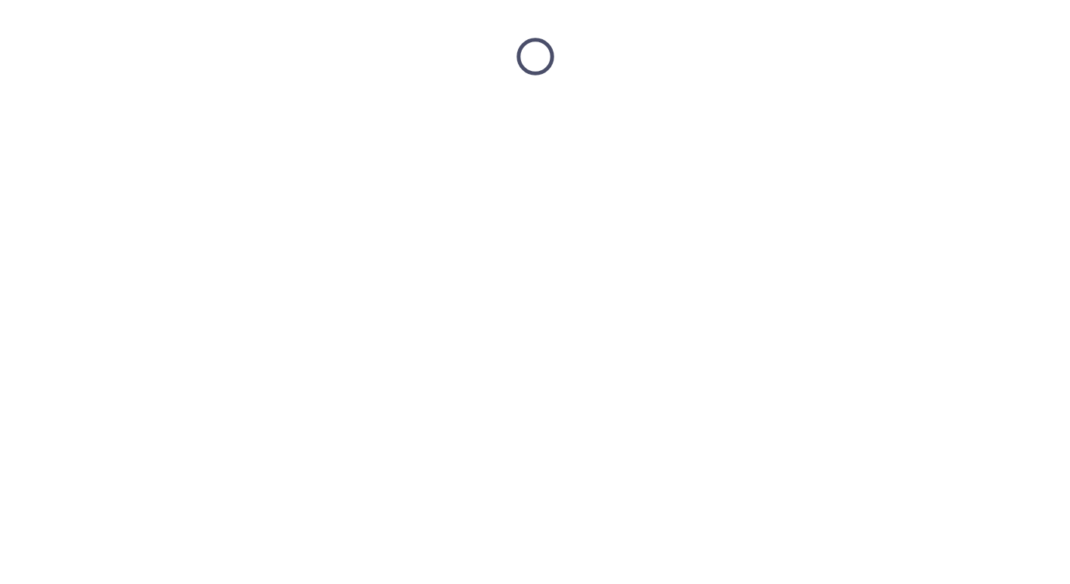
scroll to position [0, 0]
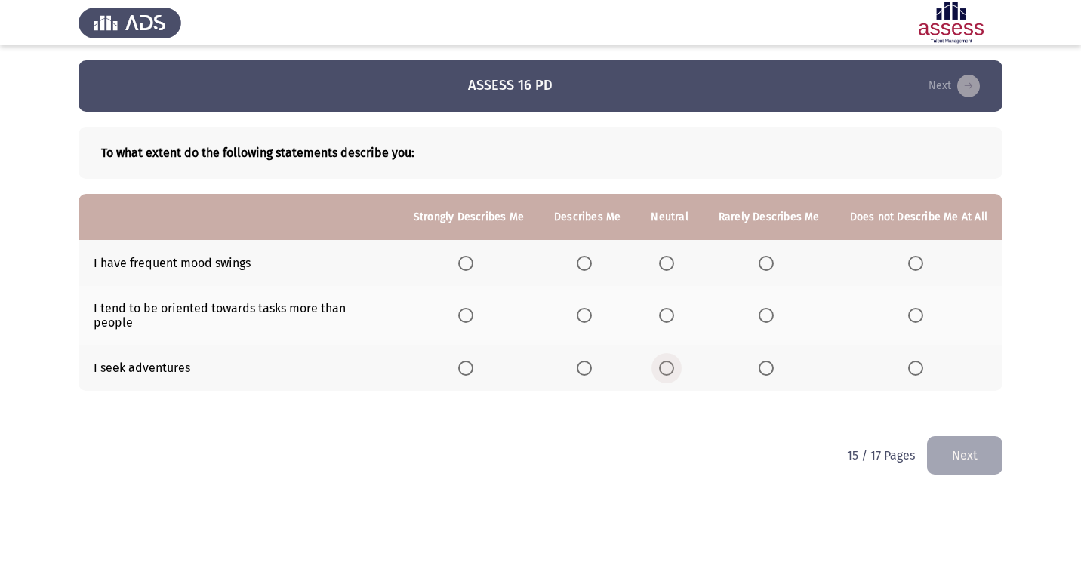
click at [663, 361] on span "Select an option" at bounding box center [666, 368] width 15 height 15
click at [663, 361] on input "Select an option" at bounding box center [666, 368] width 15 height 15
click at [677, 310] on label "Select an option" at bounding box center [669, 315] width 21 height 15
click at [674, 310] on input "Select an option" at bounding box center [666, 315] width 15 height 15
click at [671, 263] on span "Select an option" at bounding box center [666, 263] width 15 height 15
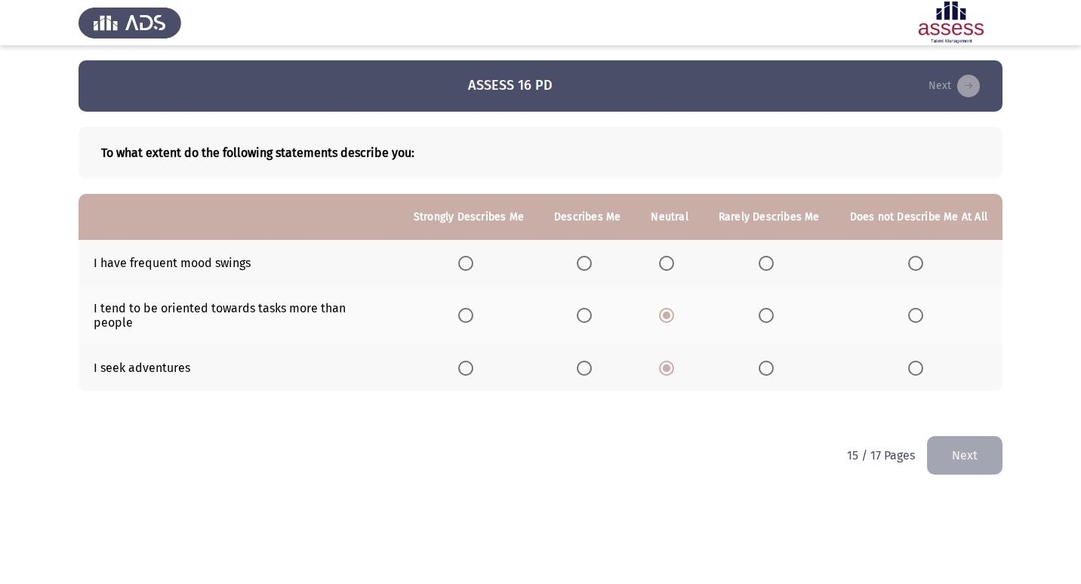
click at [671, 263] on input "Select an option" at bounding box center [666, 263] width 15 height 15
click at [992, 446] on button "Next" at bounding box center [964, 455] width 75 height 38
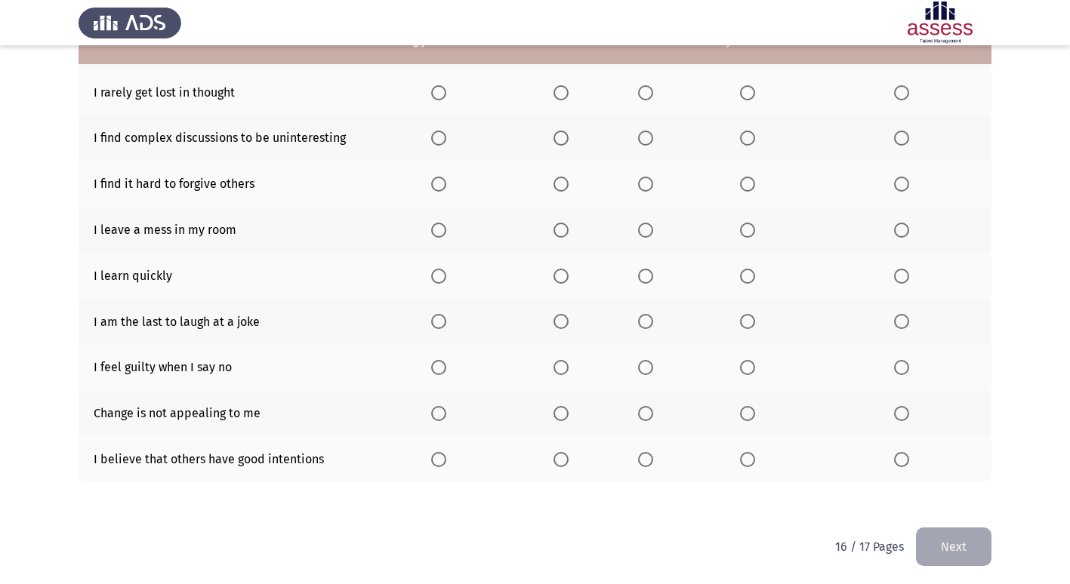
scroll to position [220, 0]
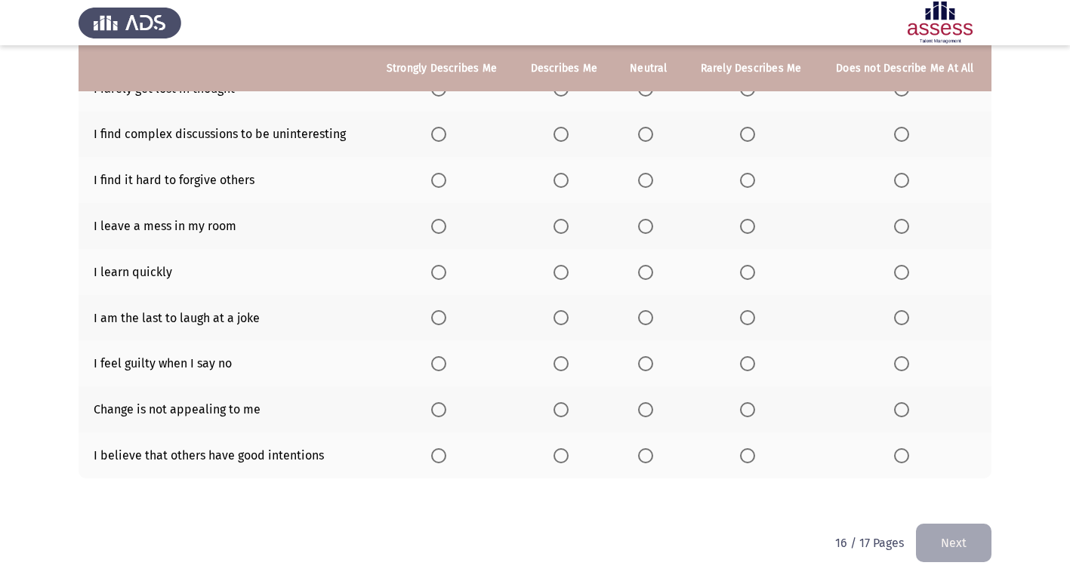
click at [645, 460] on span "Select an option" at bounding box center [645, 455] width 15 height 15
click at [645, 460] on input "Select an option" at bounding box center [645, 455] width 15 height 15
click at [566, 407] on span "Select an option" at bounding box center [560, 409] width 15 height 15
click at [566, 407] on input "Select an option" at bounding box center [560, 409] width 15 height 15
click at [644, 360] on span "Select an option" at bounding box center [645, 363] width 15 height 15
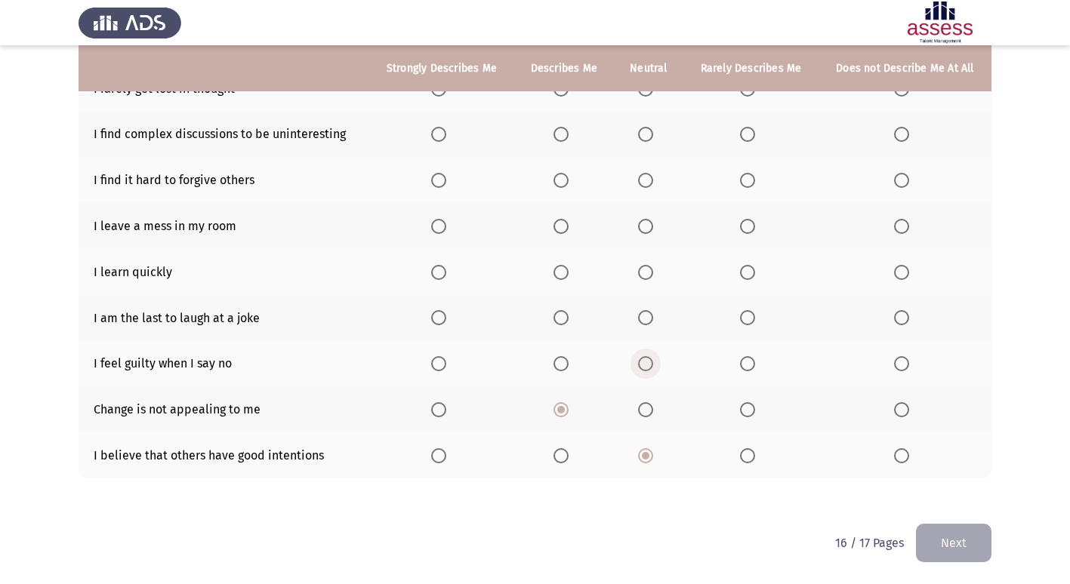
click at [644, 360] on input "Select an option" at bounding box center [645, 363] width 15 height 15
click at [648, 319] on span "Select an option" at bounding box center [645, 317] width 15 height 15
click at [648, 319] on input "Select an option" at bounding box center [645, 317] width 15 height 15
click at [648, 266] on span "Select an option" at bounding box center [645, 272] width 15 height 15
click at [648, 266] on input "Select an option" at bounding box center [645, 272] width 15 height 15
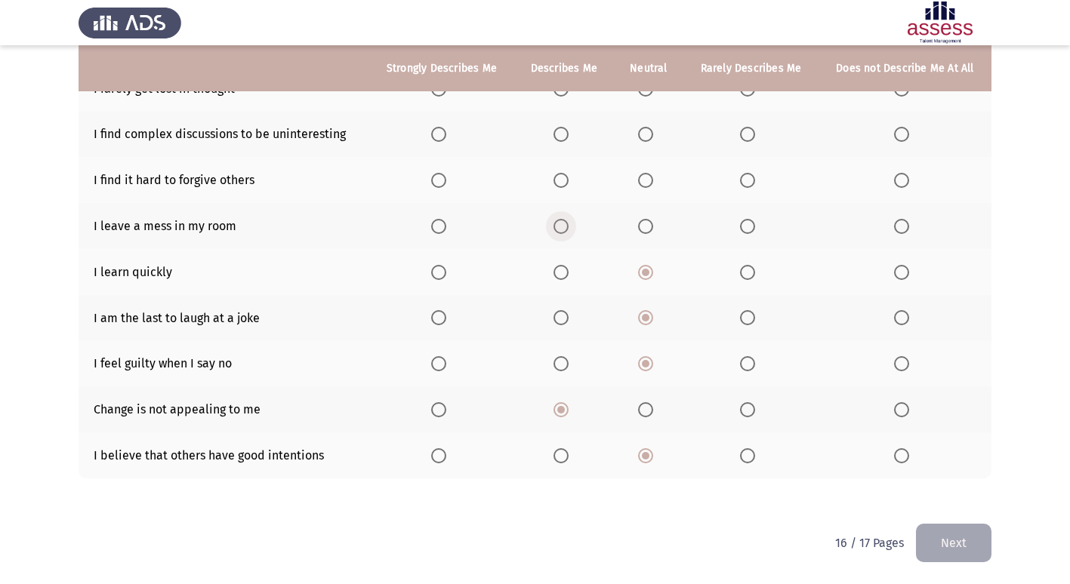
click at [567, 225] on span "Select an option" at bounding box center [560, 226] width 15 height 15
click at [567, 225] on input "Select an option" at bounding box center [560, 226] width 15 height 15
click at [645, 180] on span "Select an option" at bounding box center [645, 180] width 15 height 15
click at [645, 180] on input "Select an option" at bounding box center [645, 180] width 15 height 15
click at [649, 136] on span "Select an option" at bounding box center [645, 134] width 15 height 15
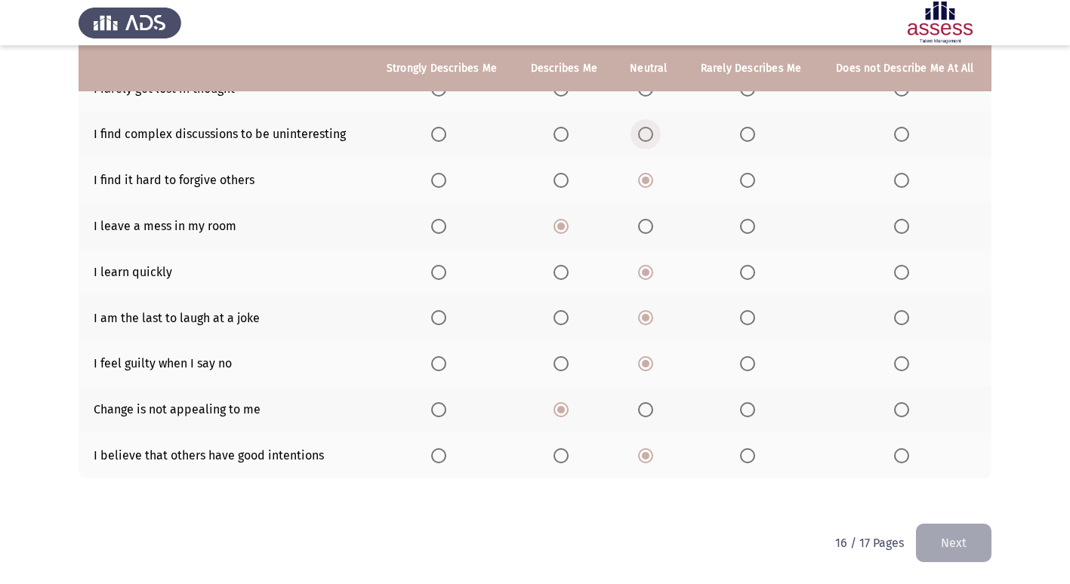
click at [649, 136] on input "Select an option" at bounding box center [645, 134] width 15 height 15
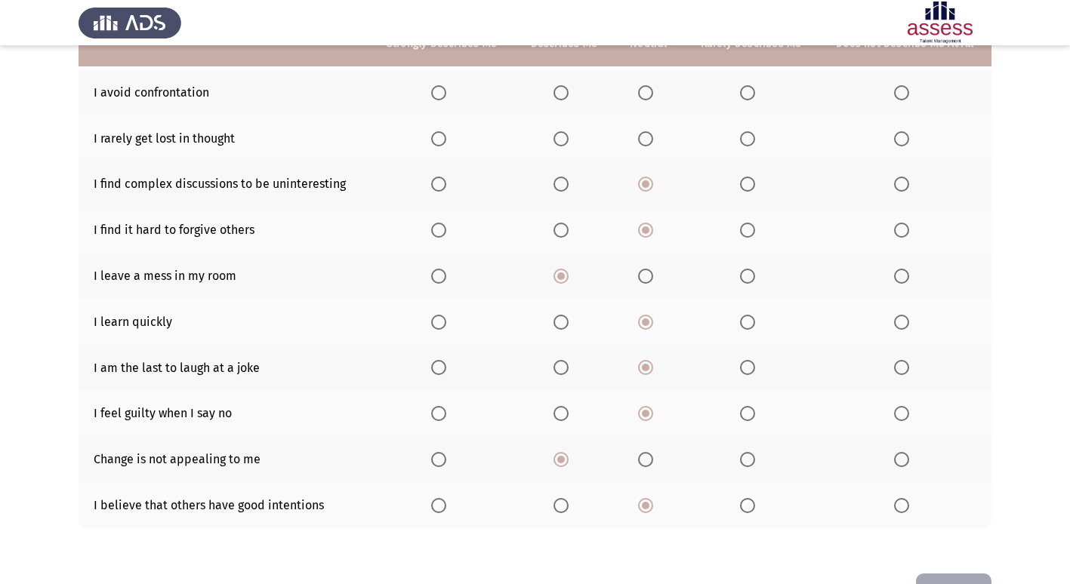
scroll to position [145, 0]
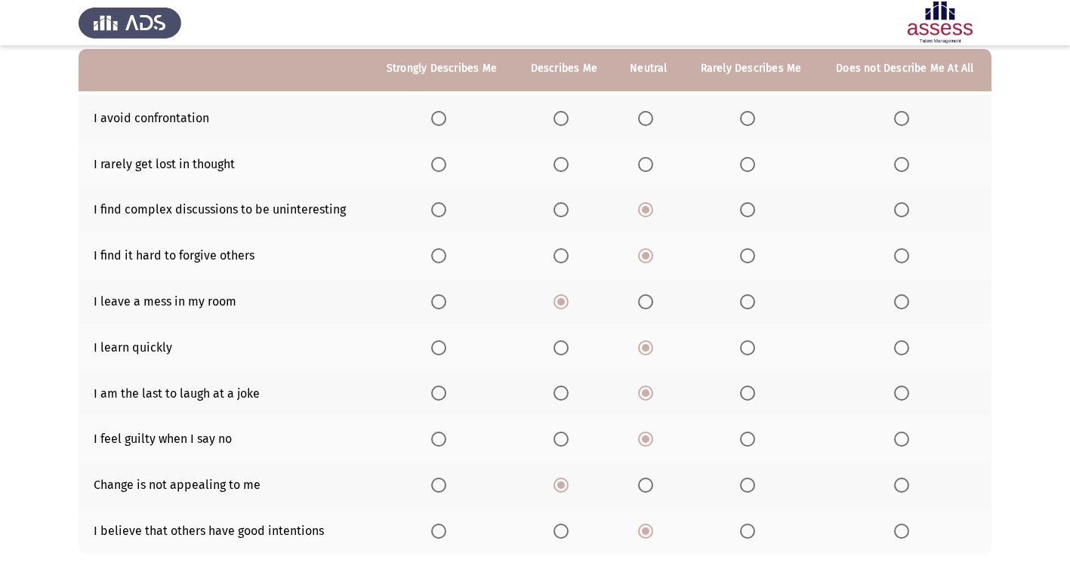
click at [650, 160] on span "Select an option" at bounding box center [645, 164] width 15 height 15
click at [650, 160] on input "Select an option" at bounding box center [645, 164] width 15 height 15
click at [645, 122] on span "Select an option" at bounding box center [645, 118] width 15 height 15
click at [645, 122] on input "Select an option" at bounding box center [645, 118] width 15 height 15
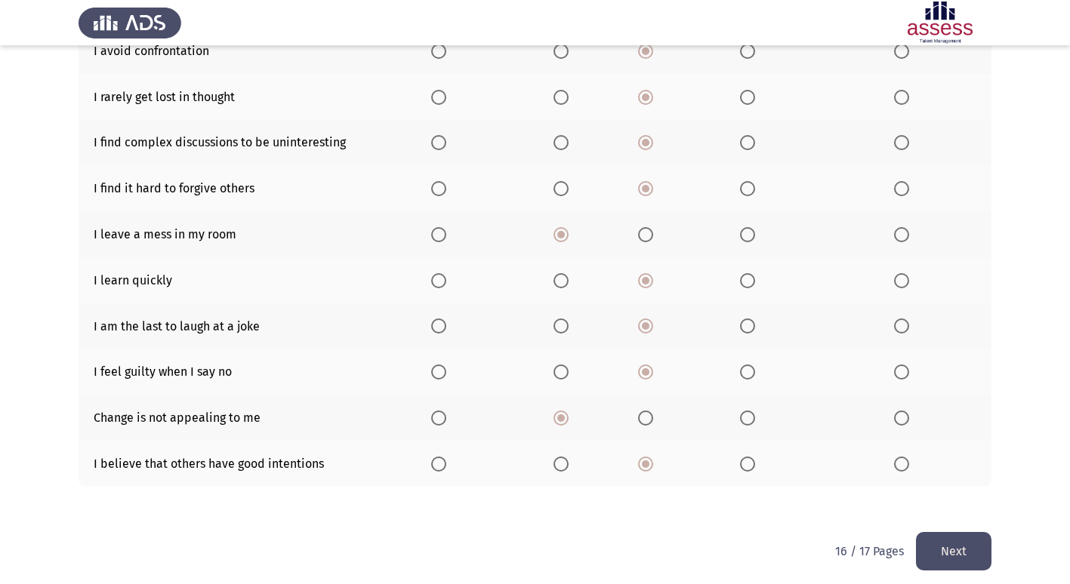
scroll to position [220, 0]
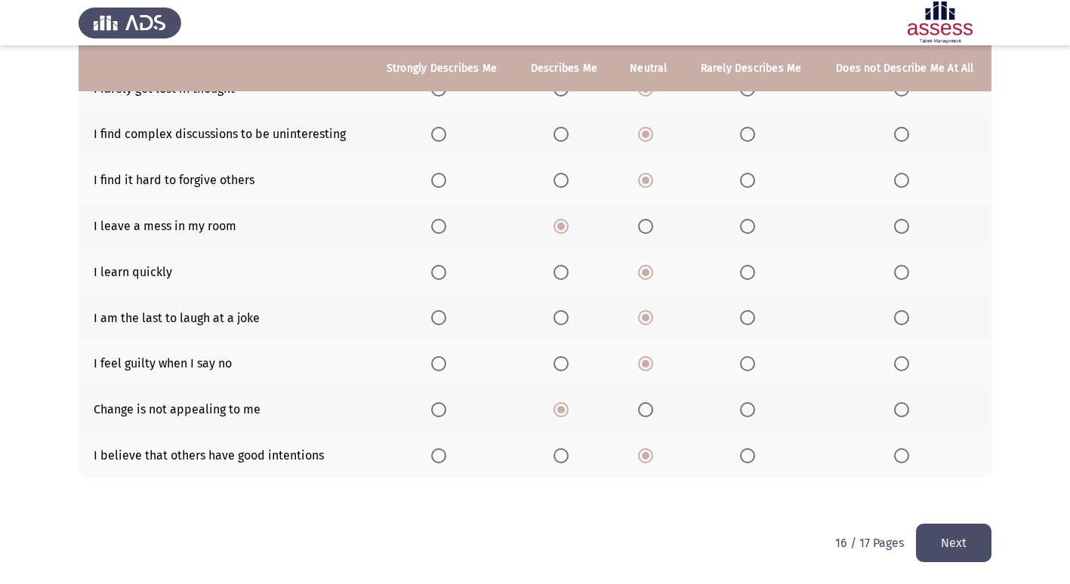
click at [954, 547] on button "Next" at bounding box center [953, 543] width 75 height 38
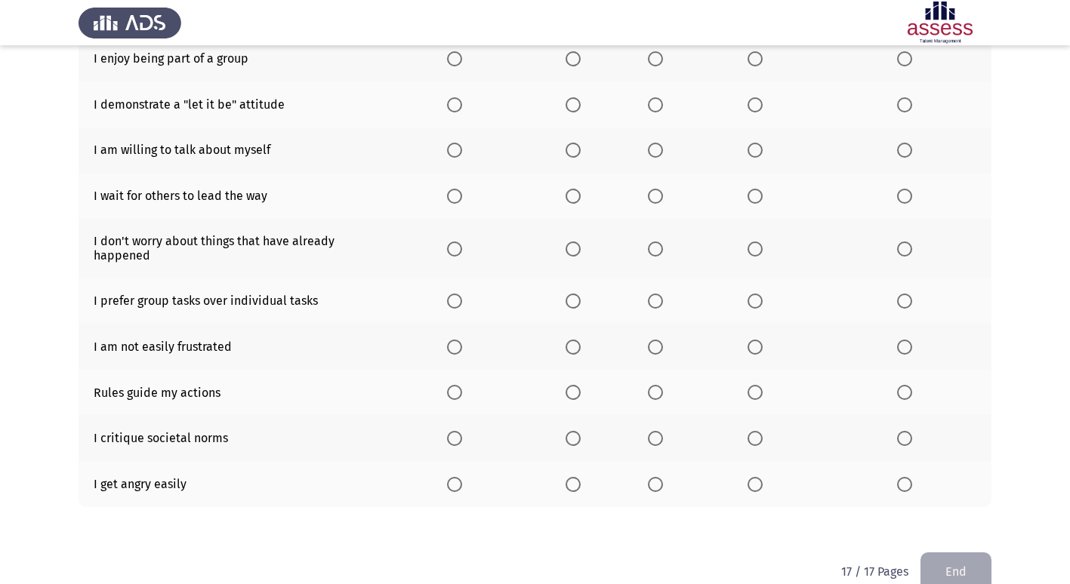
scroll to position [226, 0]
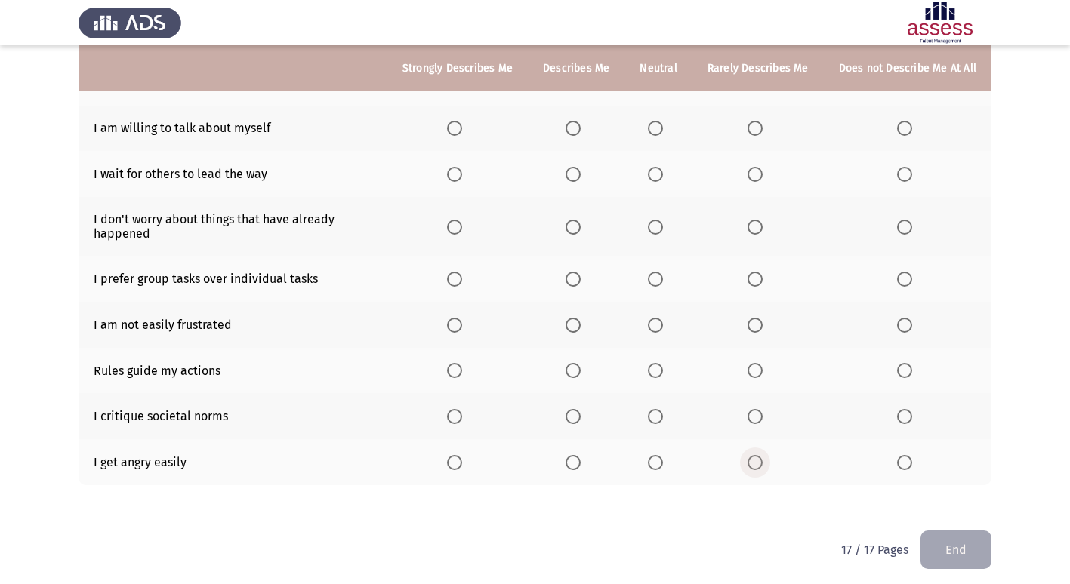
click at [756, 461] on span "Select an option" at bounding box center [754, 462] width 15 height 15
click at [756, 461] on input "Select an option" at bounding box center [754, 462] width 15 height 15
click at [660, 419] on span "Select an option" at bounding box center [655, 416] width 15 height 15
click at [660, 419] on input "Select an option" at bounding box center [655, 416] width 15 height 15
click at [660, 367] on span "Select an option" at bounding box center [655, 370] width 15 height 15
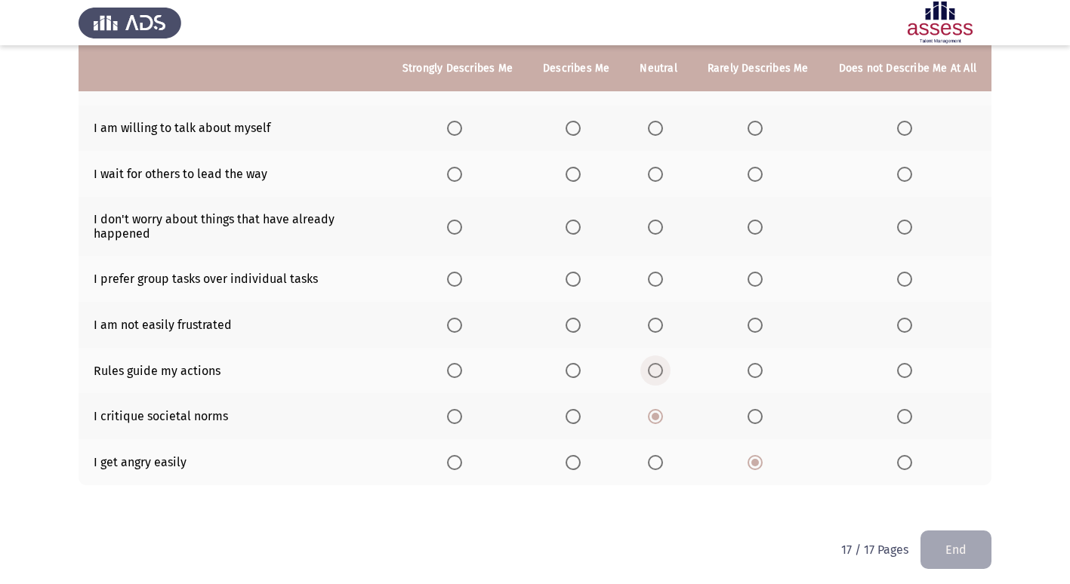
click at [660, 367] on input "Select an option" at bounding box center [655, 370] width 15 height 15
click at [663, 327] on span "Select an option" at bounding box center [655, 325] width 15 height 15
click at [663, 327] on input "Select an option" at bounding box center [655, 325] width 15 height 15
click at [660, 272] on span "Select an option" at bounding box center [655, 279] width 15 height 15
click at [660, 272] on input "Select an option" at bounding box center [655, 279] width 15 height 15
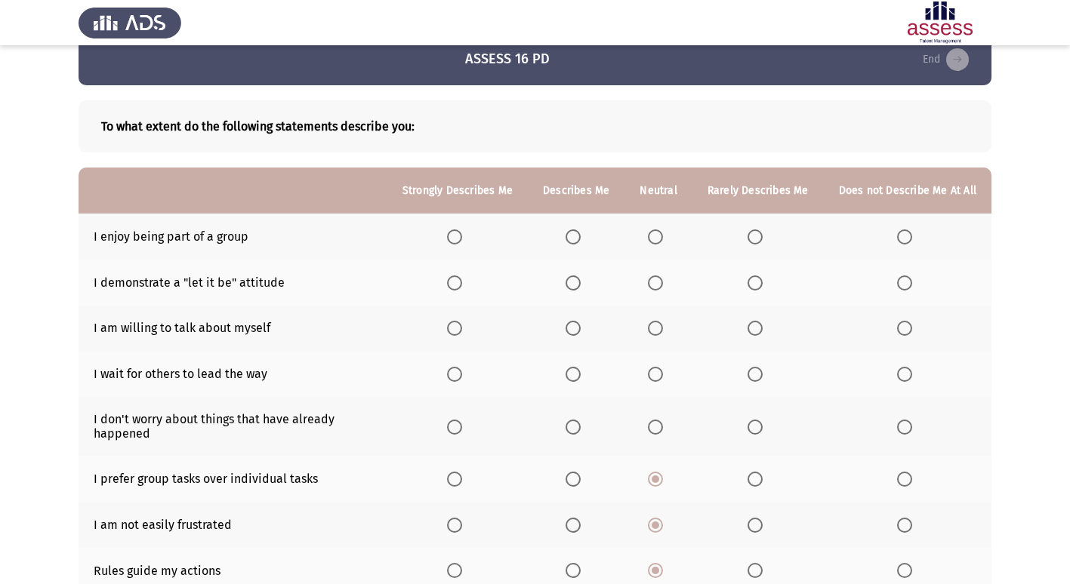
scroll to position [0, 0]
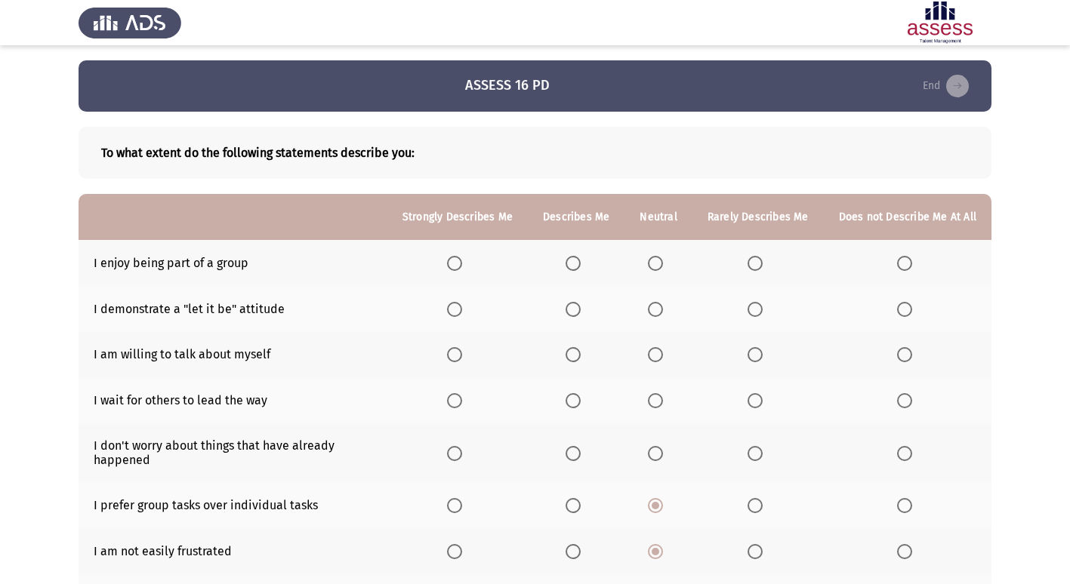
click at [586, 453] on label "Select an option" at bounding box center [575, 453] width 21 height 15
click at [580, 453] on input "Select an option" at bounding box center [572, 453] width 15 height 15
click at [663, 396] on span "Select an option" at bounding box center [655, 400] width 15 height 15
click at [663, 396] on input "Select an option" at bounding box center [655, 400] width 15 height 15
click at [663, 355] on span "Select an option" at bounding box center [655, 354] width 15 height 15
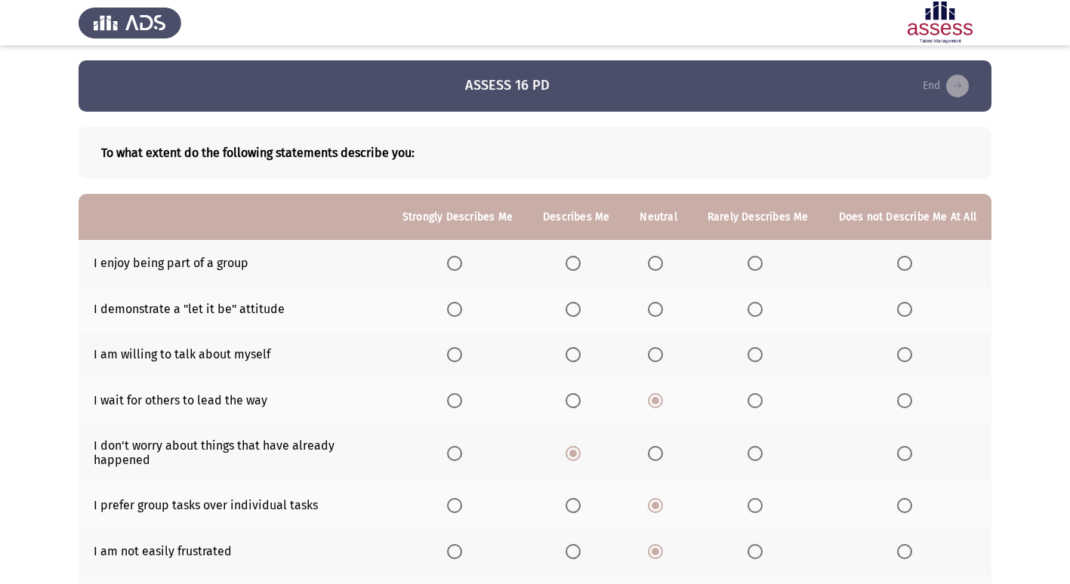
click at [663, 355] on input "Select an option" at bounding box center [655, 354] width 15 height 15
click at [658, 312] on span "Select an option" at bounding box center [655, 309] width 15 height 15
click at [658, 312] on input "Select an option" at bounding box center [655, 309] width 15 height 15
click at [580, 259] on span "Select an option" at bounding box center [572, 263] width 15 height 15
click at [580, 259] on input "Select an option" at bounding box center [572, 263] width 15 height 15
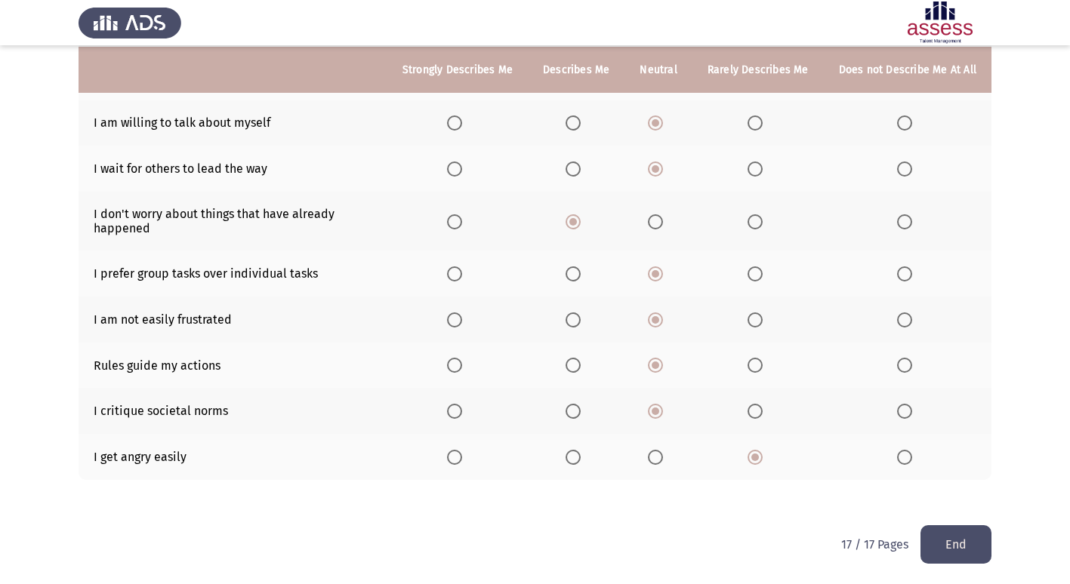
scroll to position [233, 0]
click at [953, 555] on button "End" at bounding box center [955, 543] width 71 height 38
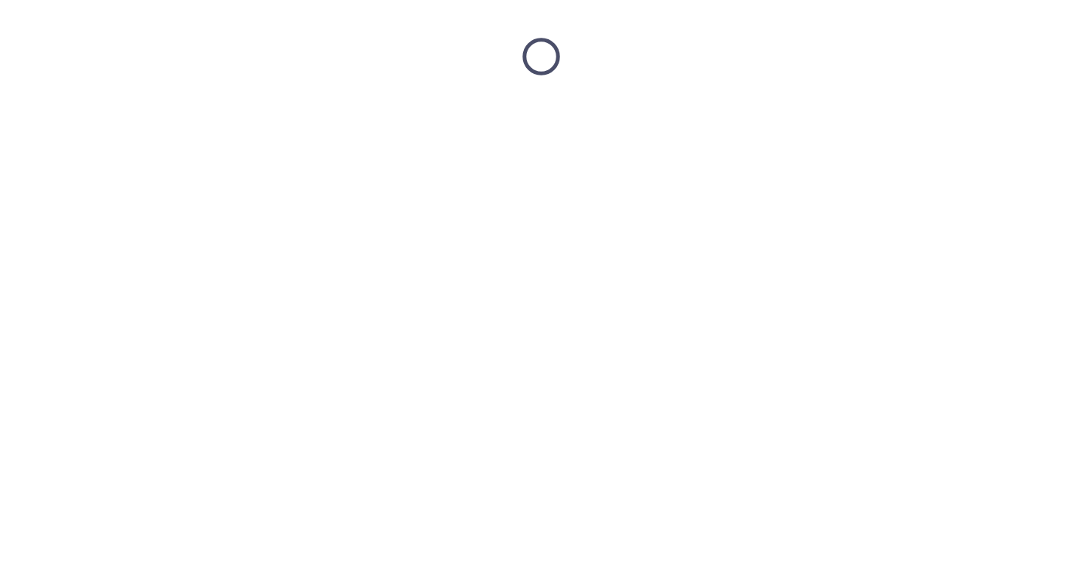
scroll to position [0, 0]
